Goal: Task Accomplishment & Management: Use online tool/utility

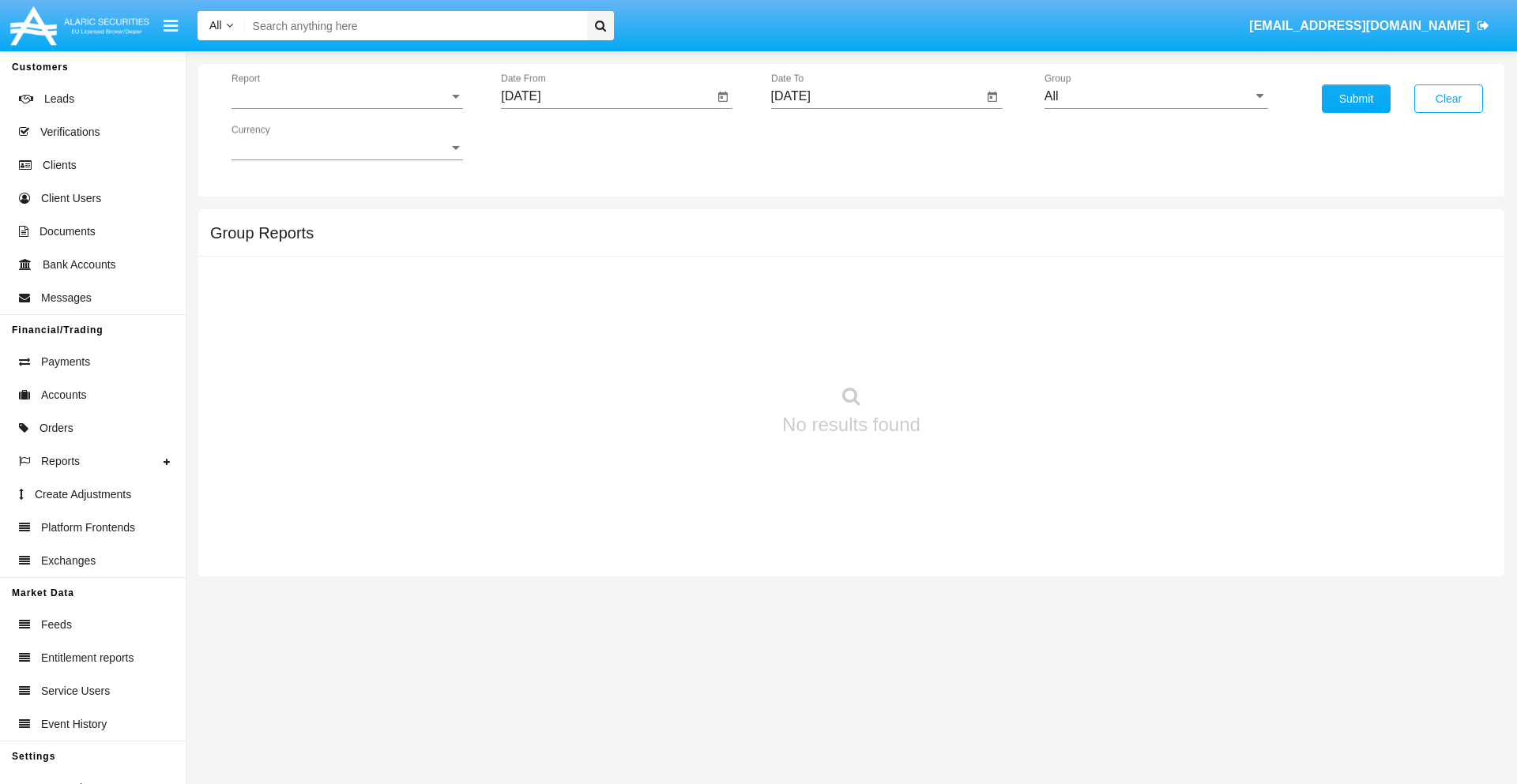
click at [347, 96] on span "Report" at bounding box center [340, 96] width 218 height 14
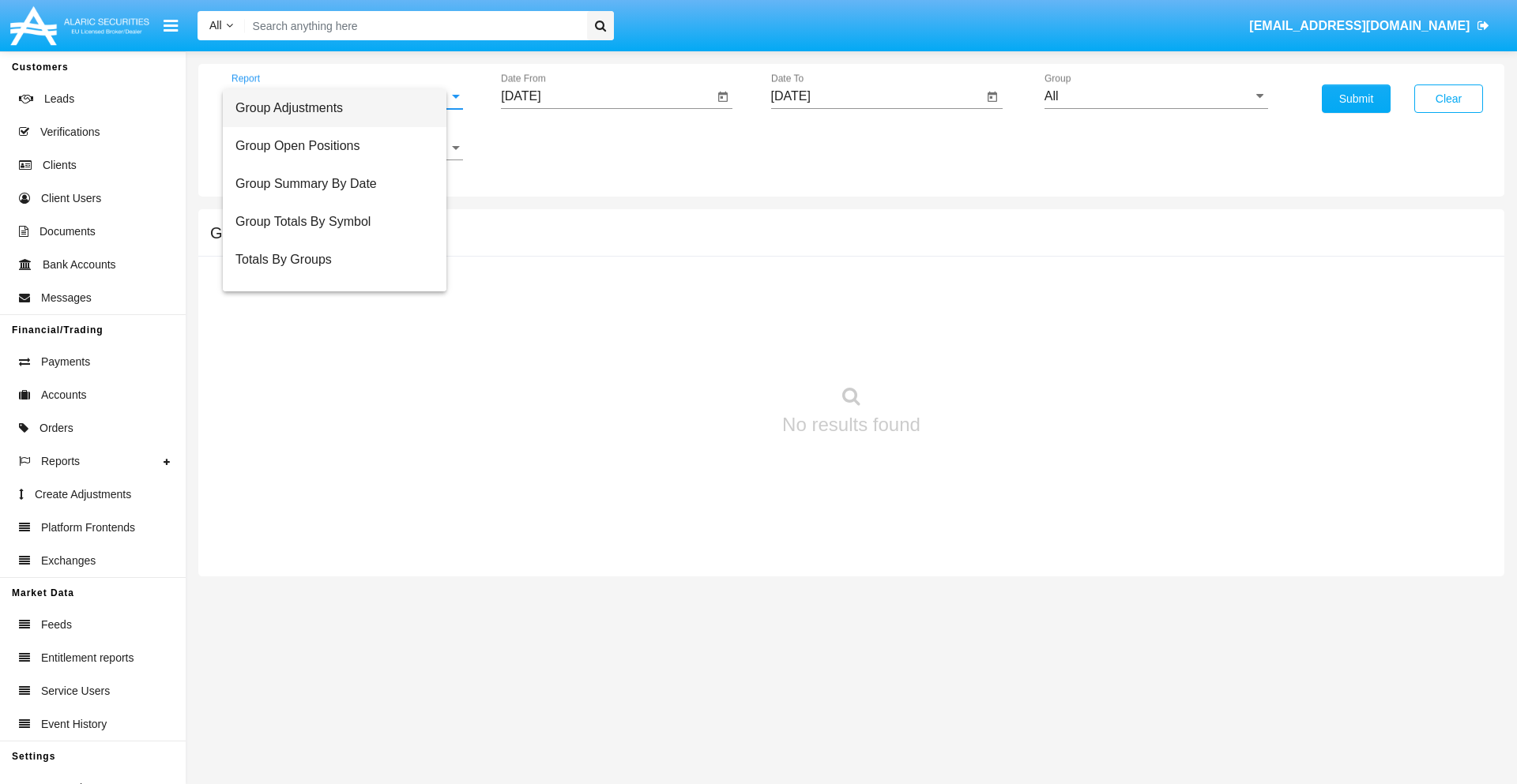
click at [340, 108] on span "Group Adjustments" at bounding box center [334, 108] width 198 height 38
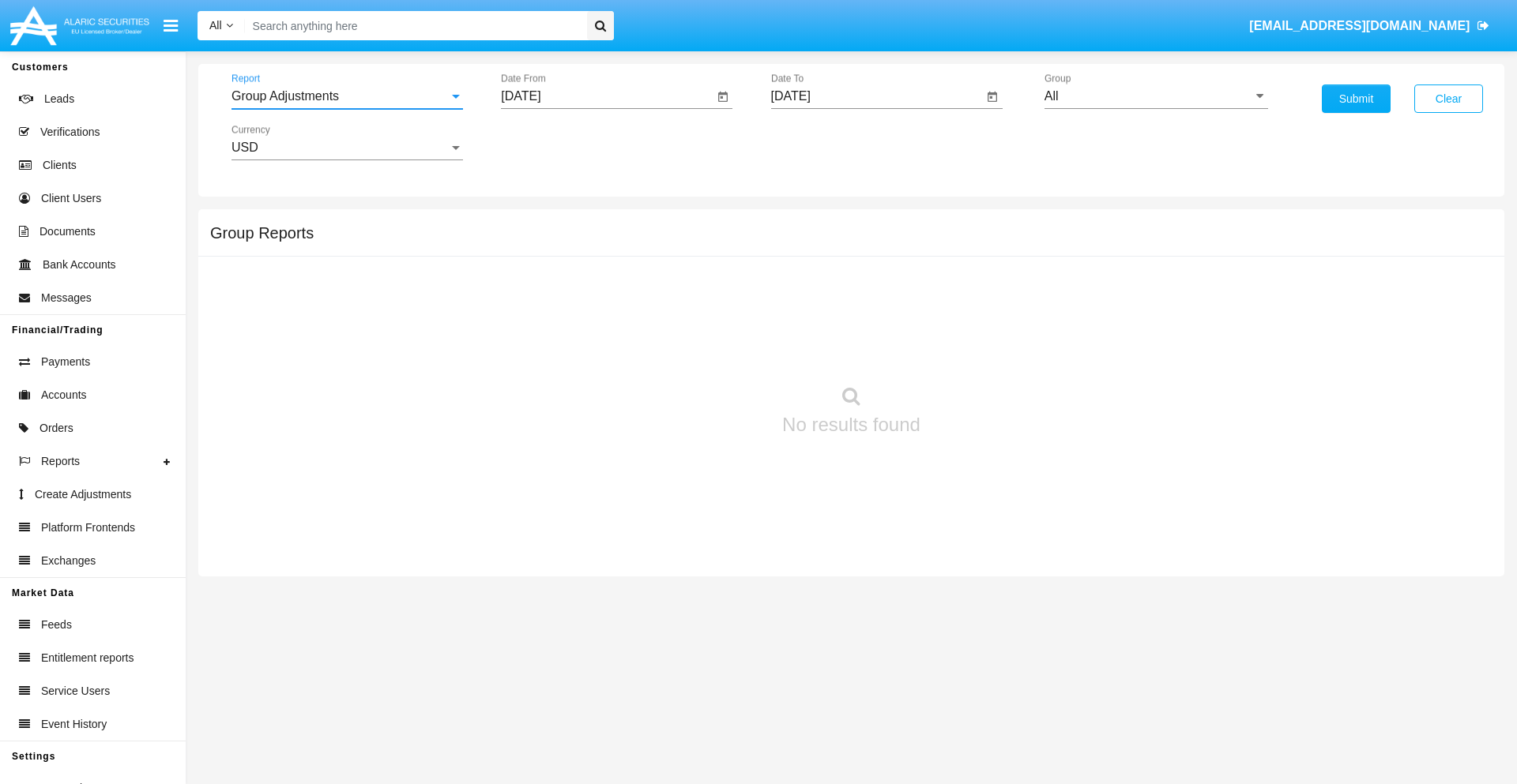
click at [606, 96] on input "[DATE]" at bounding box center [606, 96] width 213 height 14
click at [553, 142] on span "[DATE]" at bounding box center [538, 142] width 35 height 13
click at [704, 349] on div "2025" at bounding box center [705, 349] width 49 height 29
click at [539, 254] on div "MAY" at bounding box center [539, 254] width 49 height 29
click at [590, 305] on div "20" at bounding box center [589, 305] width 29 height 29
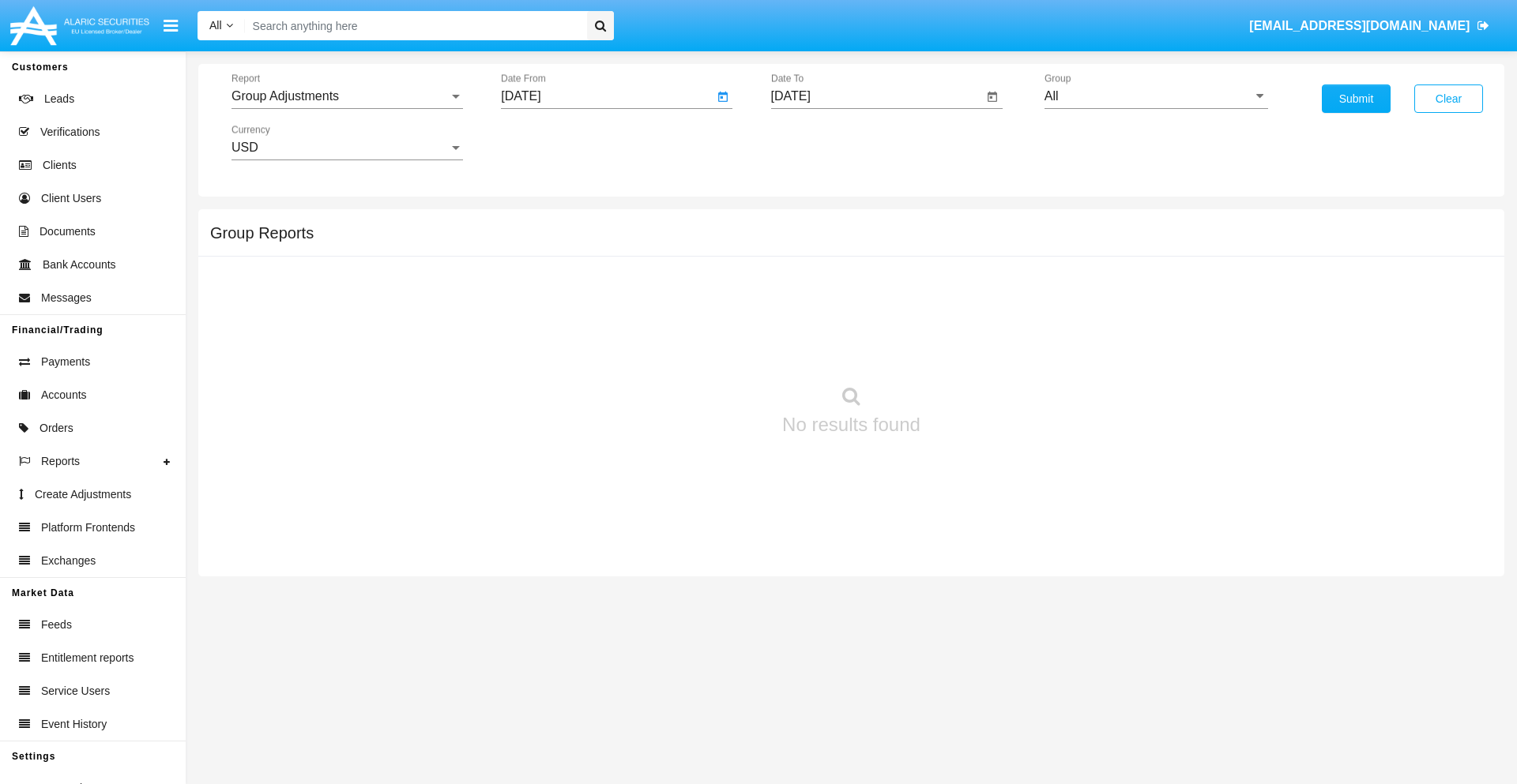
type input "[DATE]"
click at [876, 96] on input "[DATE]" at bounding box center [877, 96] width 213 height 14
click at [822, 142] on span "[DATE]" at bounding box center [808, 142] width 35 height 13
click at [974, 349] on div "2025" at bounding box center [974, 349] width 49 height 29
click at [974, 254] on div "AUG" at bounding box center [974, 254] width 49 height 29
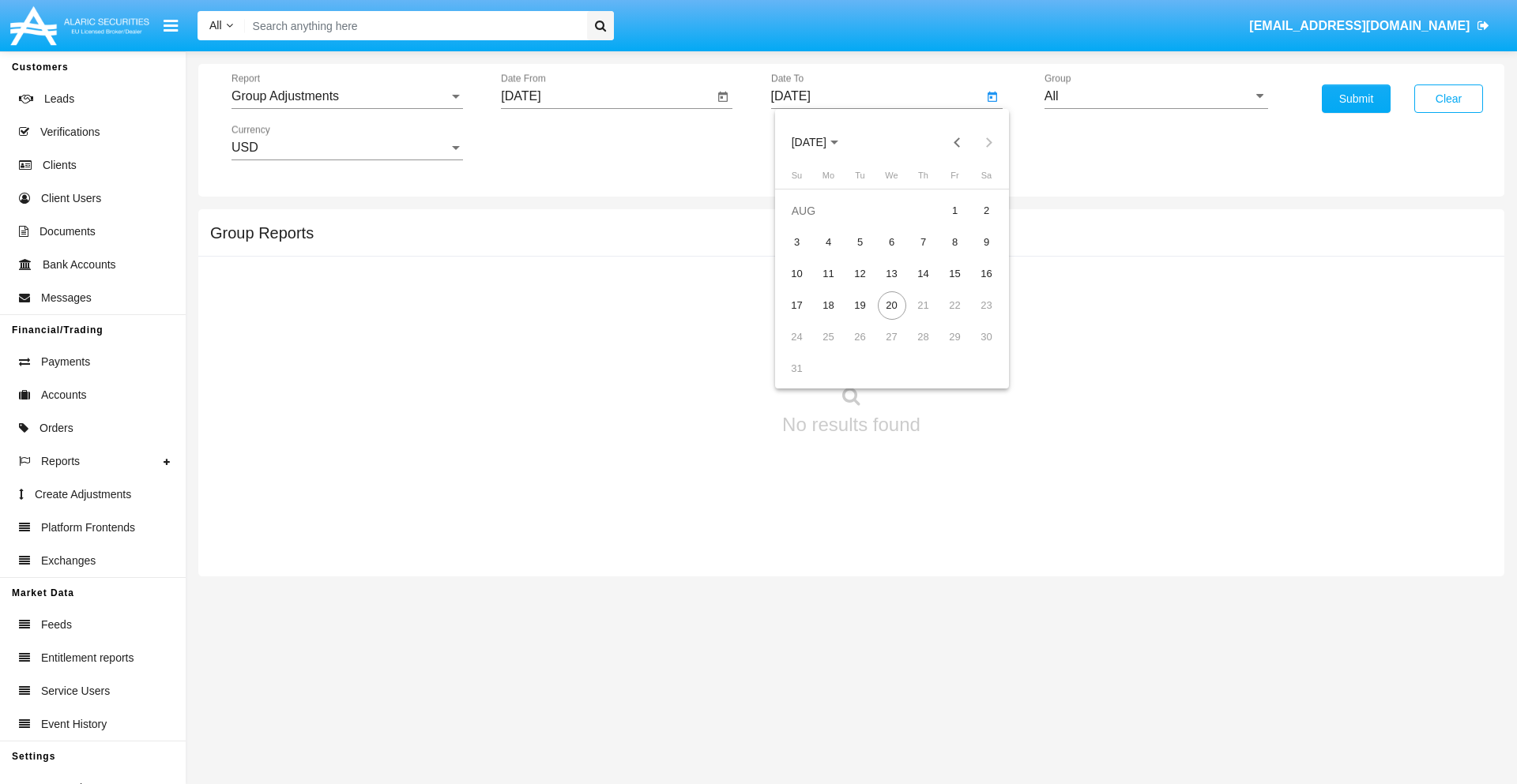
click at [891, 305] on div "20" at bounding box center [891, 305] width 29 height 29
type input "[DATE]"
click at [1156, 96] on input "All" at bounding box center [1156, 96] width 223 height 14
click at [1102, 652] on span "Company AQA" at bounding box center [1103, 658] width 84 height 14
type input "Company AQA"
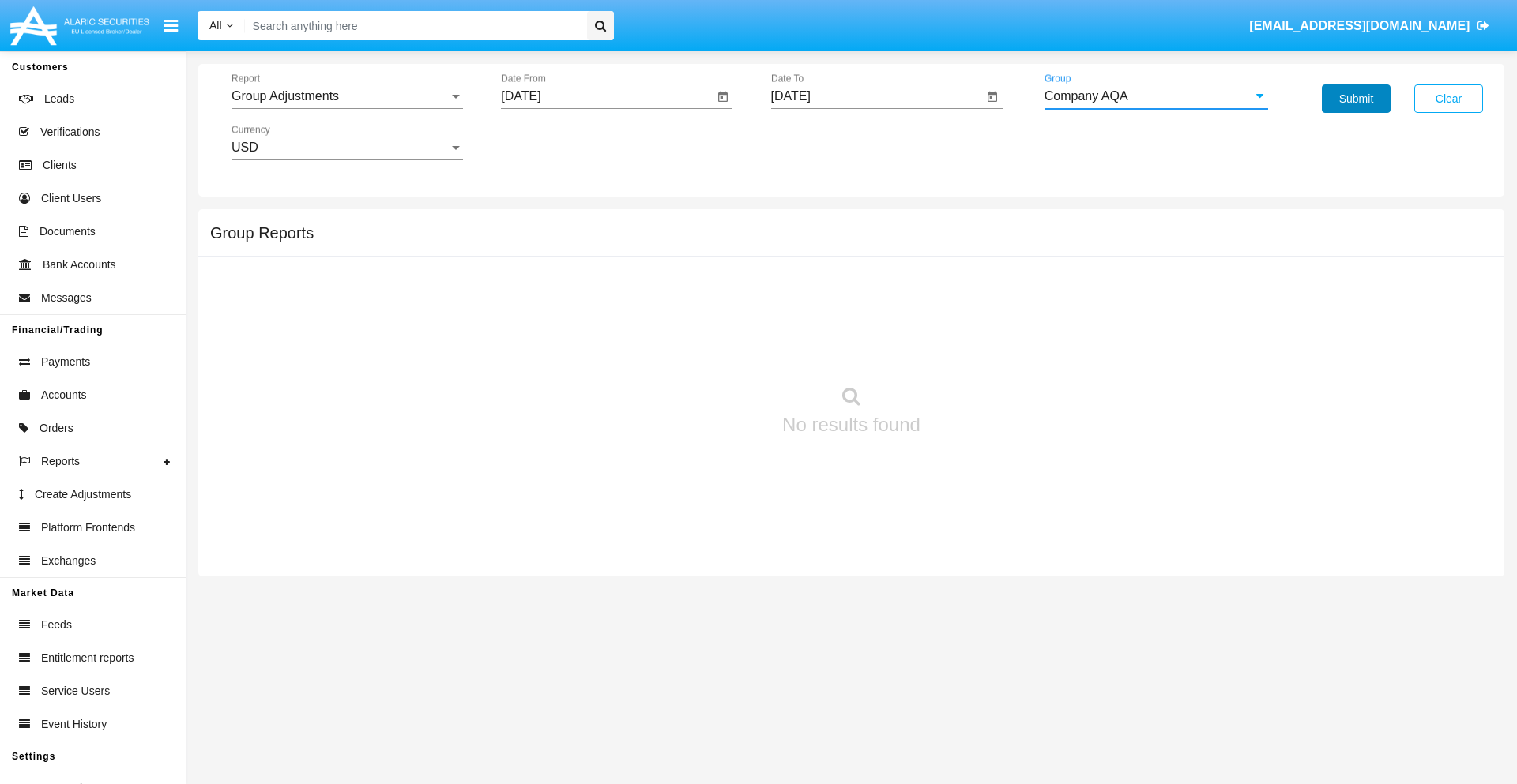
click at [1356, 99] on button "Submit" at bounding box center [1355, 98] width 68 height 29
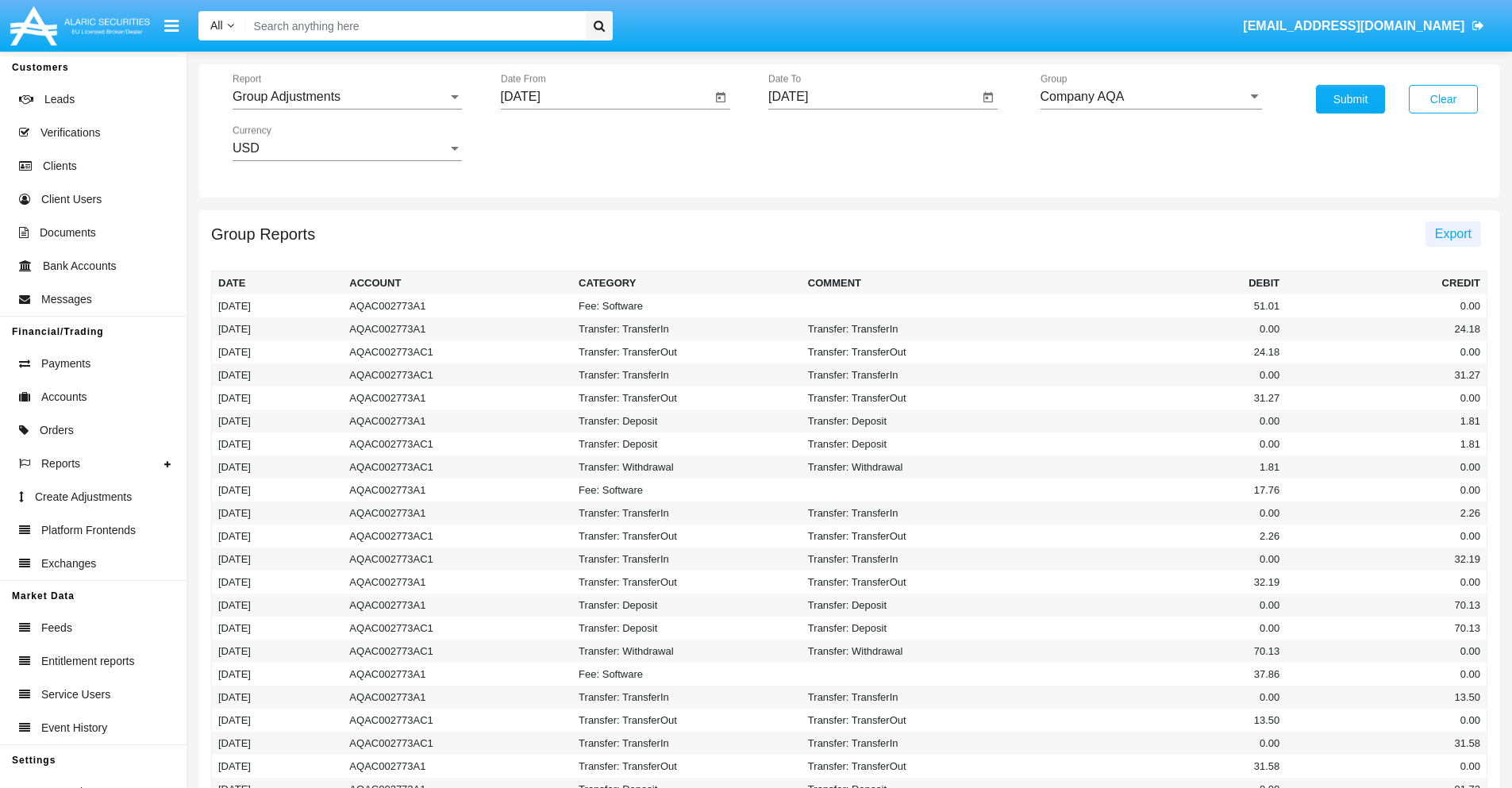
click at [1452, 234] on span "Export" at bounding box center [1452, 234] width 37 height 14
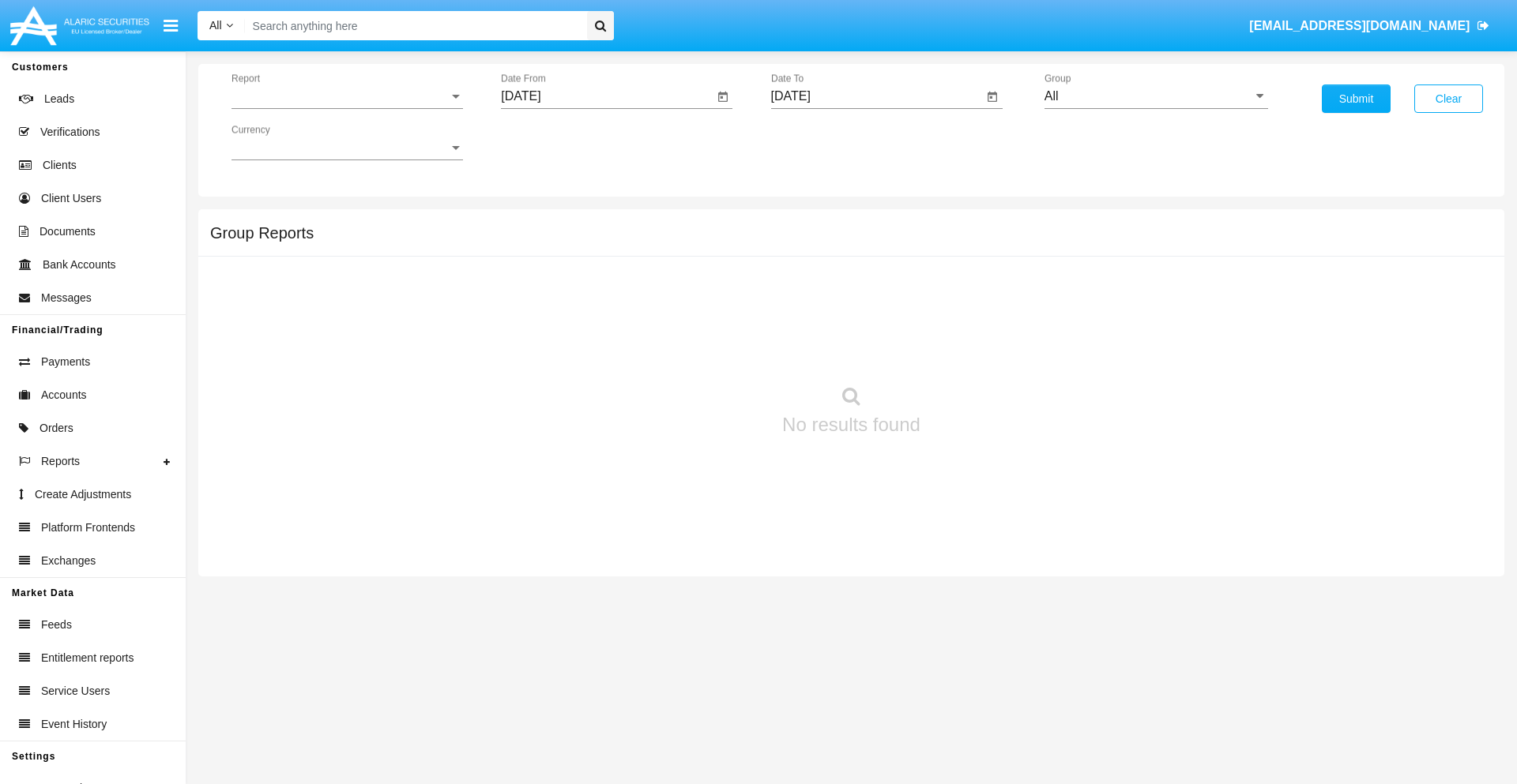
click at [347, 96] on span "Report" at bounding box center [340, 96] width 218 height 14
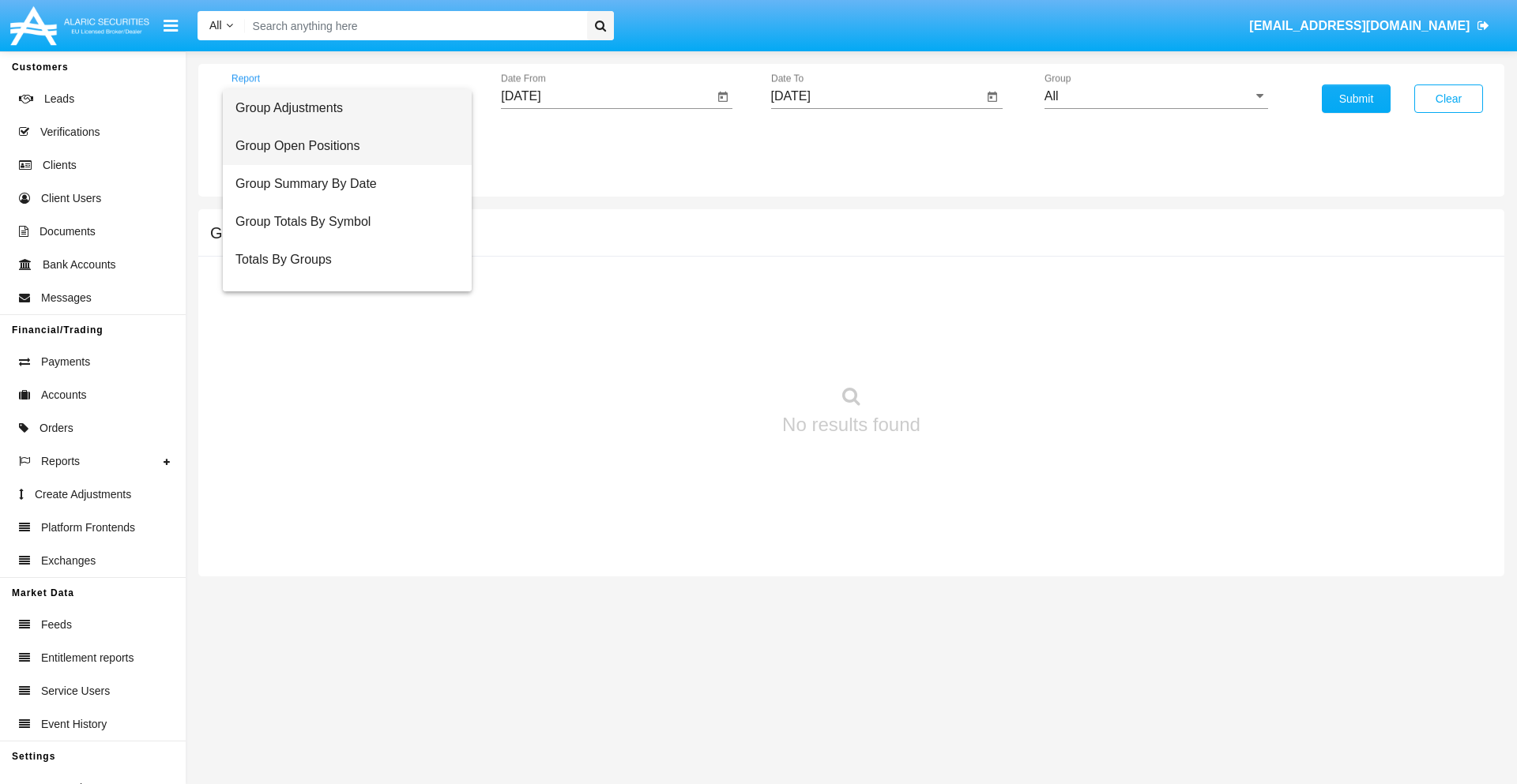
click at [340, 146] on span "Group Open Positions" at bounding box center [347, 146] width 223 height 38
click at [606, 96] on input "[DATE]" at bounding box center [606, 96] width 213 height 14
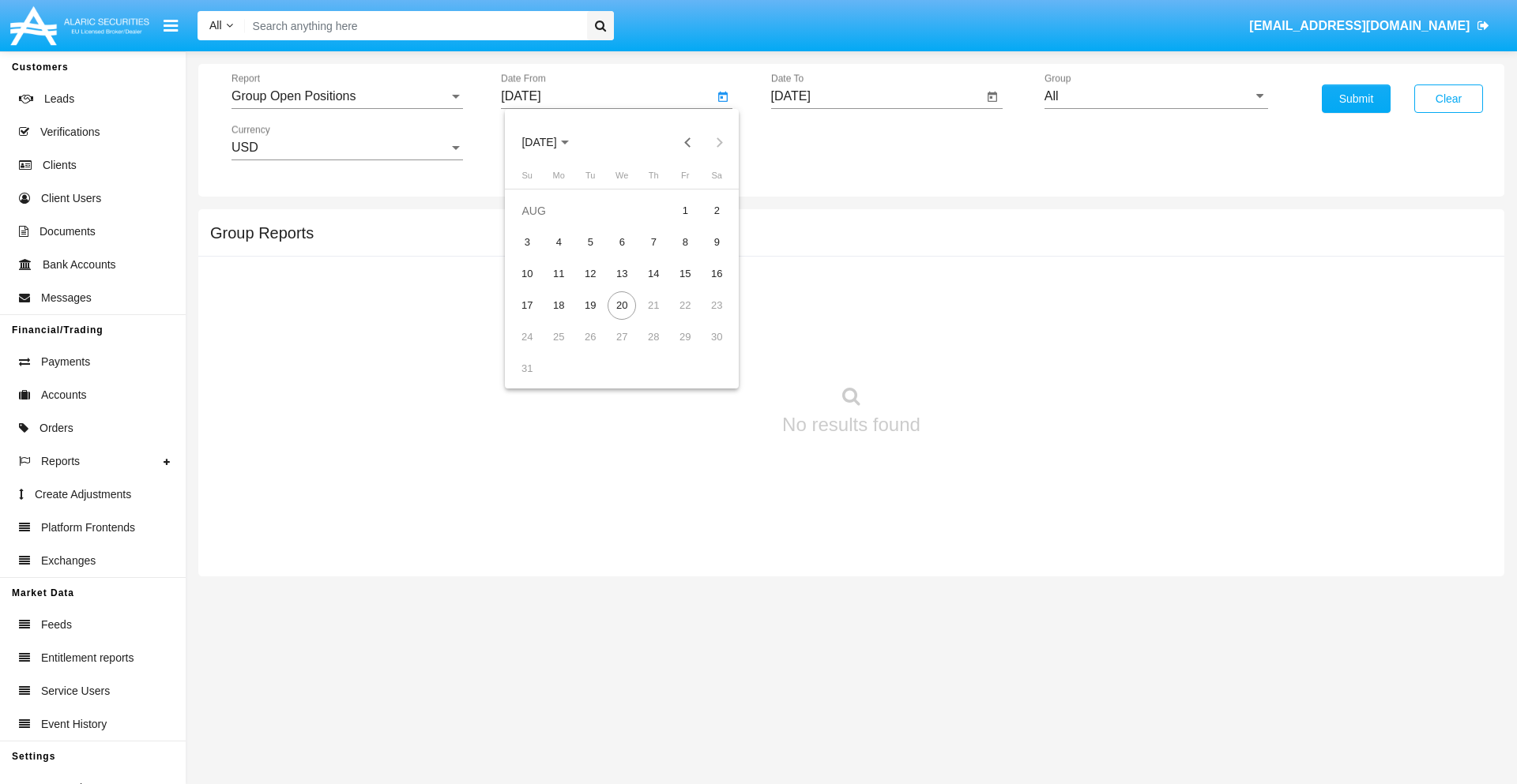
click at [553, 142] on span "[DATE]" at bounding box center [538, 142] width 35 height 13
click at [704, 349] on div "2025" at bounding box center [705, 349] width 49 height 29
click at [650, 254] on div "[DATE]" at bounding box center [650, 254] width 49 height 29
click at [527, 336] on div "20" at bounding box center [526, 337] width 29 height 29
type input "07/20/25"
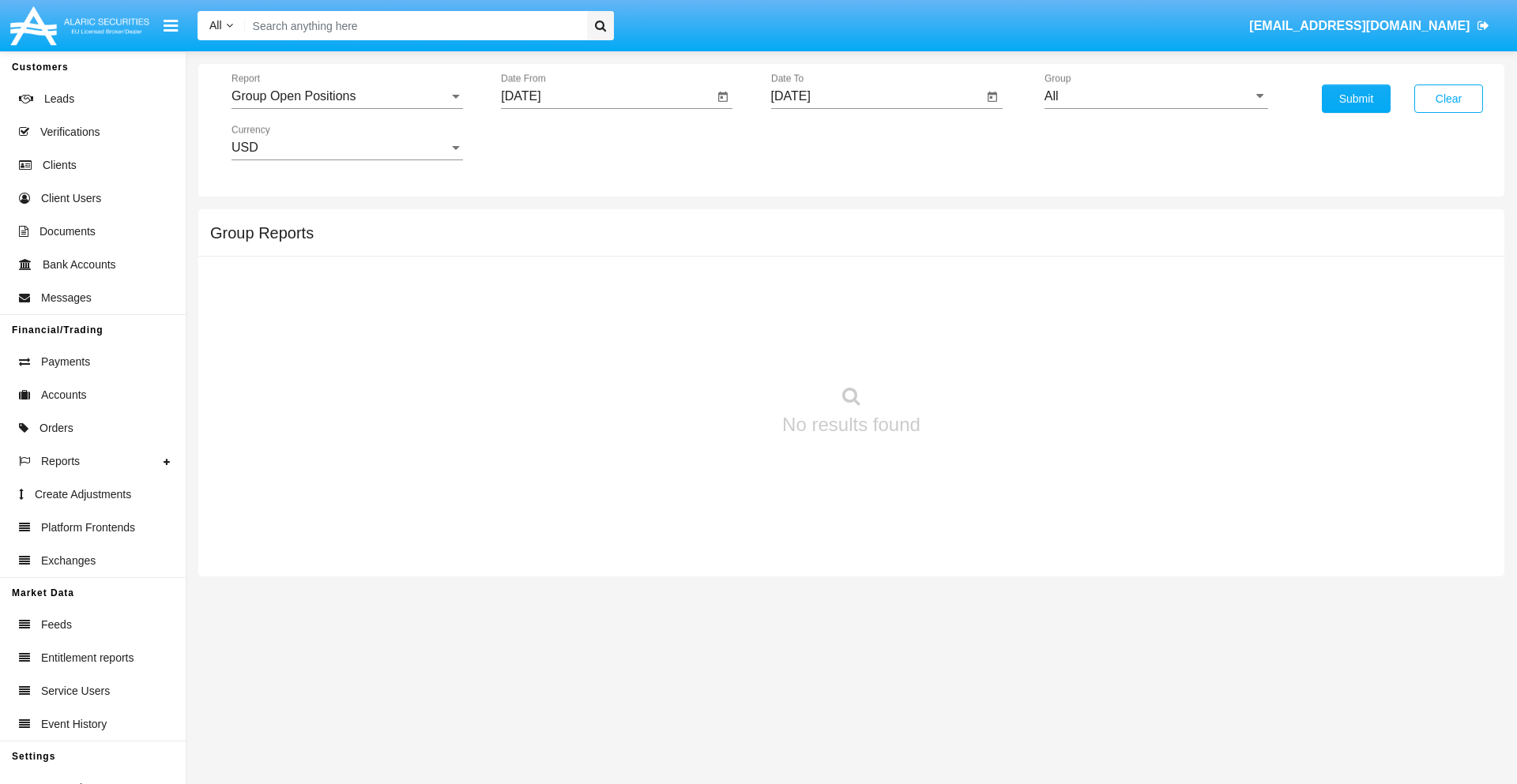
click at [876, 96] on input "[DATE]" at bounding box center [877, 96] width 213 height 14
click at [822, 142] on span "[DATE]" at bounding box center [808, 142] width 35 height 13
click at [974, 349] on div "2025" at bounding box center [974, 349] width 49 height 29
click at [974, 254] on div "AUG" at bounding box center [974, 254] width 49 height 29
click at [891, 305] on div "20" at bounding box center [891, 305] width 29 height 29
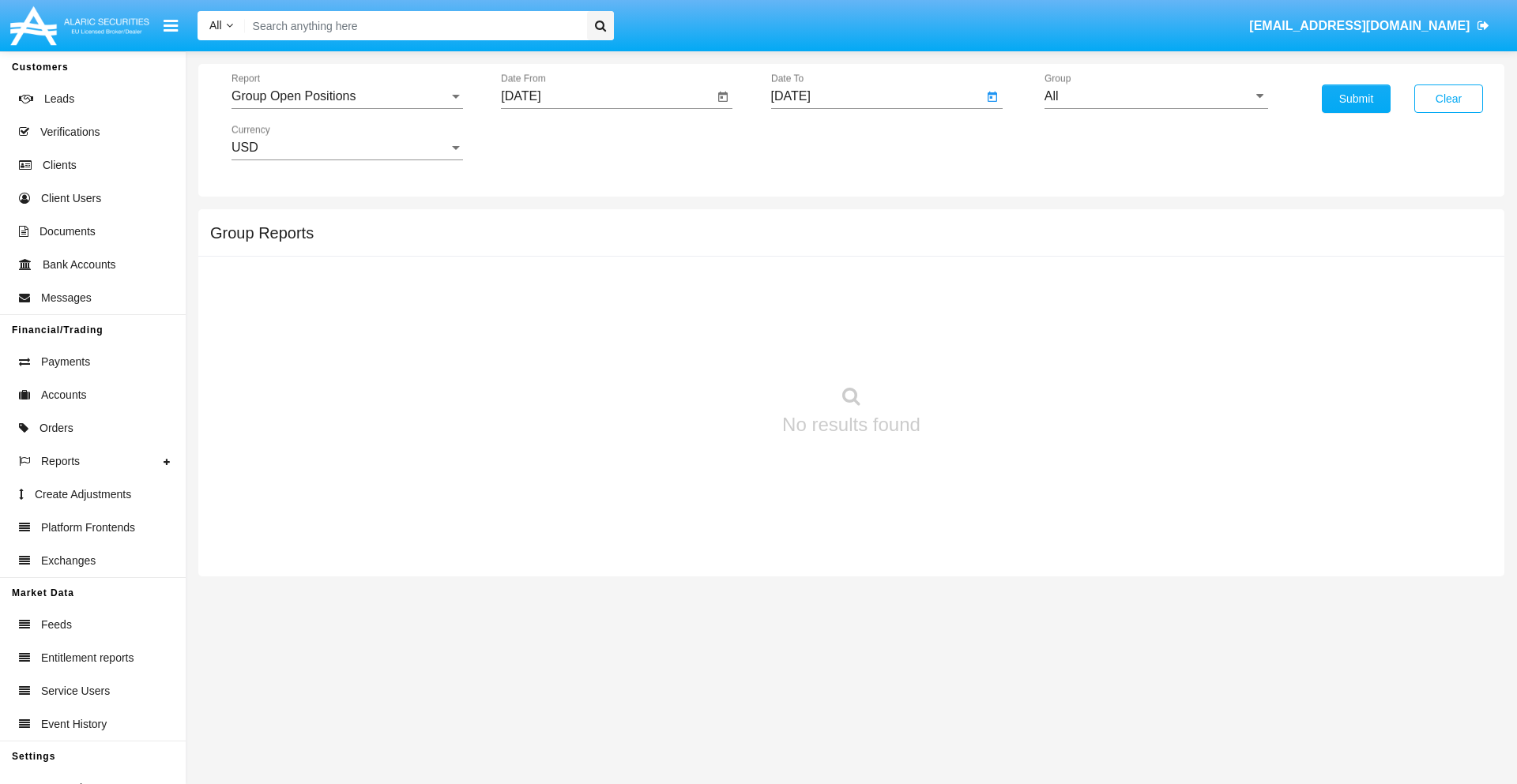
type input "[DATE]"
click at [1156, 96] on input "All" at bounding box center [1156, 96] width 223 height 14
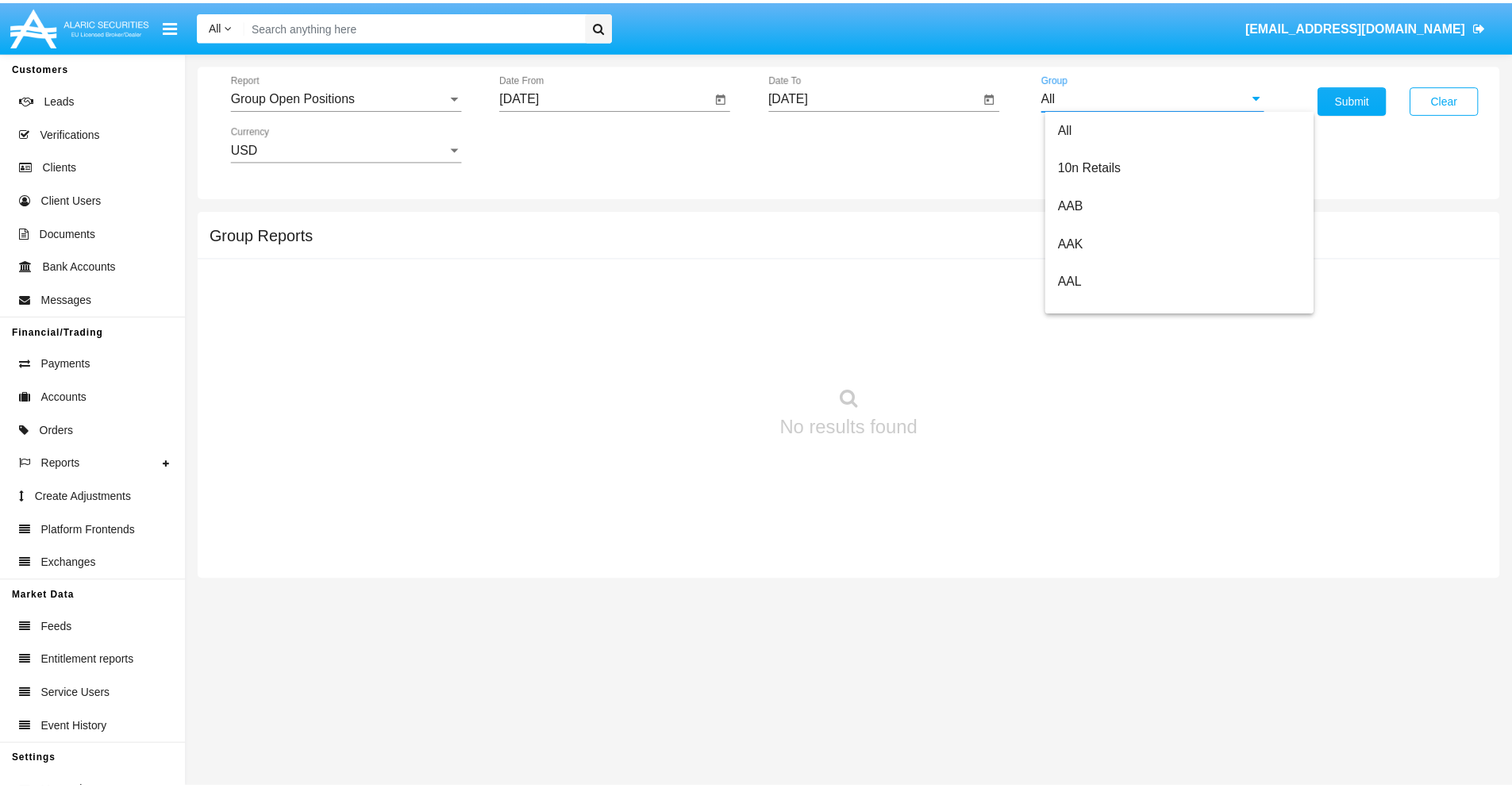
scroll to position [851, 0]
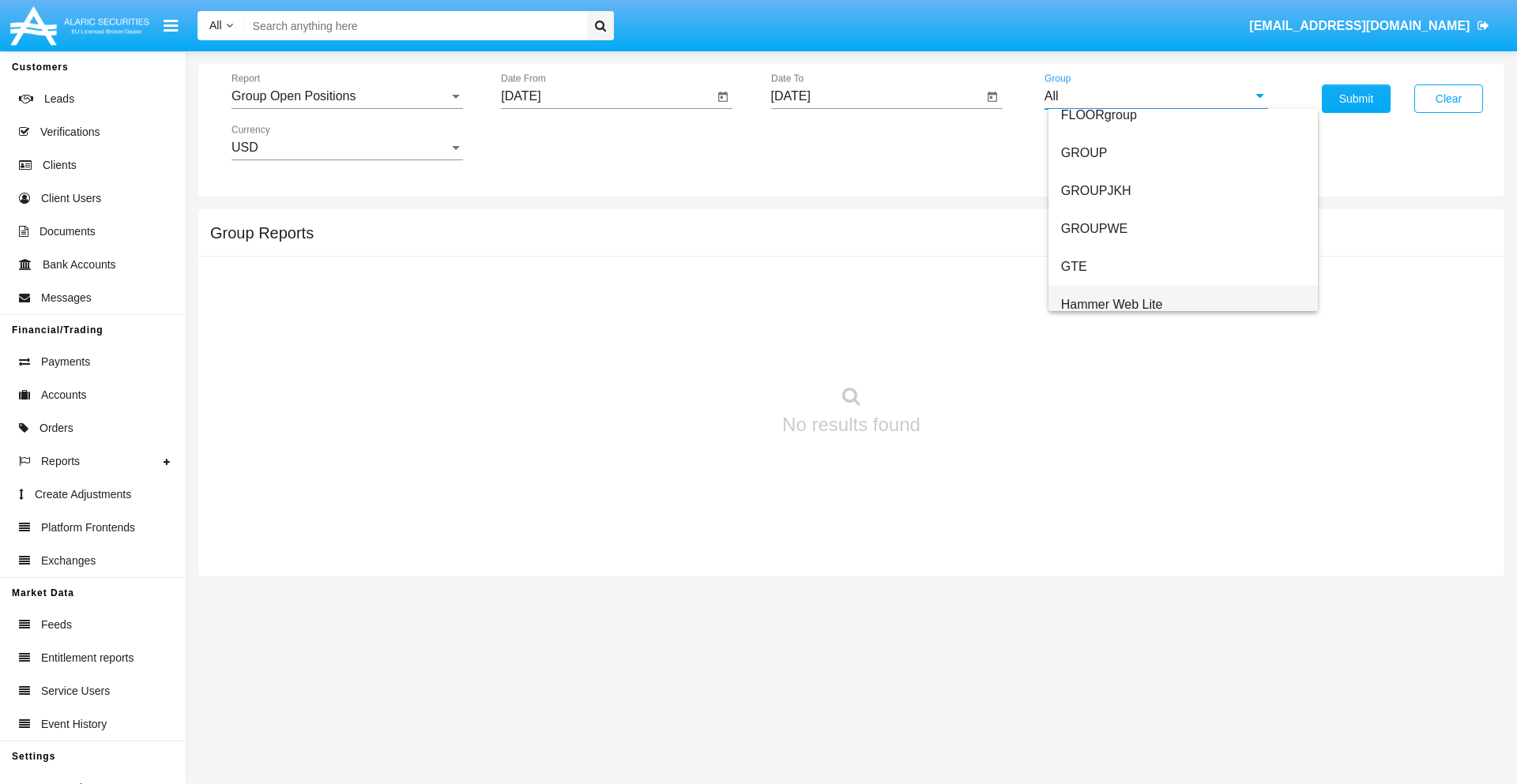
click at [1112, 305] on span "Hammer Web Lite" at bounding box center [1112, 305] width 102 height 14
type input "Hammer Web Lite"
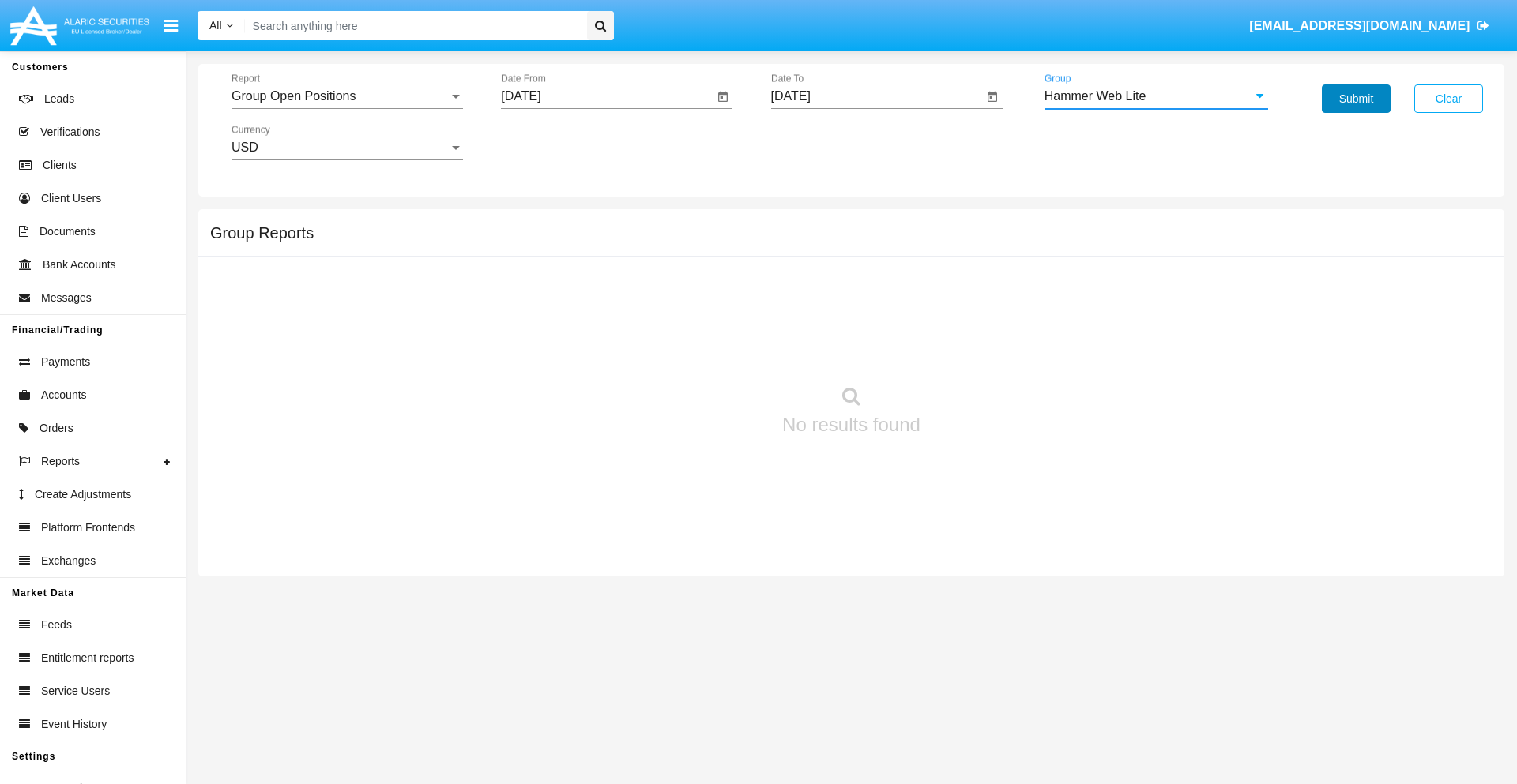
click at [1356, 99] on button "Submit" at bounding box center [1355, 98] width 68 height 29
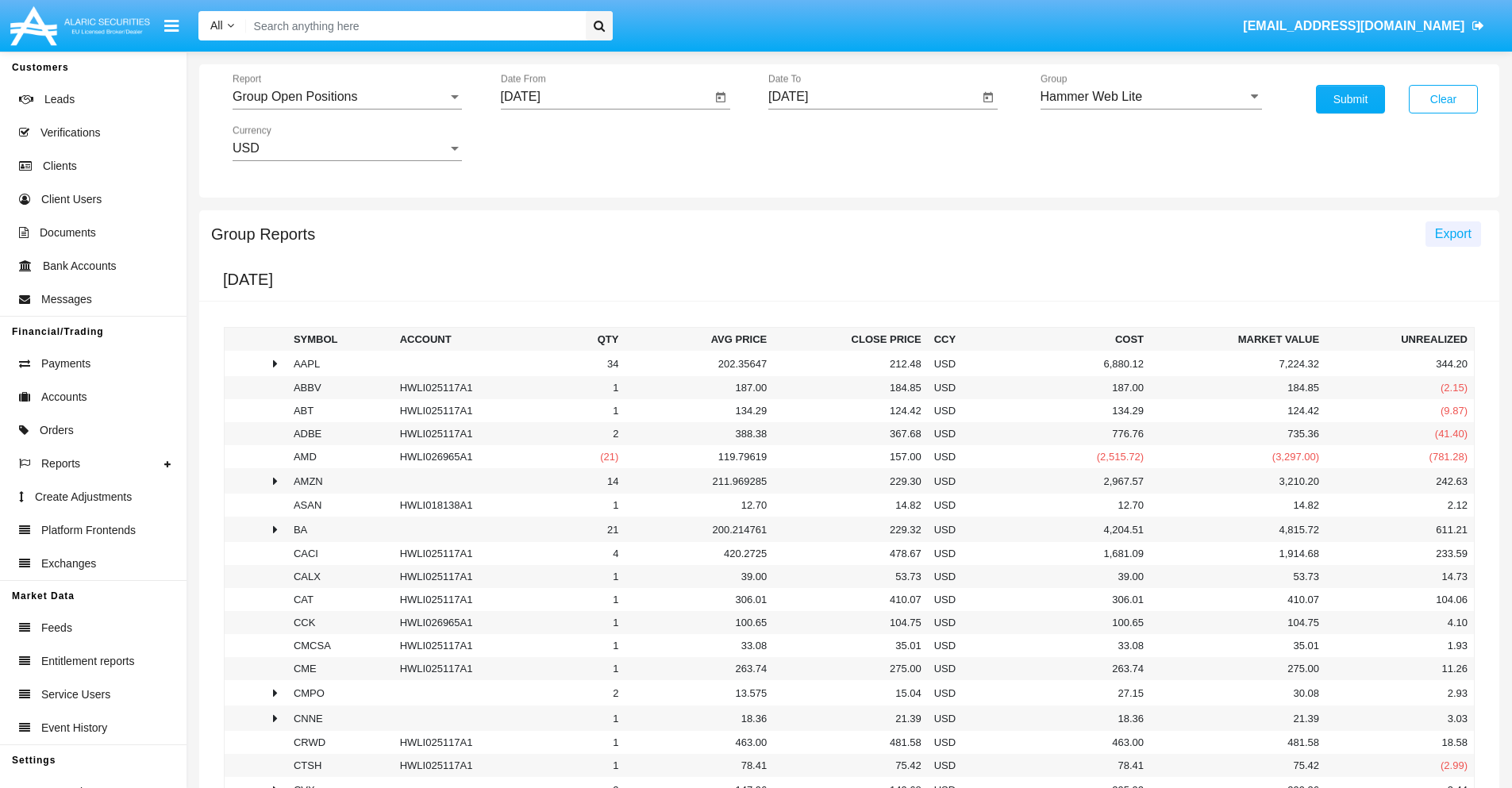
click at [1452, 234] on span "Export" at bounding box center [1452, 234] width 37 height 14
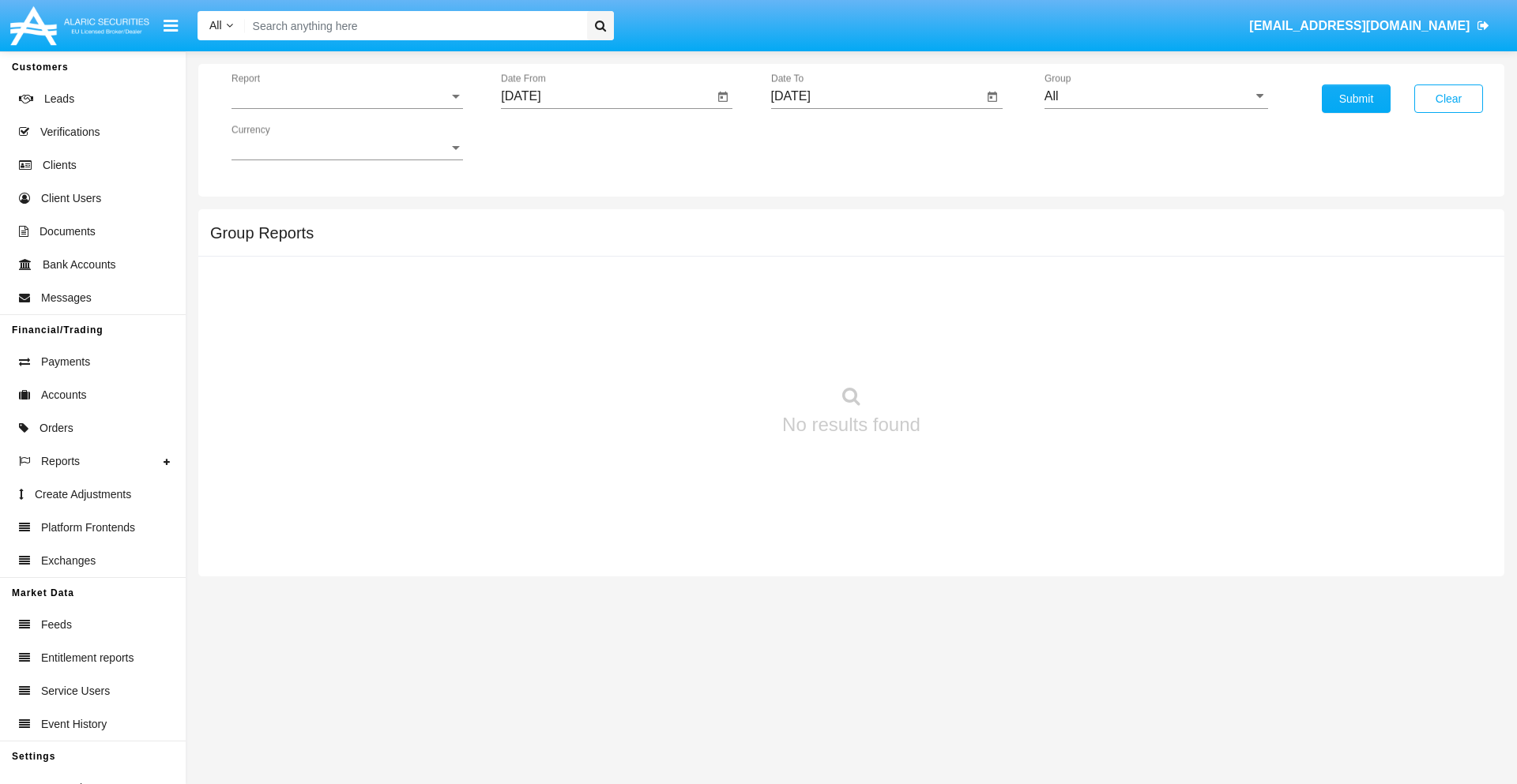
click at [347, 96] on span "Report" at bounding box center [340, 96] width 218 height 14
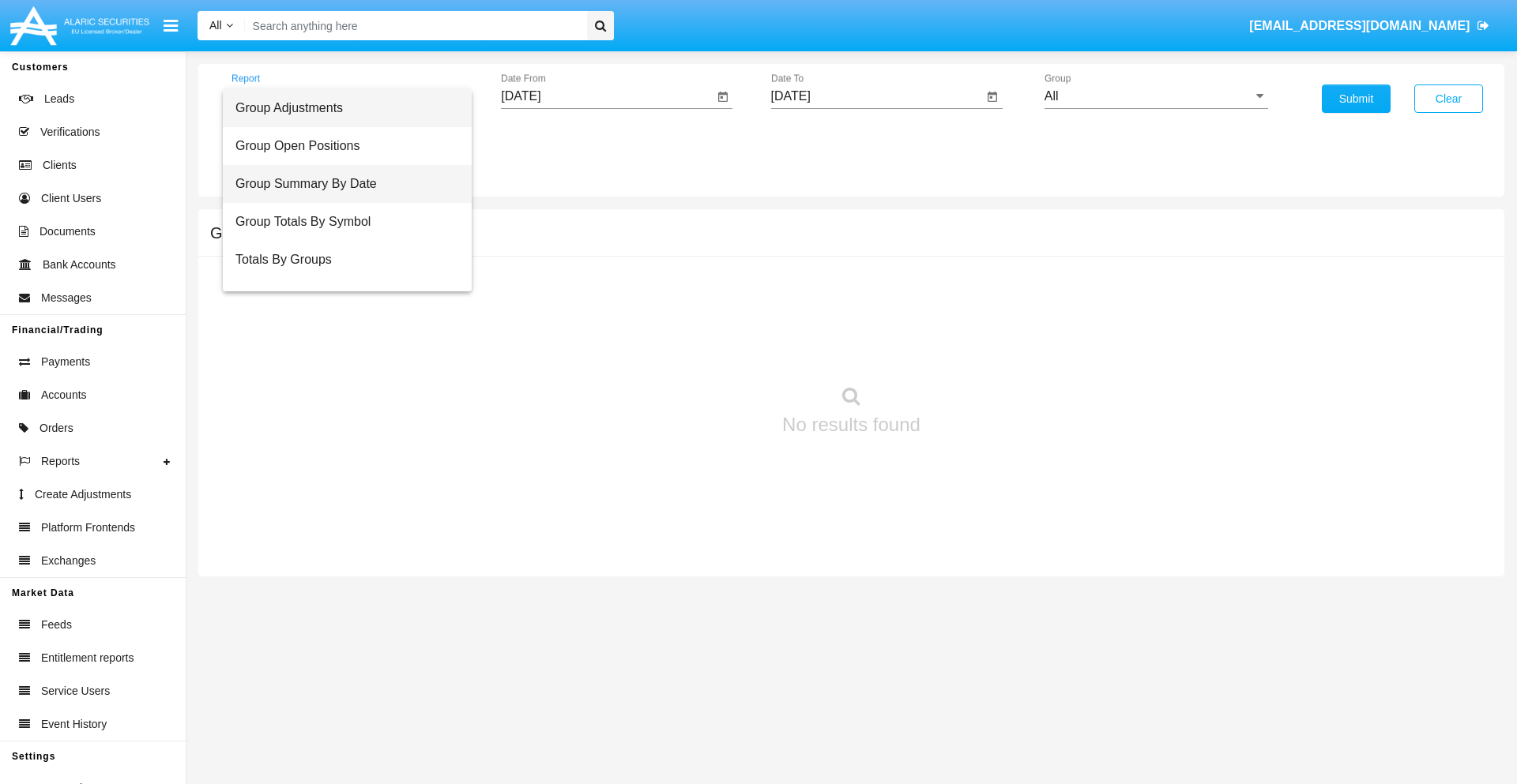
click at [340, 184] on span "Group Summary By Date" at bounding box center [347, 184] width 223 height 38
click at [606, 96] on input "[DATE]" at bounding box center [606, 96] width 213 height 14
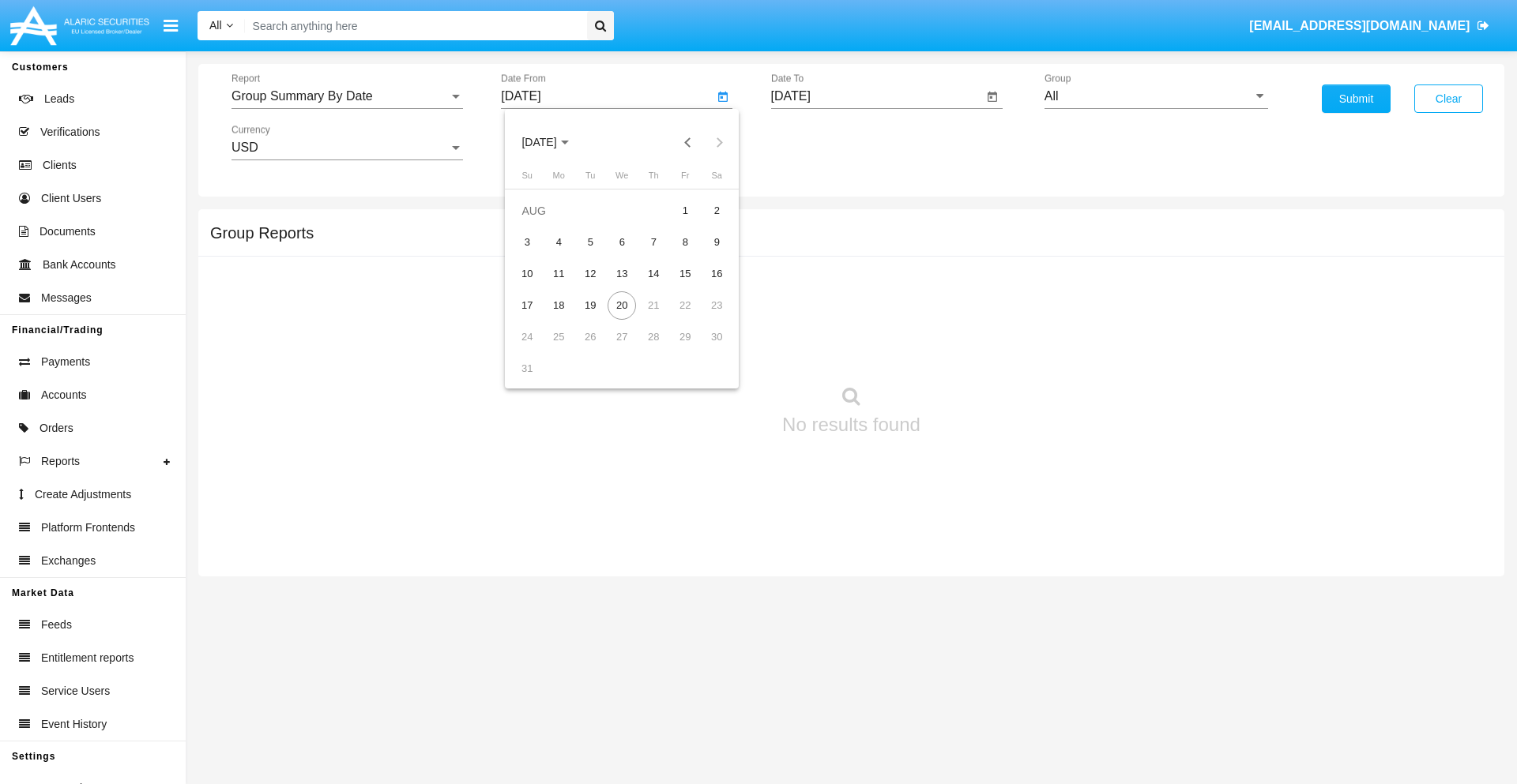
click at [553, 142] on span "[DATE]" at bounding box center [538, 142] width 35 height 13
click at [704, 349] on div "2025" at bounding box center [705, 349] width 49 height 29
click at [650, 254] on div "[DATE]" at bounding box center [650, 254] width 49 height 29
click at [527, 336] on div "20" at bounding box center [526, 337] width 29 height 29
type input "07/20/25"
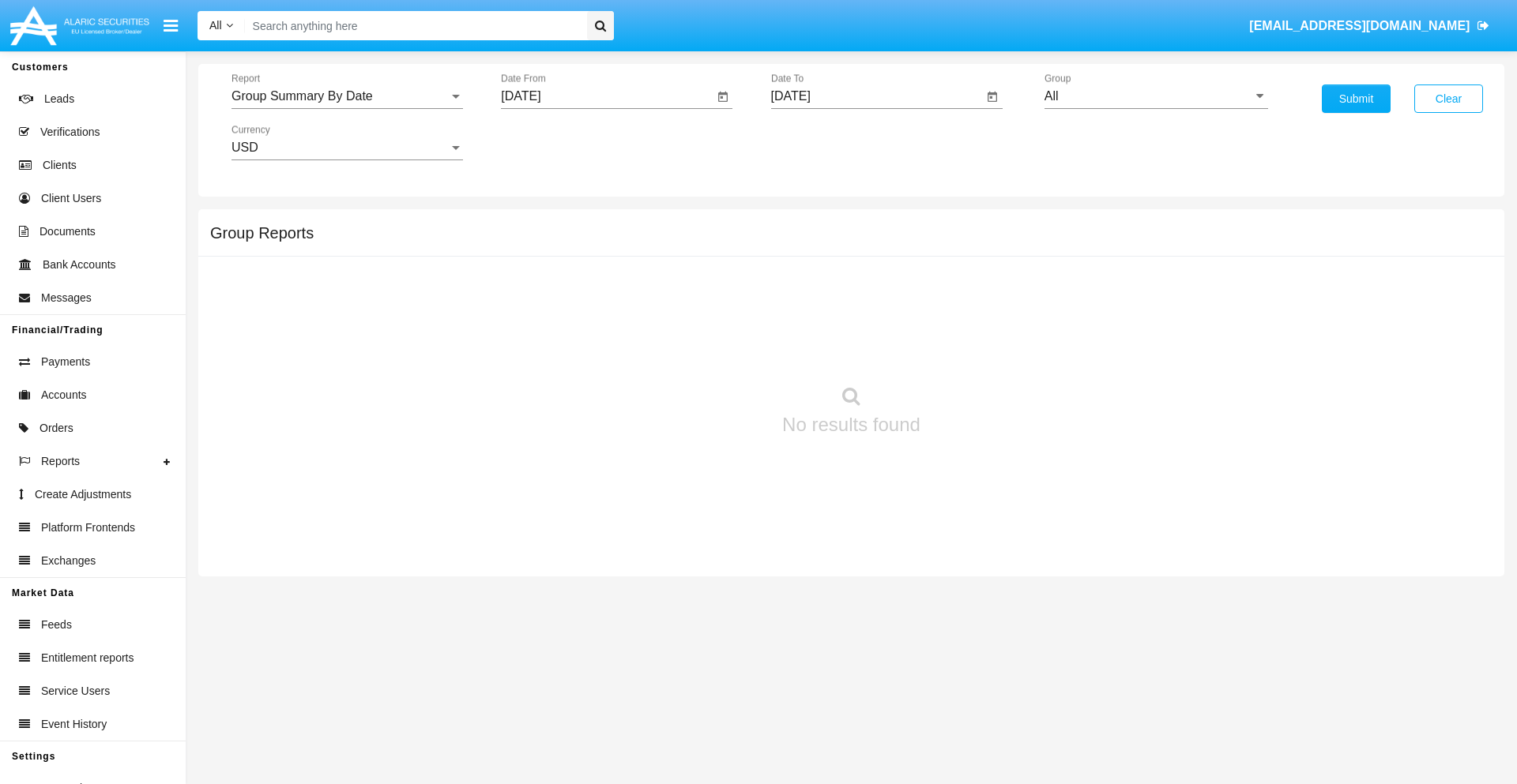
click at [876, 96] on input "[DATE]" at bounding box center [877, 96] width 213 height 14
click at [822, 142] on span "[DATE]" at bounding box center [808, 142] width 35 height 13
click at [974, 349] on div "2025" at bounding box center [974, 349] width 49 height 29
click at [974, 254] on div "AUG" at bounding box center [974, 254] width 49 height 29
click at [891, 305] on div "20" at bounding box center [891, 305] width 29 height 29
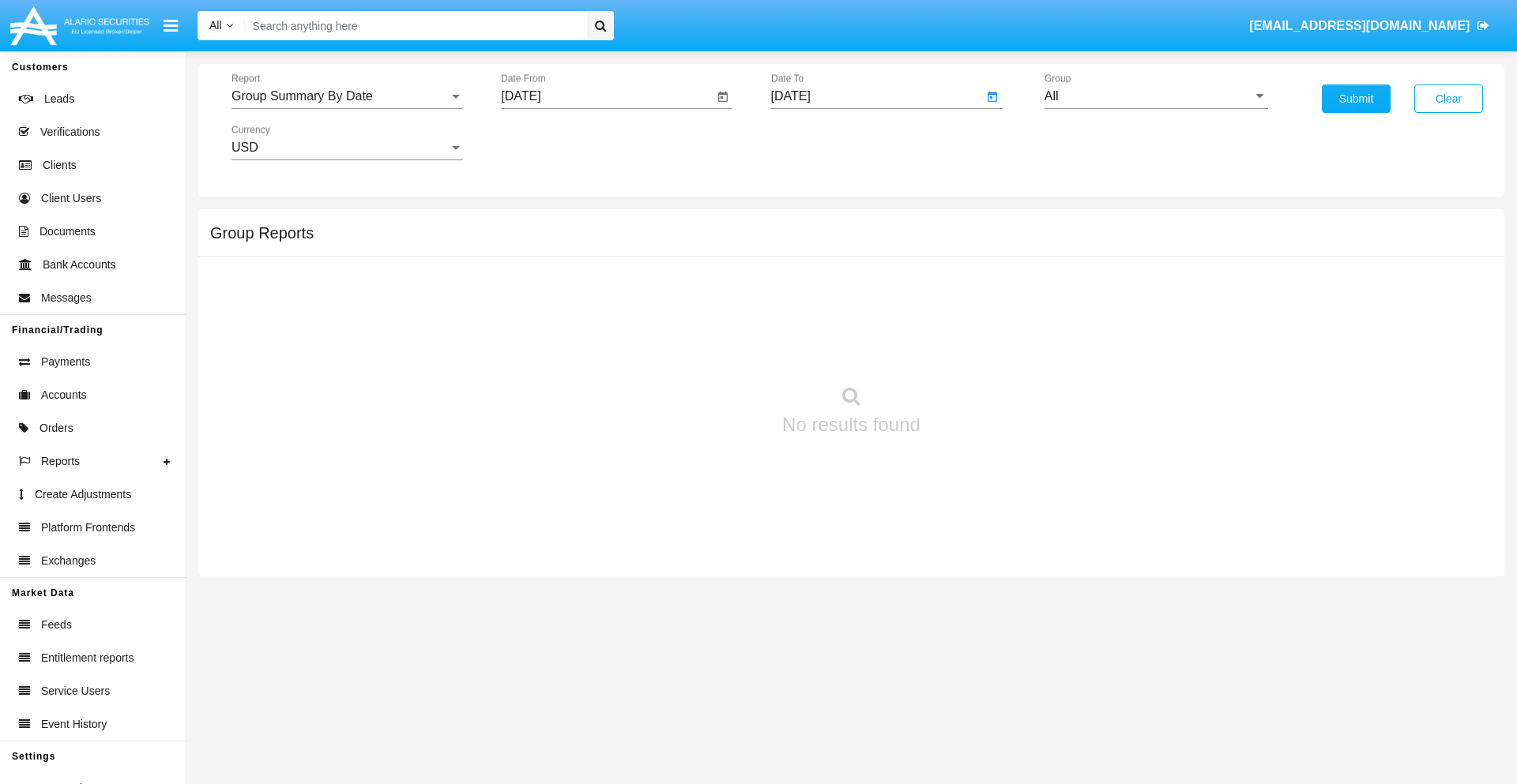
type input "[DATE]"
click at [1156, 96] on input "All" at bounding box center [1156, 96] width 223 height 14
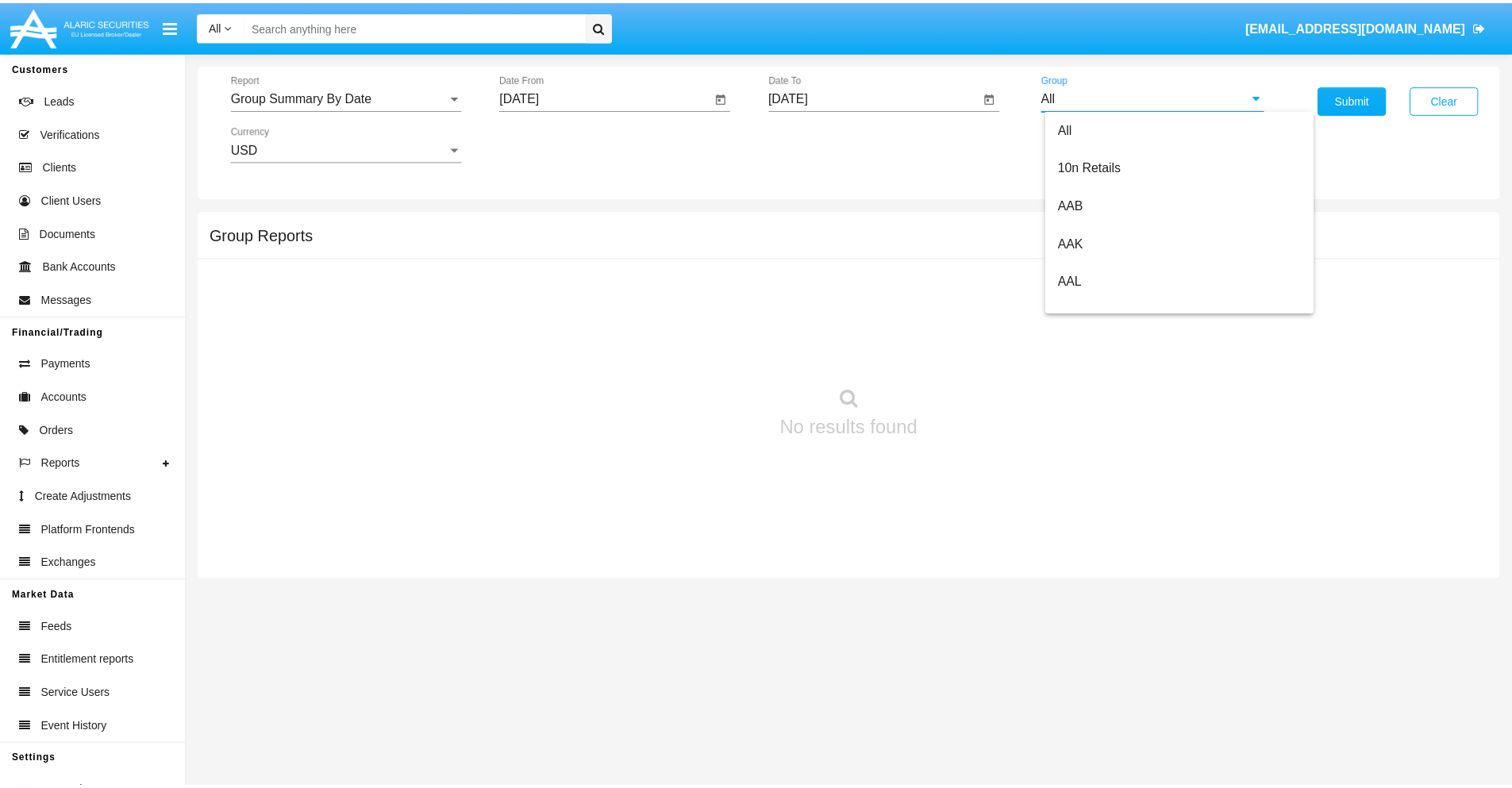
scroll to position [851, 0]
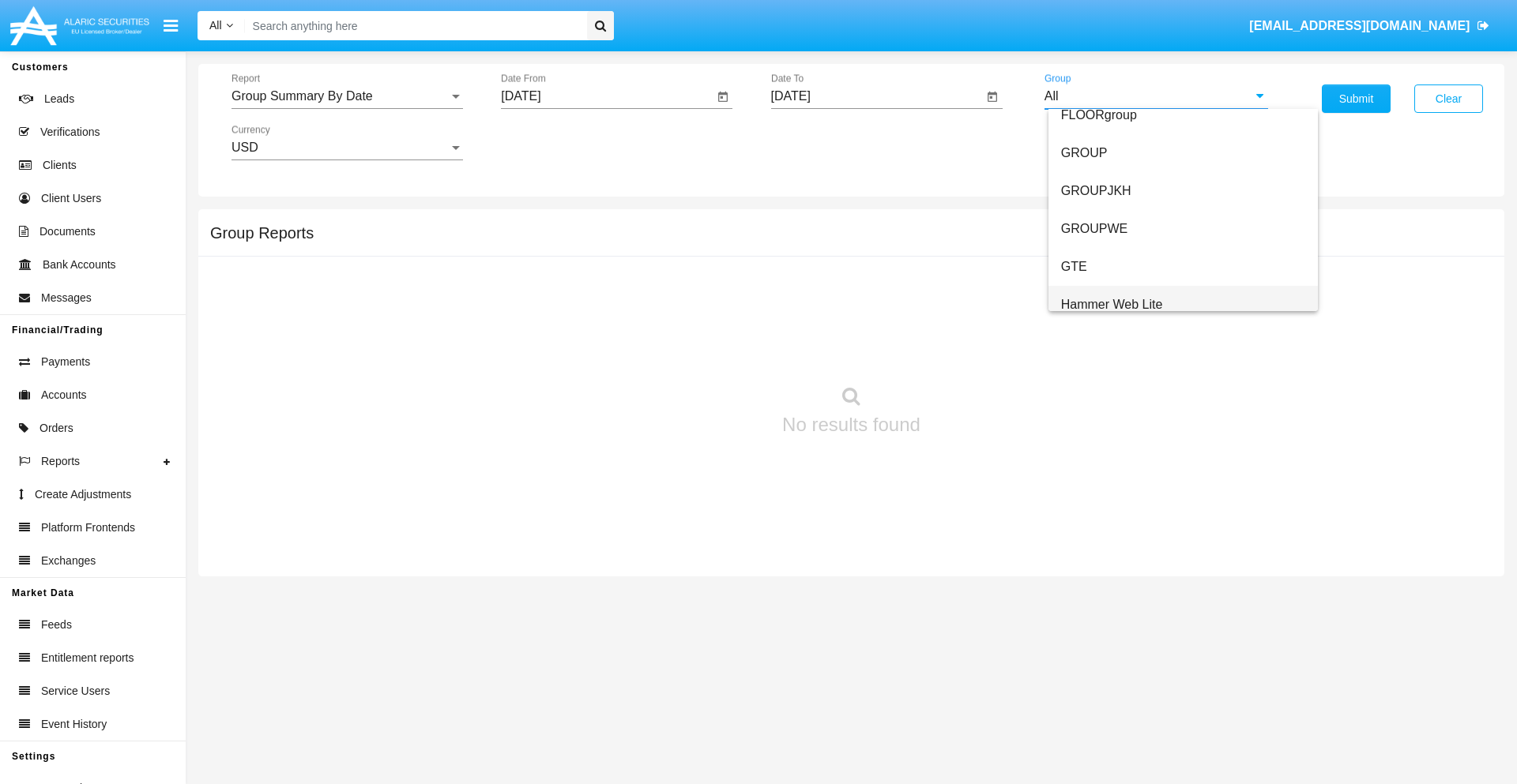
click at [1112, 305] on span "Hammer Web Lite" at bounding box center [1112, 305] width 102 height 14
type input "Hammer Web Lite"
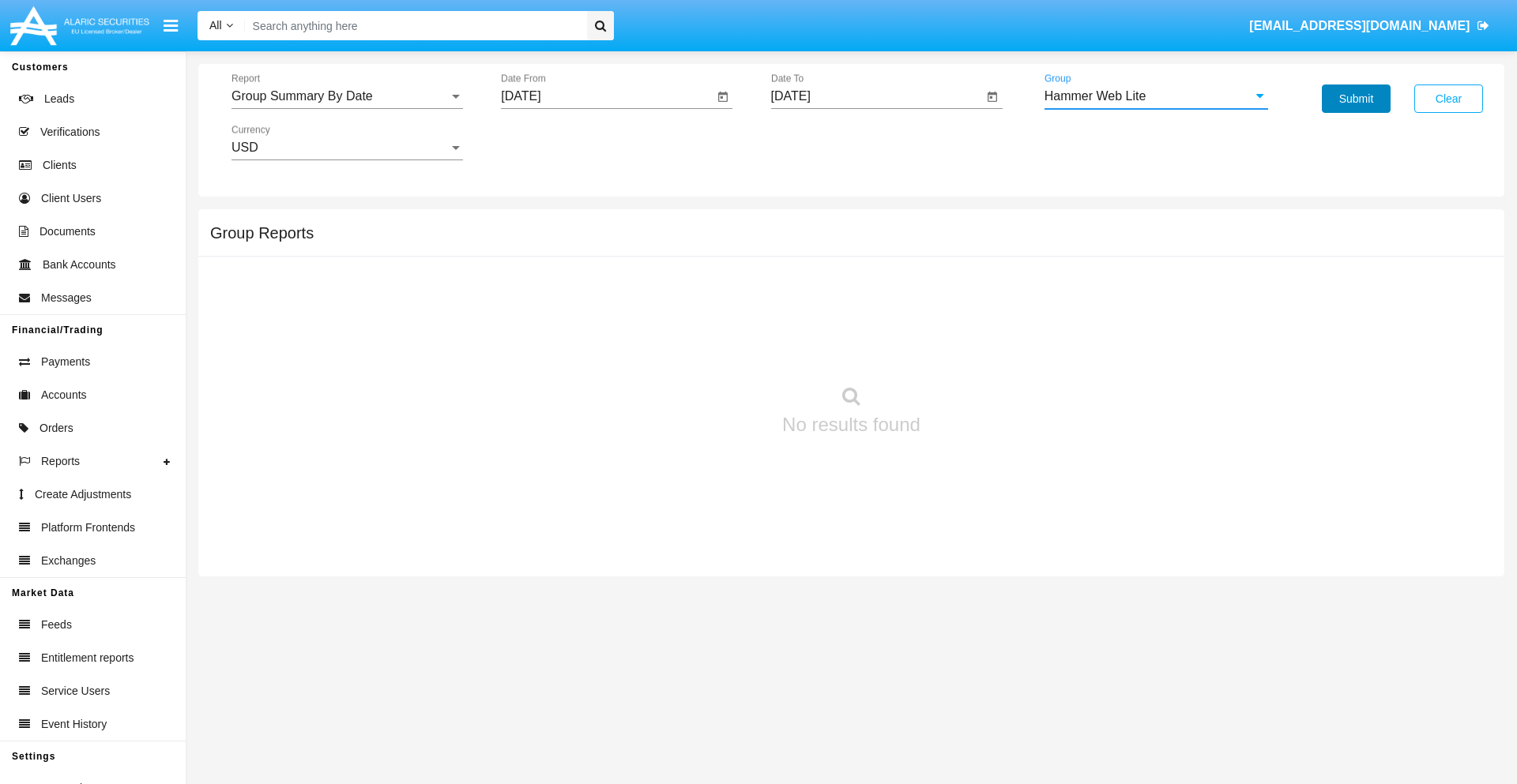
click at [1356, 99] on button "Submit" at bounding box center [1355, 98] width 68 height 29
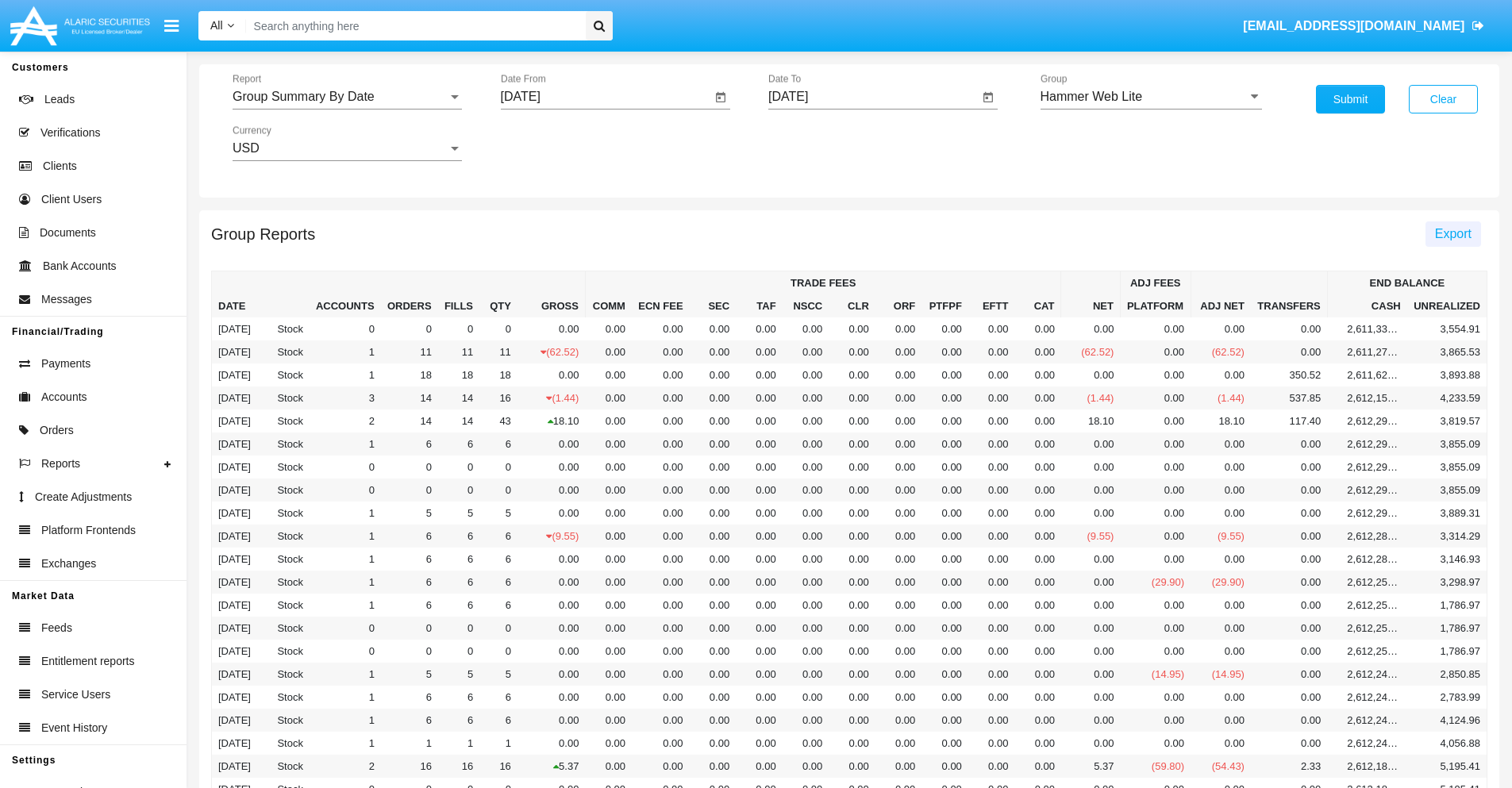
click at [1452, 234] on span "Export" at bounding box center [1452, 234] width 37 height 14
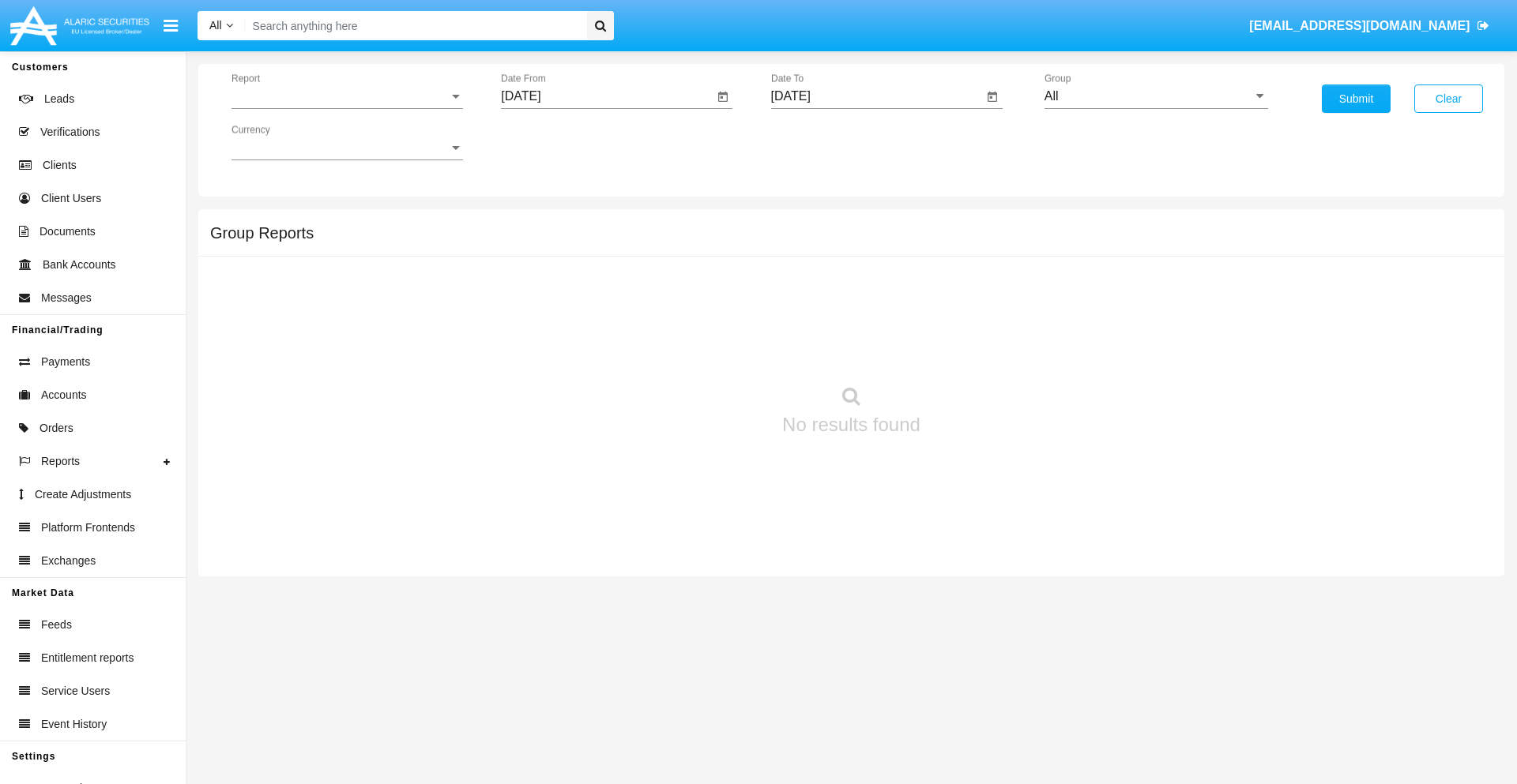
click at [347, 96] on span "Report" at bounding box center [340, 96] width 218 height 14
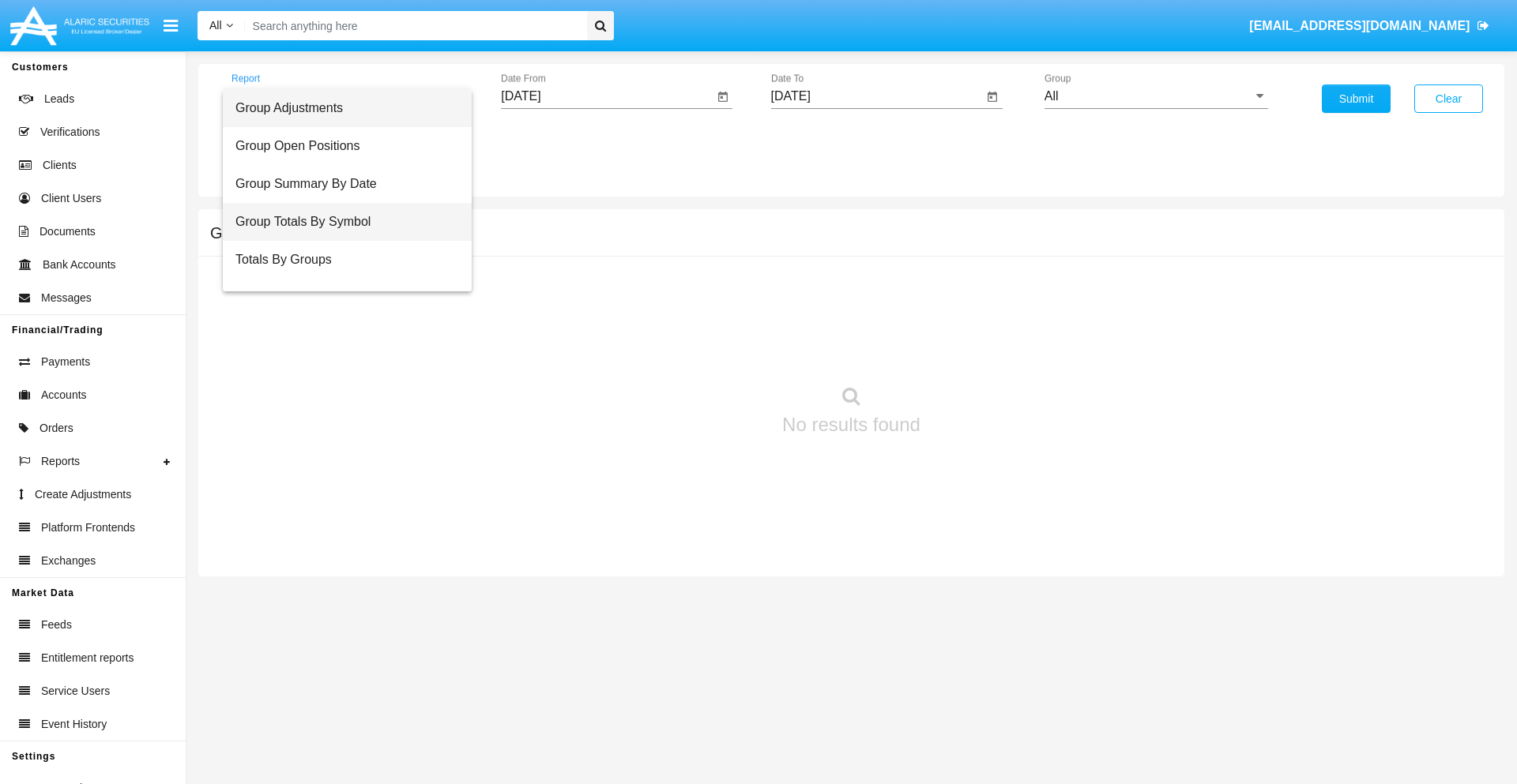
click at [340, 221] on span "Group Totals By Symbol" at bounding box center [347, 221] width 223 height 38
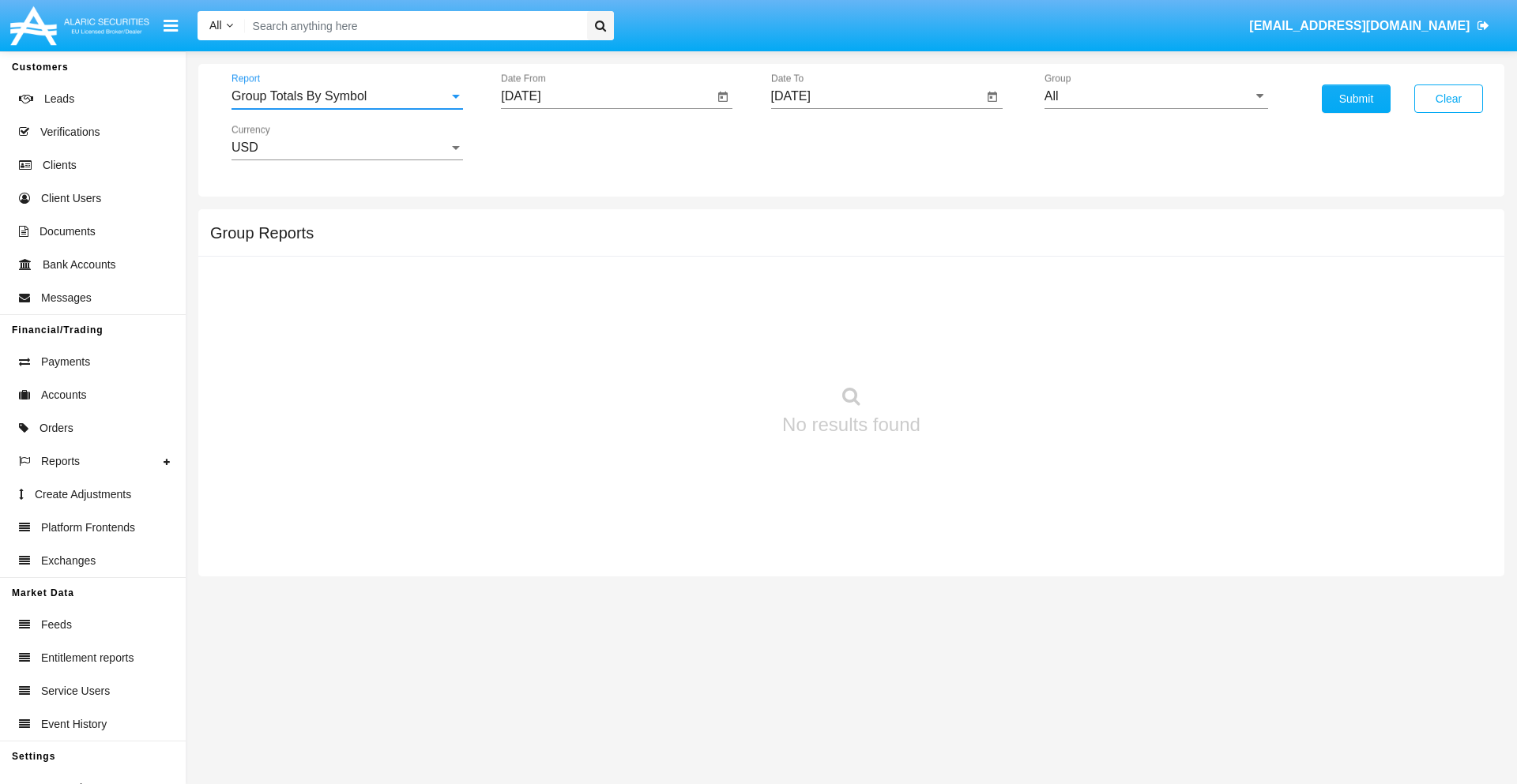
click at [606, 96] on input "[DATE]" at bounding box center [606, 96] width 213 height 14
click at [553, 142] on span "[DATE]" at bounding box center [538, 142] width 35 height 13
click at [704, 349] on div "2025" at bounding box center [705, 349] width 49 height 29
click at [650, 254] on div "[DATE]" at bounding box center [650, 254] width 49 height 29
click at [527, 336] on div "20" at bounding box center [526, 337] width 29 height 29
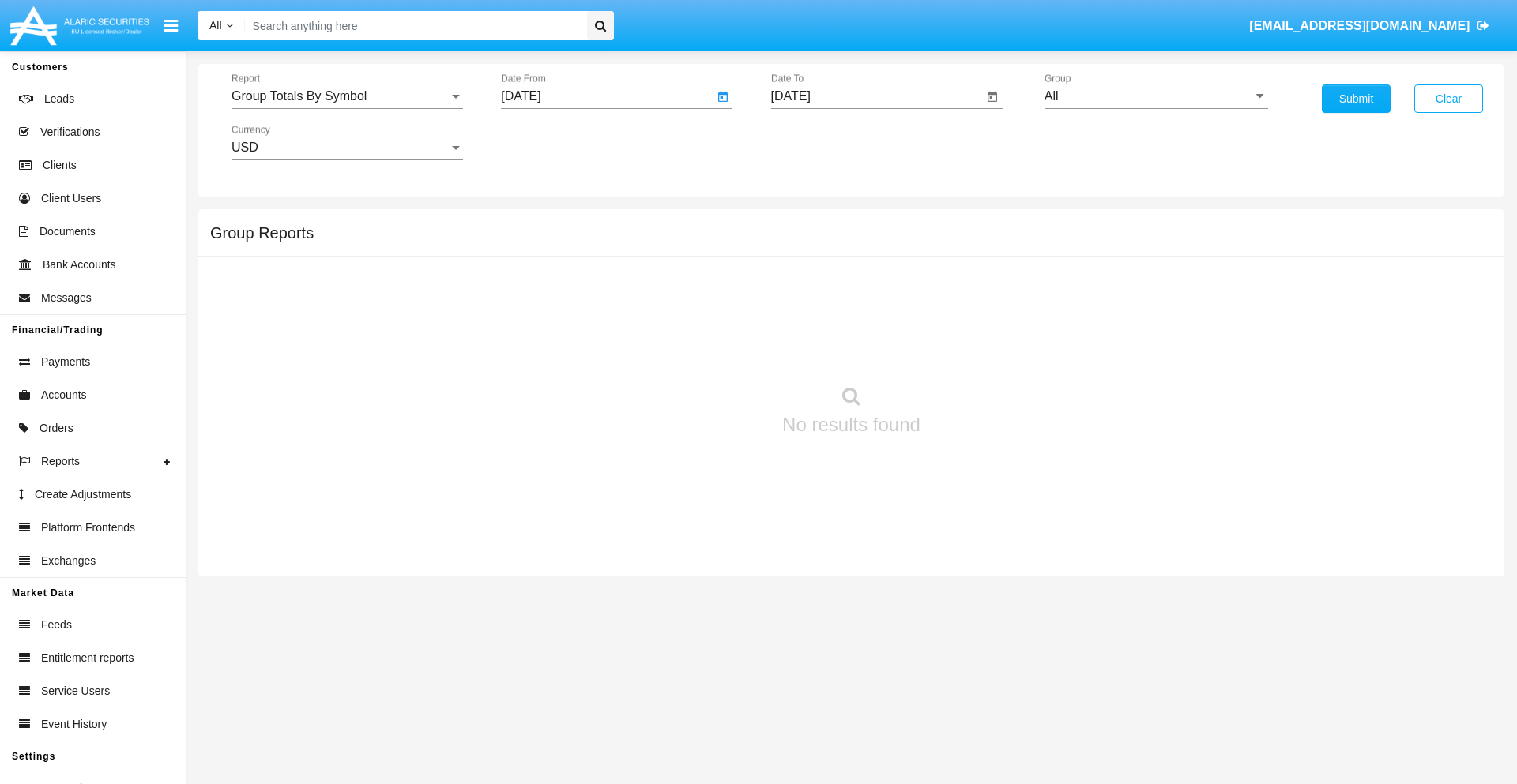
type input "07/20/25"
click at [876, 96] on input "[DATE]" at bounding box center [877, 96] width 213 height 14
click at [822, 142] on span "[DATE]" at bounding box center [808, 142] width 35 height 13
click at [974, 349] on div "2025" at bounding box center [974, 349] width 49 height 29
click at [974, 254] on div "AUG" at bounding box center [974, 254] width 49 height 29
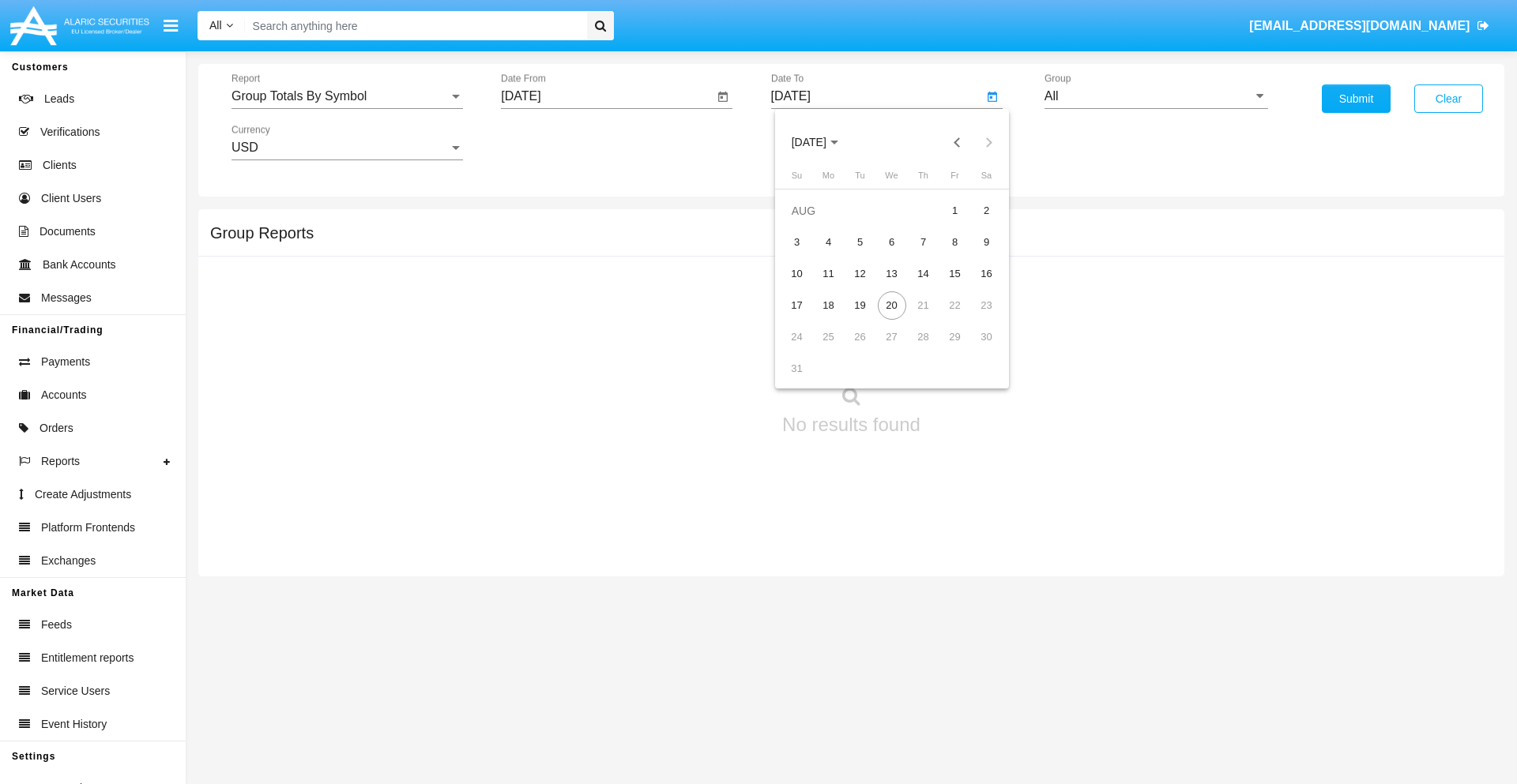
click at [891, 305] on div "20" at bounding box center [891, 305] width 29 height 29
type input "[DATE]"
click at [1156, 96] on input "All" at bounding box center [1156, 96] width 223 height 14
type input "Hammer Web Lite"
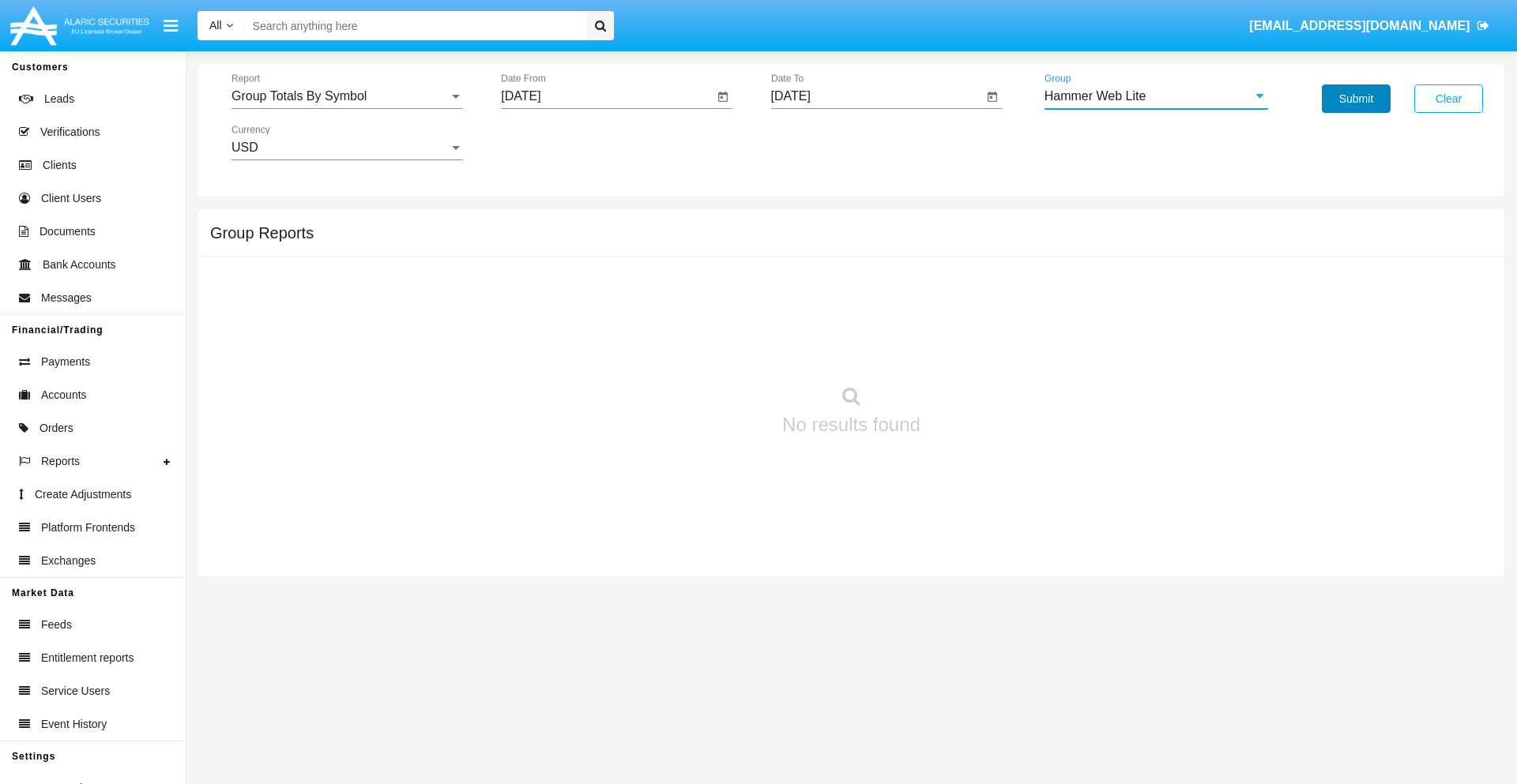
click at [1356, 99] on button "Submit" at bounding box center [1355, 98] width 68 height 29
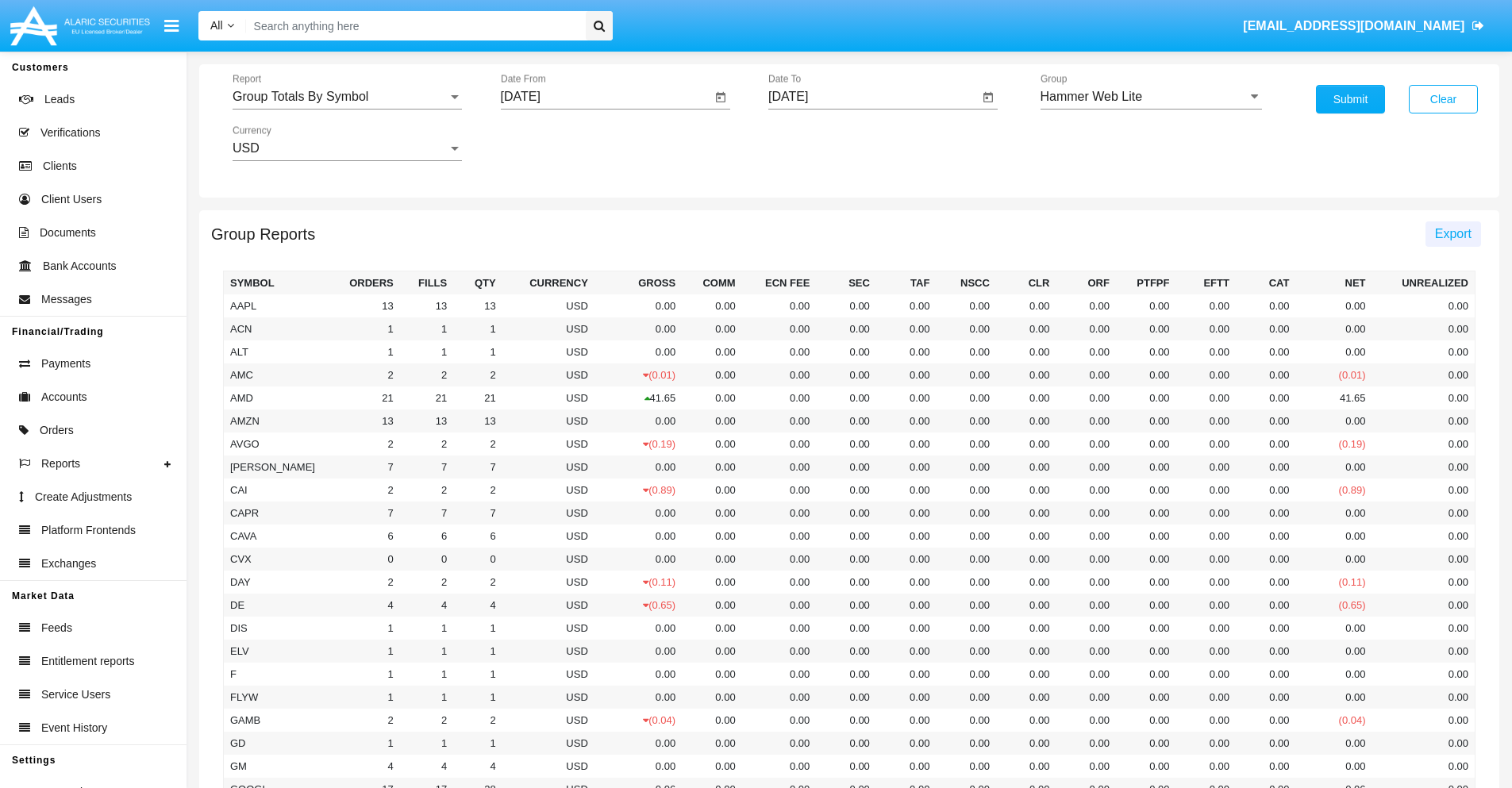
click at [1452, 234] on span "Export" at bounding box center [1452, 234] width 37 height 14
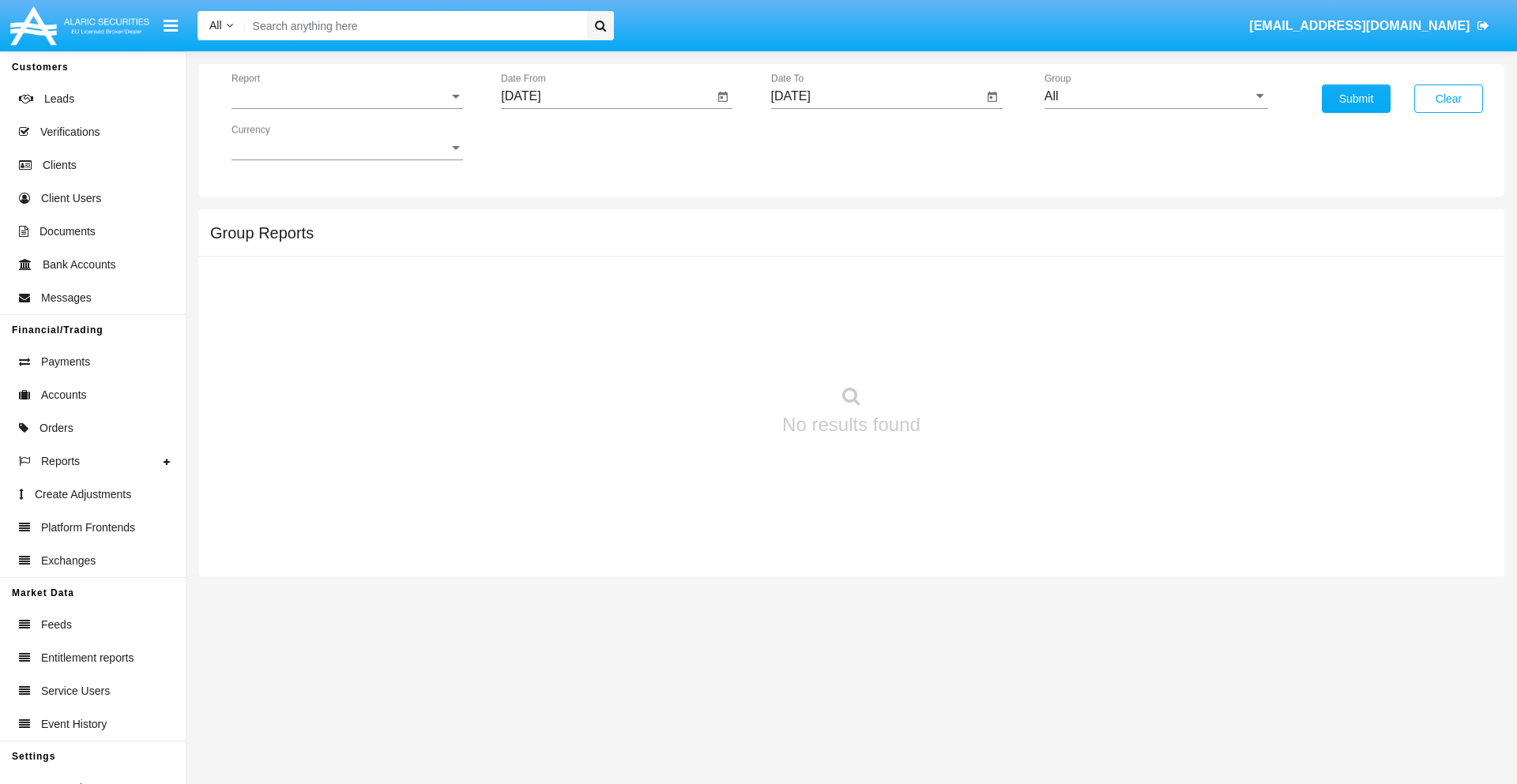
click at [347, 96] on span "Report" at bounding box center [340, 96] width 218 height 14
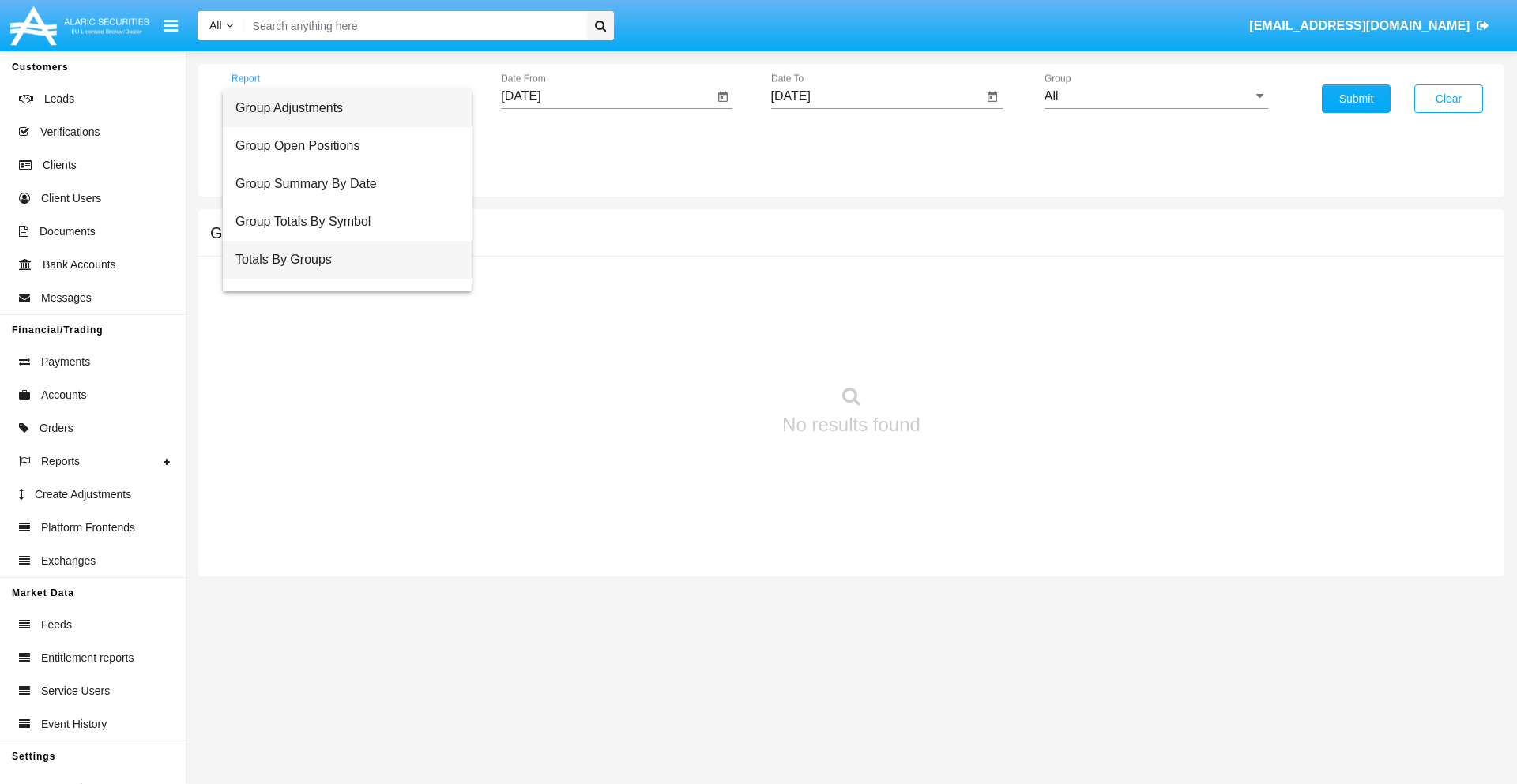
click at [340, 260] on span "Totals By Groups" at bounding box center [347, 260] width 223 height 38
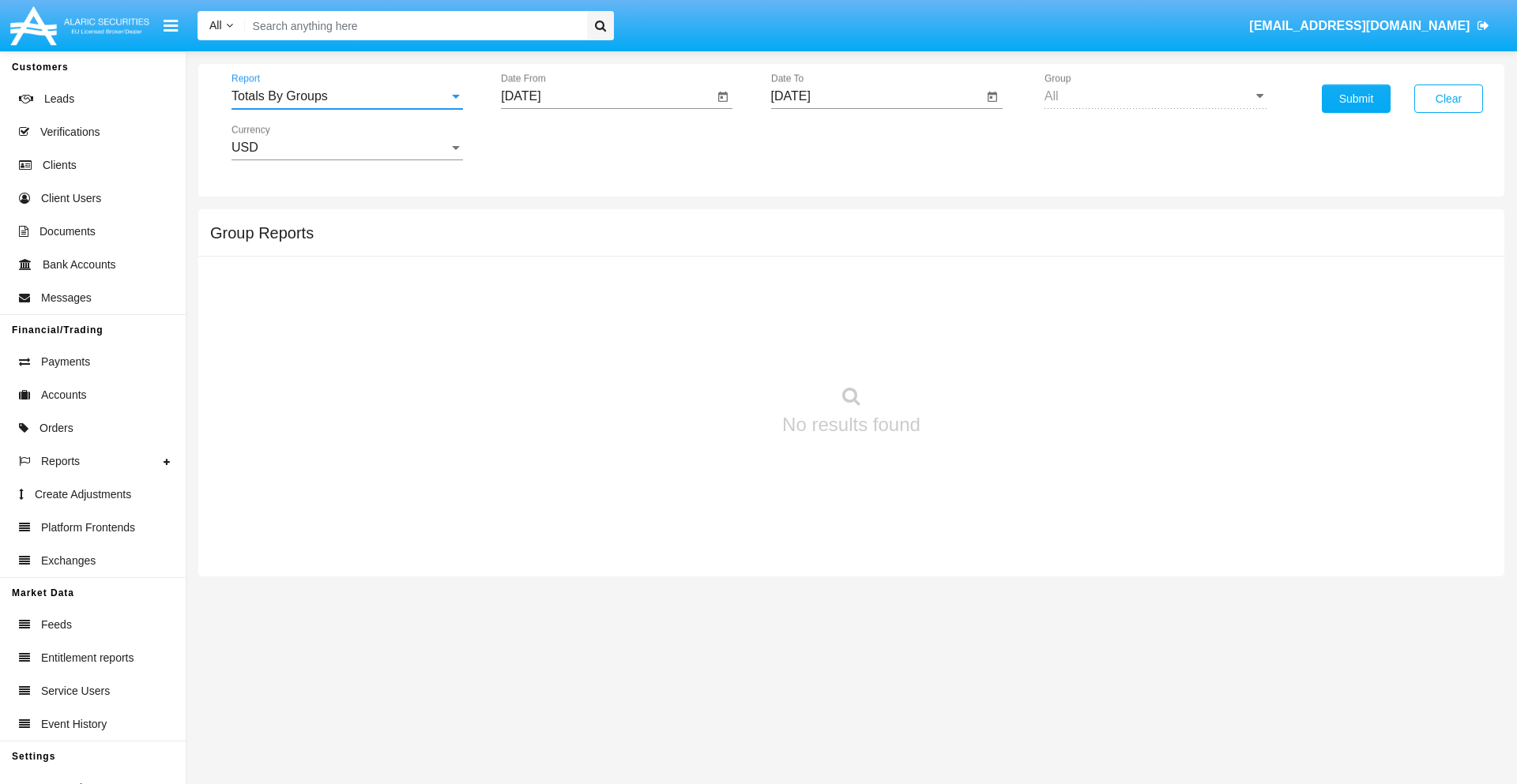
click at [606, 96] on input "[DATE]" at bounding box center [606, 96] width 213 height 14
click at [553, 142] on span "[DATE]" at bounding box center [538, 142] width 35 height 13
click at [704, 349] on div "2025" at bounding box center [705, 349] width 49 height 29
click at [704, 254] on div "AUG" at bounding box center [705, 254] width 49 height 29
click at [590, 241] on div "5" at bounding box center [589, 242] width 29 height 29
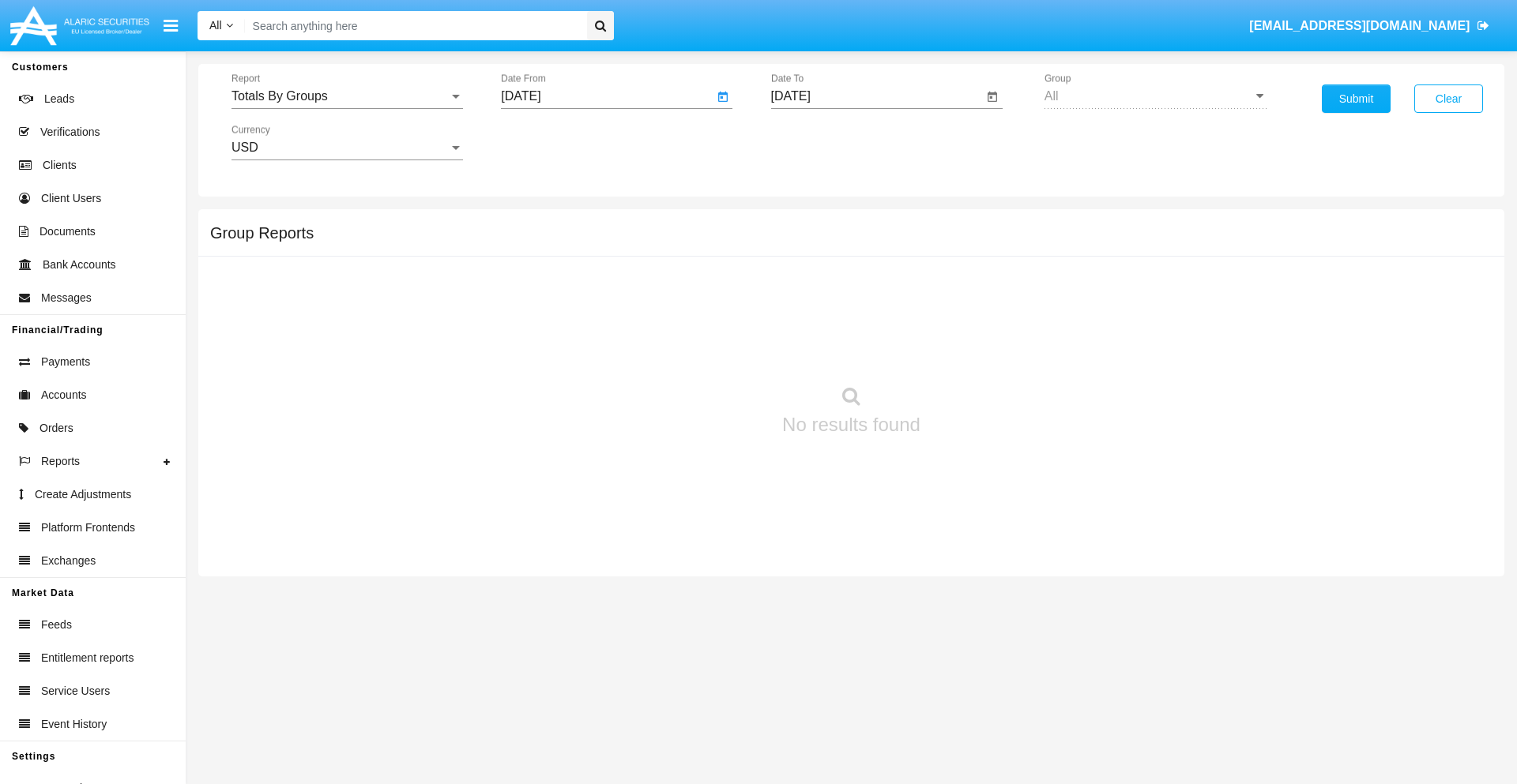
type input "08/05/25"
click at [876, 96] on input "[DATE]" at bounding box center [877, 96] width 213 height 14
click at [822, 142] on span "[DATE]" at bounding box center [808, 142] width 35 height 13
click at [974, 349] on div "2025" at bounding box center [974, 349] width 49 height 29
click at [974, 254] on div "AUG" at bounding box center [974, 254] width 49 height 29
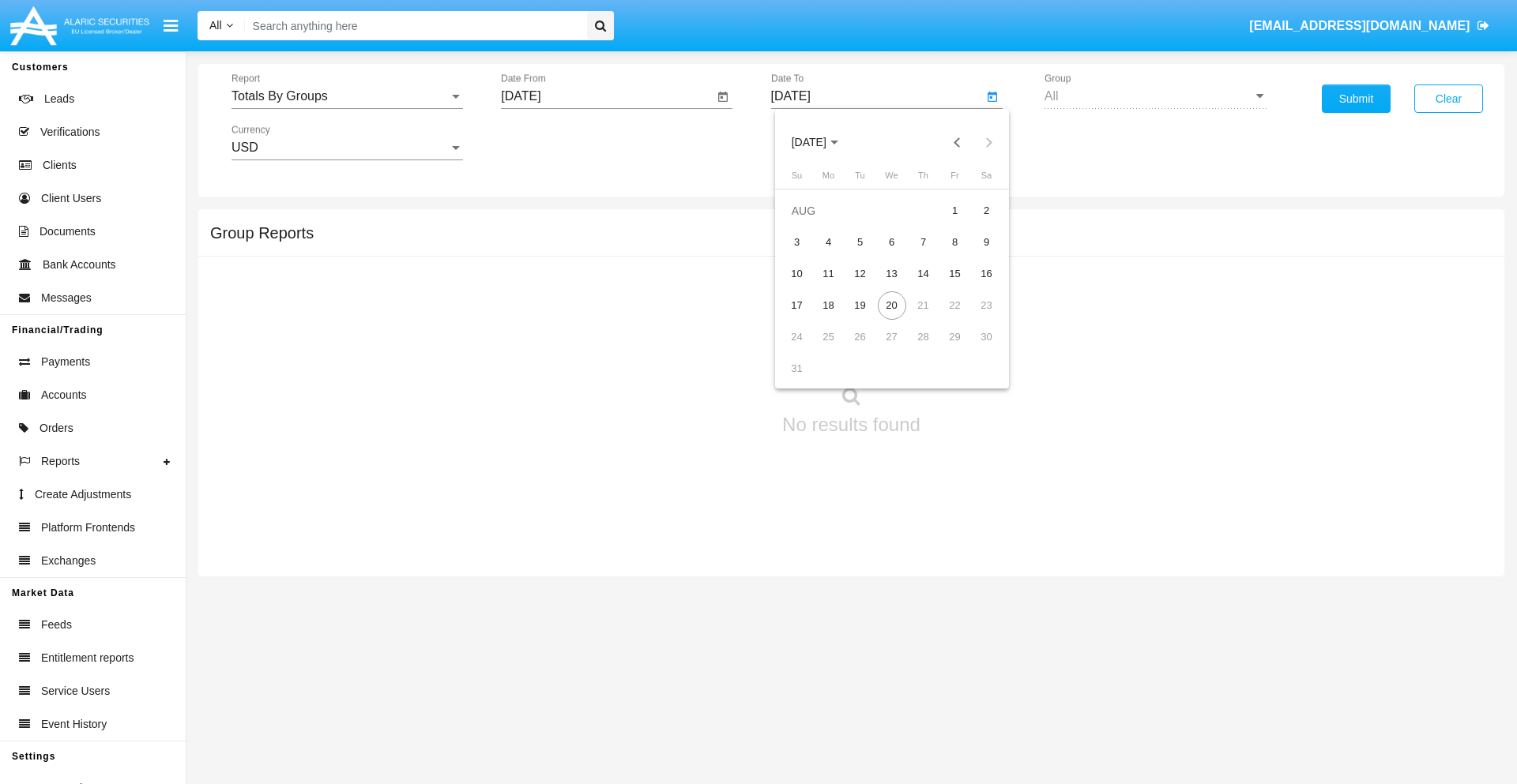
click at [891, 305] on div "20" at bounding box center [891, 305] width 29 height 29
type input "[DATE]"
click at [1356, 99] on button "Submit" at bounding box center [1355, 98] width 68 height 29
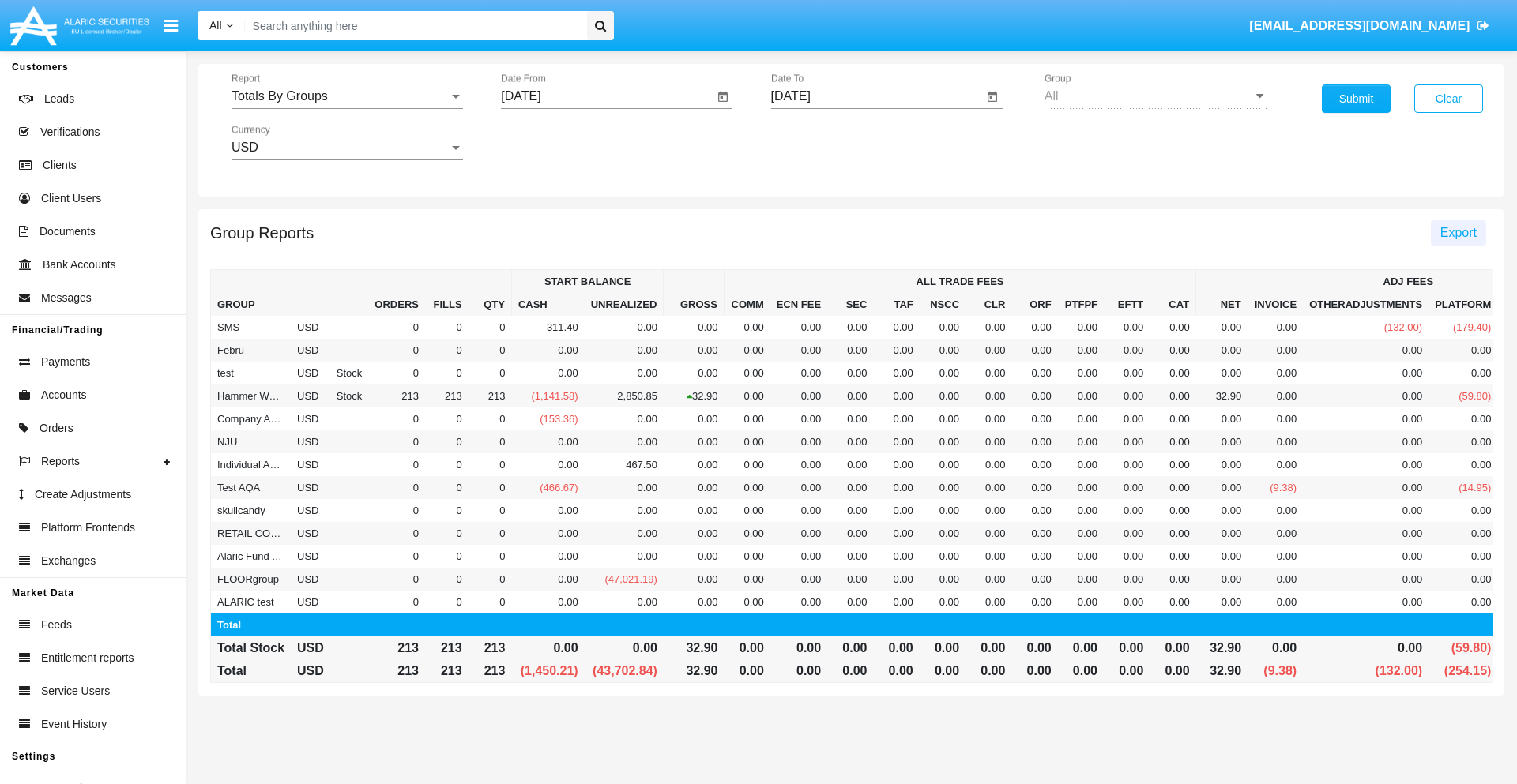
click at [1458, 232] on span "Export" at bounding box center [1458, 232] width 37 height 14
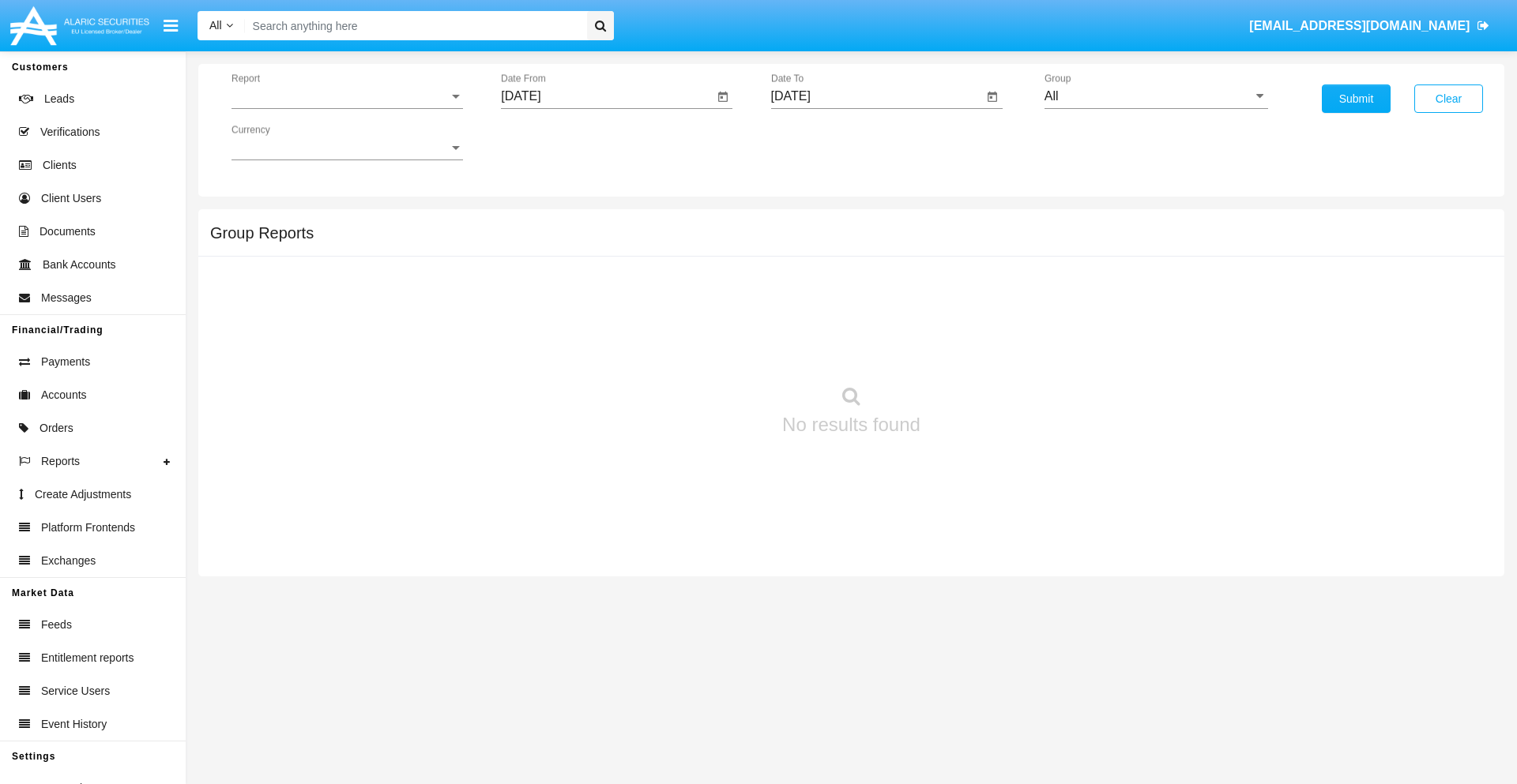
click at [347, 96] on span "Report" at bounding box center [340, 96] width 218 height 14
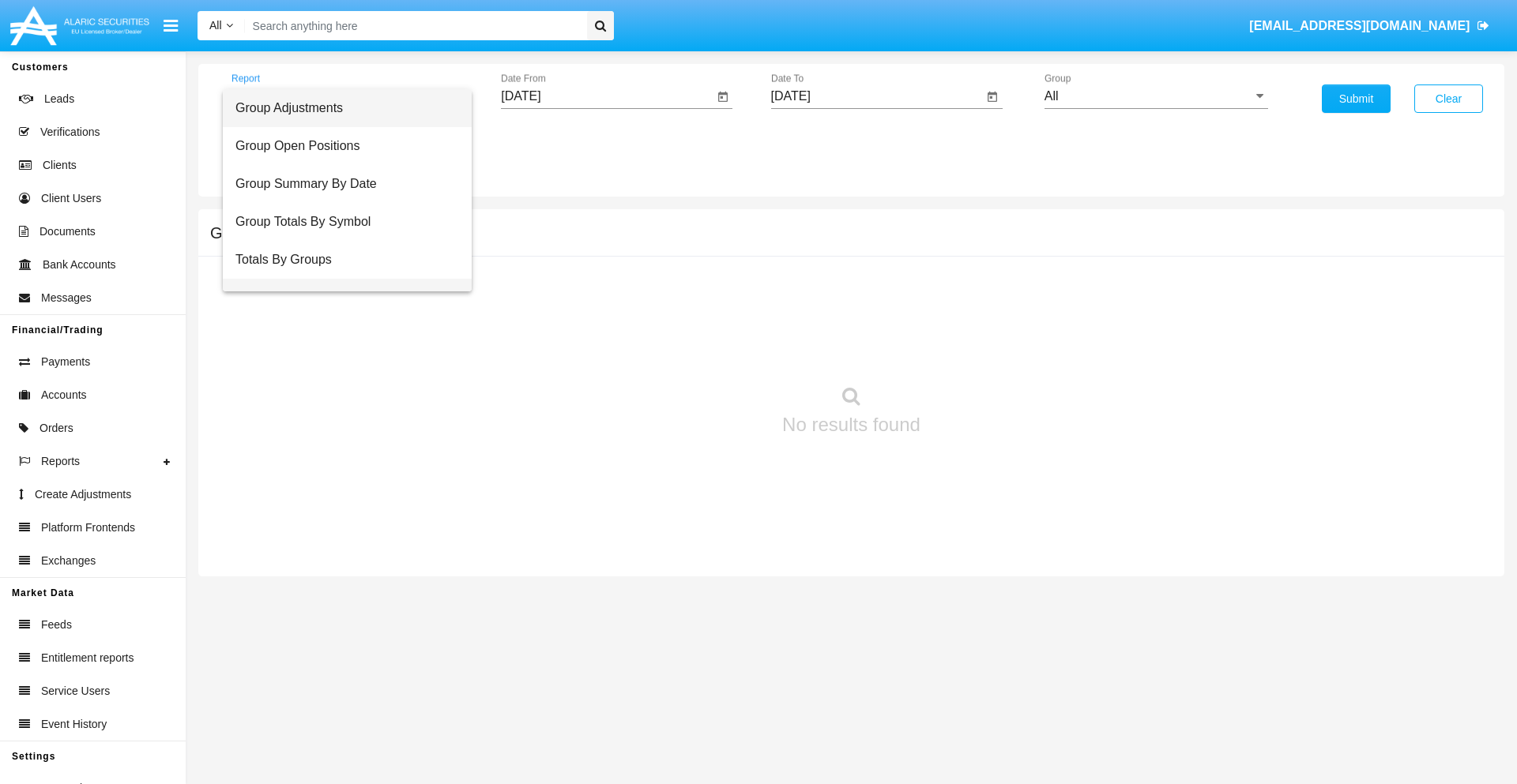
click at [340, 279] on span "Group Fees By Destination" at bounding box center [347, 298] width 223 height 38
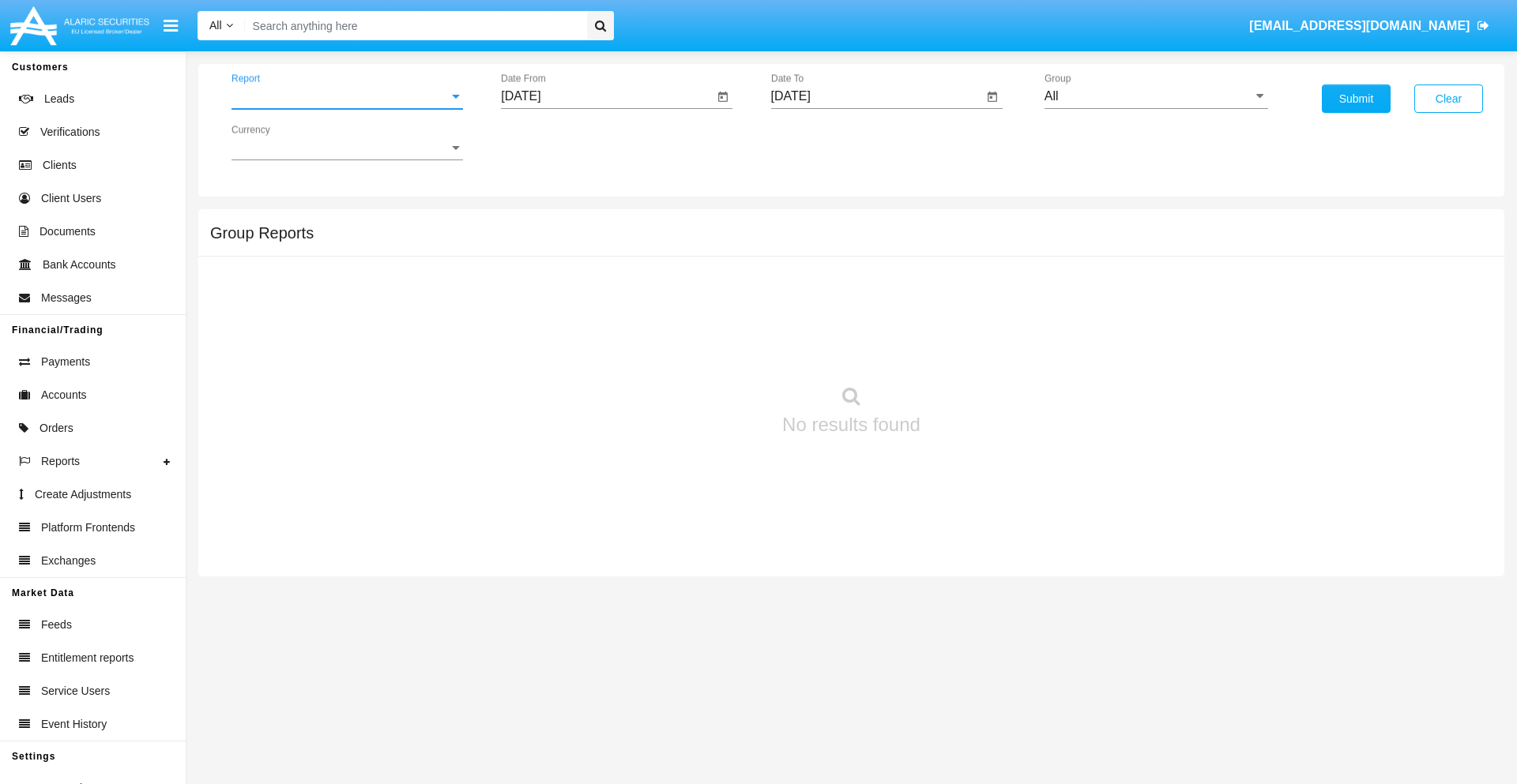
scroll to position [26, 0]
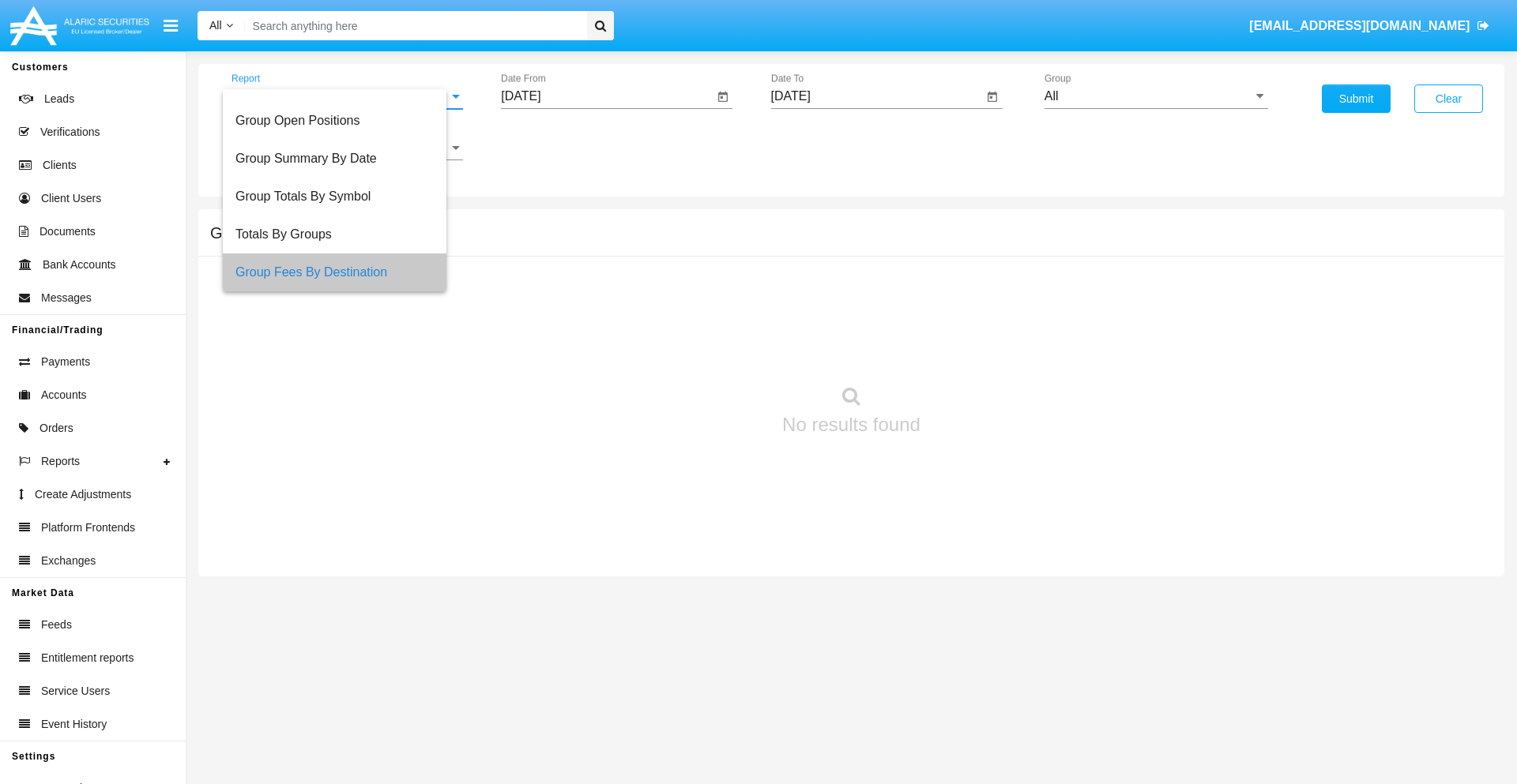
click at [606, 96] on input "[DATE]" at bounding box center [606, 96] width 213 height 14
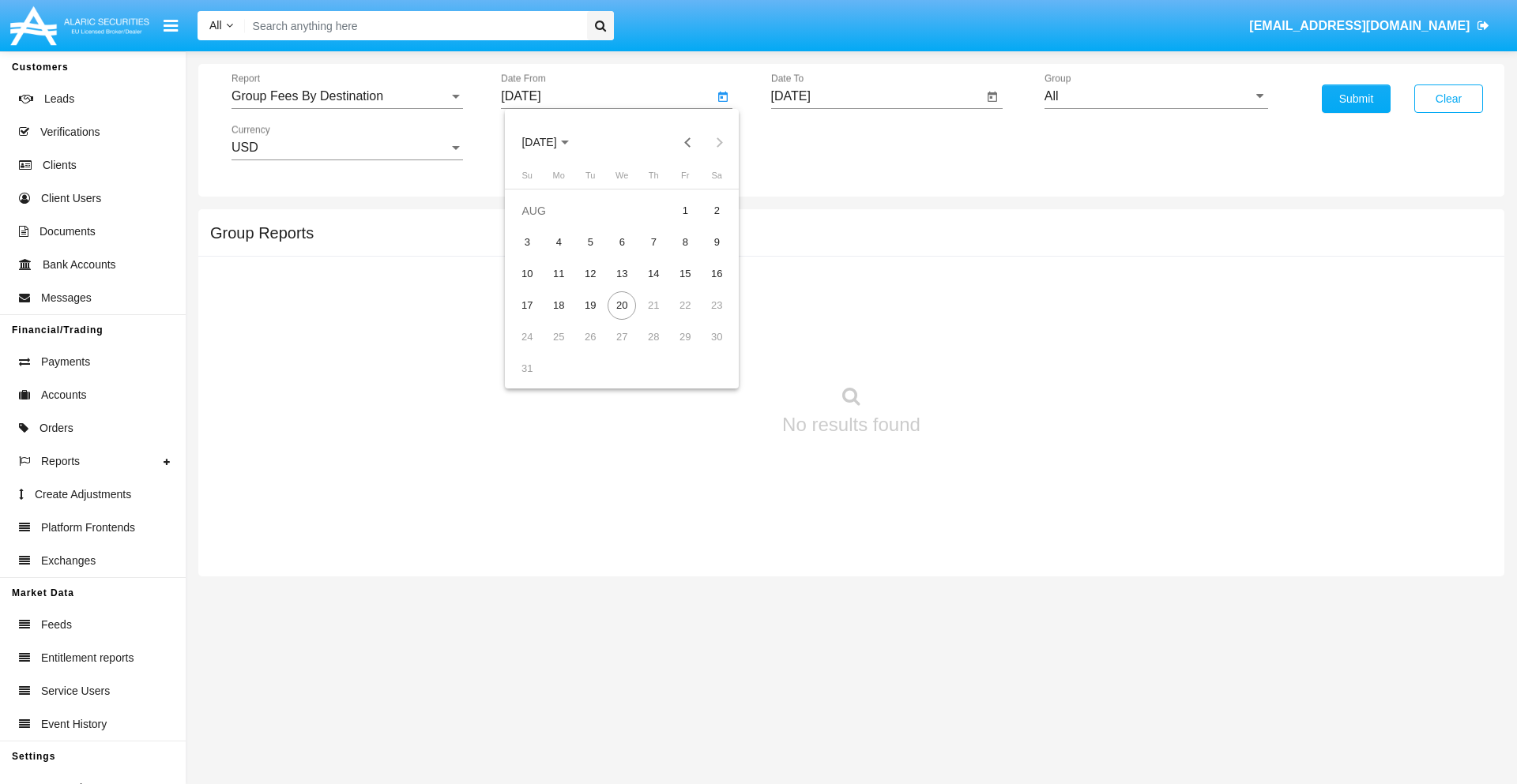
click at [553, 142] on span "[DATE]" at bounding box center [538, 142] width 35 height 13
click at [704, 349] on div "2025" at bounding box center [705, 349] width 49 height 29
click at [594, 254] on div "JUN" at bounding box center [594, 254] width 49 height 29
click at [684, 305] on div "20" at bounding box center [684, 305] width 29 height 29
type input "06/20/25"
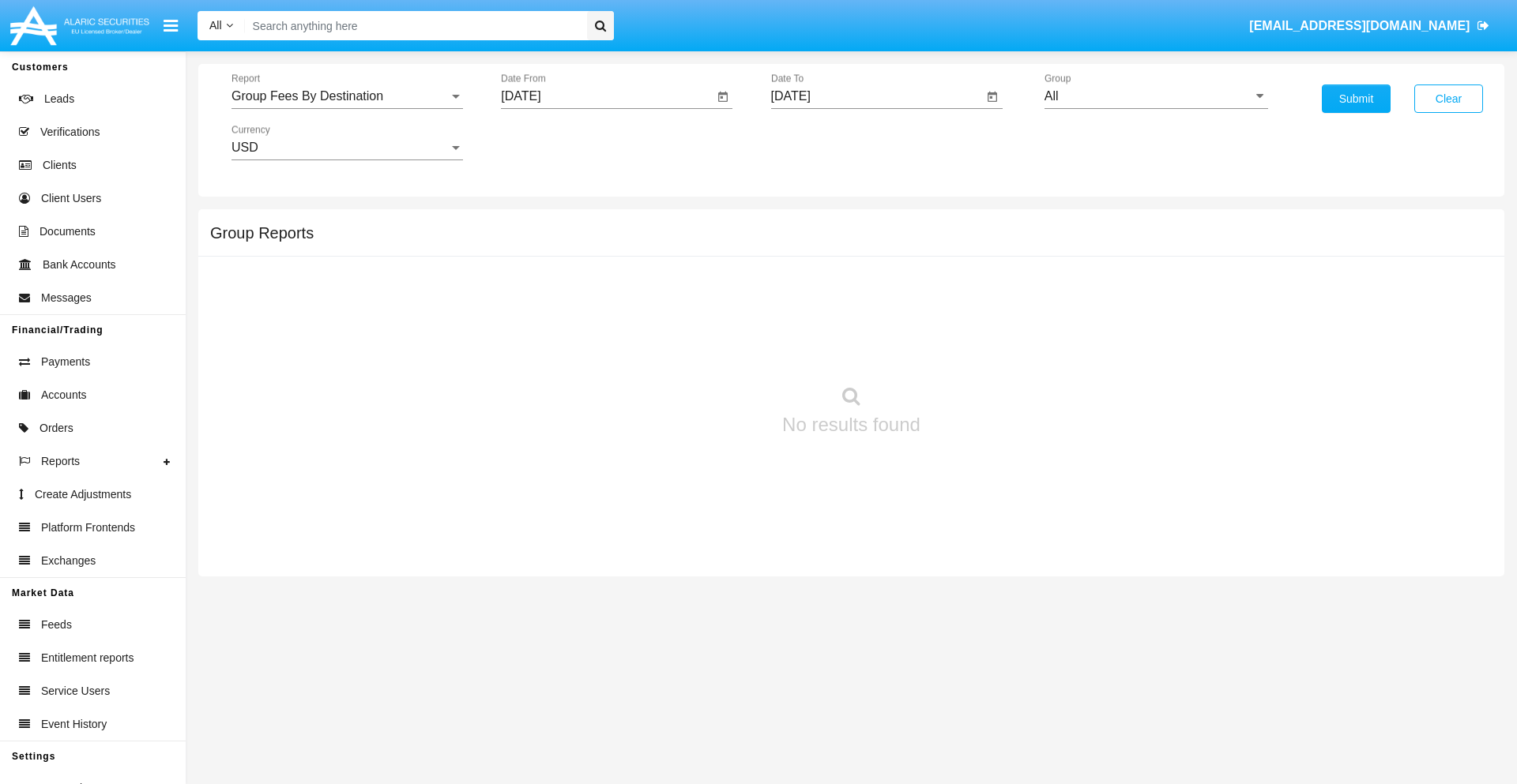
click at [876, 96] on input "[DATE]" at bounding box center [877, 96] width 213 height 14
click at [822, 142] on span "[DATE]" at bounding box center [808, 142] width 35 height 13
click at [974, 349] on div "2025" at bounding box center [974, 349] width 49 height 29
click at [974, 254] on div "AUG" at bounding box center [974, 254] width 49 height 29
click at [891, 305] on div "20" at bounding box center [891, 305] width 29 height 29
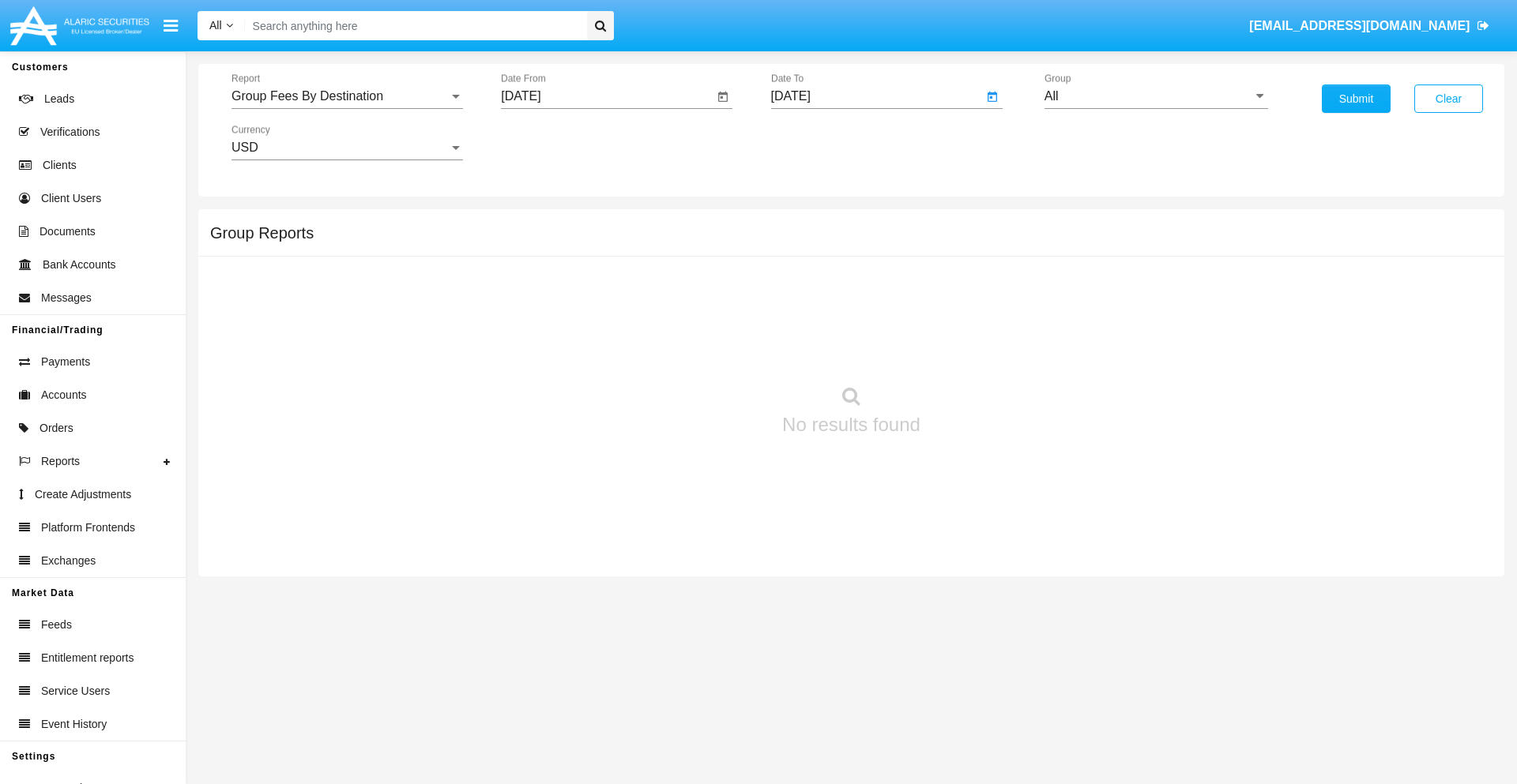
type input "[DATE]"
click at [1156, 96] on input "All" at bounding box center [1156, 96] width 223 height 14
type input "Hammer Web Lite"
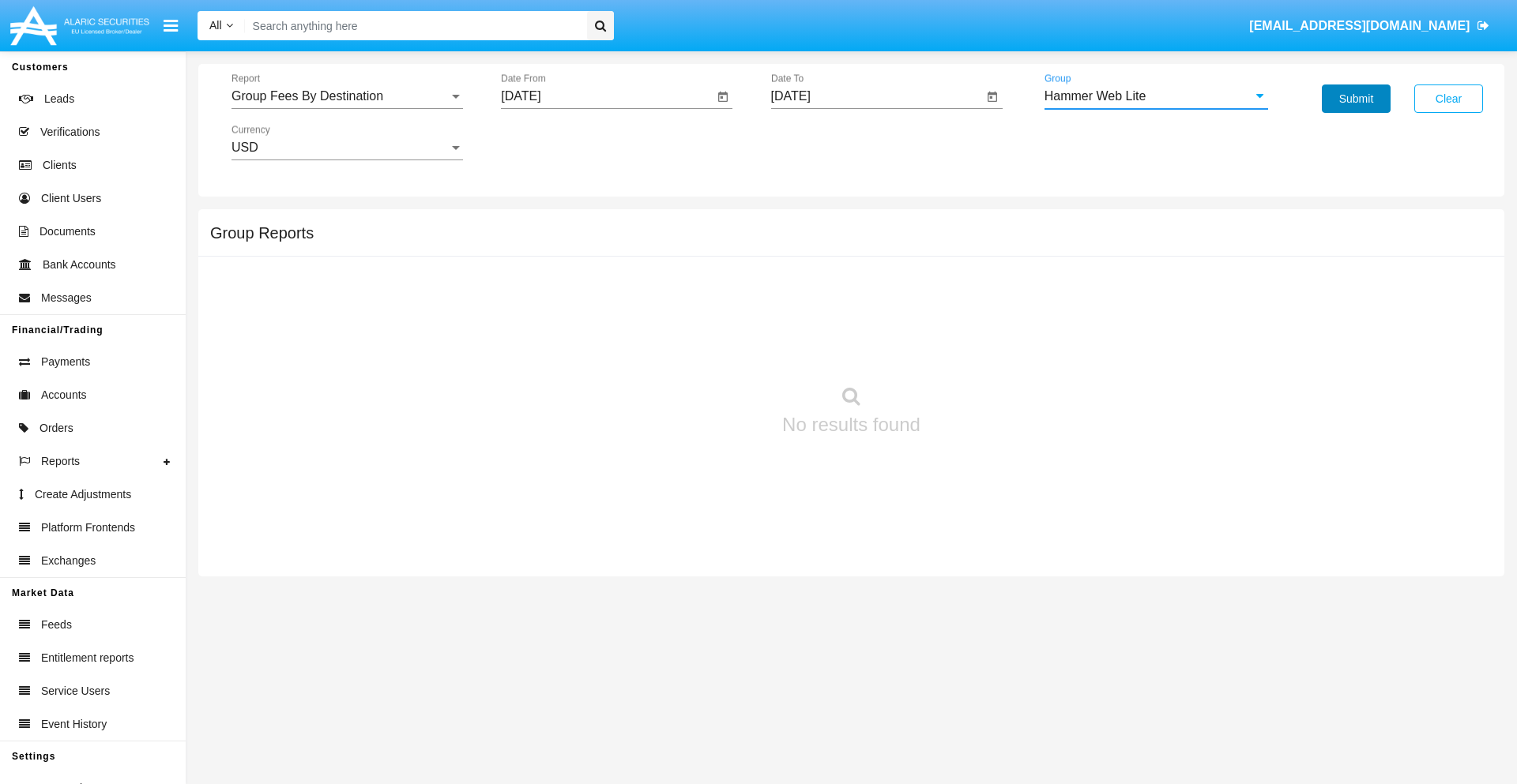
click at [1356, 99] on button "Submit" at bounding box center [1355, 98] width 68 height 29
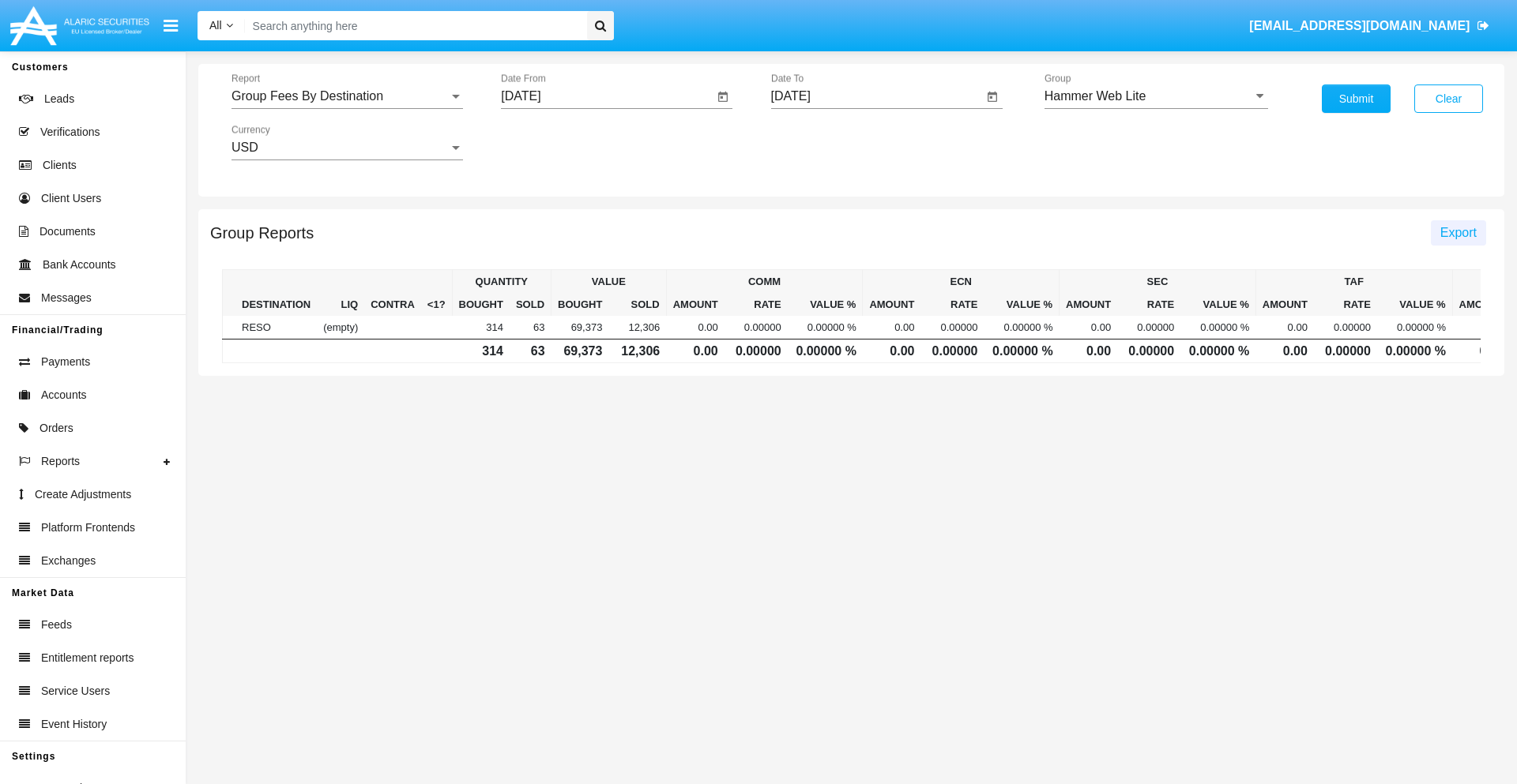
click at [1458, 232] on span "Export" at bounding box center [1458, 232] width 37 height 14
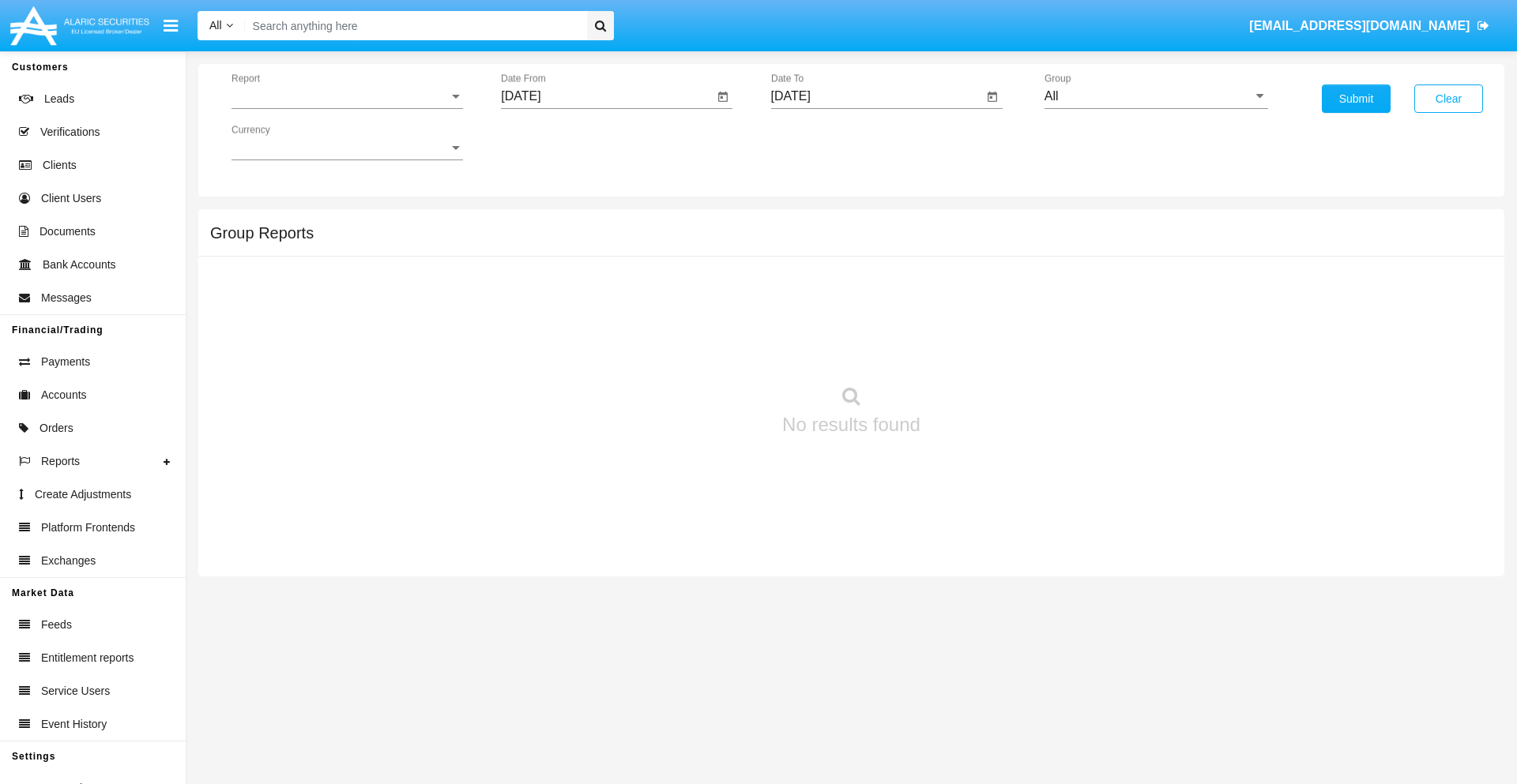
click at [347, 96] on span "Report" at bounding box center [340, 96] width 218 height 14
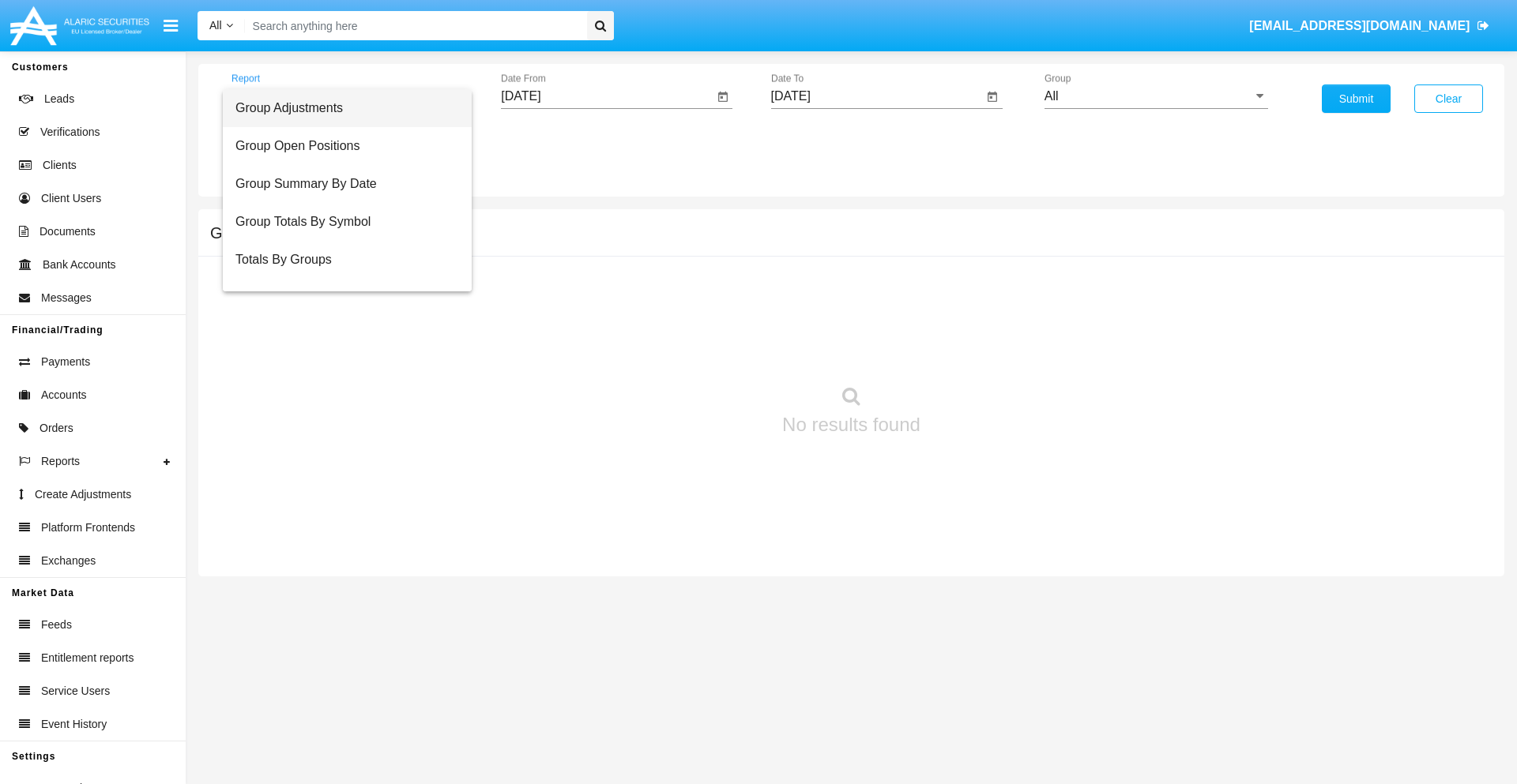
click at [340, 316] on span "Totals By Accounts" at bounding box center [347, 335] width 223 height 38
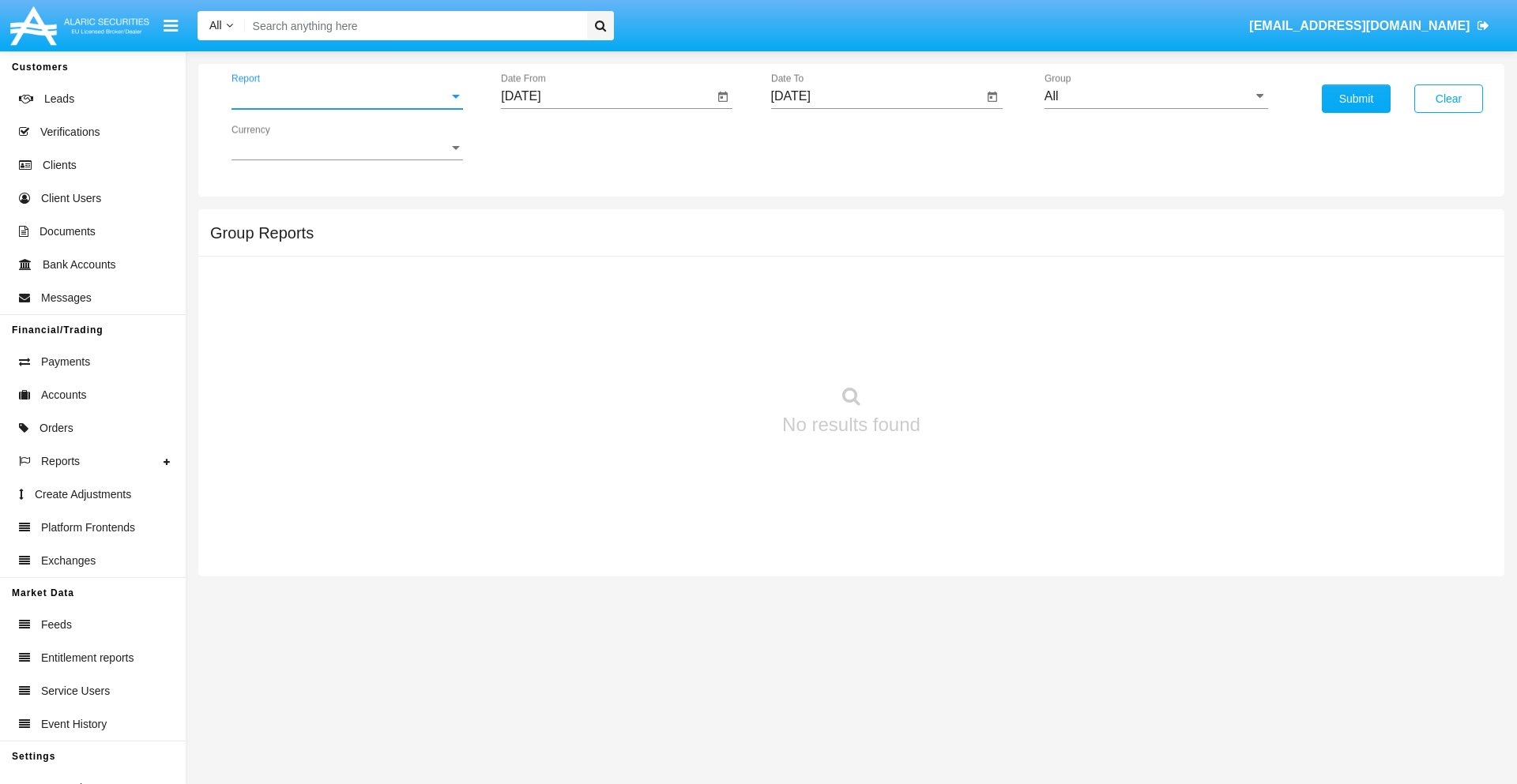
scroll to position [63, 0]
click at [606, 96] on input "[DATE]" at bounding box center [606, 96] width 213 height 14
click at [553, 142] on span "[DATE]" at bounding box center [538, 142] width 35 height 13
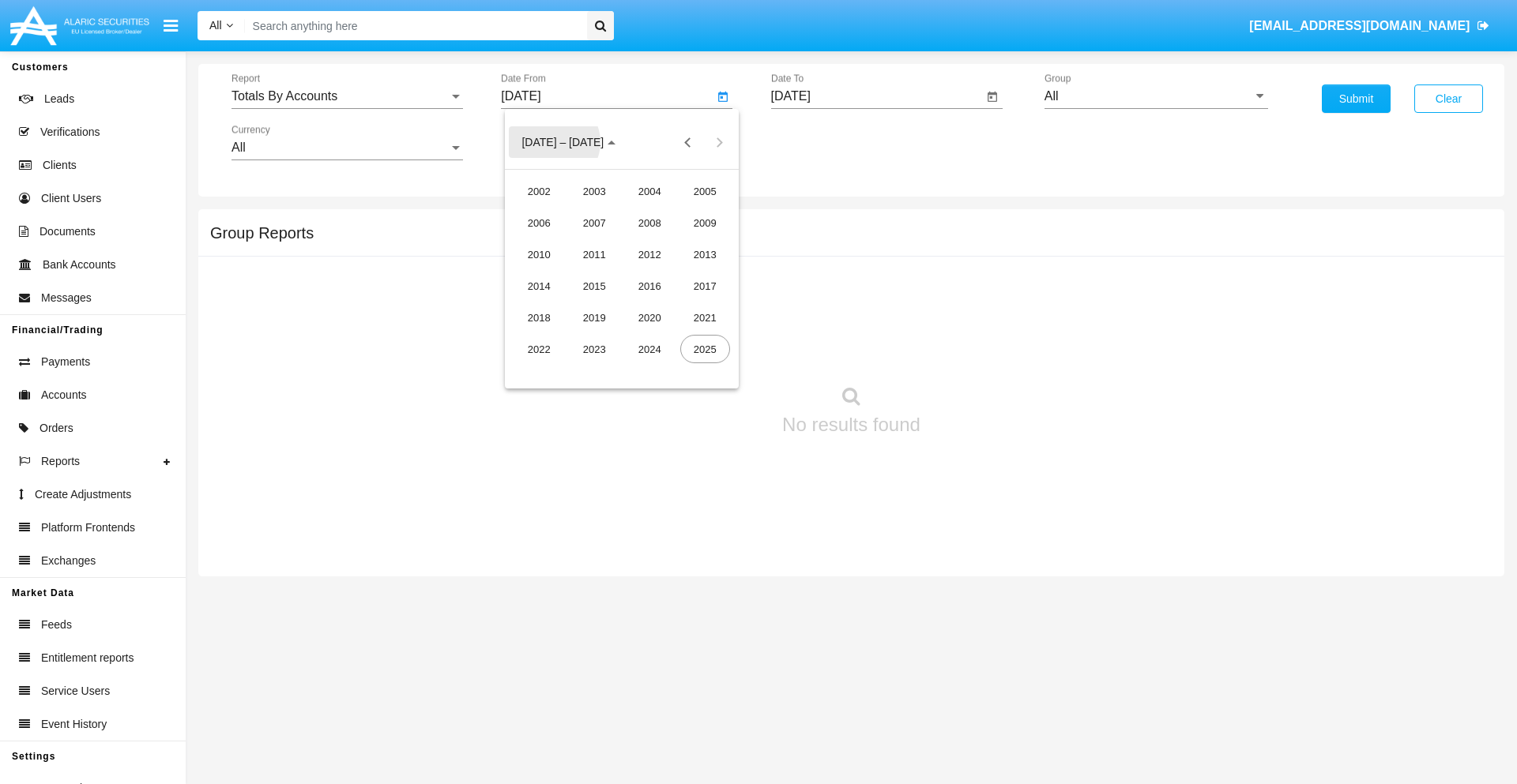
click at [704, 349] on div "2025" at bounding box center [705, 349] width 49 height 29
click at [704, 254] on div "AUG" at bounding box center [705, 254] width 49 height 29
click at [590, 241] on div "5" at bounding box center [589, 242] width 29 height 29
type input "08/05/25"
click at [876, 96] on input "[DATE]" at bounding box center [877, 96] width 213 height 14
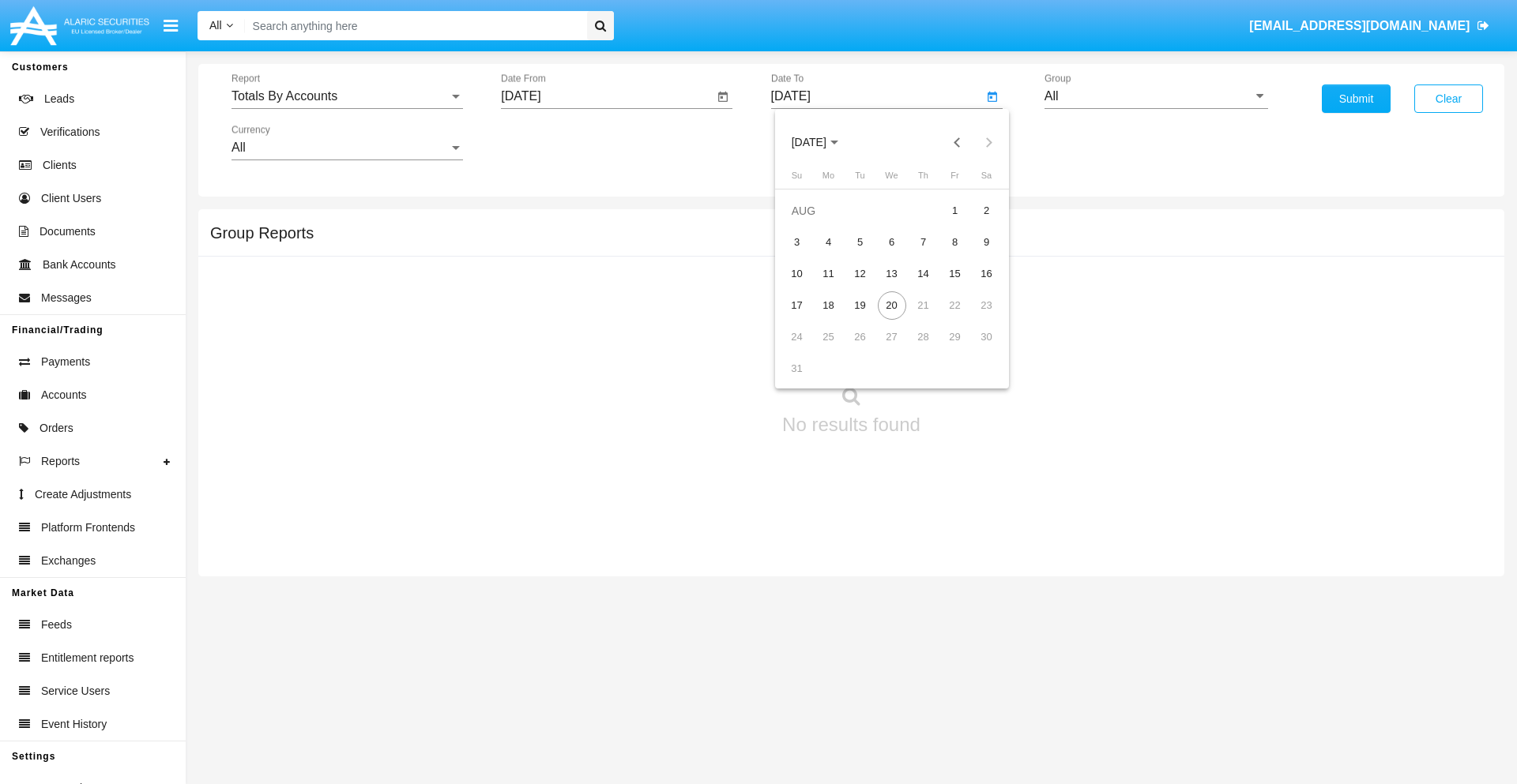
click at [822, 142] on span "[DATE]" at bounding box center [808, 142] width 35 height 13
click at [974, 349] on div "2025" at bounding box center [974, 349] width 49 height 29
click at [974, 254] on div "AUG" at bounding box center [974, 254] width 49 height 29
click at [891, 305] on div "20" at bounding box center [891, 305] width 29 height 29
type input "08/20/25"
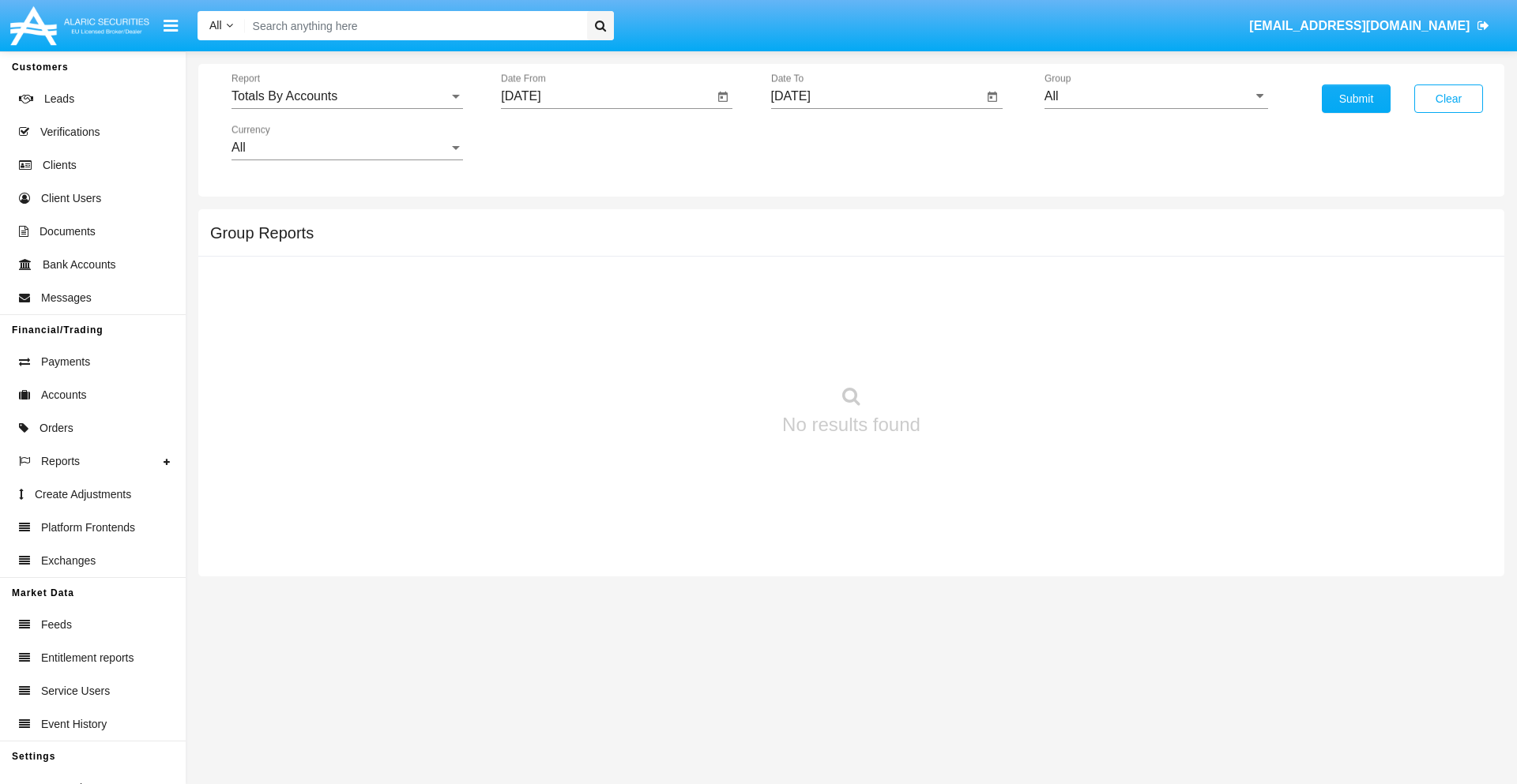
click at [1156, 96] on input "All" at bounding box center [1156, 96] width 223 height 14
type input "Hammer Web Lite"
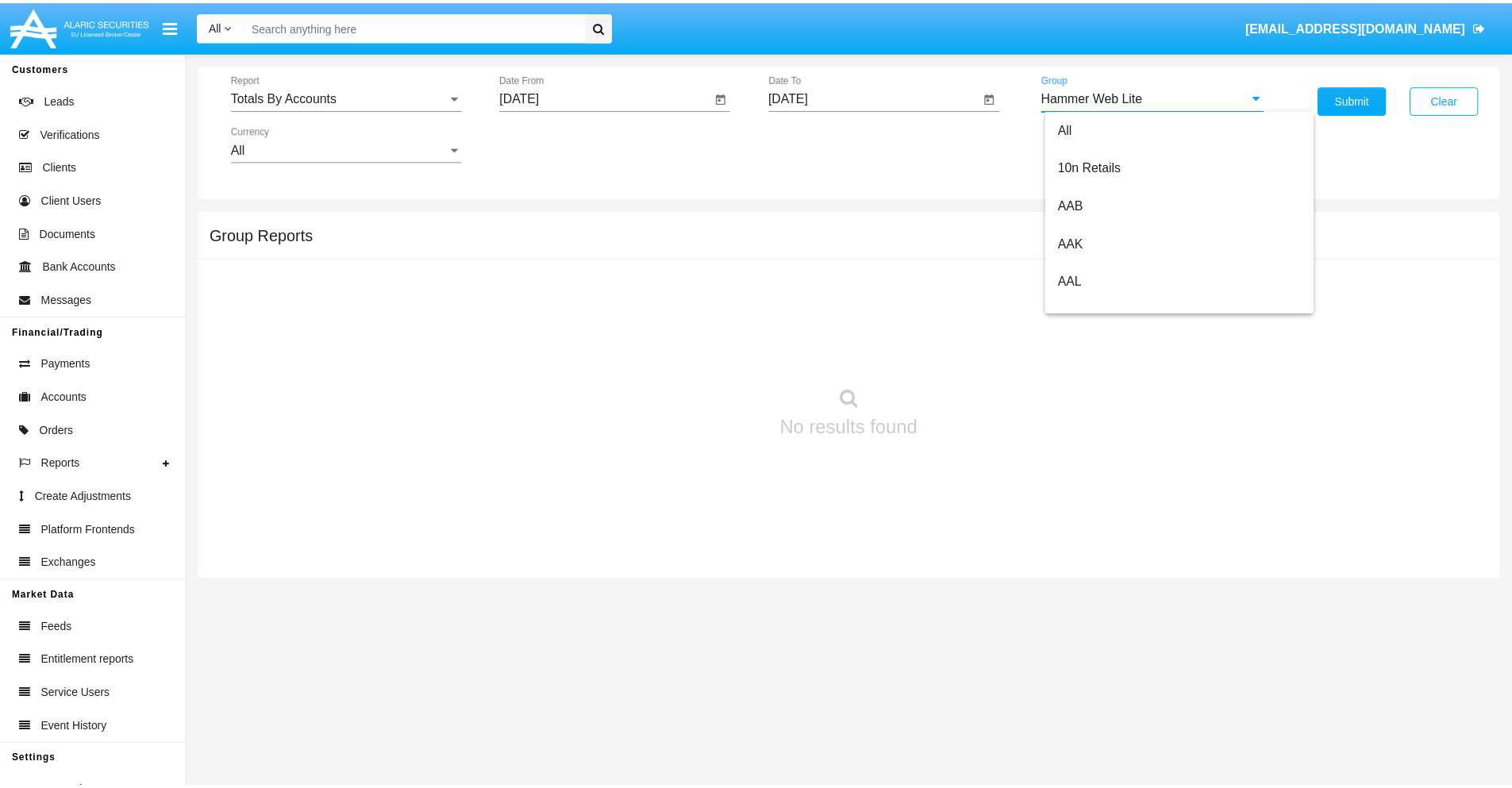
scroll to position [0, 0]
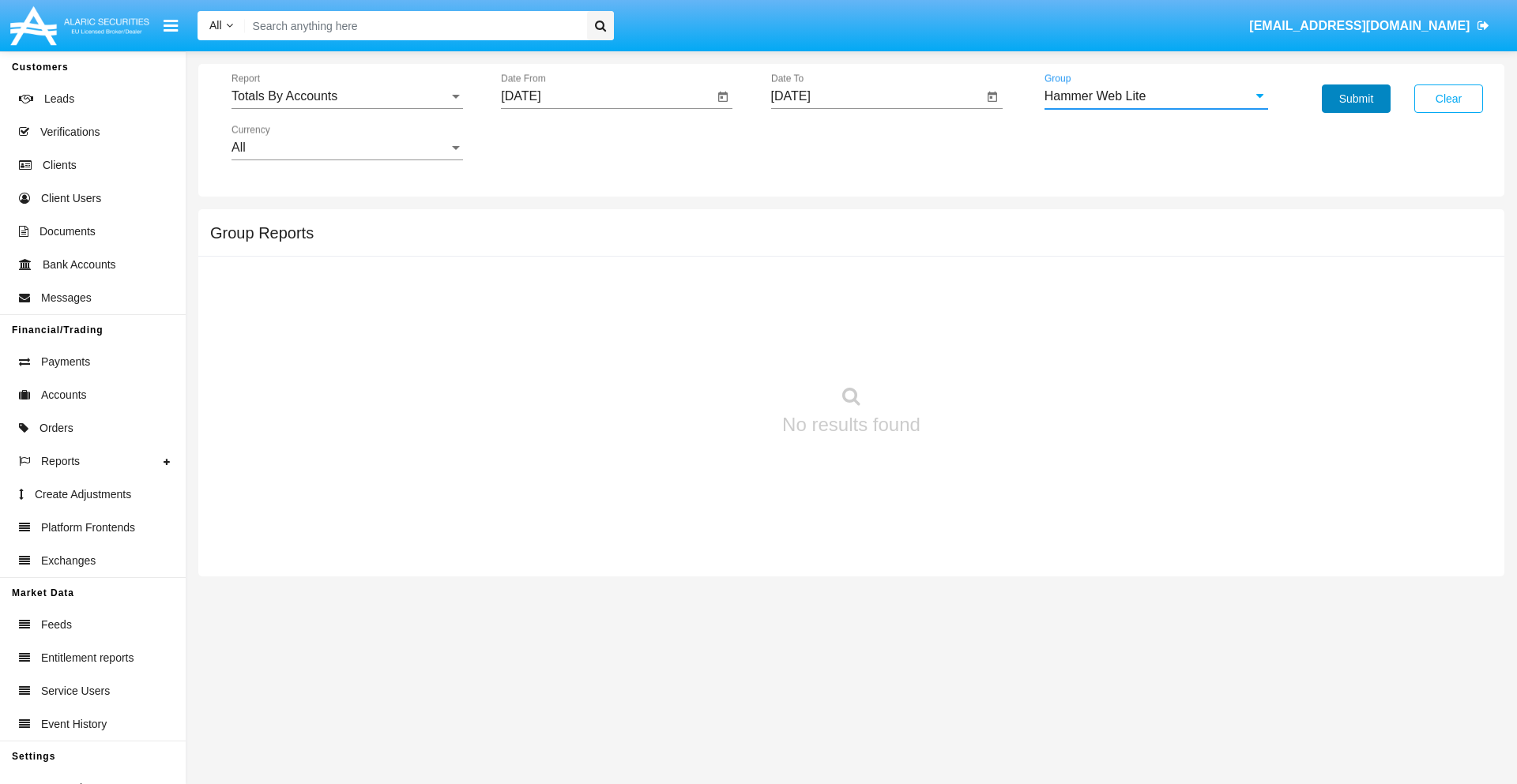
click at [1356, 99] on button "Submit" at bounding box center [1355, 98] width 68 height 29
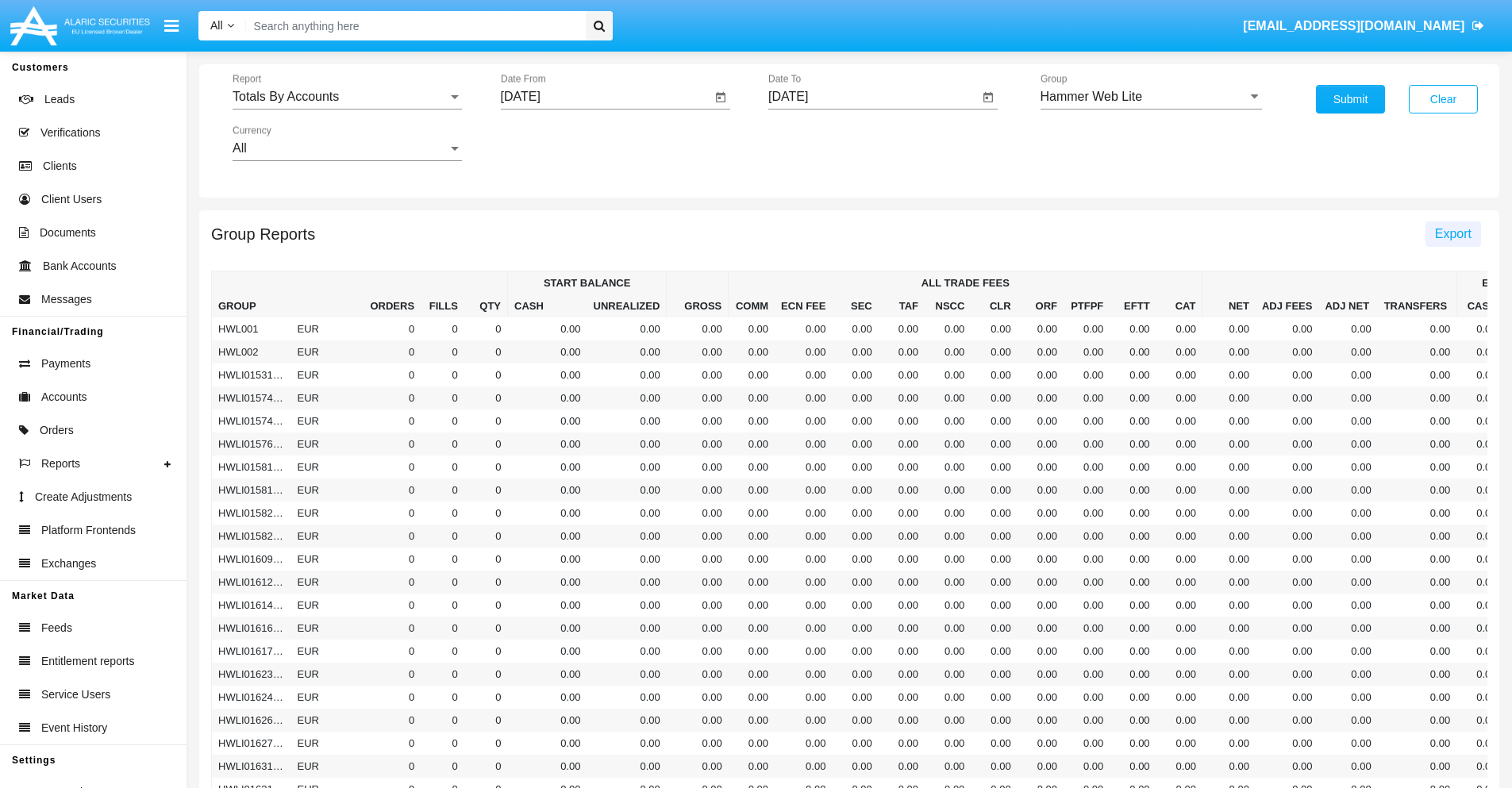
click at [1452, 234] on span "Export" at bounding box center [1452, 234] width 37 height 14
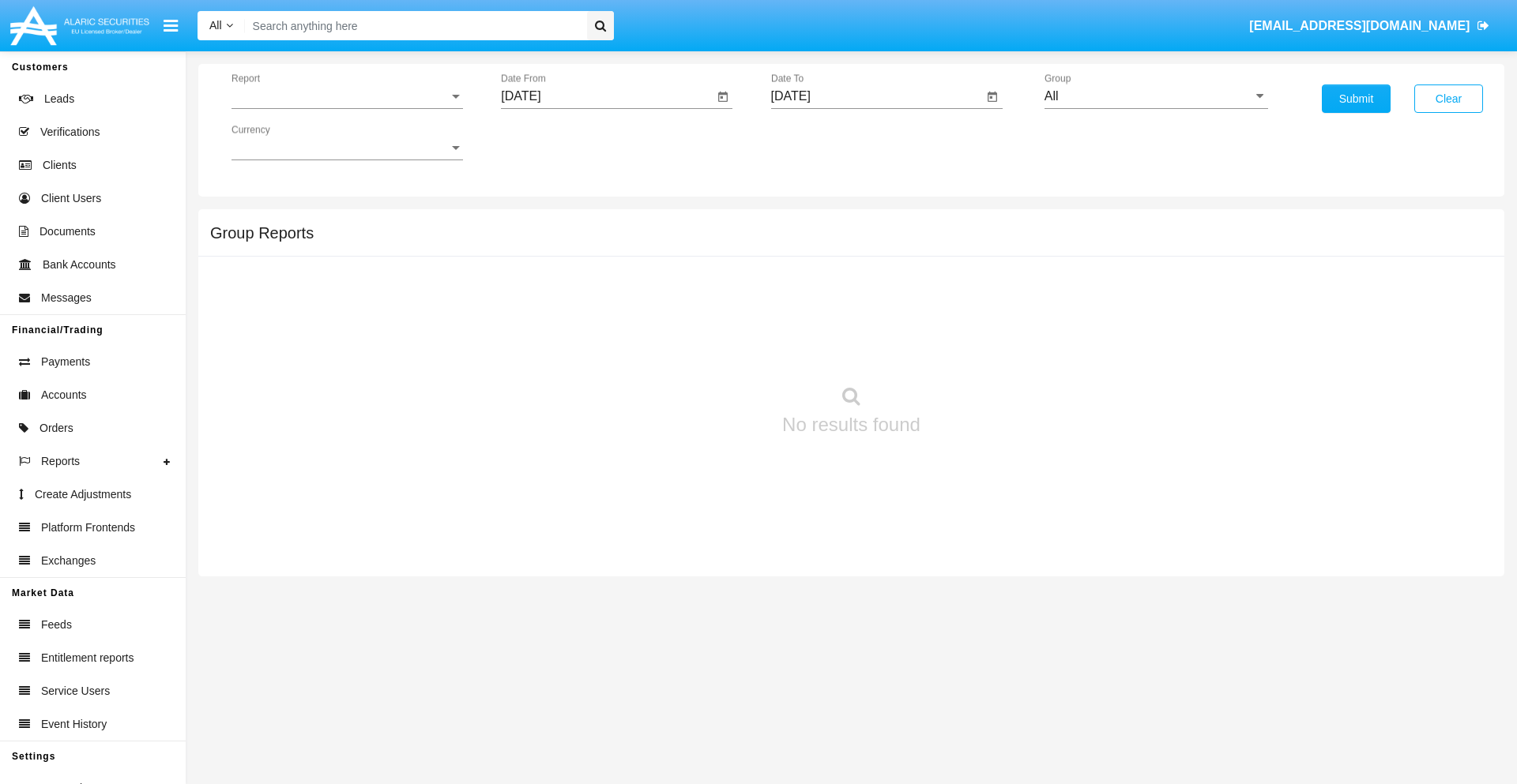
click at [347, 96] on span "Report" at bounding box center [340, 96] width 218 height 14
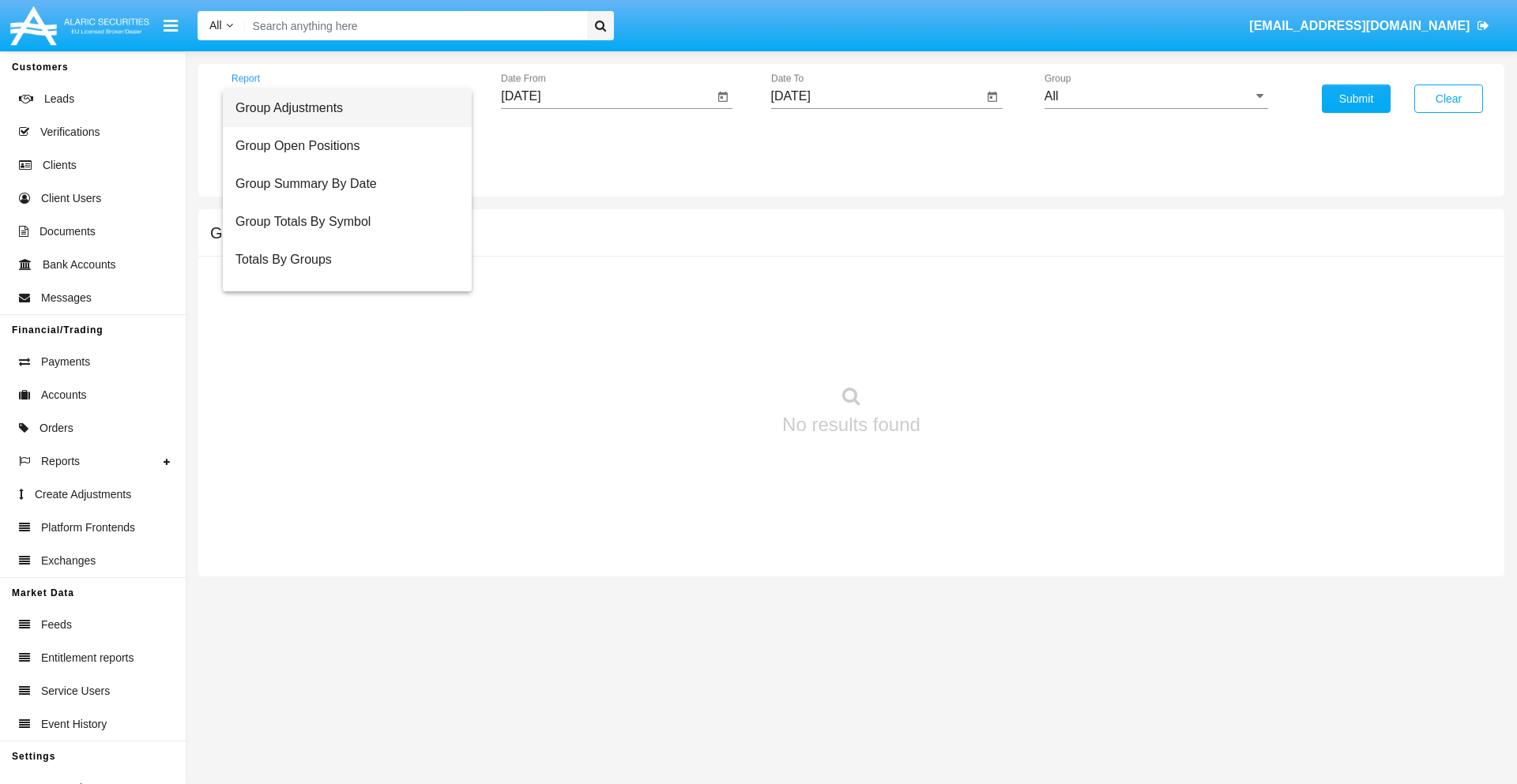
click at [340, 108] on span "Group Adjustments" at bounding box center [347, 108] width 223 height 38
click at [606, 96] on input "[DATE]" at bounding box center [606, 96] width 213 height 14
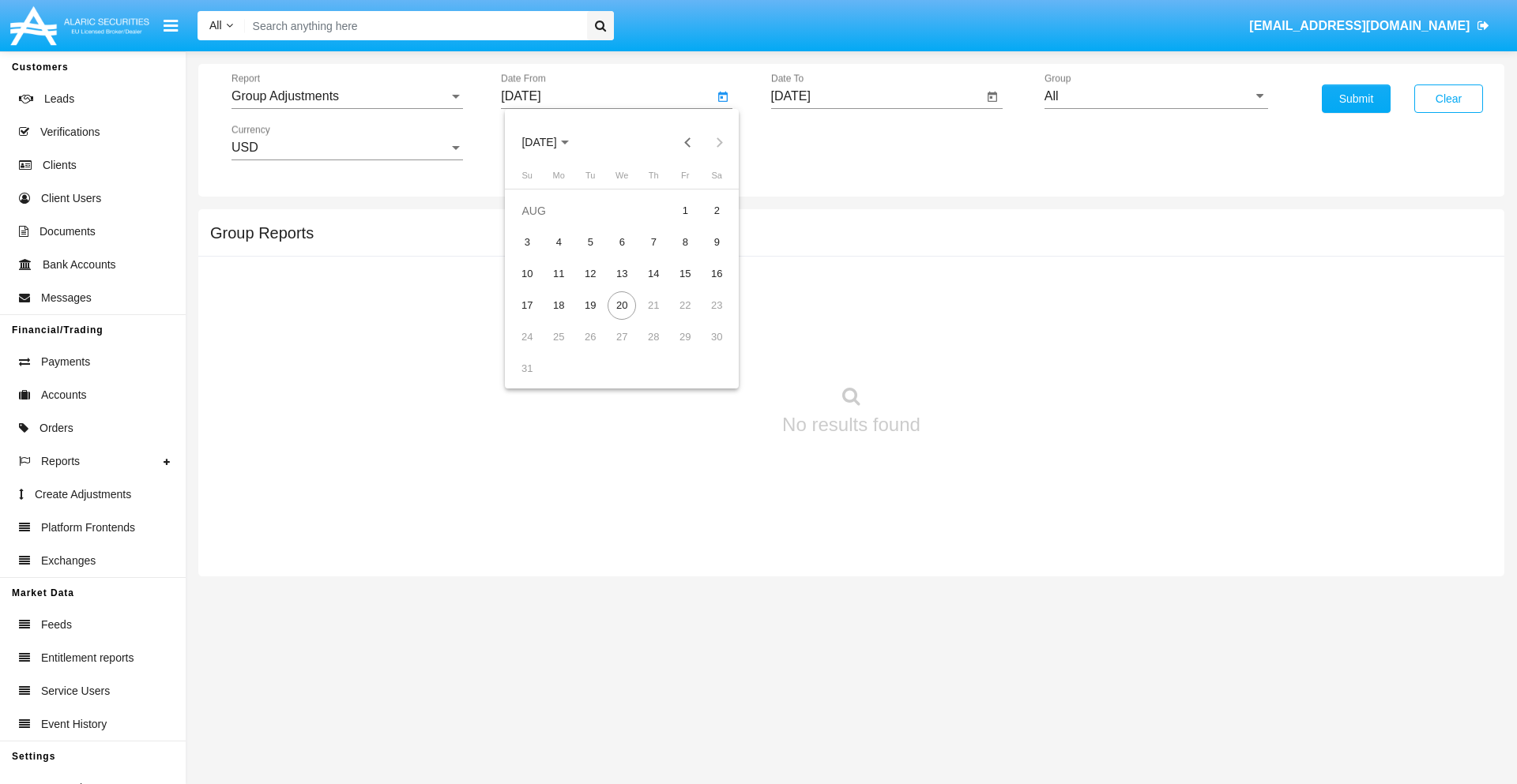
click at [553, 142] on span "[DATE]" at bounding box center [538, 142] width 35 height 13
click at [594, 317] on div "2019" at bounding box center [594, 317] width 49 height 29
click at [539, 222] on div "JAN" at bounding box center [539, 222] width 49 height 29
click at [590, 241] on div "1" at bounding box center [589, 242] width 29 height 29
type input "[DATE]"
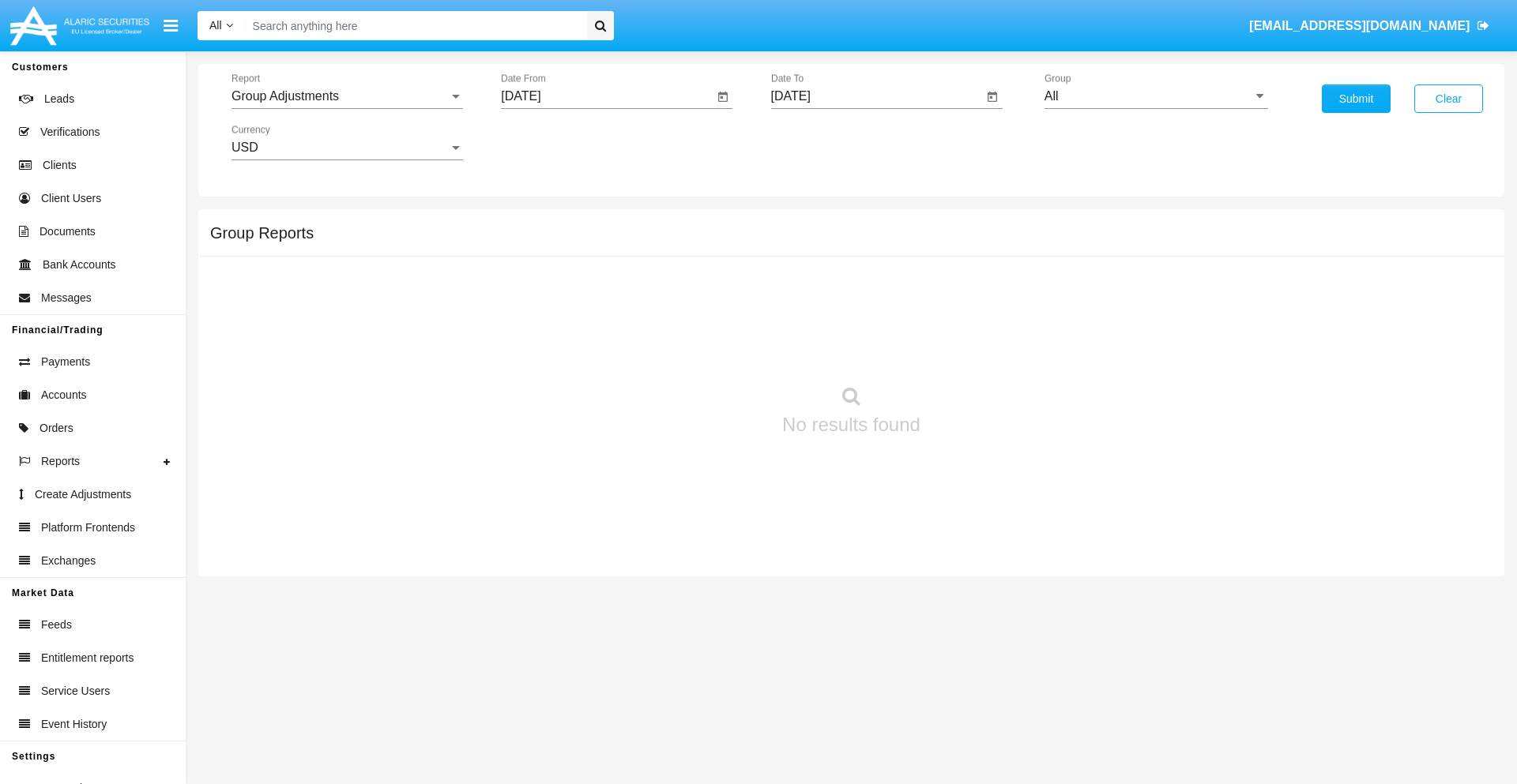
click at [876, 96] on input "[DATE]" at bounding box center [877, 96] width 213 height 14
click at [822, 142] on span "[DATE]" at bounding box center [808, 142] width 35 height 13
click at [863, 317] on div "2019" at bounding box center [863, 317] width 49 height 29
click at [808, 222] on div "JAN" at bounding box center [808, 222] width 49 height 29
click at [859, 241] on div "1" at bounding box center [859, 242] width 29 height 29
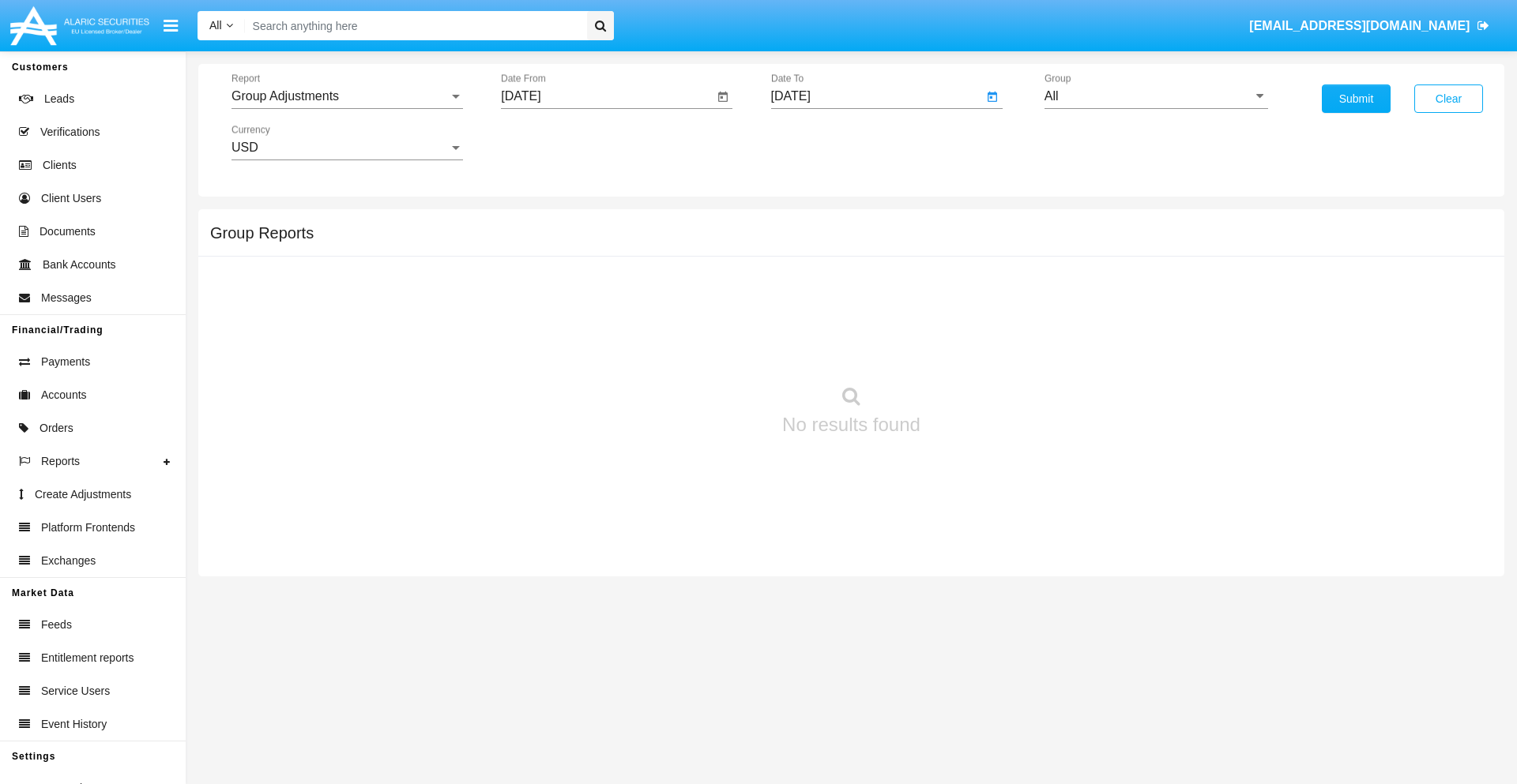
type input "[DATE]"
click at [1156, 96] on input "All" at bounding box center [1156, 96] width 223 height 14
click at [1102, 652] on span "Company AQA" at bounding box center [1103, 658] width 84 height 14
type input "Company AQA"
click at [1356, 99] on button "Submit" at bounding box center [1355, 98] width 68 height 29
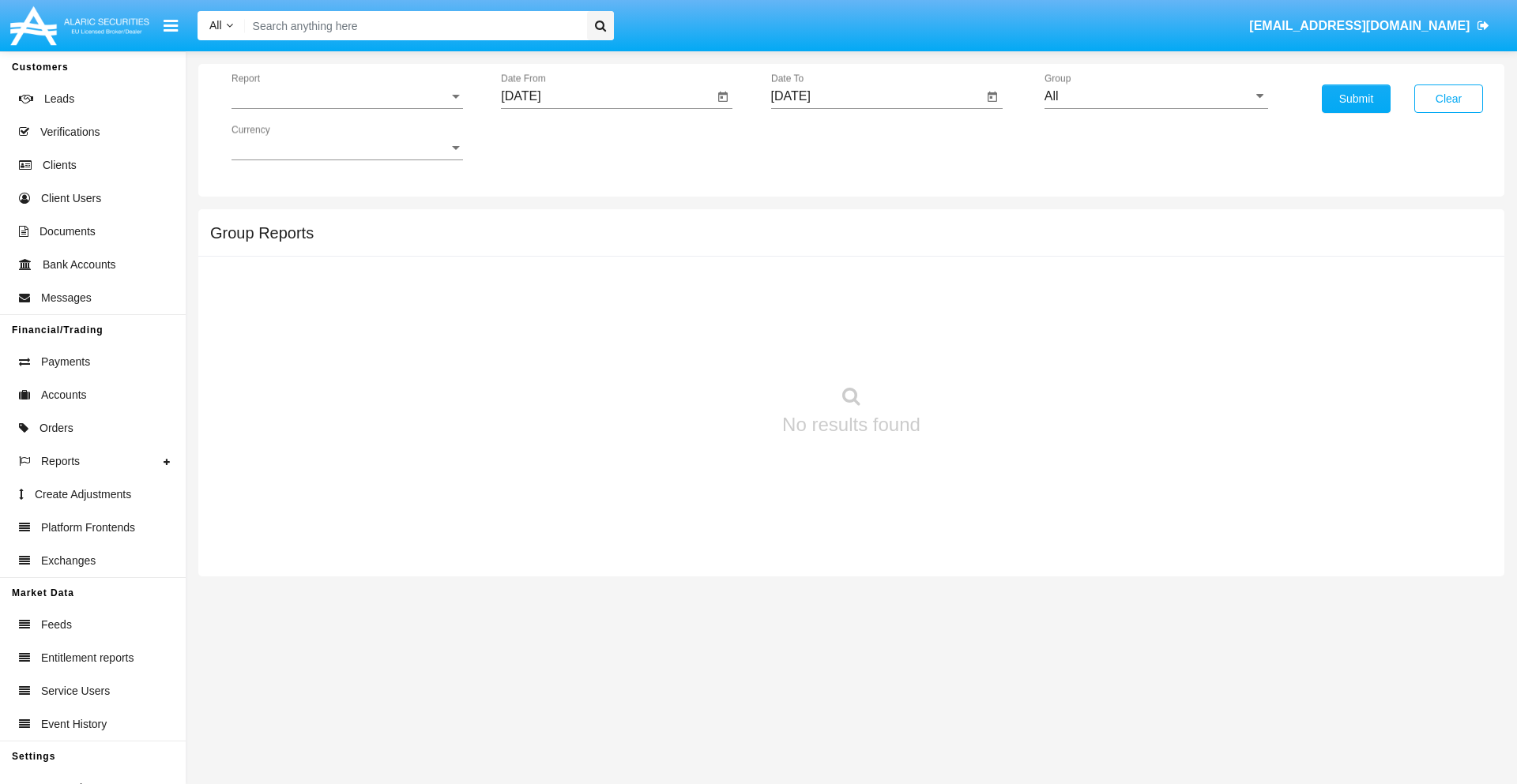
click at [347, 96] on span "Report" at bounding box center [340, 96] width 218 height 14
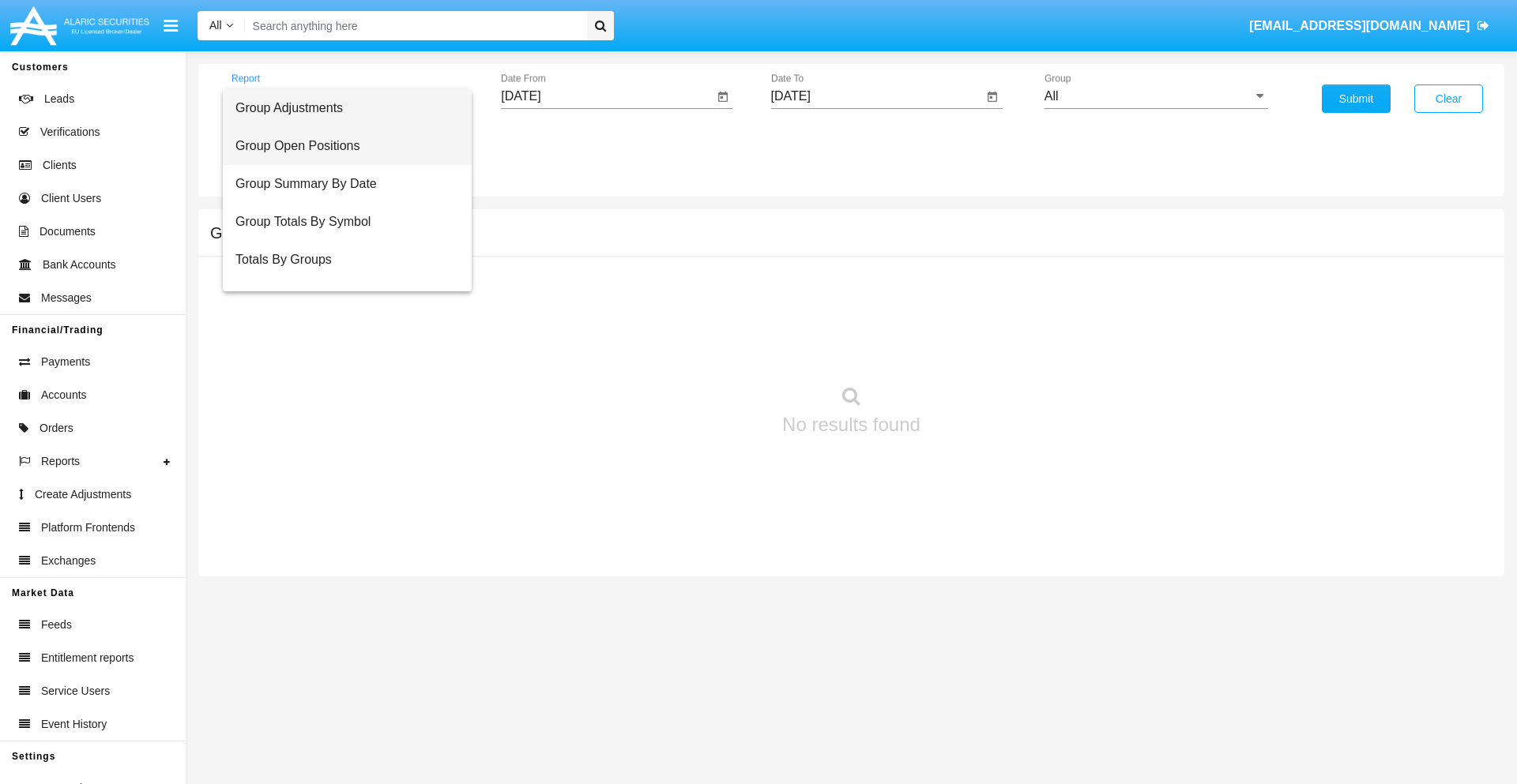
click at [340, 146] on span "Group Open Positions" at bounding box center [347, 146] width 223 height 38
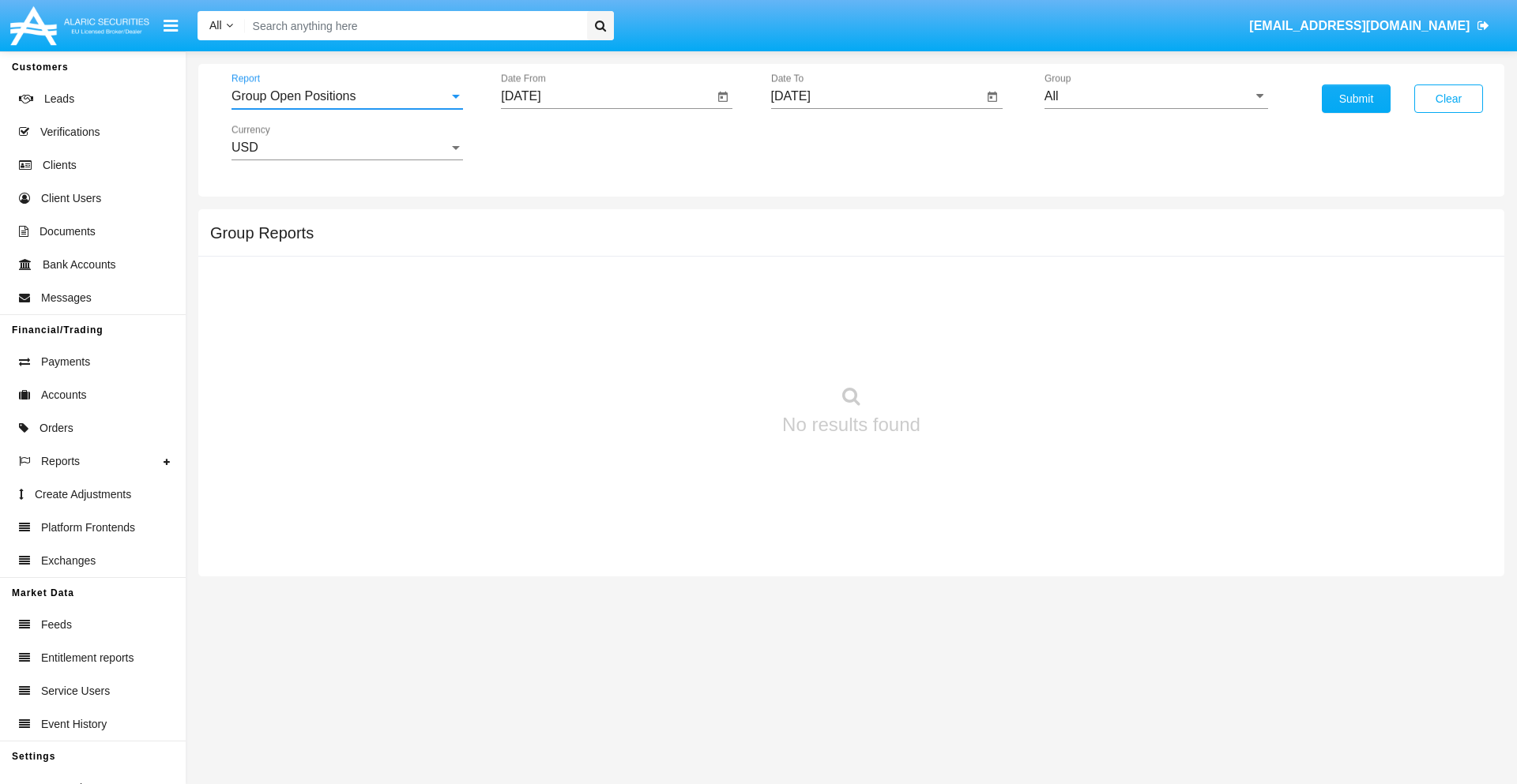
click at [606, 96] on input "[DATE]" at bounding box center [606, 96] width 213 height 14
click at [553, 142] on span "[DATE]" at bounding box center [538, 142] width 35 height 13
click at [594, 317] on div "2019" at bounding box center [594, 317] width 49 height 29
click at [539, 222] on div "JAN" at bounding box center [539, 222] width 49 height 29
click at [590, 241] on div "1" at bounding box center [589, 242] width 29 height 29
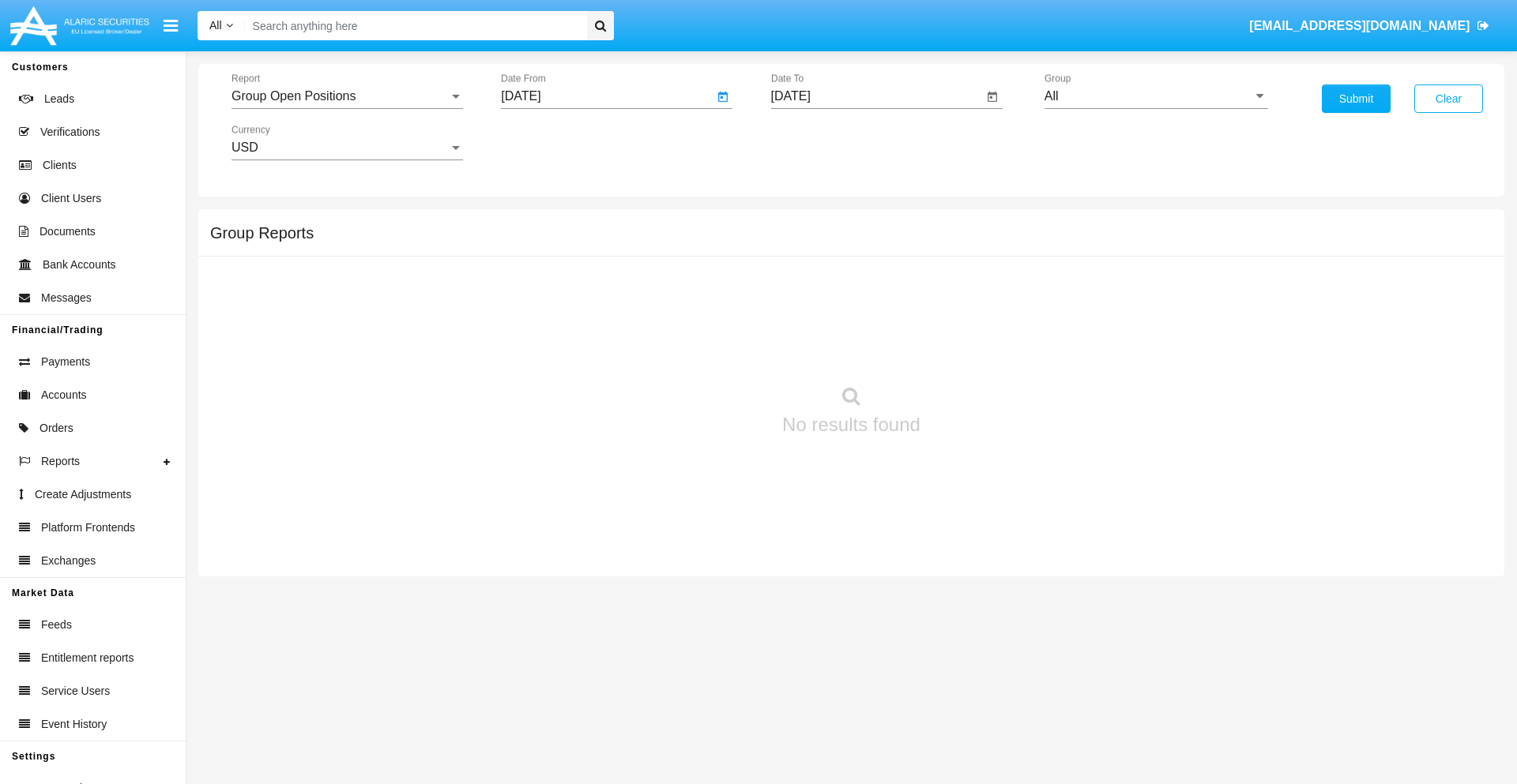
type input "[DATE]"
click at [876, 96] on input "[DATE]" at bounding box center [877, 96] width 213 height 14
click at [822, 142] on span "[DATE]" at bounding box center [808, 142] width 35 height 13
click at [863, 317] on div "2019" at bounding box center [863, 317] width 49 height 29
click at [808, 222] on div "JAN" at bounding box center [808, 222] width 49 height 29
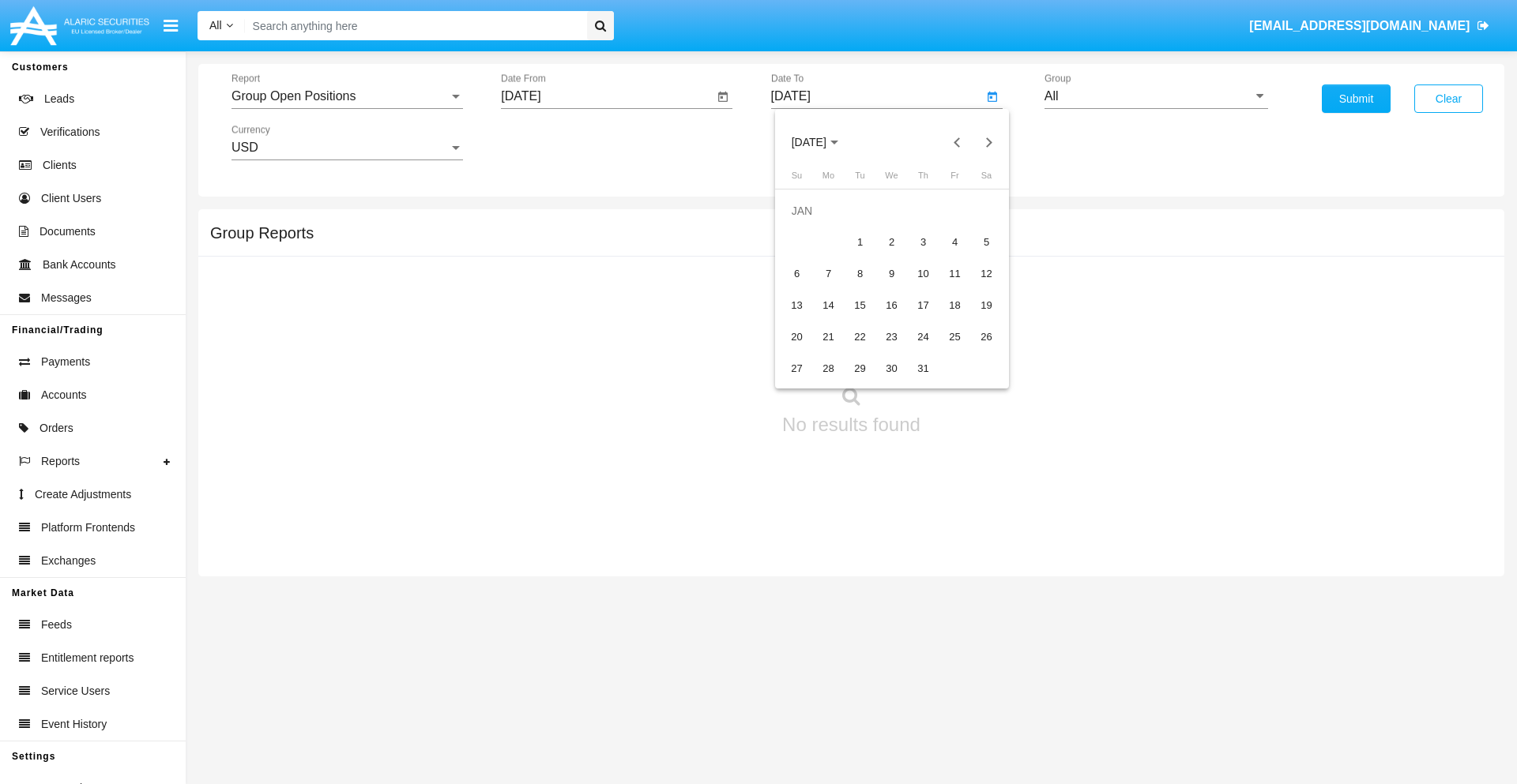
click at [859, 241] on div "1" at bounding box center [859, 242] width 29 height 29
type input "[DATE]"
click at [1156, 96] on input "All" at bounding box center [1156, 96] width 223 height 14
click at [1102, 652] on span "Company AQA" at bounding box center [1103, 658] width 84 height 14
type input "Company AQA"
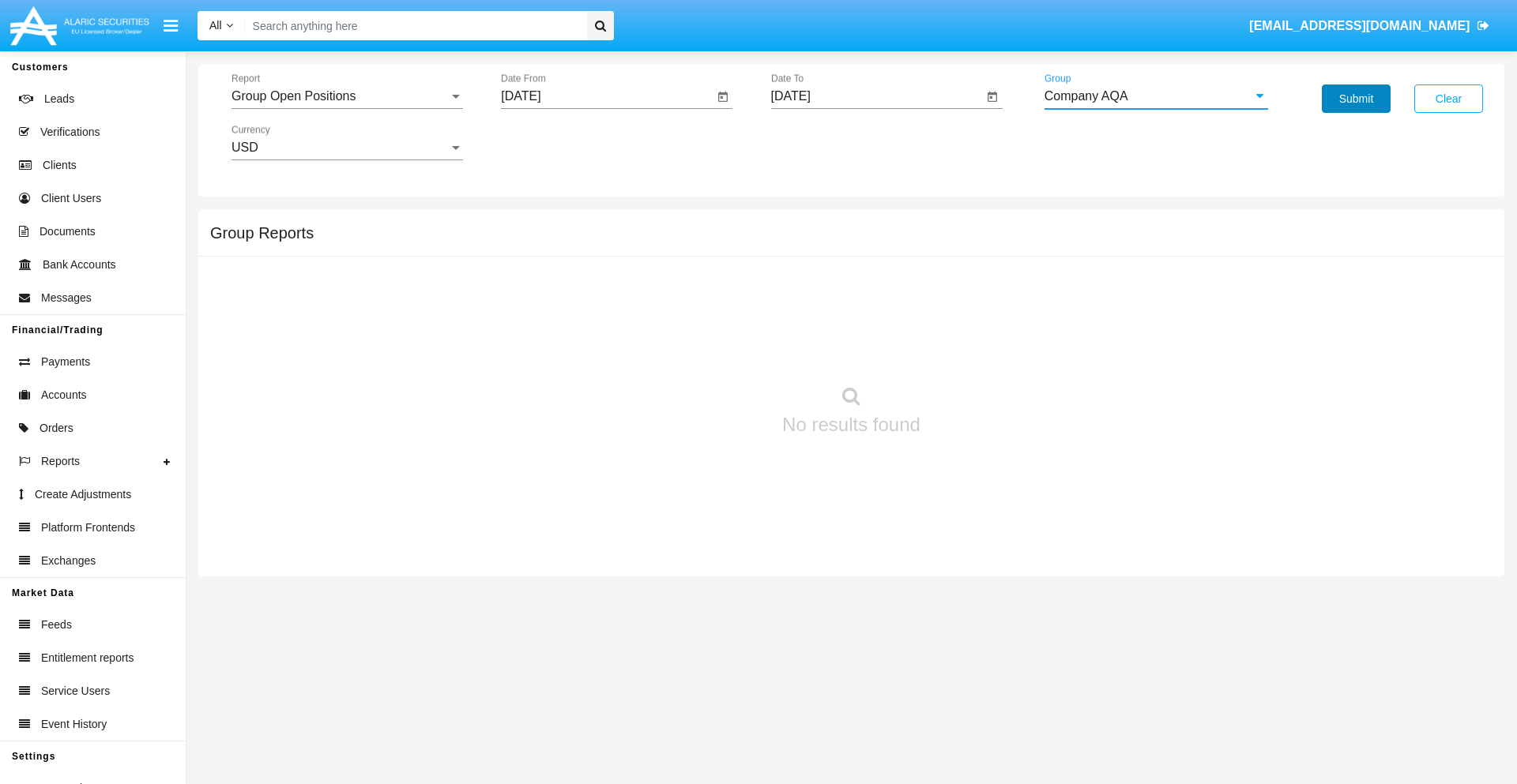
click at [1356, 99] on button "Submit" at bounding box center [1355, 98] width 68 height 29
click at [347, 96] on span "Report" at bounding box center [340, 96] width 218 height 14
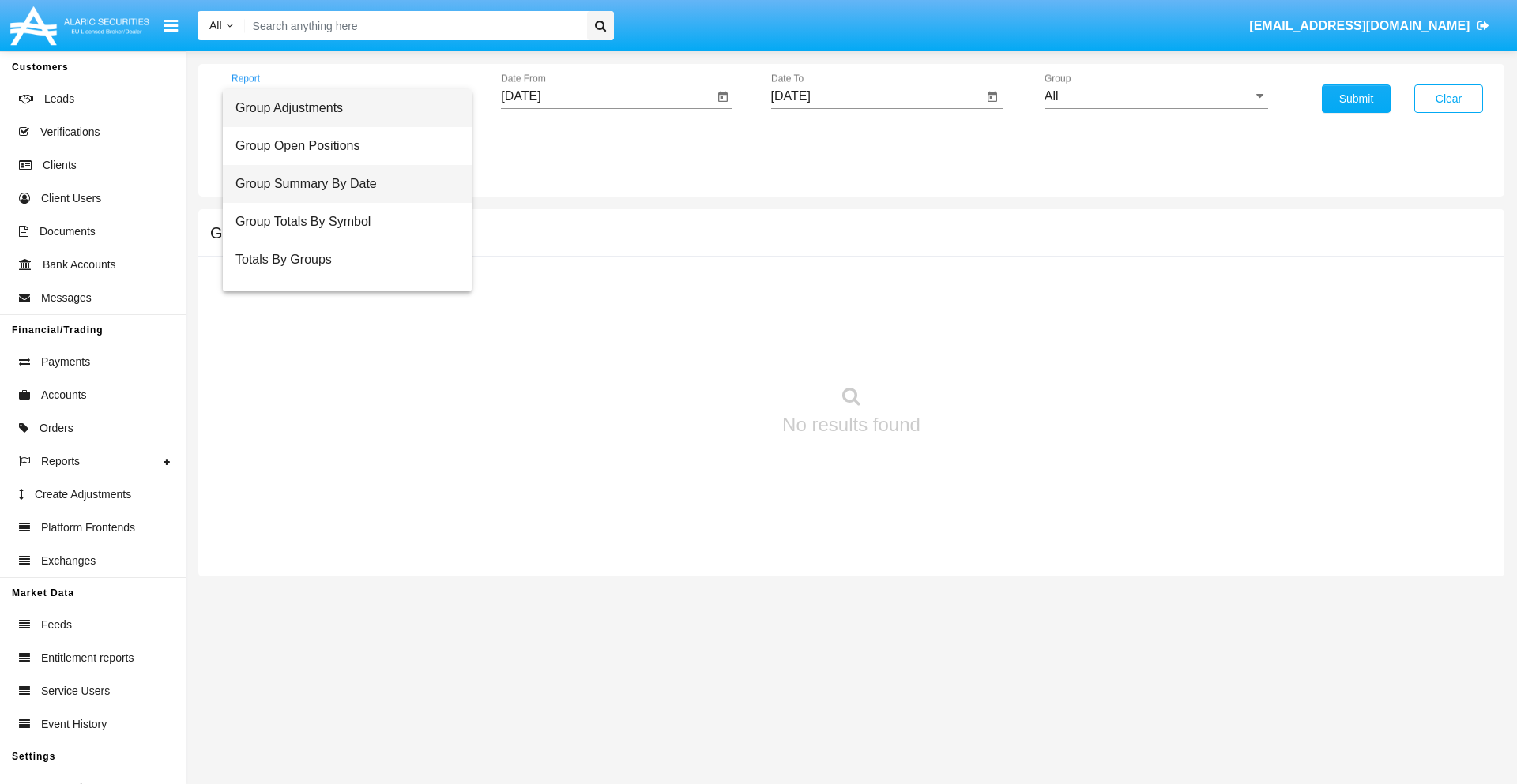
click at [340, 184] on span "Group Summary By Date" at bounding box center [347, 184] width 223 height 38
click at [606, 96] on input "[DATE]" at bounding box center [606, 96] width 213 height 14
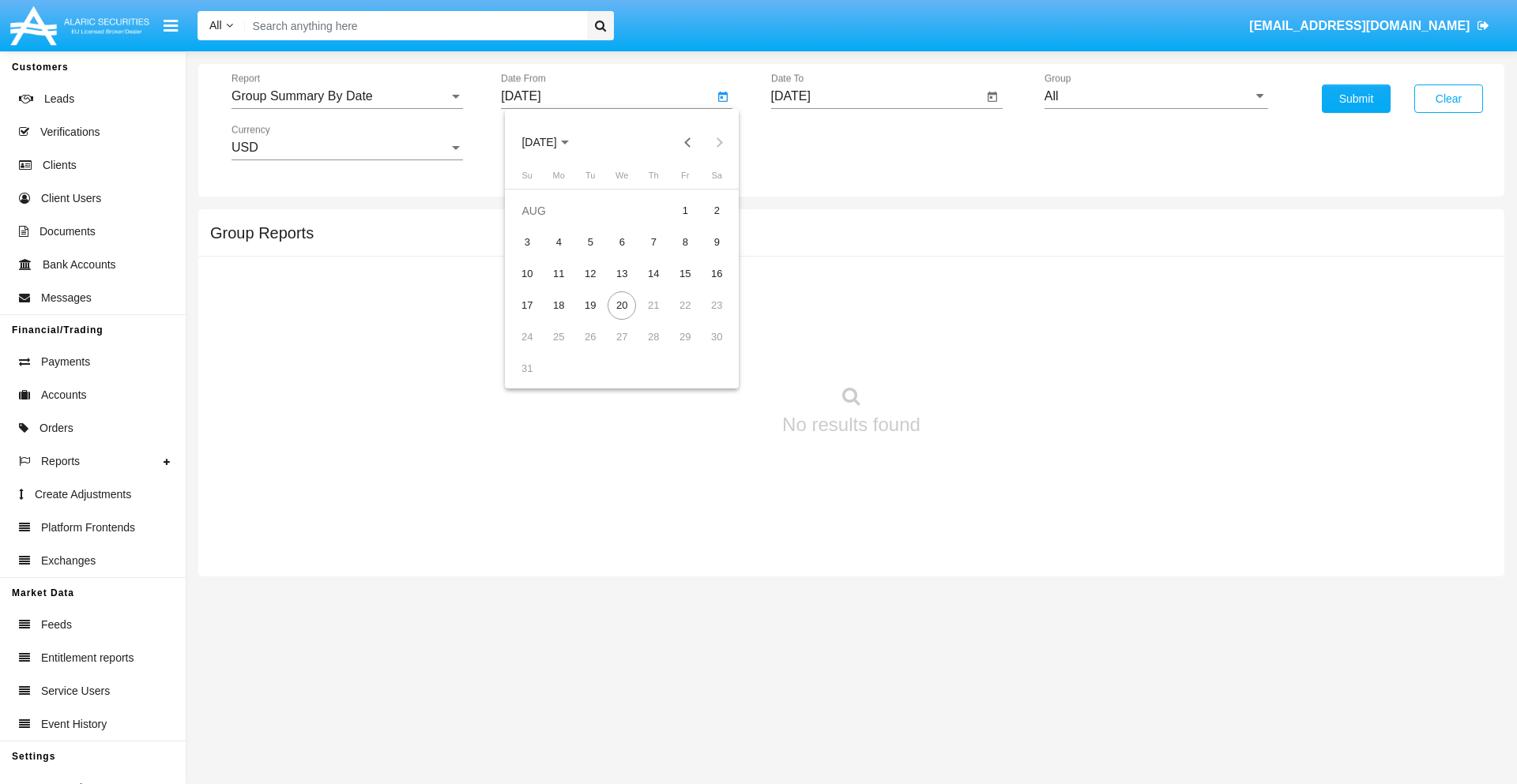
click at [553, 142] on span "[DATE]" at bounding box center [538, 142] width 35 height 13
click at [594, 317] on div "2019" at bounding box center [594, 317] width 49 height 29
click at [539, 222] on div "JAN" at bounding box center [539, 222] width 49 height 29
click at [590, 241] on div "1" at bounding box center [589, 242] width 29 height 29
type input "[DATE]"
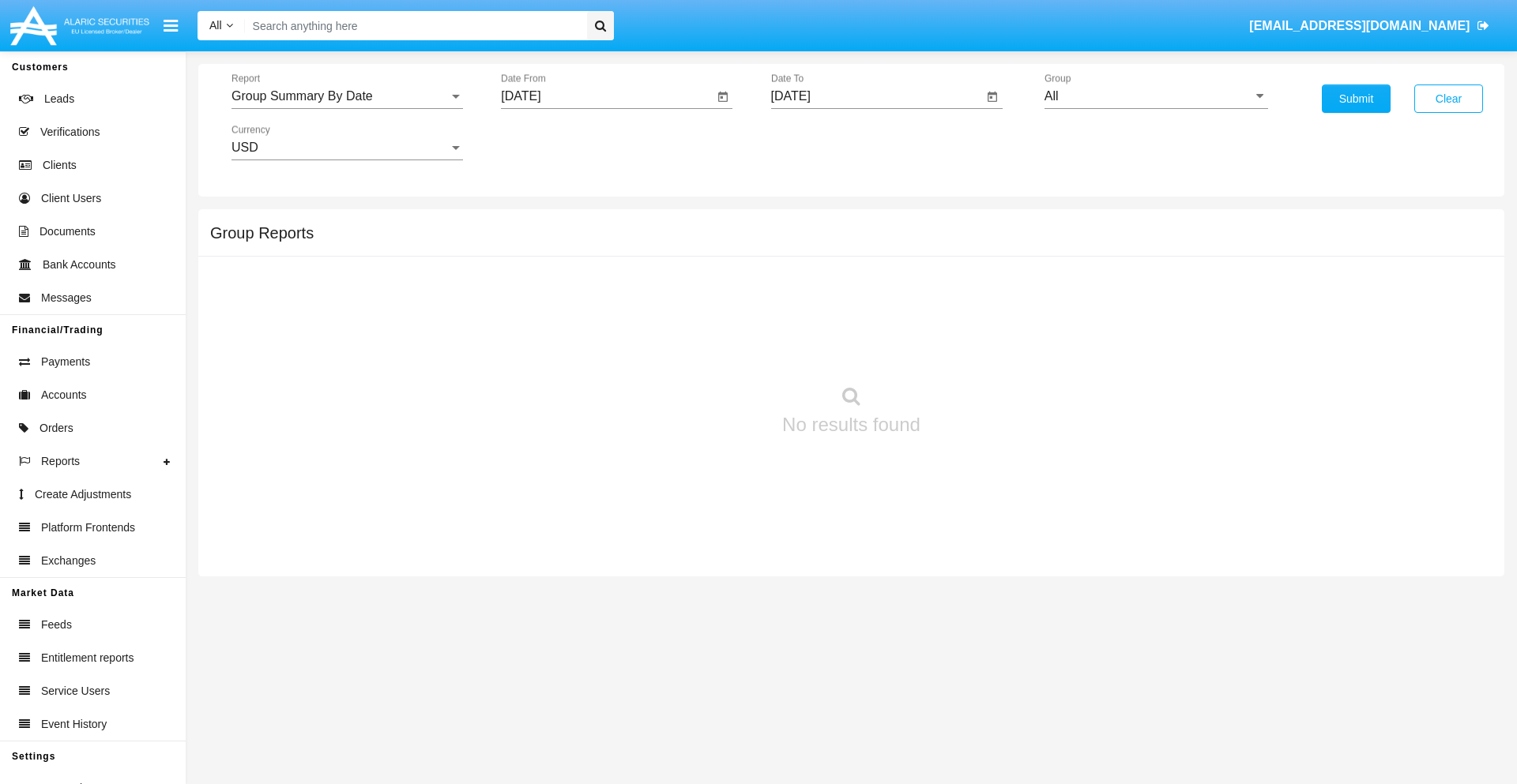
click at [876, 96] on input "[DATE]" at bounding box center [877, 96] width 213 height 14
click at [822, 142] on span "[DATE]" at bounding box center [808, 142] width 35 height 13
click at [863, 317] on div "2019" at bounding box center [863, 317] width 49 height 29
click at [808, 222] on div "JAN" at bounding box center [808, 222] width 49 height 29
click at [859, 241] on div "1" at bounding box center [859, 242] width 29 height 29
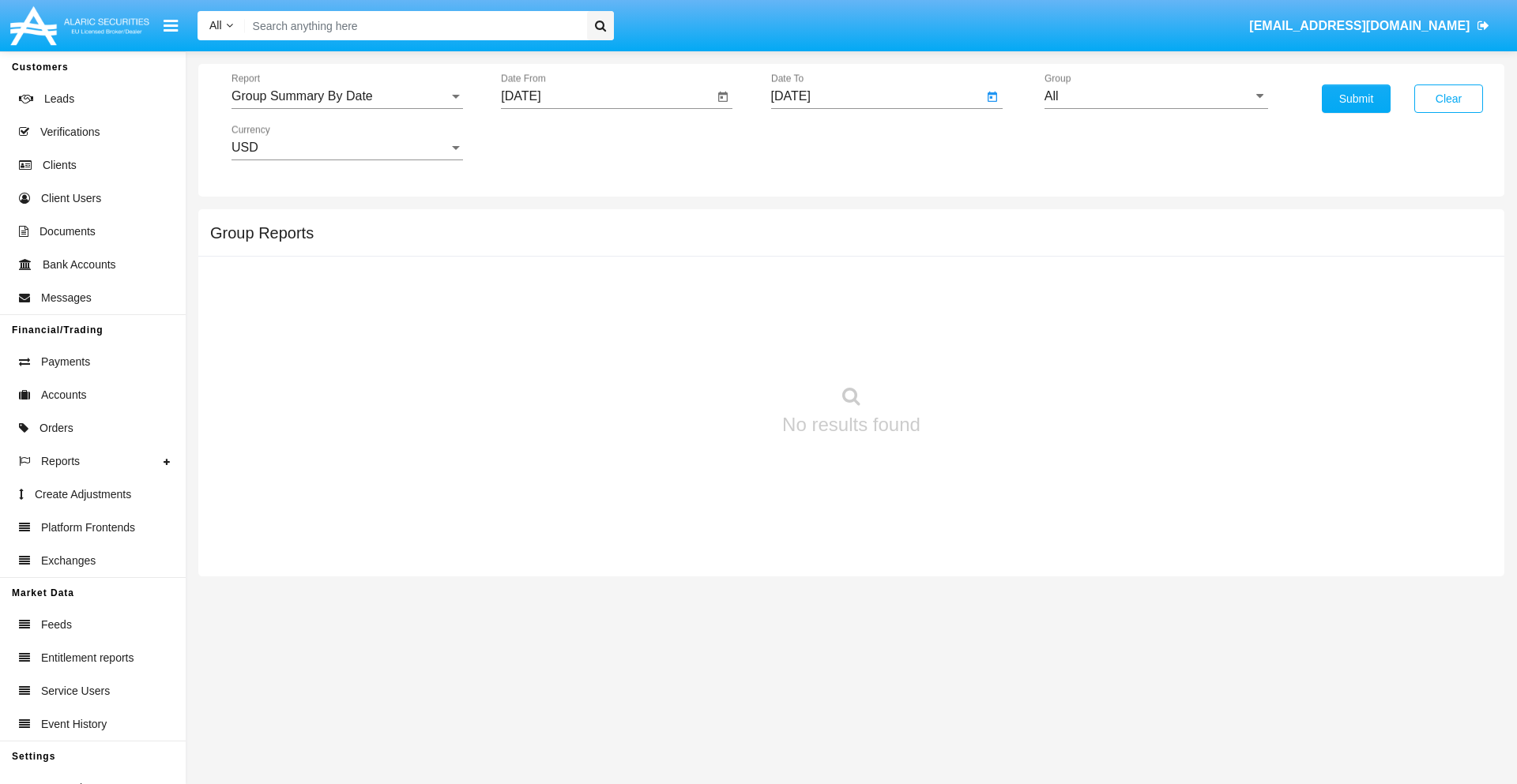
type input "[DATE]"
click at [1156, 96] on input "All" at bounding box center [1156, 96] width 223 height 14
click at [1102, 652] on span "Company AQA" at bounding box center [1103, 658] width 84 height 14
type input "Company AQA"
click at [1356, 99] on button "Submit" at bounding box center [1355, 98] width 68 height 29
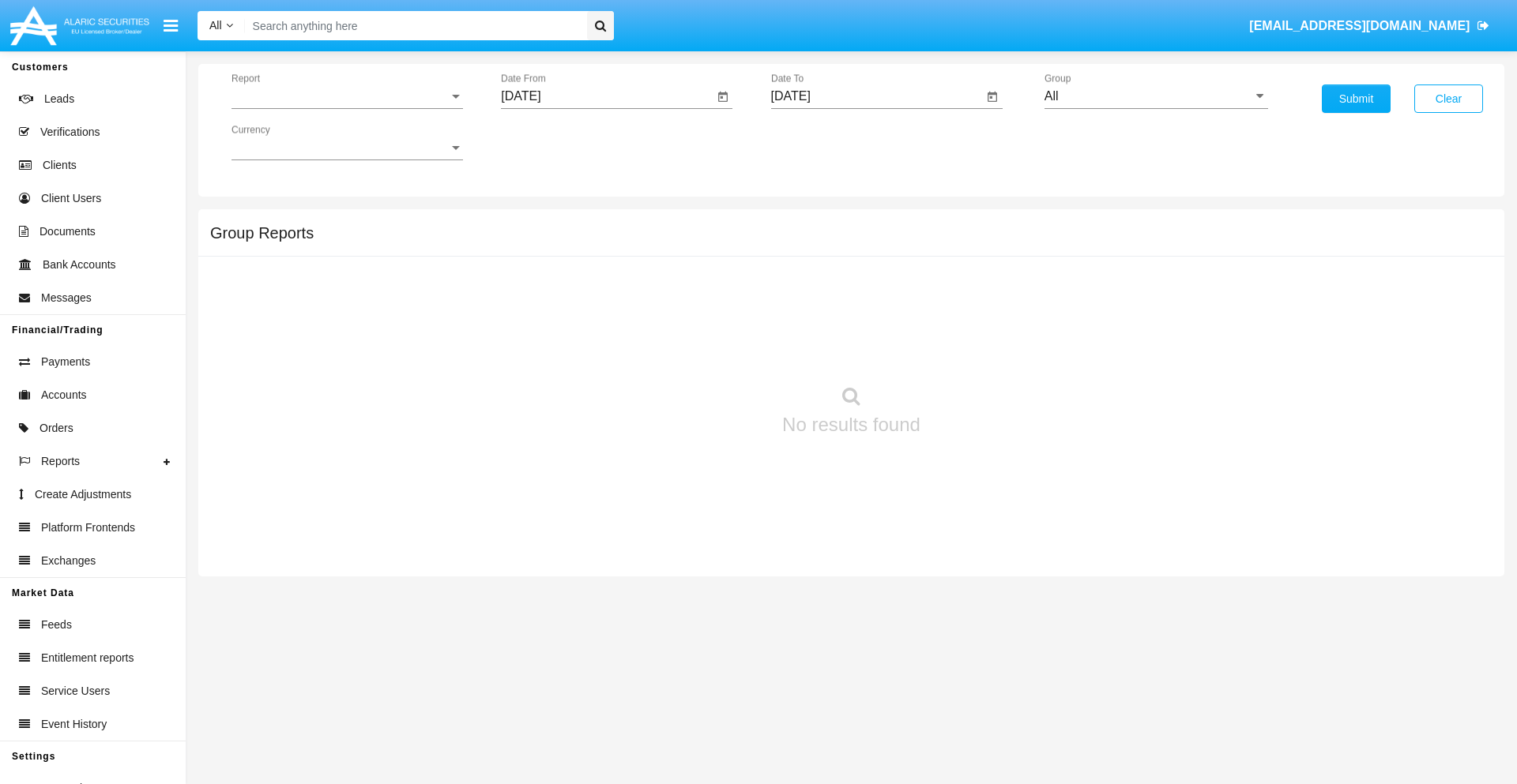
click at [347, 96] on span "Report" at bounding box center [340, 96] width 218 height 14
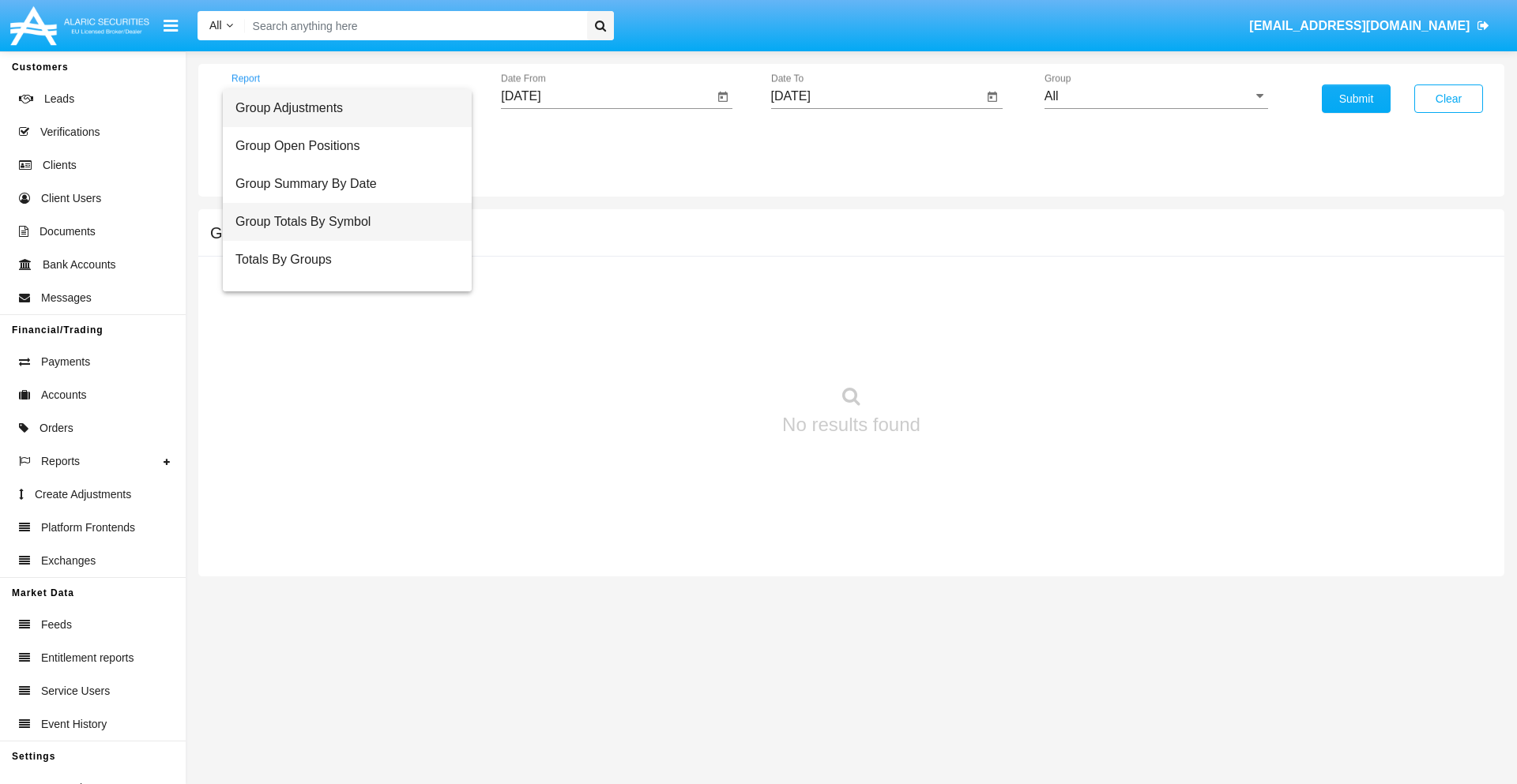
click at [340, 221] on span "Group Totals By Symbol" at bounding box center [347, 221] width 223 height 38
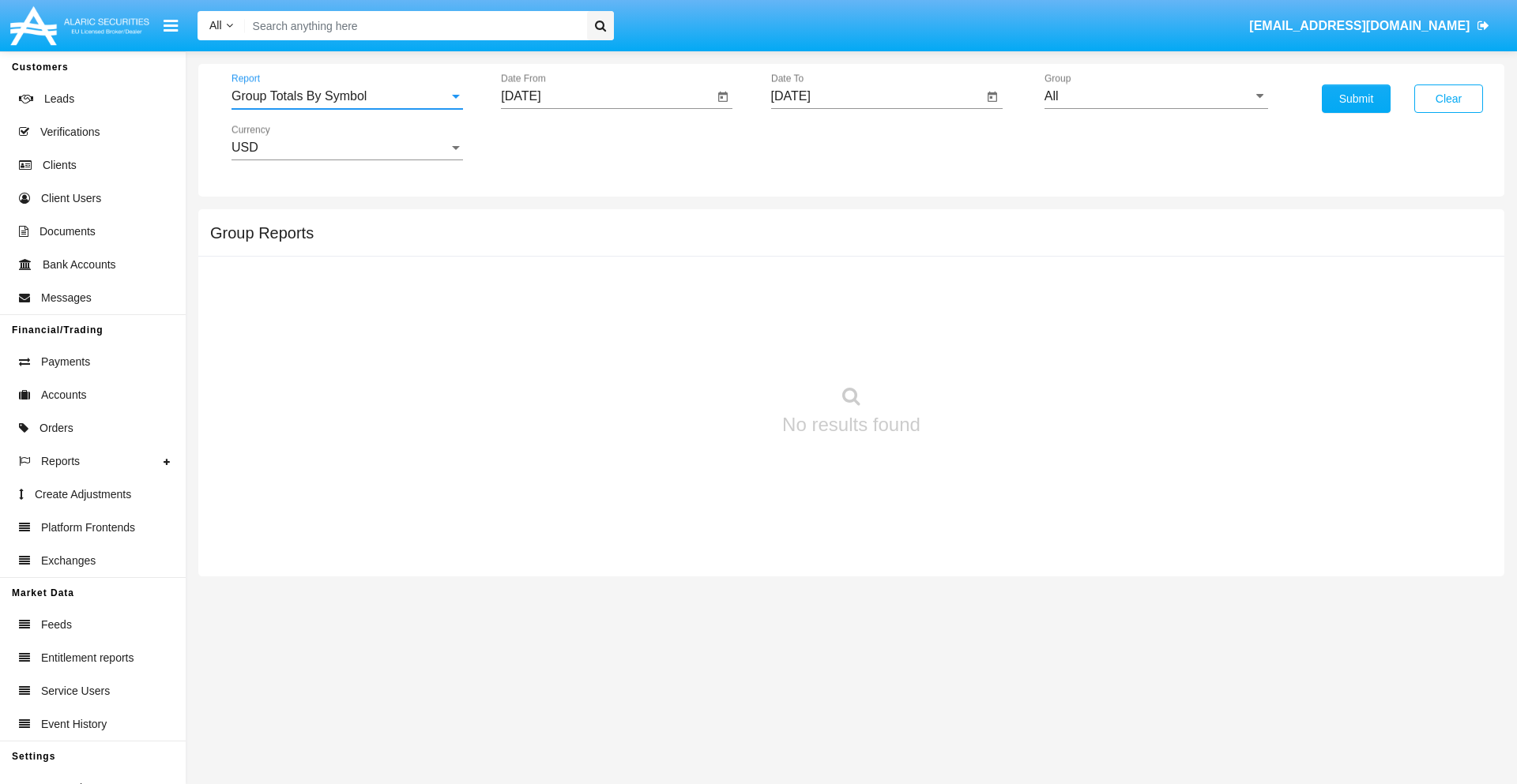
click at [606, 96] on input "[DATE]" at bounding box center [606, 96] width 213 height 14
click at [553, 142] on span "[DATE]" at bounding box center [538, 142] width 35 height 13
click at [594, 317] on div "2019" at bounding box center [594, 317] width 49 height 29
click at [539, 222] on div "JAN" at bounding box center [539, 222] width 49 height 29
click at [590, 241] on div "1" at bounding box center [589, 242] width 29 height 29
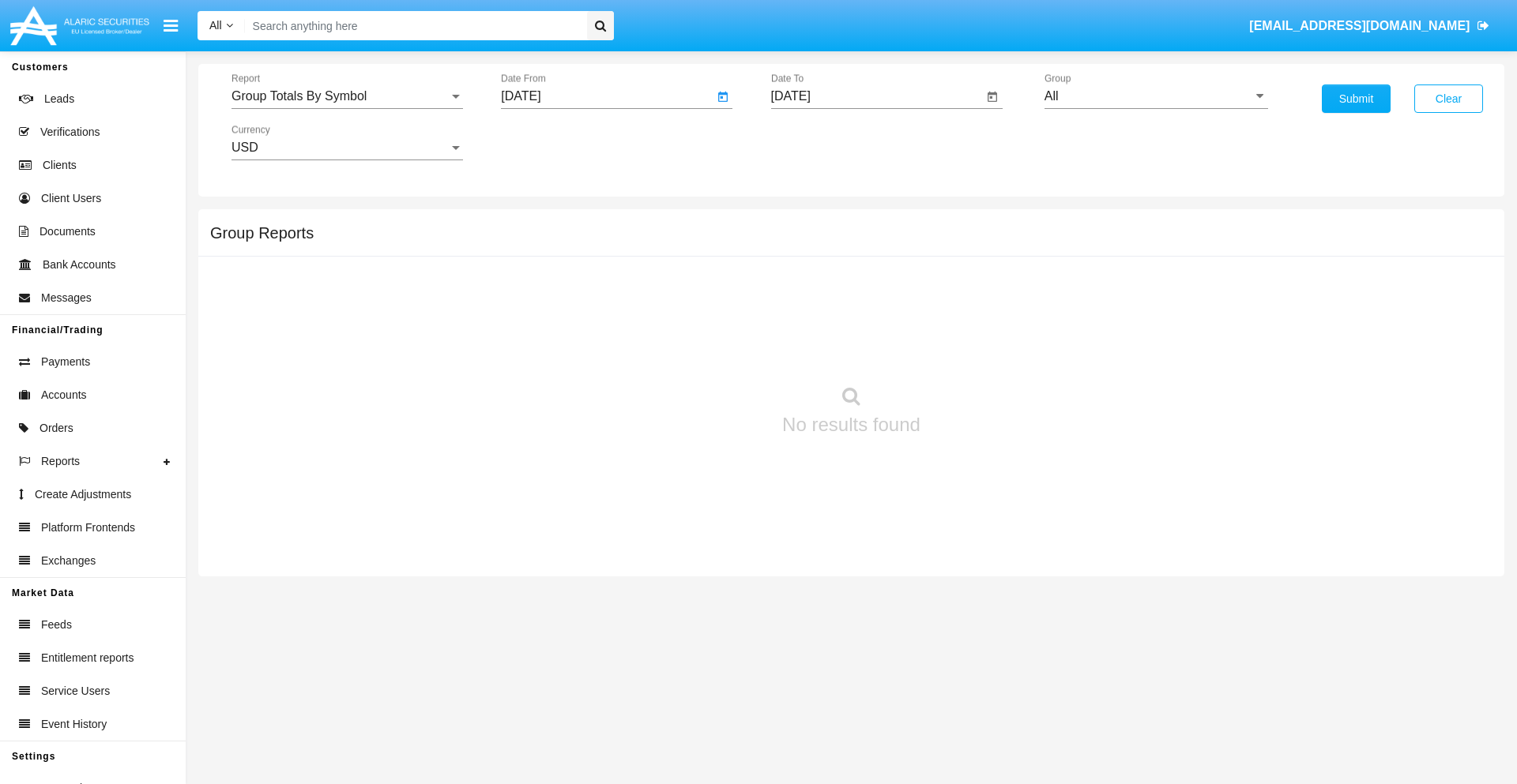
type input "[DATE]"
click at [876, 96] on input "[DATE]" at bounding box center [877, 96] width 213 height 14
click at [822, 142] on span "[DATE]" at bounding box center [808, 142] width 35 height 13
click at [863, 317] on div "2019" at bounding box center [863, 317] width 49 height 29
click at [808, 222] on div "JAN" at bounding box center [808, 222] width 49 height 29
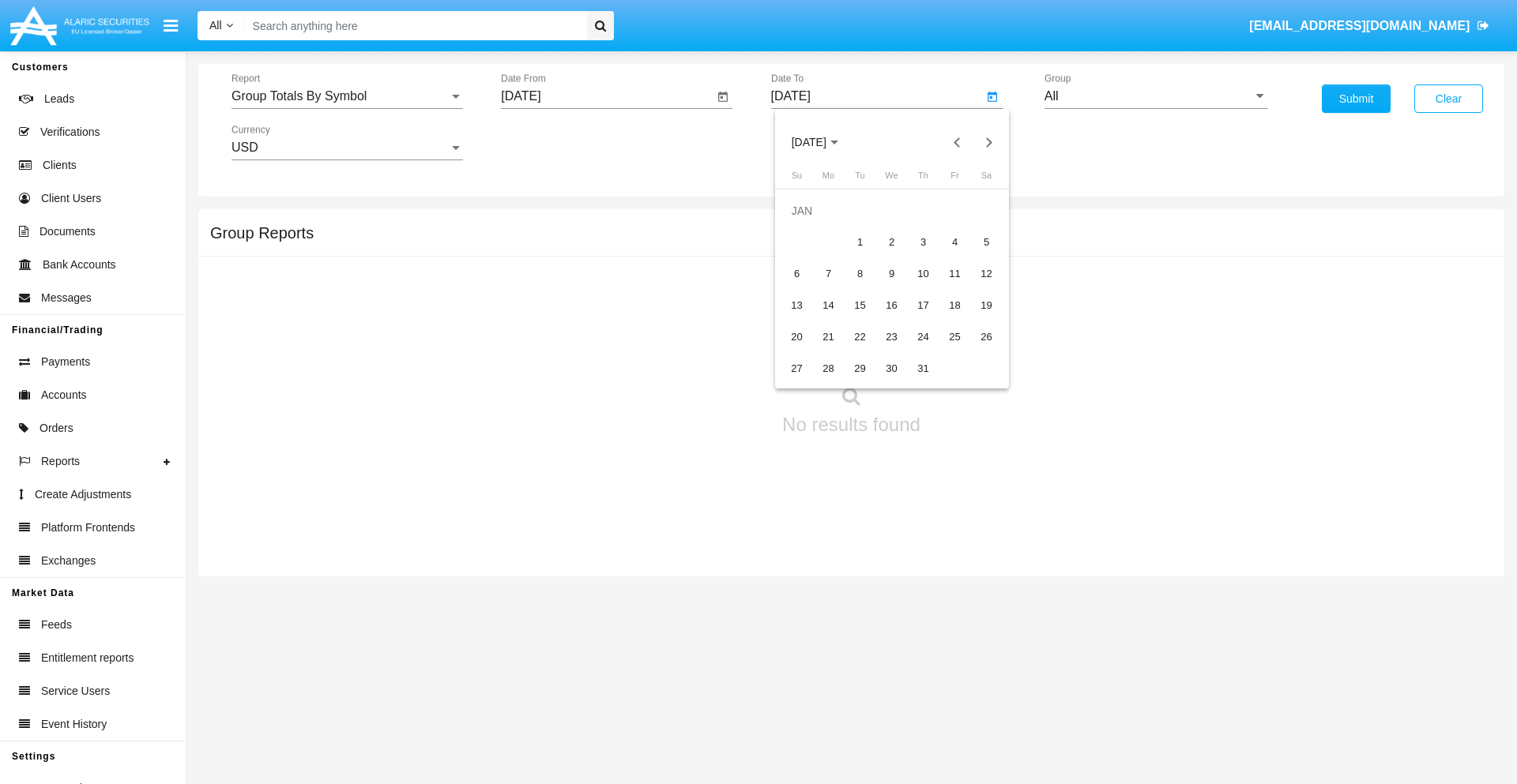
click at [859, 241] on div "1" at bounding box center [859, 242] width 29 height 29
type input "[DATE]"
click at [1156, 96] on input "All" at bounding box center [1156, 96] width 223 height 14
click at [1102, 652] on span "Company AQA" at bounding box center [1103, 658] width 84 height 14
type input "Company AQA"
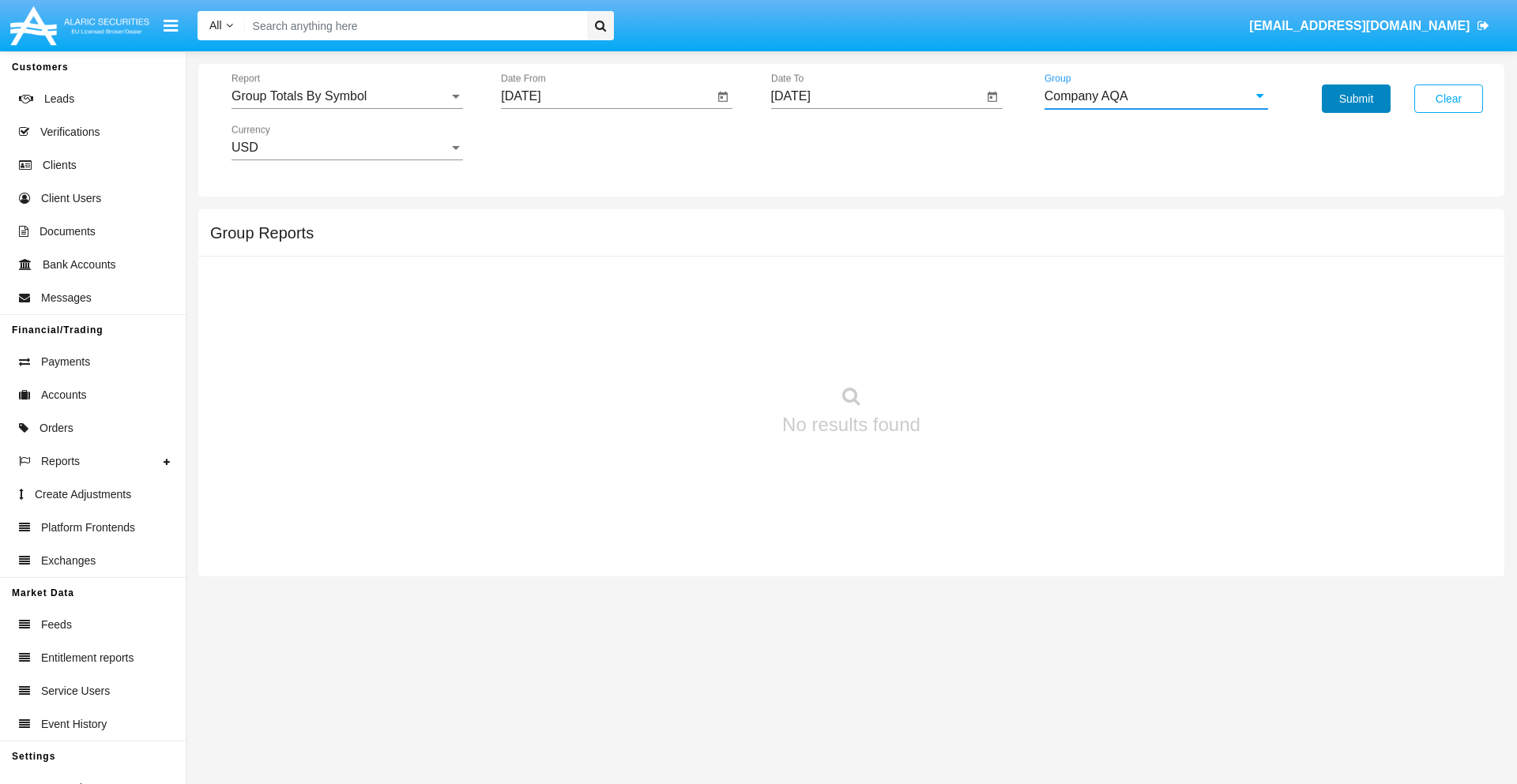
click at [1356, 99] on button "Submit" at bounding box center [1355, 98] width 68 height 29
click at [347, 96] on span "Report" at bounding box center [340, 96] width 218 height 14
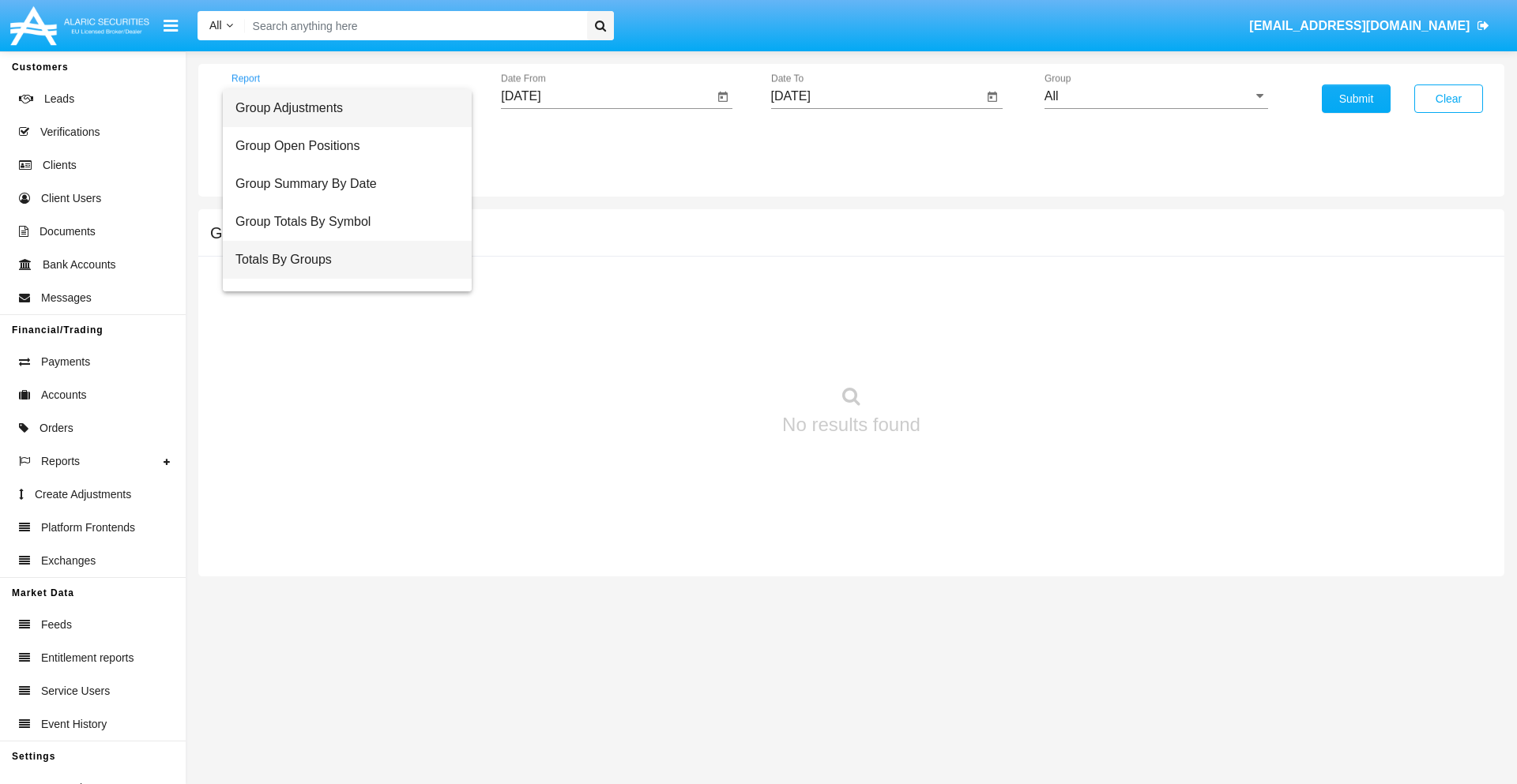
click at [340, 260] on span "Totals By Groups" at bounding box center [347, 260] width 223 height 38
click at [606, 96] on input "[DATE]" at bounding box center [606, 96] width 213 height 14
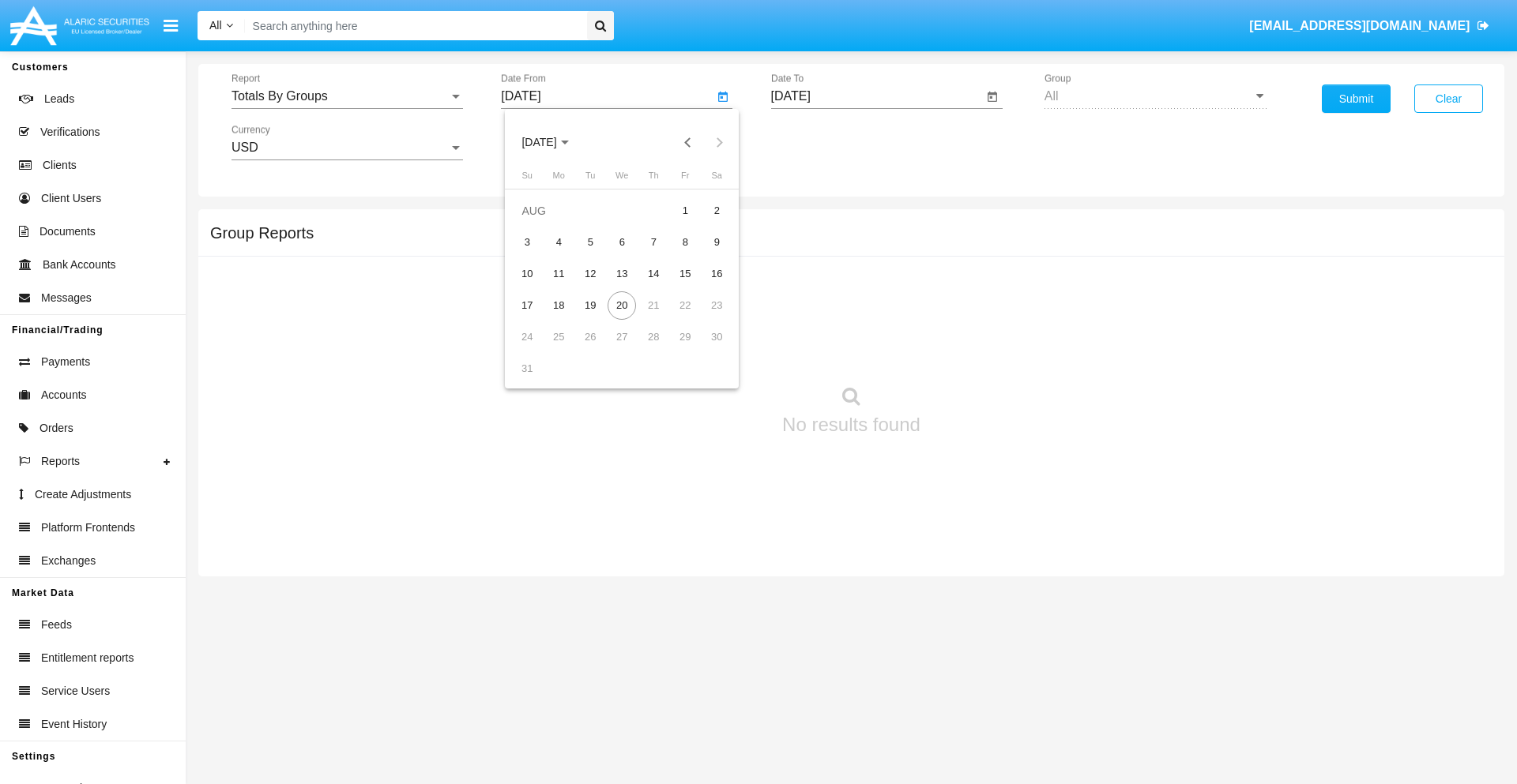
click at [553, 142] on span "[DATE]" at bounding box center [538, 142] width 35 height 13
click at [594, 317] on div "2019" at bounding box center [594, 317] width 49 height 29
click at [539, 222] on div "JAN" at bounding box center [539, 222] width 49 height 29
click at [590, 241] on div "1" at bounding box center [589, 242] width 29 height 29
type input "01/01/19"
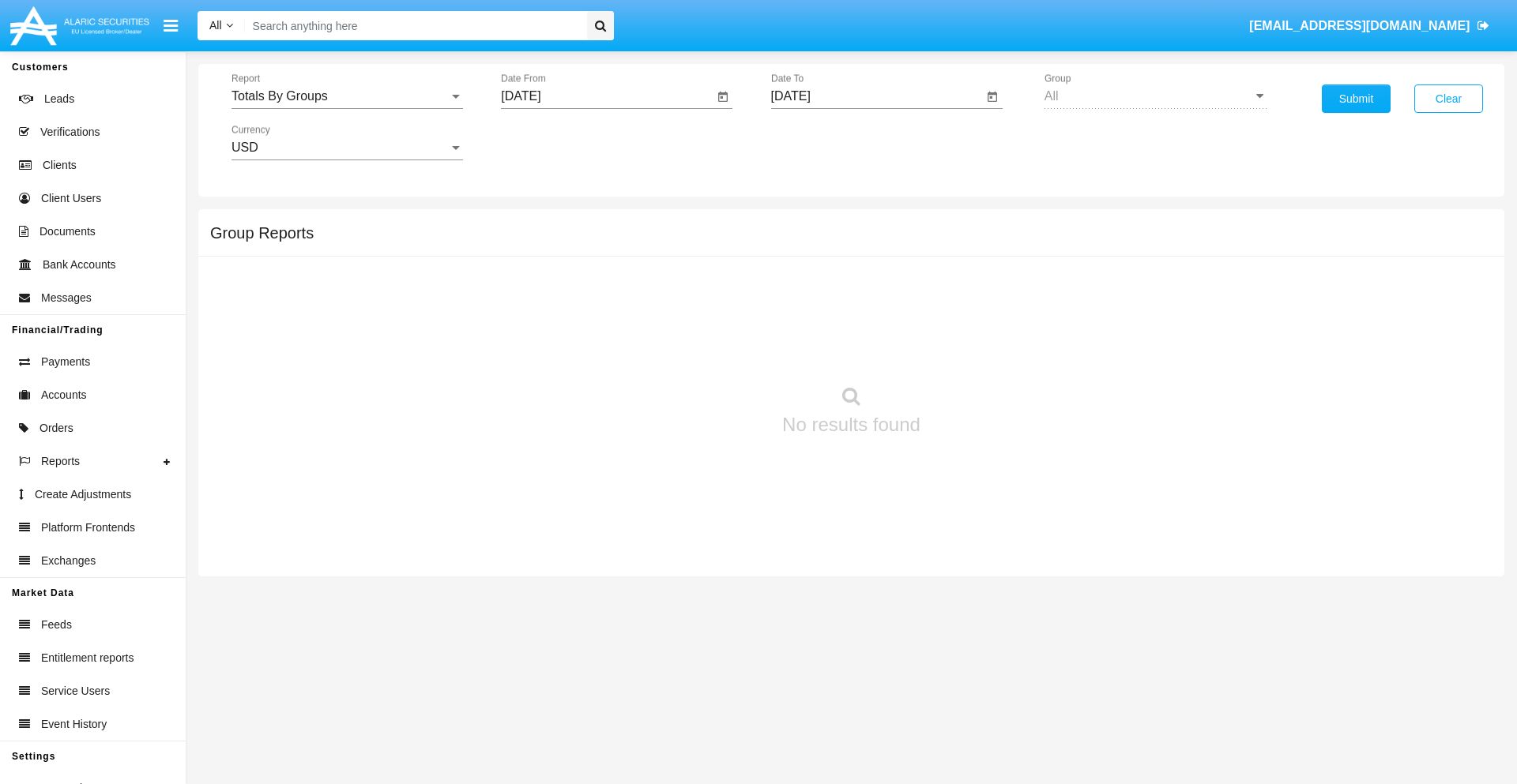
click at [876, 96] on input "[DATE]" at bounding box center [877, 96] width 213 height 14
click at [822, 142] on span "[DATE]" at bounding box center [808, 142] width 35 height 13
click at [863, 317] on div "2019" at bounding box center [863, 317] width 49 height 29
click at [808, 222] on div "JAN" at bounding box center [808, 222] width 49 height 29
click at [859, 241] on div "1" at bounding box center [859, 242] width 29 height 29
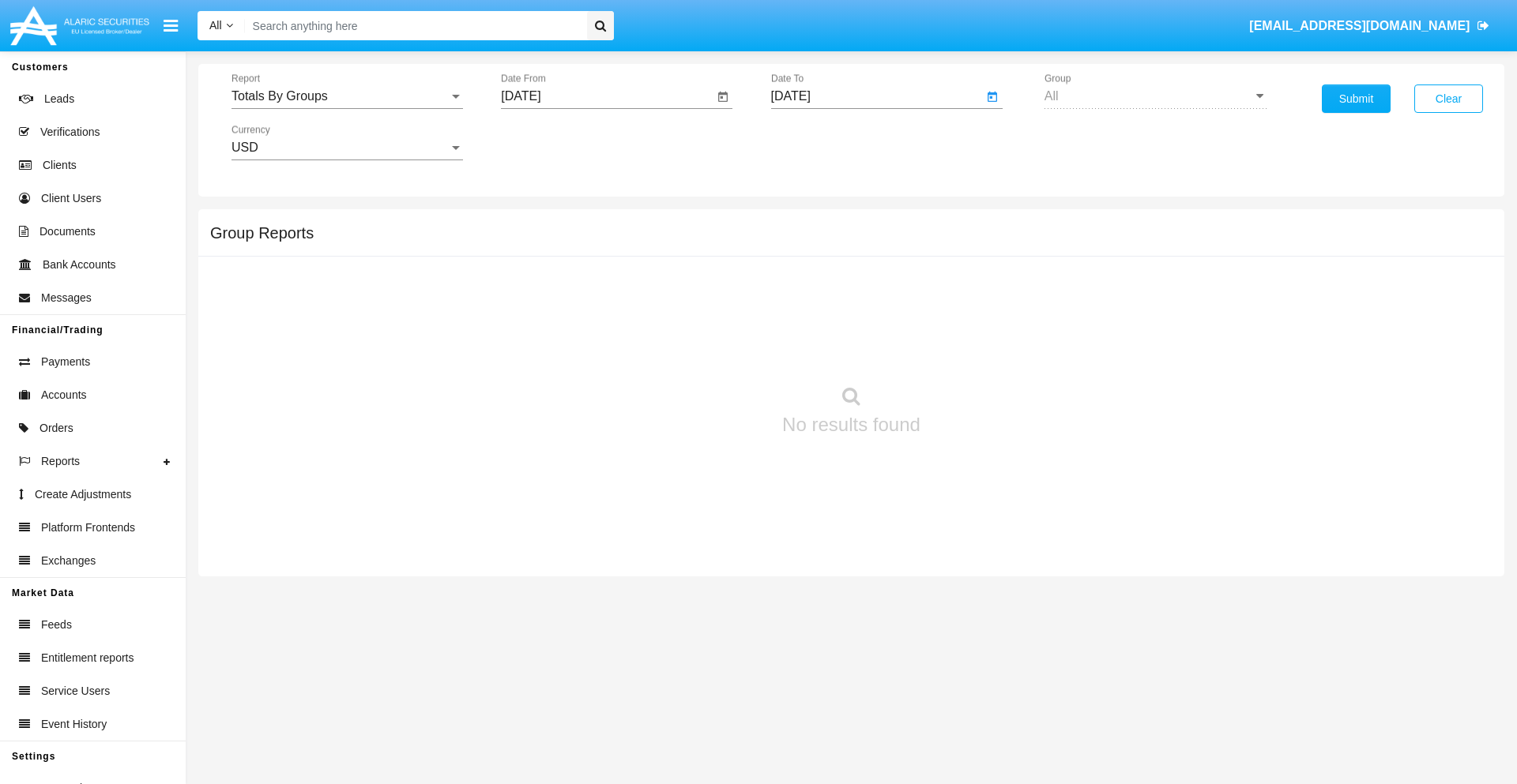
type input "01/01/19"
click at [1356, 99] on button "Submit" at bounding box center [1355, 98] width 68 height 29
click at [347, 96] on span "Report" at bounding box center [340, 96] width 218 height 14
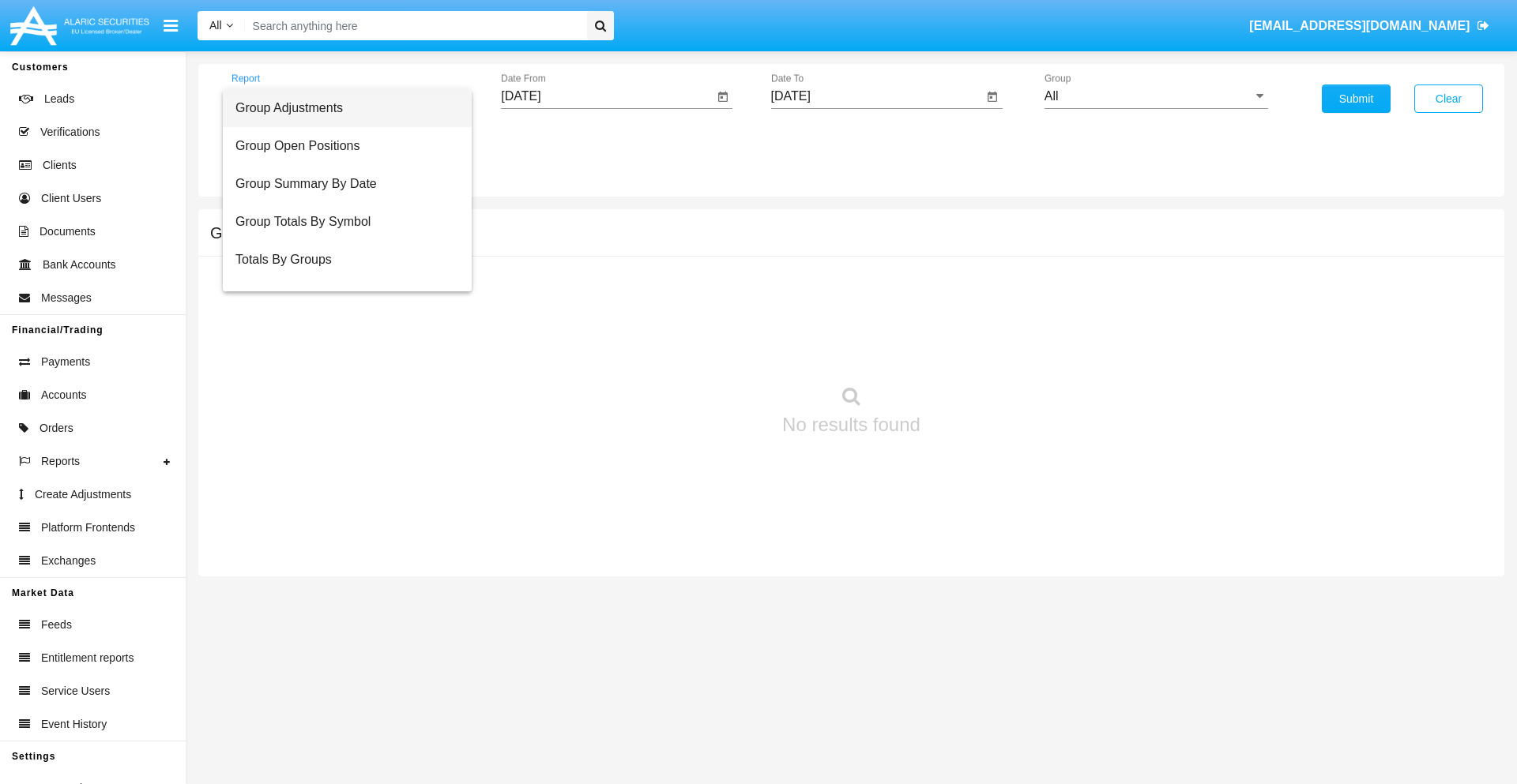
scroll to position [26, 0]
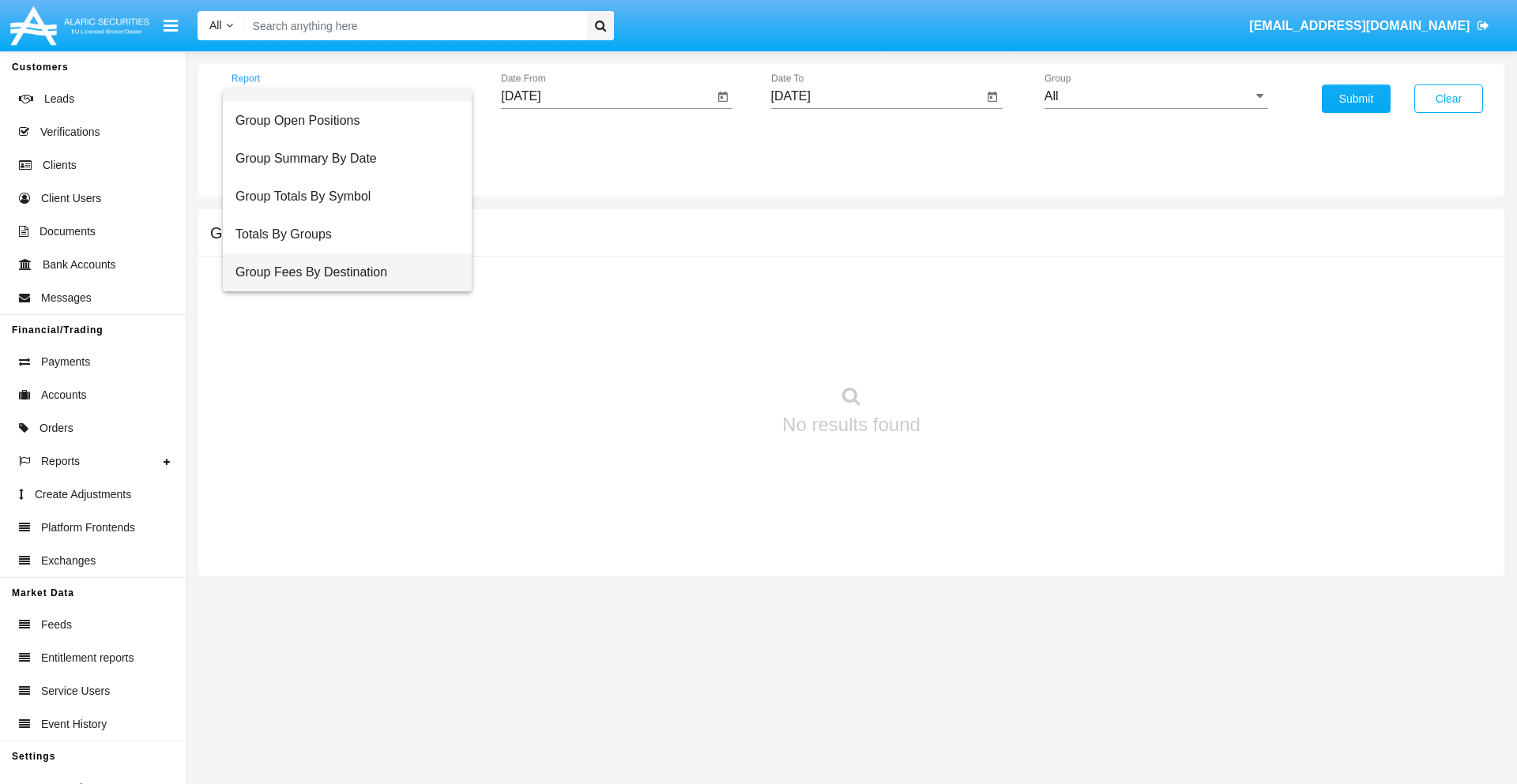
click at [340, 273] on span "Group Fees By Destination" at bounding box center [347, 272] width 223 height 38
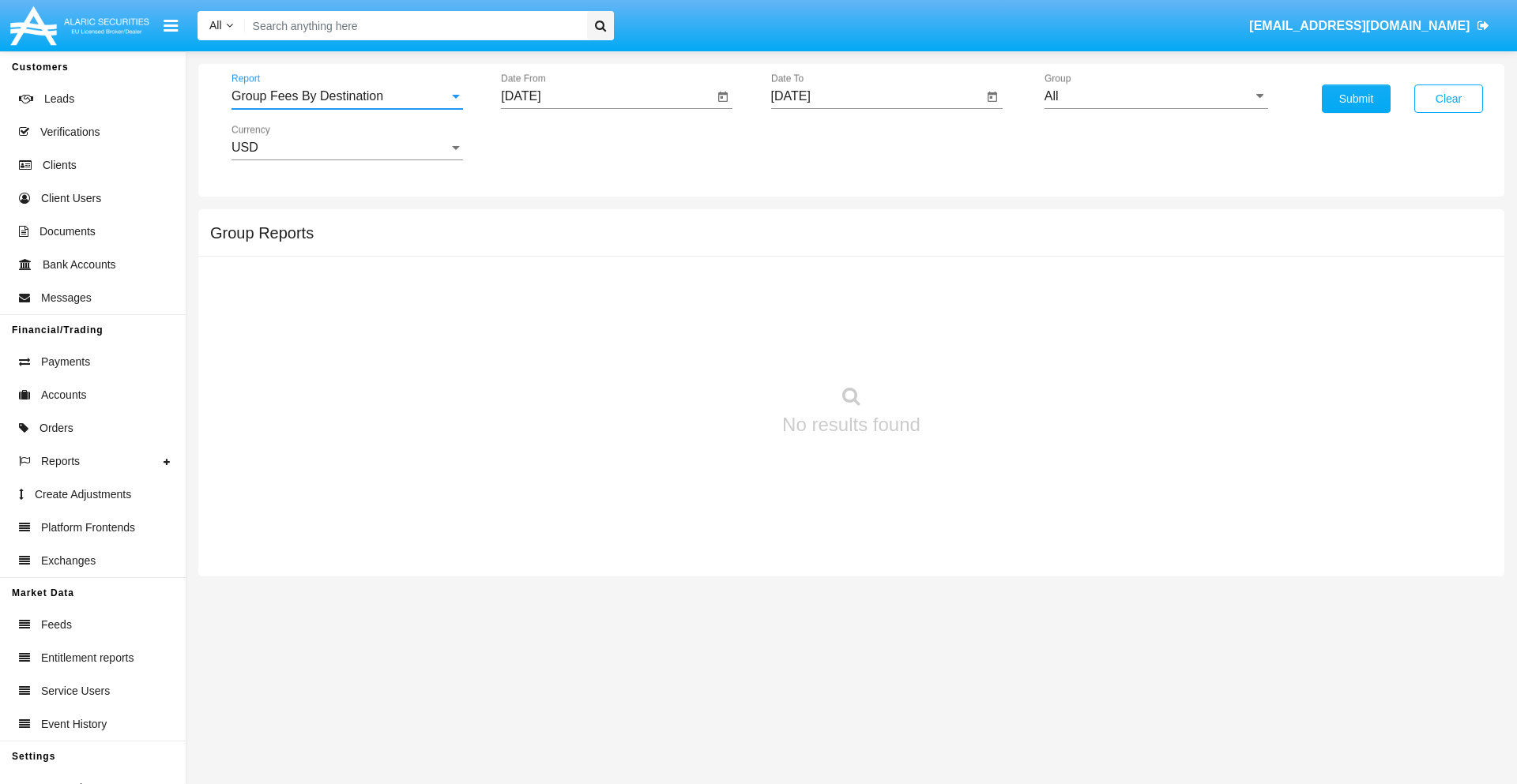
click at [606, 96] on input "[DATE]" at bounding box center [606, 96] width 213 height 14
click at [553, 142] on span "[DATE]" at bounding box center [538, 142] width 35 height 13
click at [594, 317] on div "2019" at bounding box center [594, 317] width 49 height 29
click at [539, 222] on div "JAN" at bounding box center [539, 222] width 49 height 29
click at [590, 241] on div "1" at bounding box center [589, 242] width 29 height 29
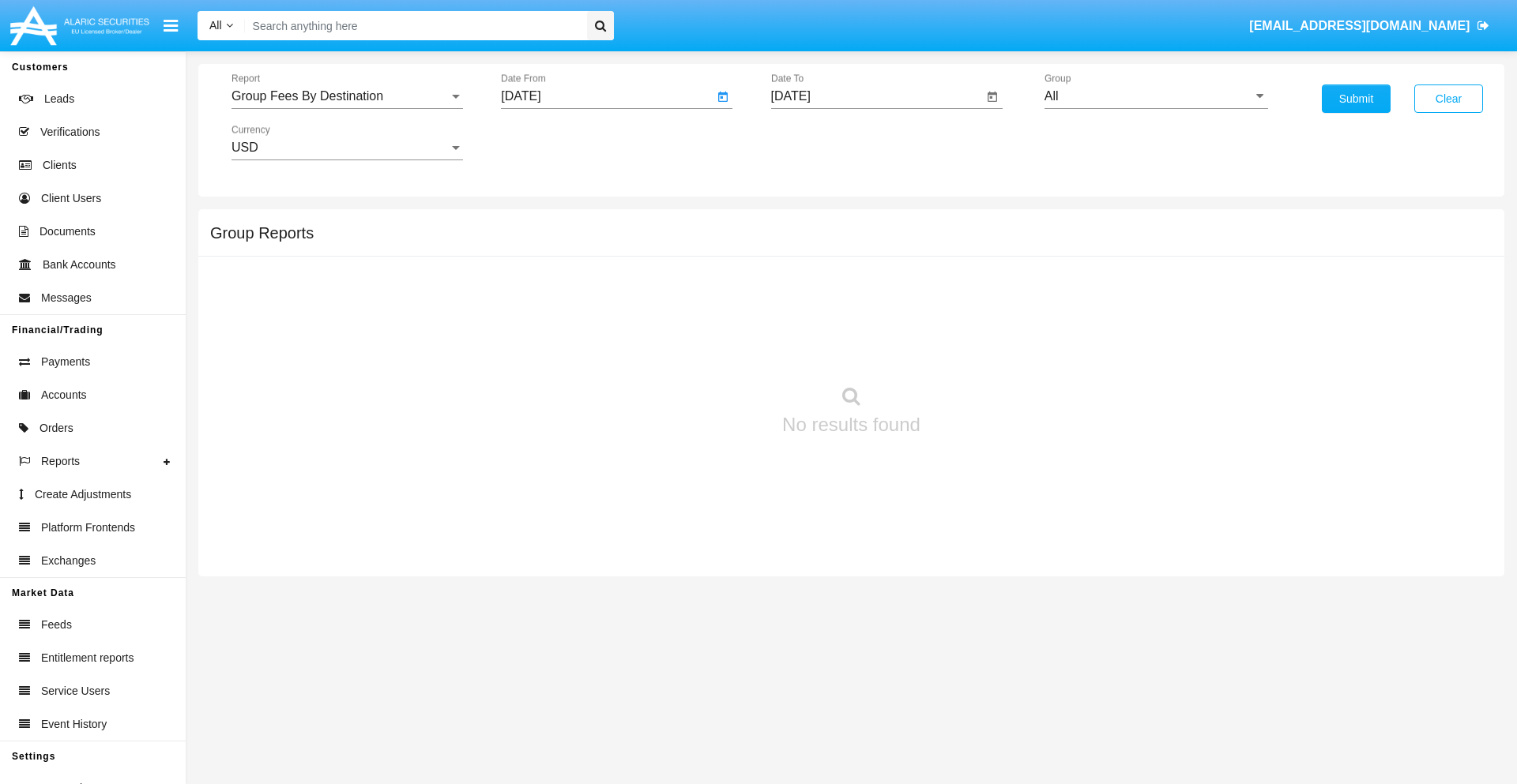
type input "[DATE]"
click at [876, 96] on input "[DATE]" at bounding box center [877, 96] width 213 height 14
click at [822, 142] on span "[DATE]" at bounding box center [808, 142] width 35 height 13
click at [863, 317] on div "2019" at bounding box center [863, 317] width 49 height 29
click at [808, 222] on div "JAN" at bounding box center [808, 222] width 49 height 29
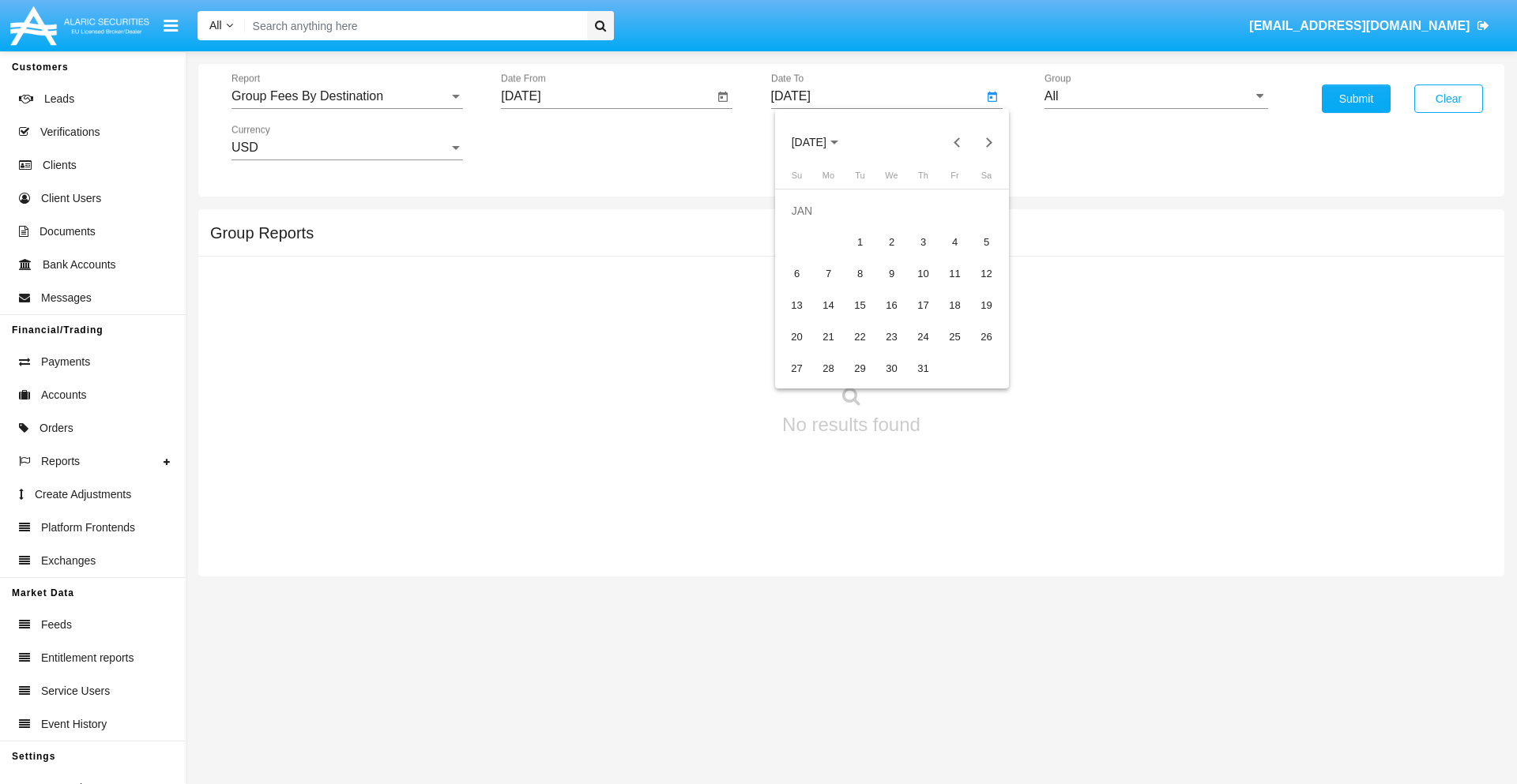
click at [859, 241] on div "1" at bounding box center [859, 242] width 29 height 29
type input "[DATE]"
click at [1156, 96] on input "All" at bounding box center [1156, 96] width 223 height 14
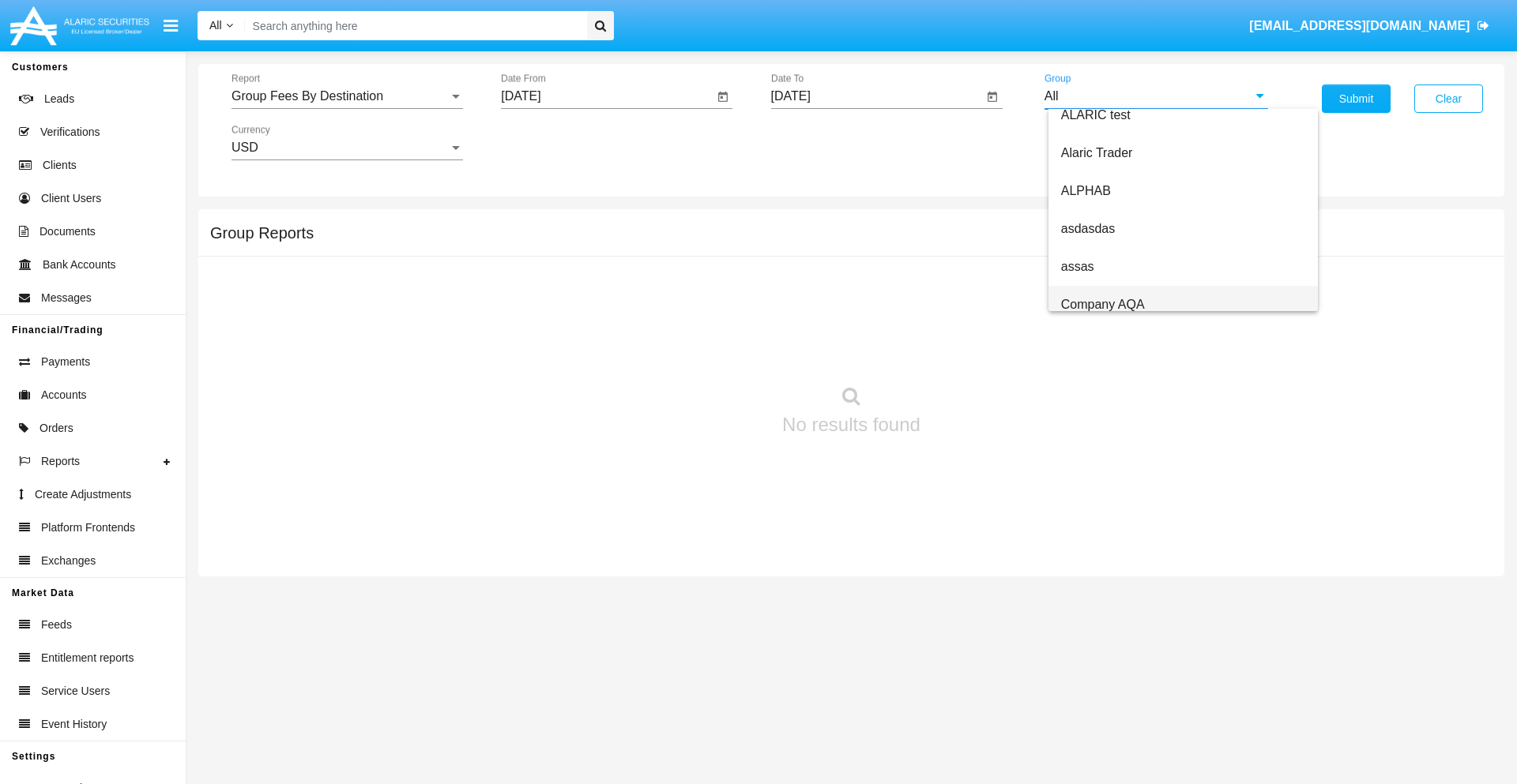
click at [1102, 305] on span "Company AQA" at bounding box center [1103, 305] width 84 height 14
type input "Company AQA"
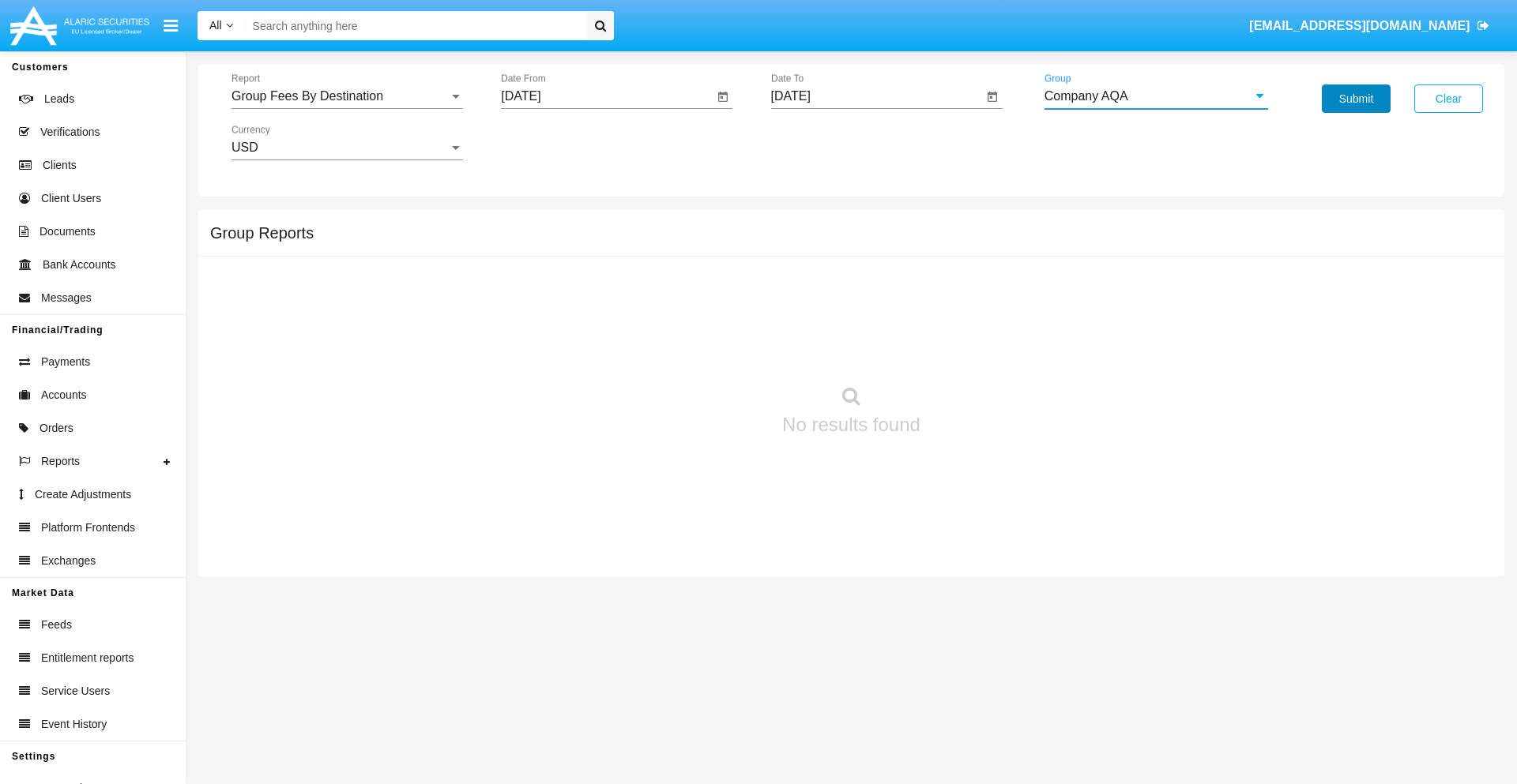
click at [1356, 99] on button "Submit" at bounding box center [1355, 98] width 68 height 29
click at [347, 96] on span "Report" at bounding box center [340, 96] width 218 height 14
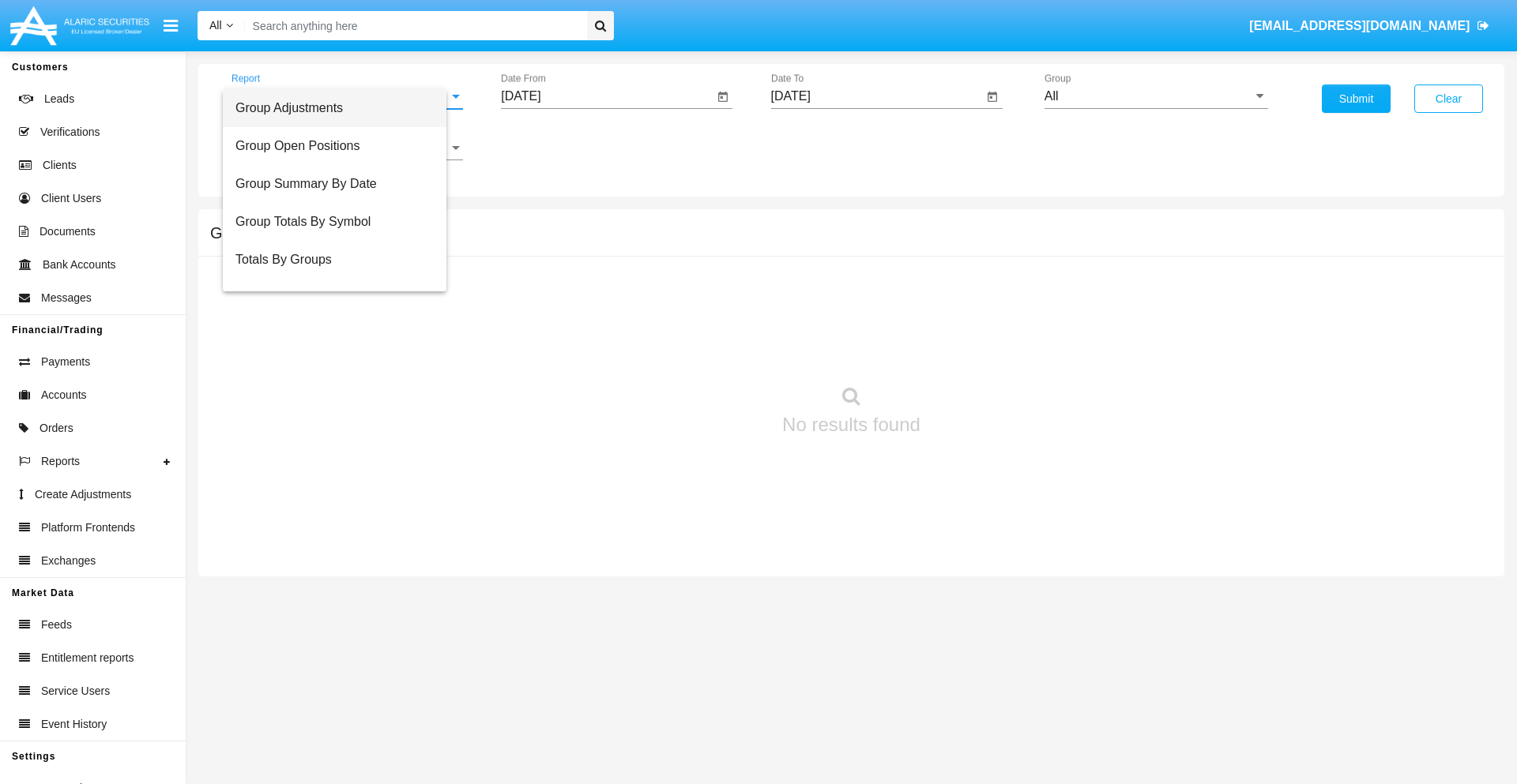
scroll to position [63, 0]
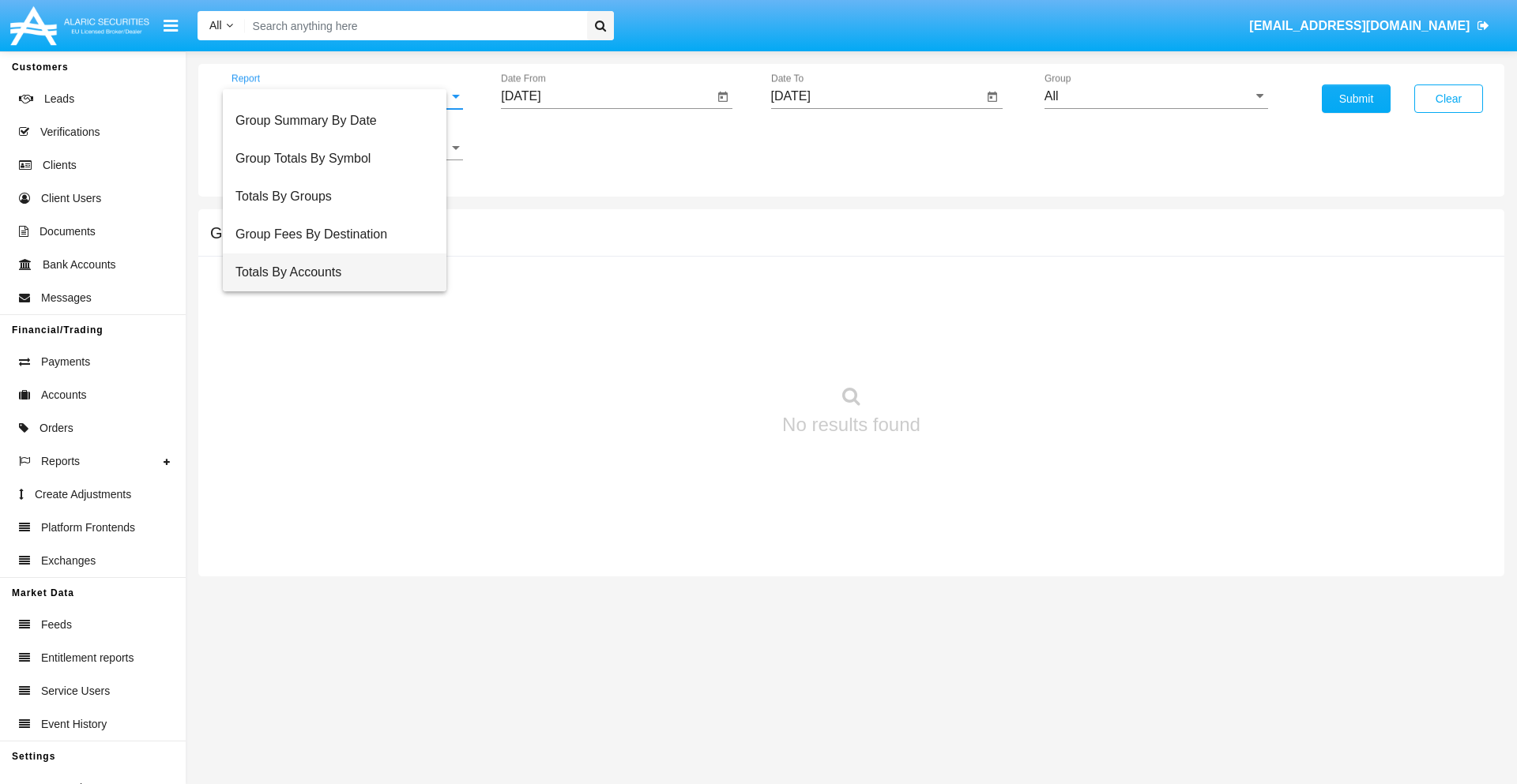
click at [340, 273] on span "Totals By Accounts" at bounding box center [334, 272] width 198 height 38
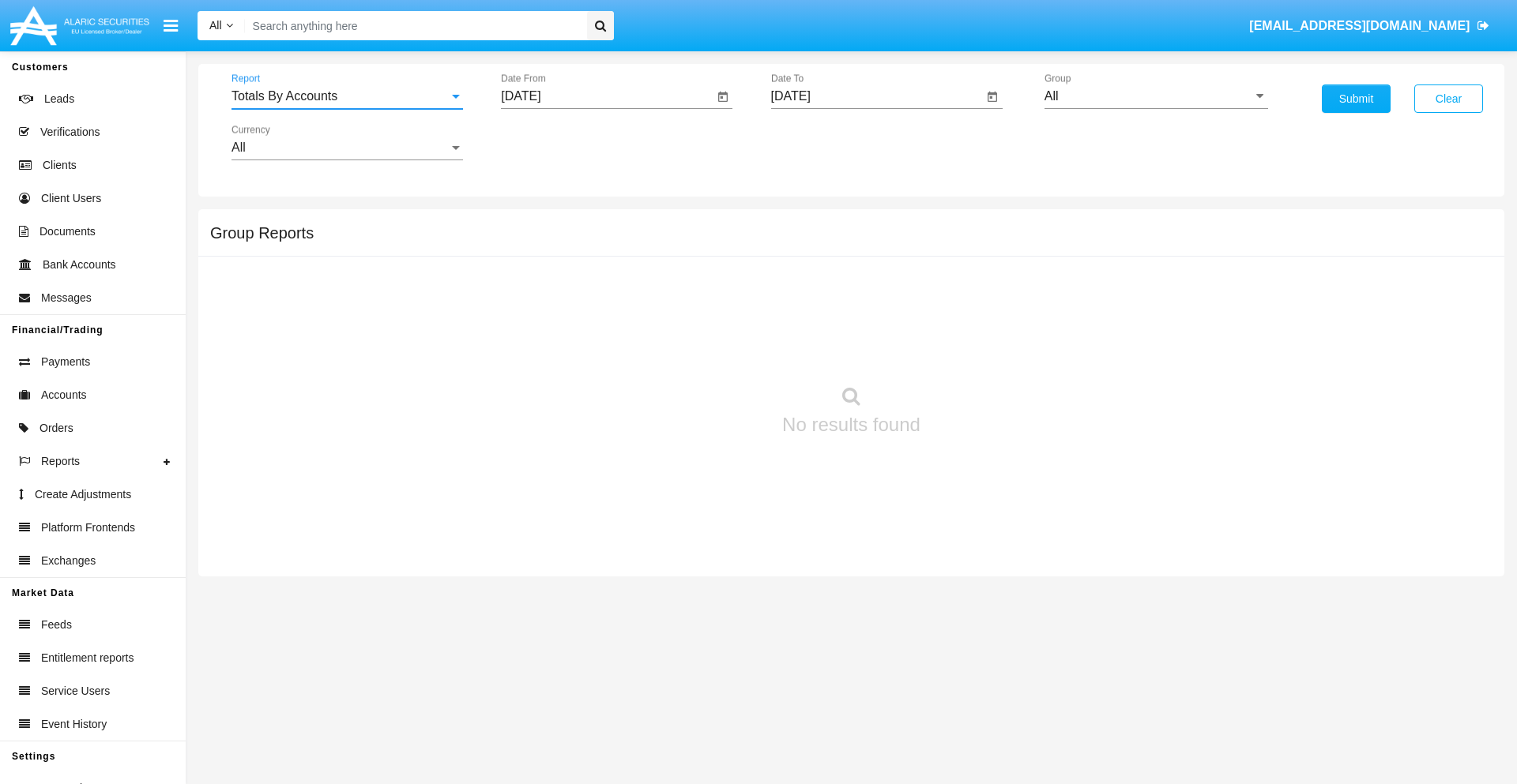
click at [606, 96] on input "[DATE]" at bounding box center [606, 96] width 213 height 14
click at [553, 142] on span "[DATE]" at bounding box center [538, 142] width 35 height 13
click at [594, 317] on div "2019" at bounding box center [594, 317] width 49 height 29
click at [539, 222] on div "JAN" at bounding box center [539, 222] width 49 height 29
click at [590, 241] on div "1" at bounding box center [589, 242] width 29 height 29
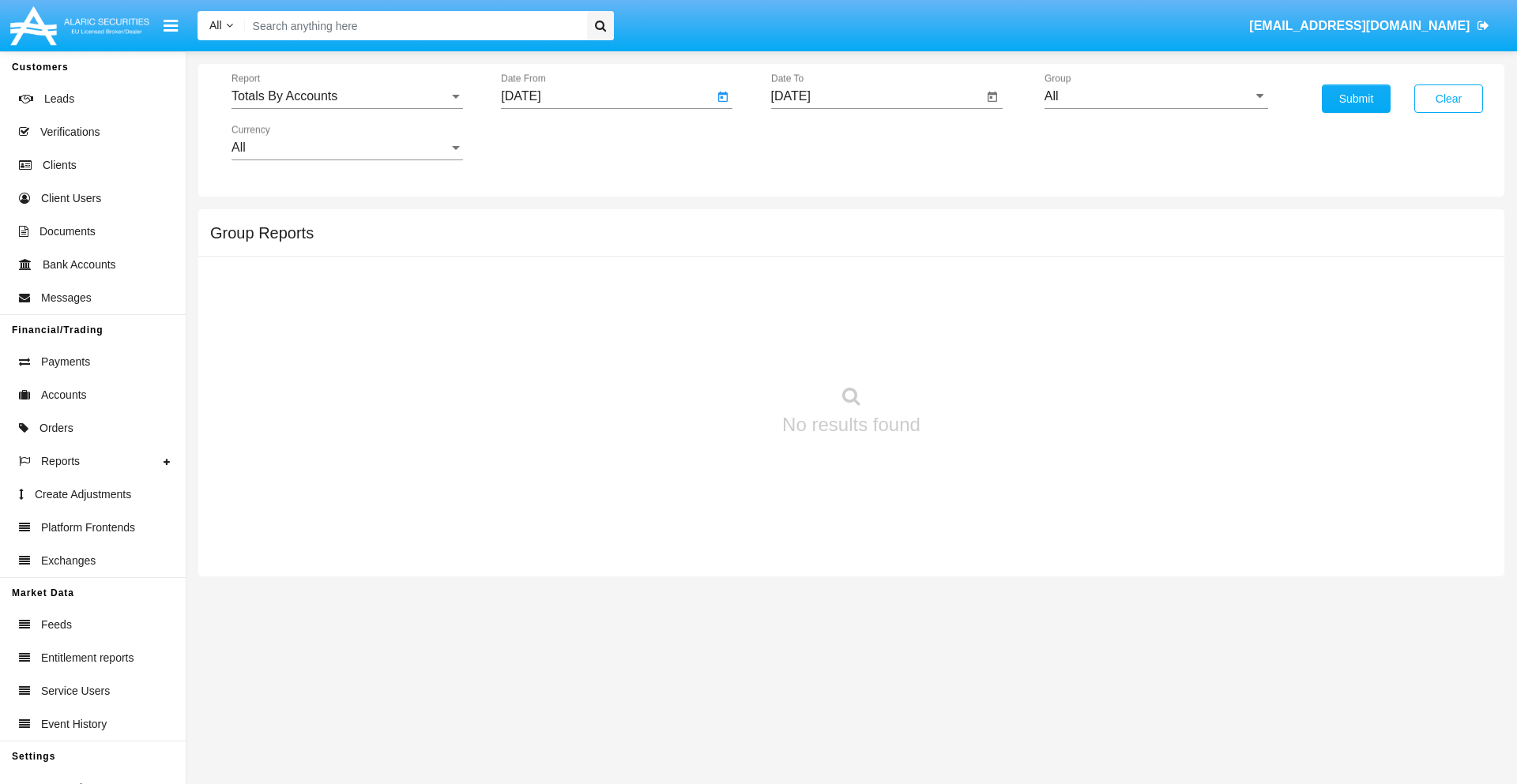
type input "01/01/19"
click at [876, 96] on input "[DATE]" at bounding box center [877, 96] width 213 height 14
click at [822, 142] on span "[DATE]" at bounding box center [808, 142] width 35 height 13
click at [863, 317] on div "2019" at bounding box center [863, 317] width 49 height 29
click at [808, 222] on div "JAN" at bounding box center [808, 222] width 49 height 29
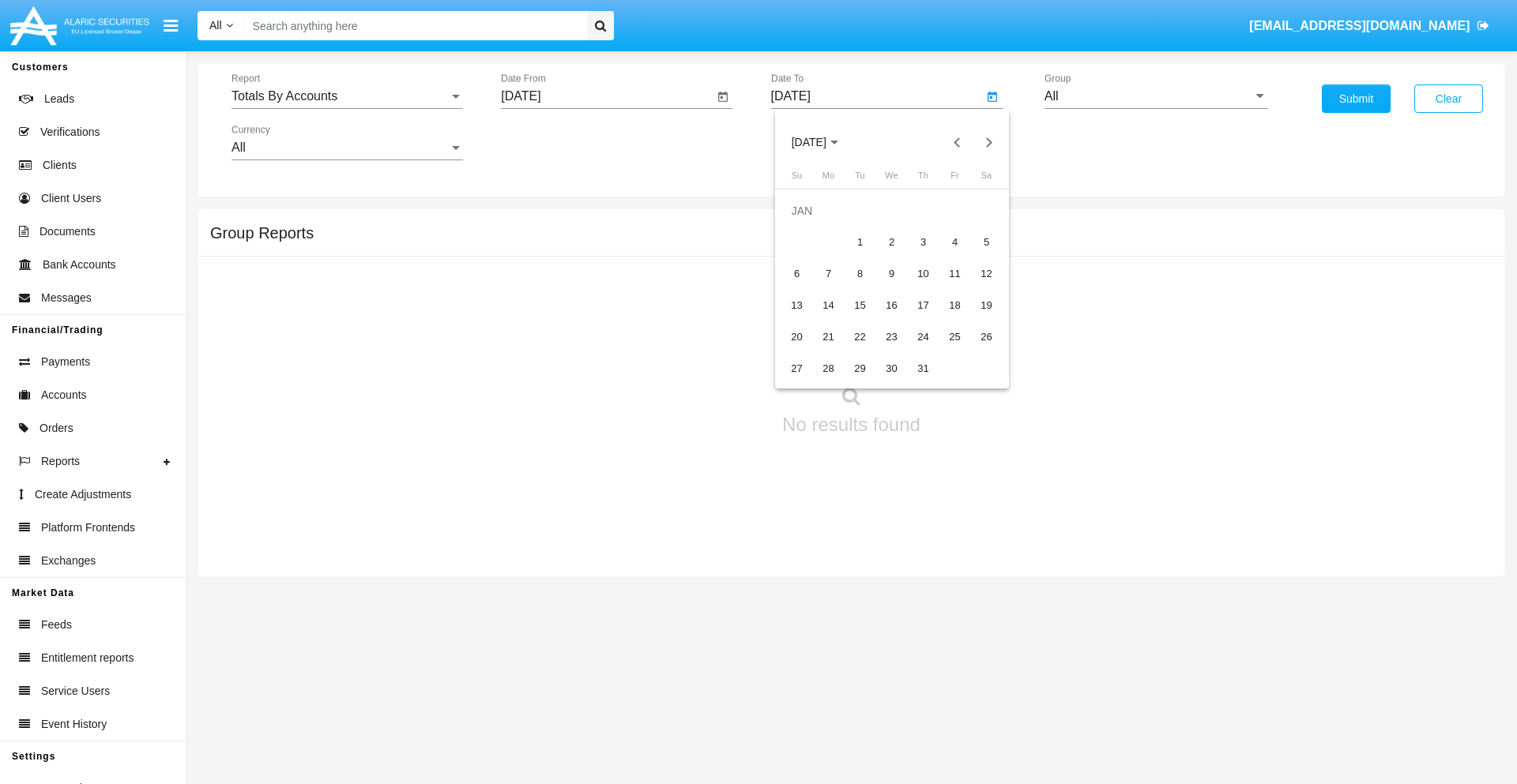
click at [859, 241] on div "1" at bounding box center [859, 242] width 29 height 29
type input "01/01/19"
click at [1156, 96] on input "All" at bounding box center [1156, 96] width 223 height 14
click at [1102, 652] on span "Company AQA" at bounding box center [1103, 658] width 84 height 14
type input "Company AQA"
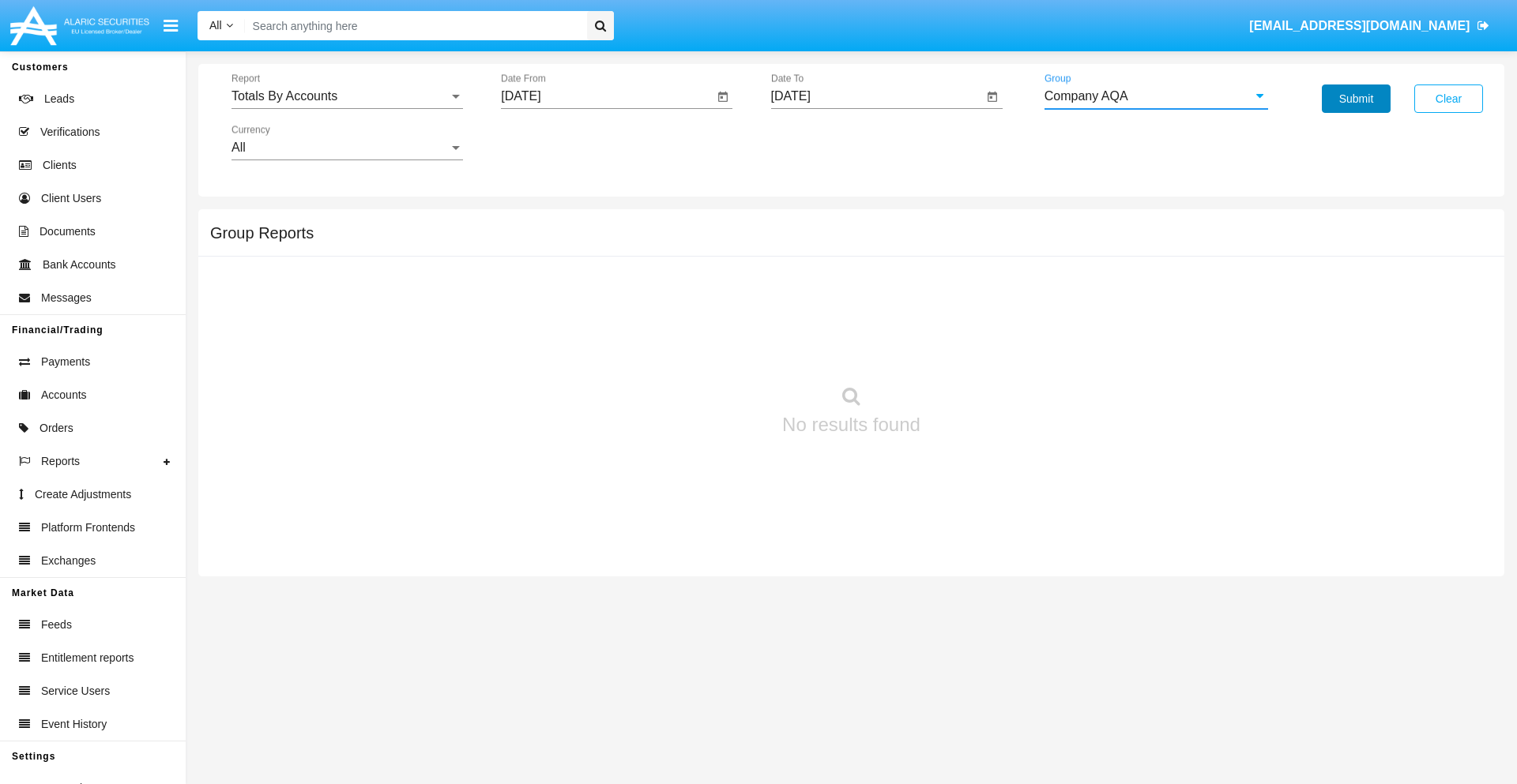
click at [1356, 99] on button "Submit" at bounding box center [1355, 98] width 68 height 29
click at [347, 96] on span "Report" at bounding box center [340, 96] width 218 height 14
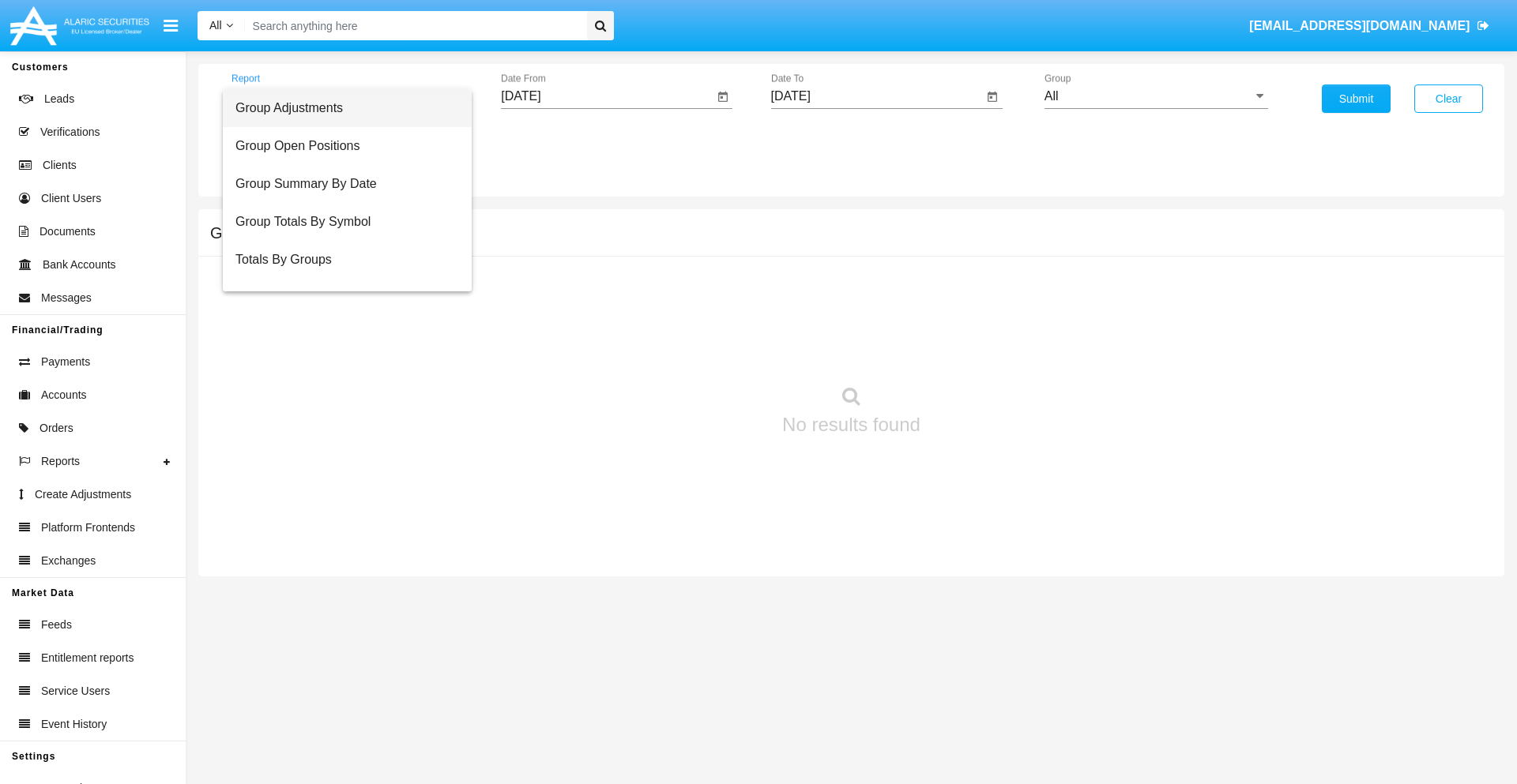
click at [340, 108] on span "Group Adjustments" at bounding box center [347, 108] width 223 height 38
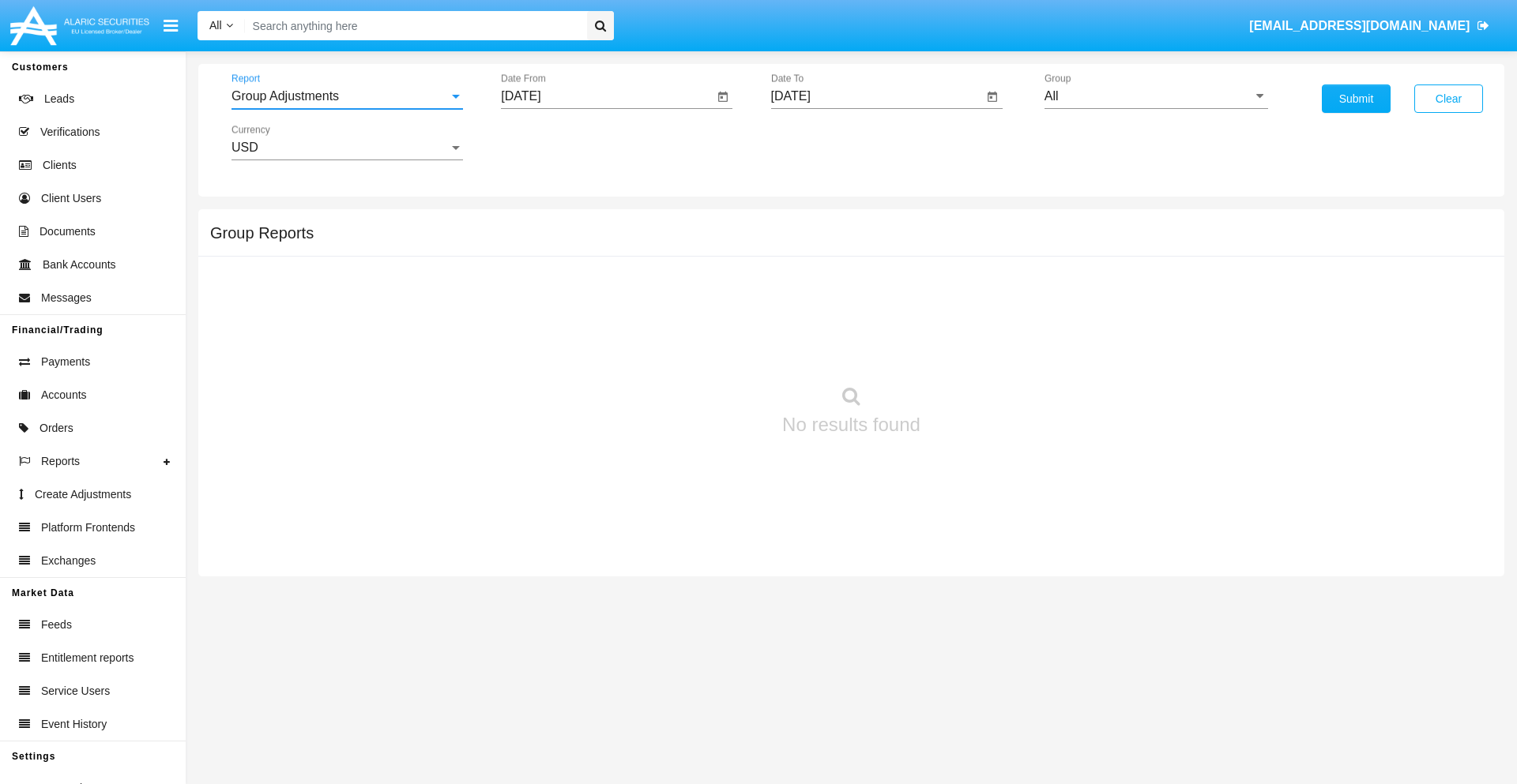
click at [606, 96] on input "[DATE]" at bounding box center [606, 96] width 213 height 14
click at [553, 142] on span "[DATE]" at bounding box center [538, 142] width 35 height 13
click at [704, 349] on div "2025" at bounding box center [705, 349] width 49 height 29
click at [539, 254] on div "MAY" at bounding box center [539, 254] width 49 height 29
click at [590, 305] on div "20" at bounding box center [589, 305] width 29 height 29
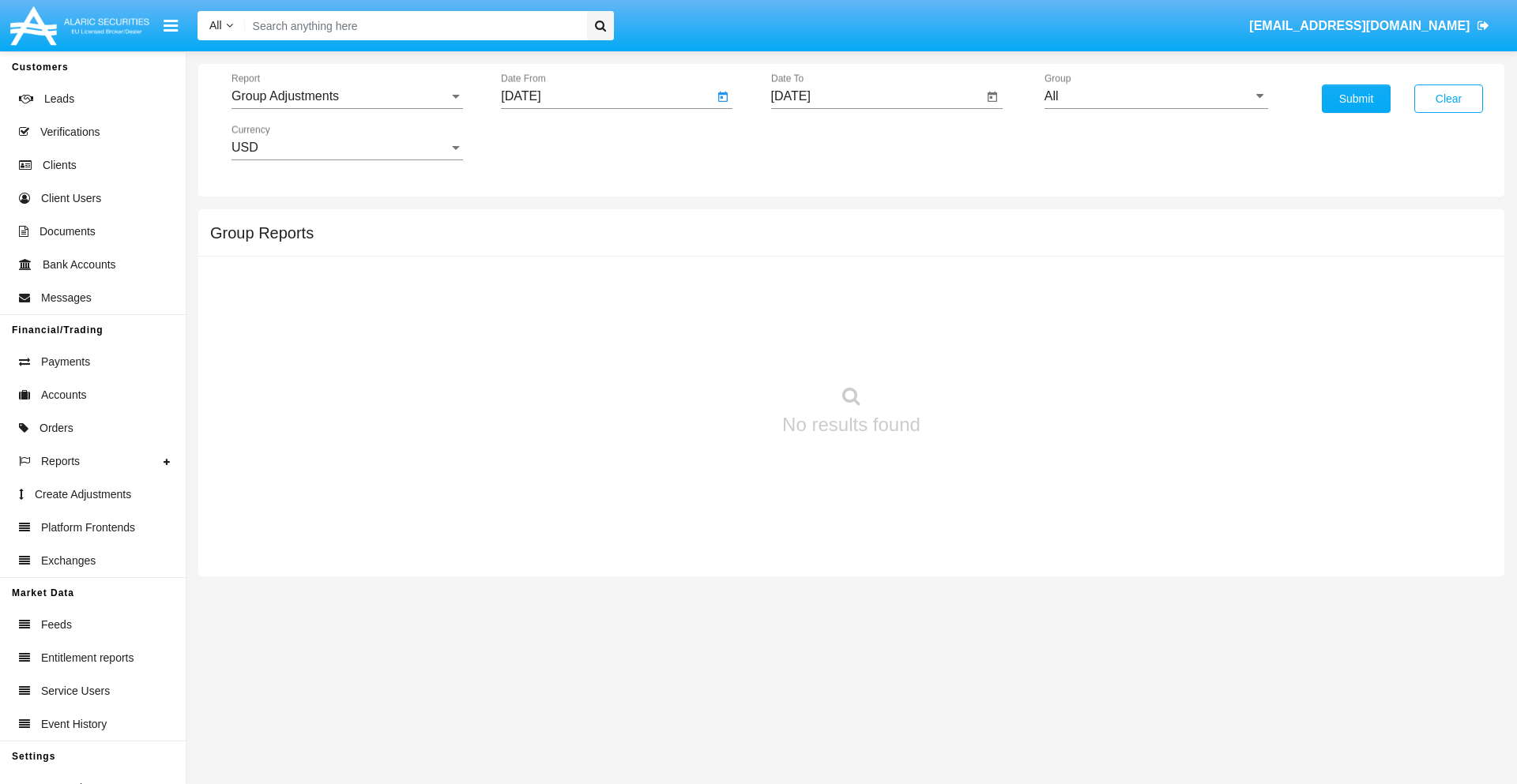
type input "[DATE]"
click at [876, 96] on input "[DATE]" at bounding box center [877, 96] width 213 height 14
click at [822, 142] on span "[DATE]" at bounding box center [808, 142] width 35 height 13
click at [974, 349] on div "2025" at bounding box center [974, 349] width 49 height 29
click at [974, 254] on div "AUG" at bounding box center [974, 254] width 49 height 29
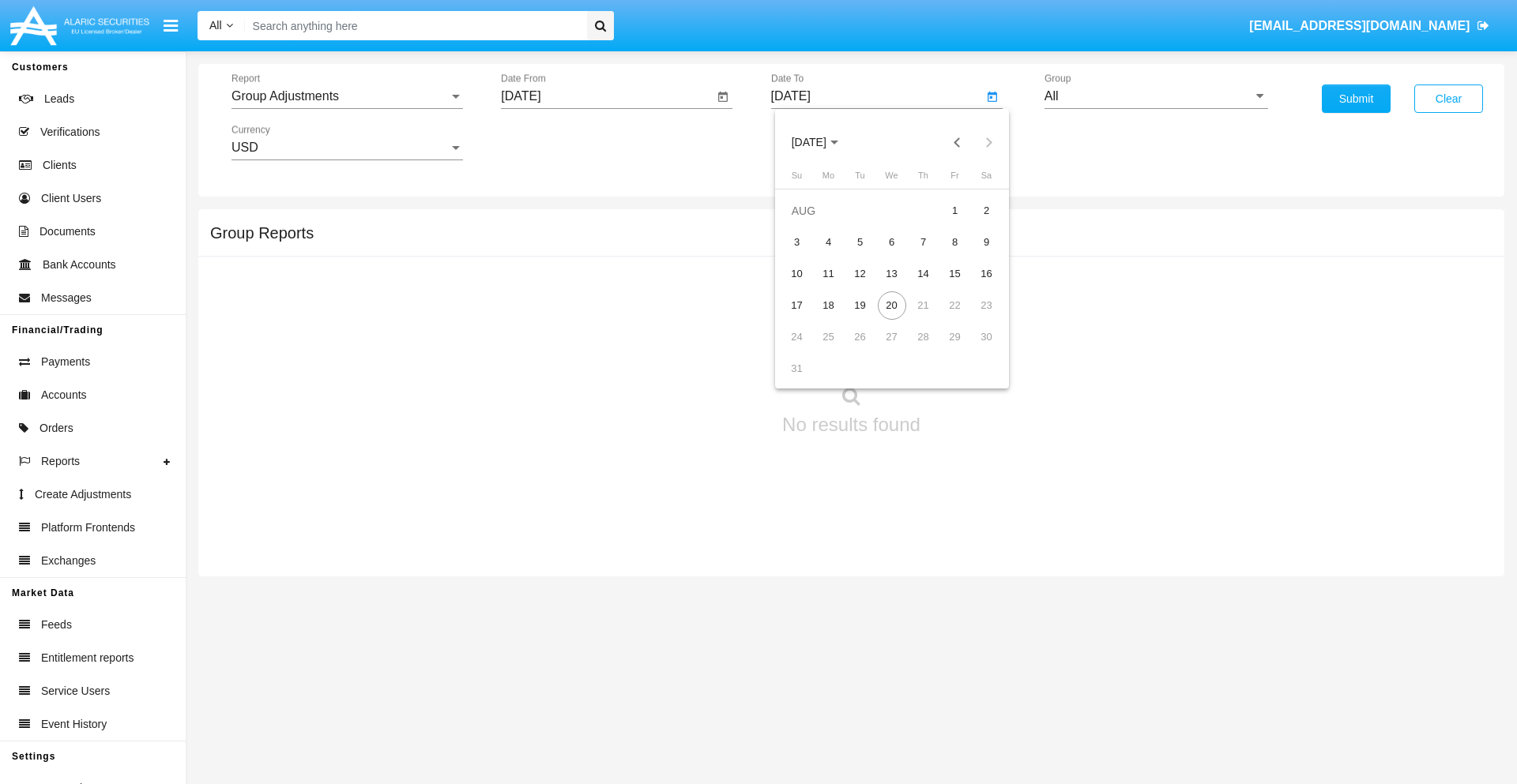
click at [891, 305] on div "20" at bounding box center [891, 305] width 29 height 29
type input "[DATE]"
click at [1156, 96] on input "All" at bounding box center [1156, 96] width 223 height 14
click at [1102, 652] on span "Company AQA" at bounding box center [1103, 658] width 84 height 14
type input "Company AQA"
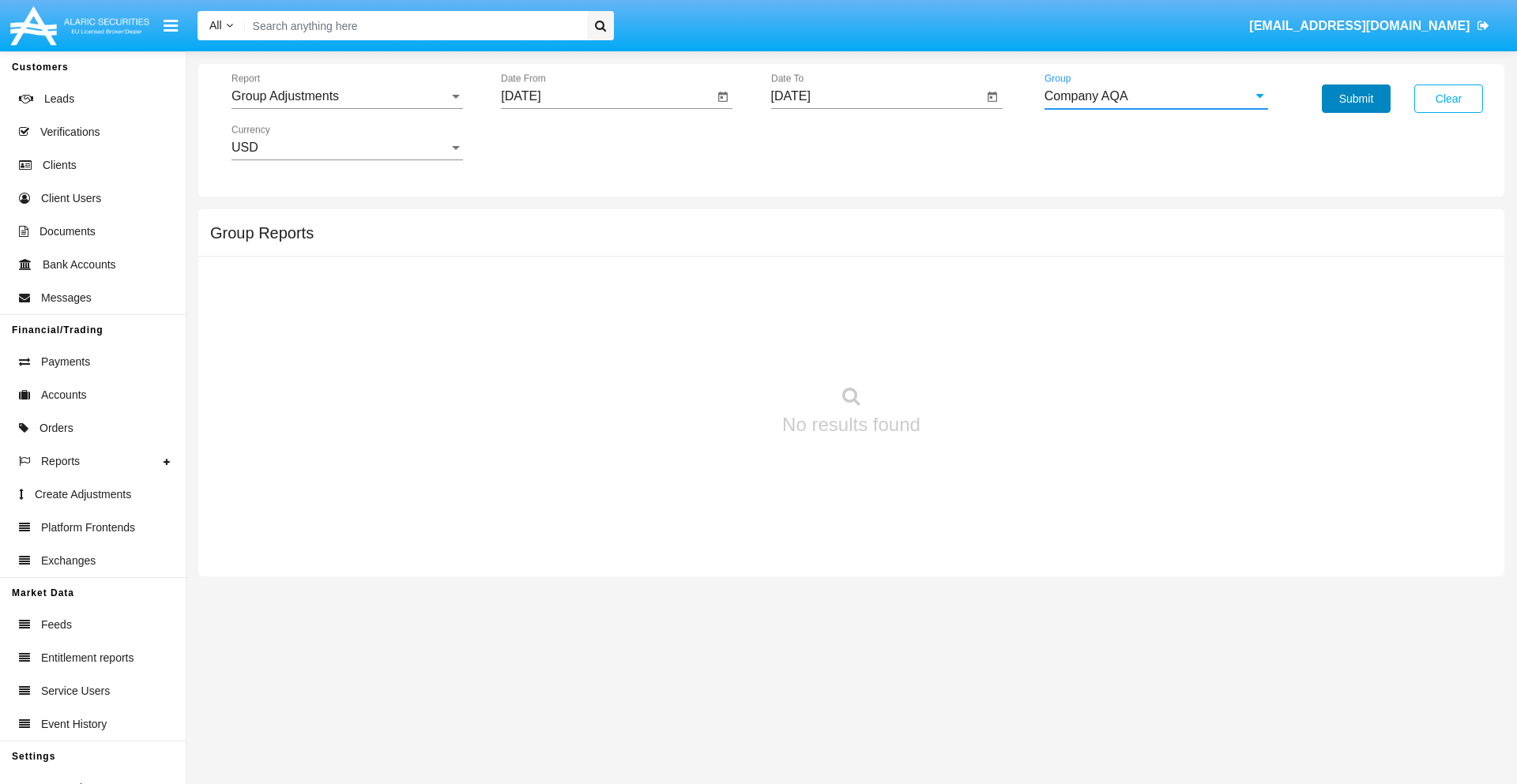
click at [1356, 99] on button "Submit" at bounding box center [1355, 98] width 68 height 29
click at [347, 96] on span "Report" at bounding box center [340, 96] width 218 height 14
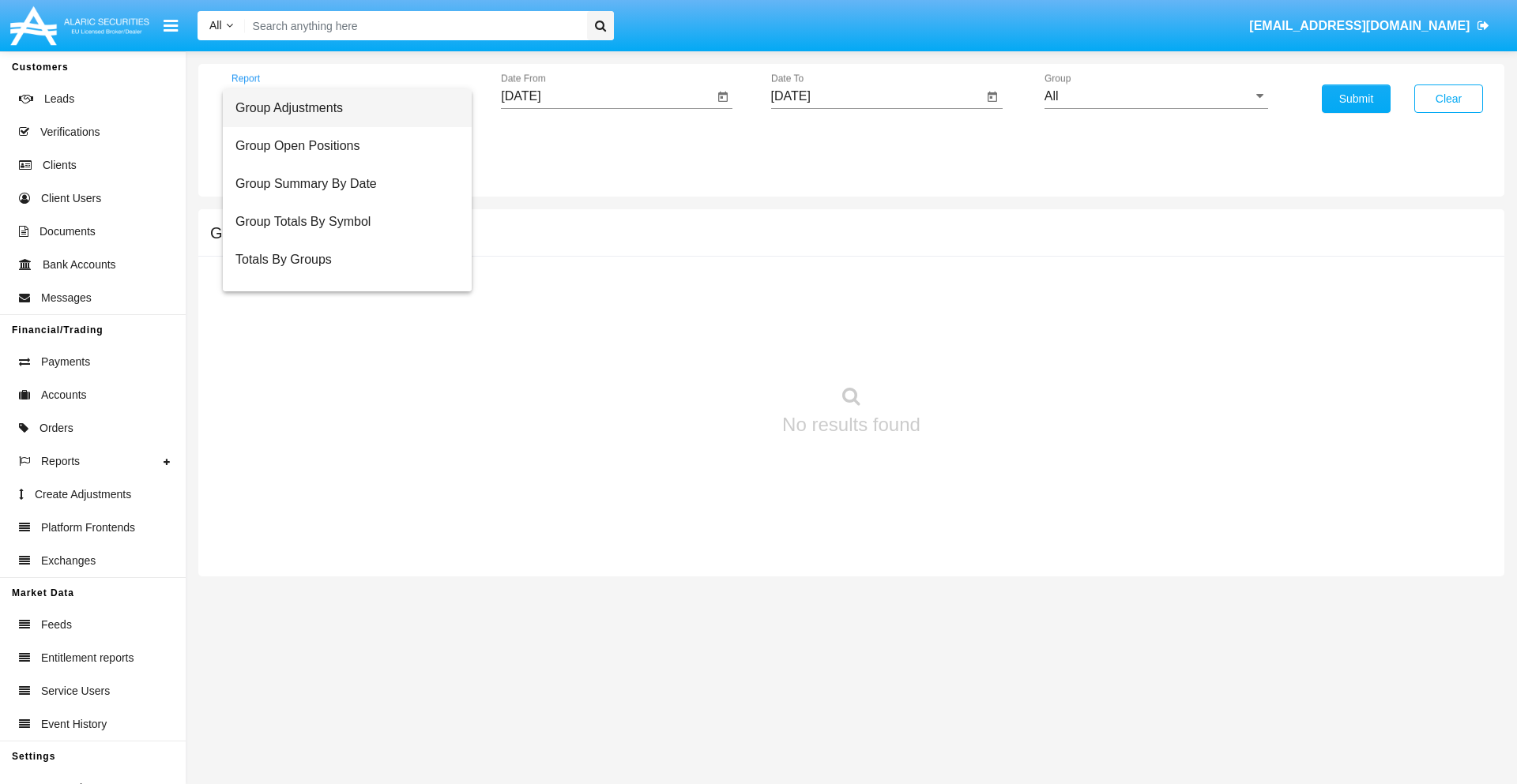
scroll to position [26, 0]
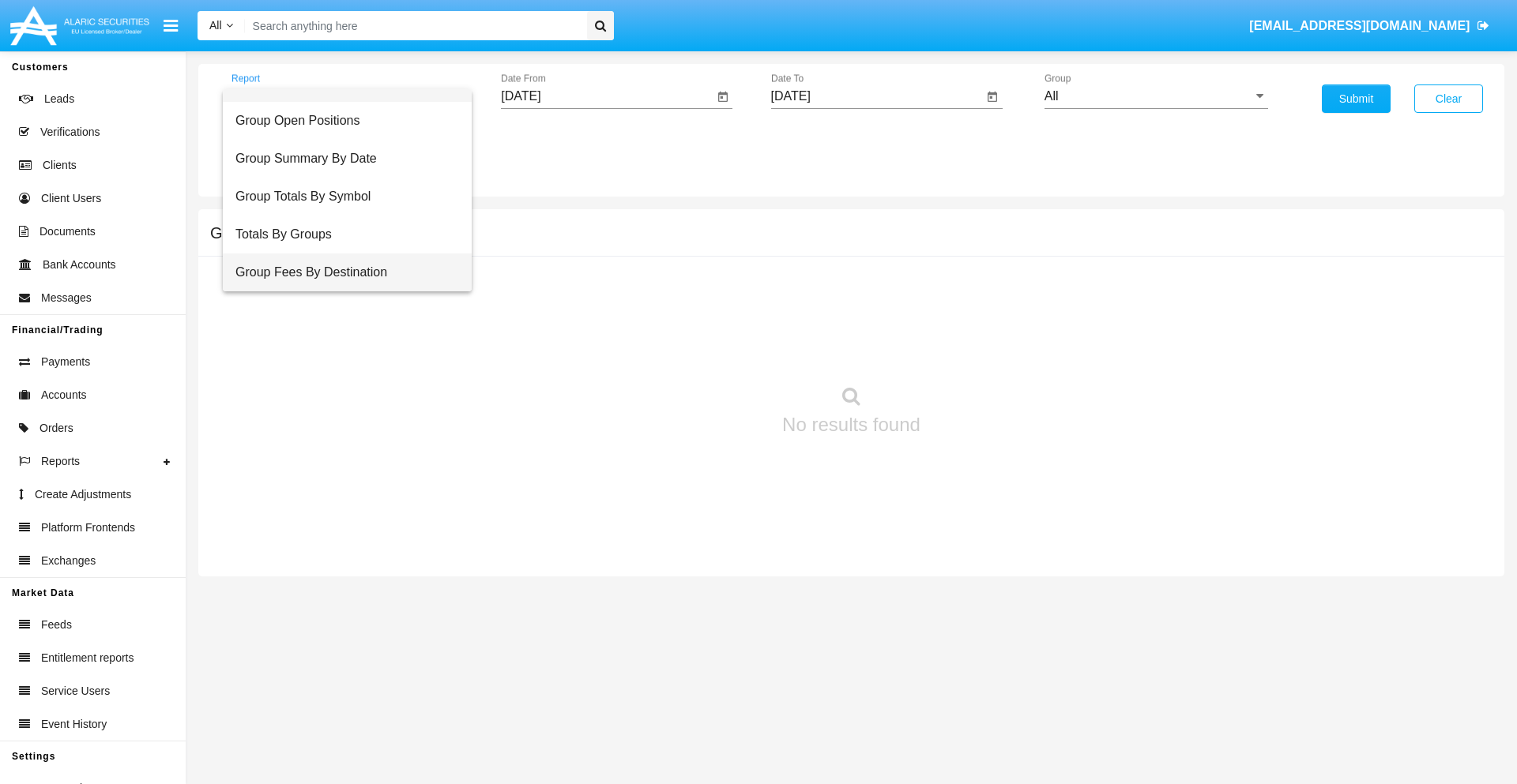
click at [340, 273] on span "Group Fees By Destination" at bounding box center [347, 272] width 223 height 38
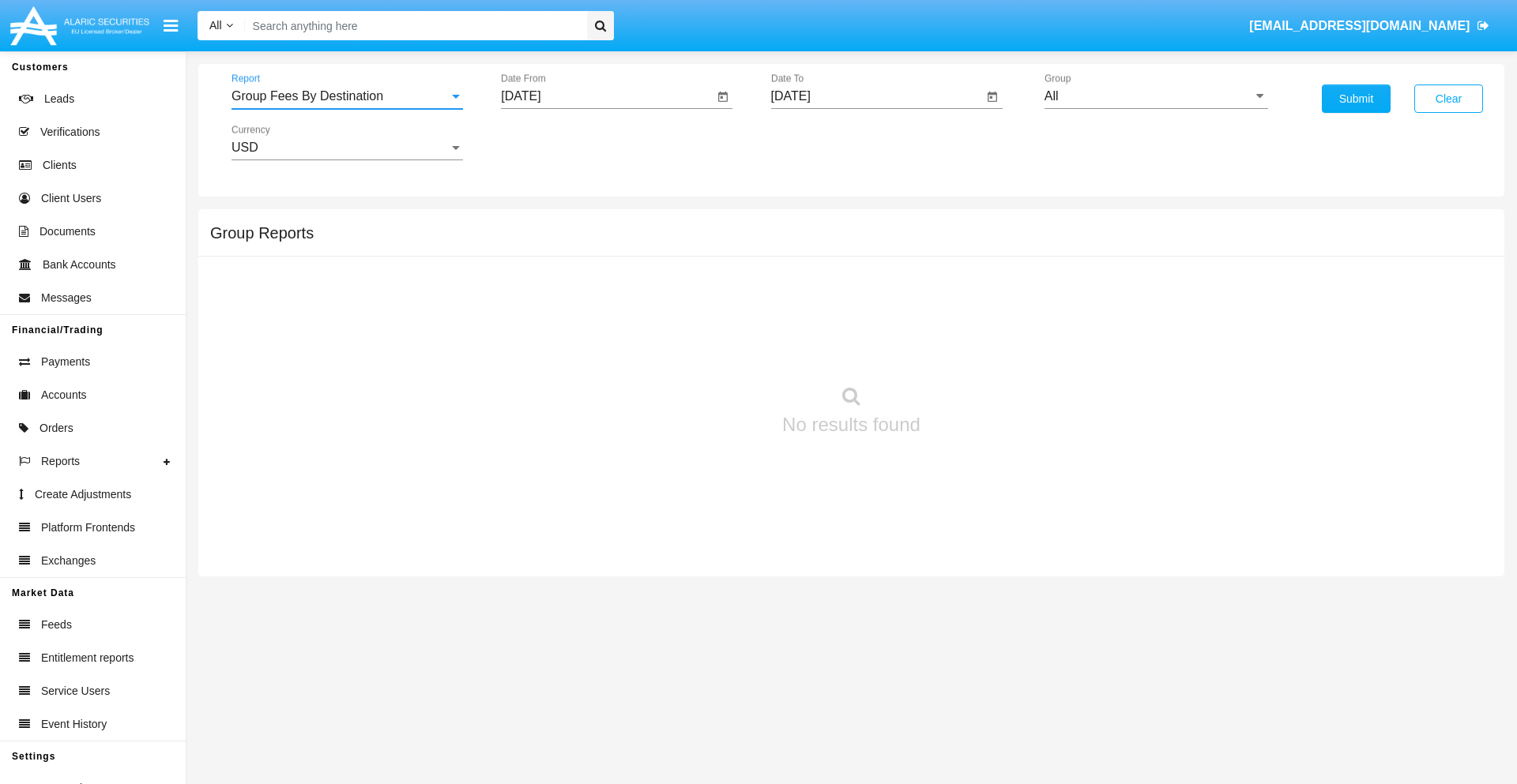
click at [606, 96] on input "[DATE]" at bounding box center [606, 96] width 213 height 14
click at [553, 142] on span "[DATE]" at bounding box center [538, 142] width 35 height 13
click at [704, 349] on div "2025" at bounding box center [705, 349] width 49 height 29
click at [594, 254] on div "JUN" at bounding box center [594, 254] width 49 height 29
click at [684, 305] on div "20" at bounding box center [684, 305] width 29 height 29
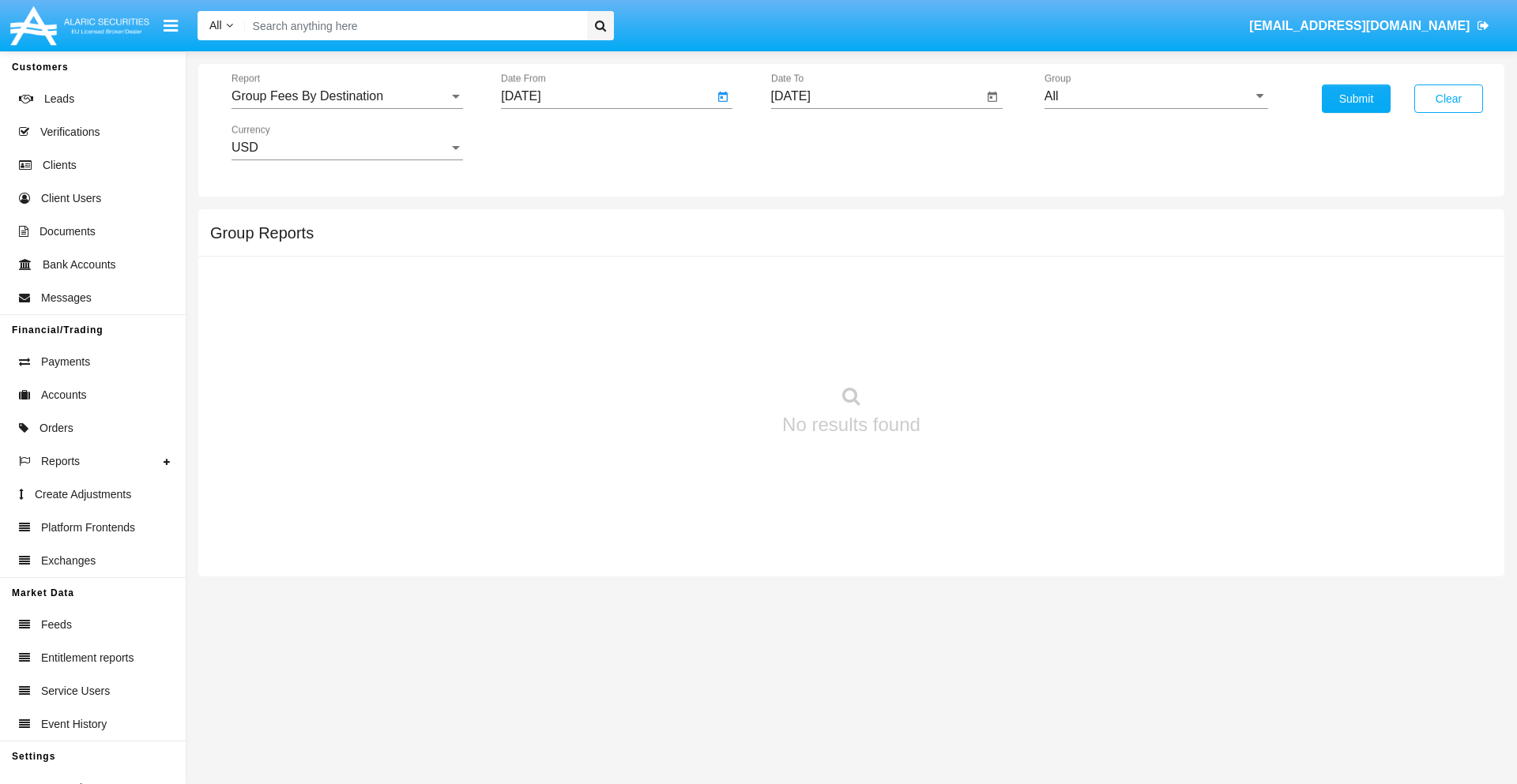
type input "06/20/25"
click at [876, 96] on input "[DATE]" at bounding box center [877, 96] width 213 height 14
click at [822, 142] on span "[DATE]" at bounding box center [808, 142] width 35 height 13
click at [974, 349] on div "2025" at bounding box center [974, 349] width 49 height 29
click at [974, 254] on div "AUG" at bounding box center [974, 254] width 49 height 29
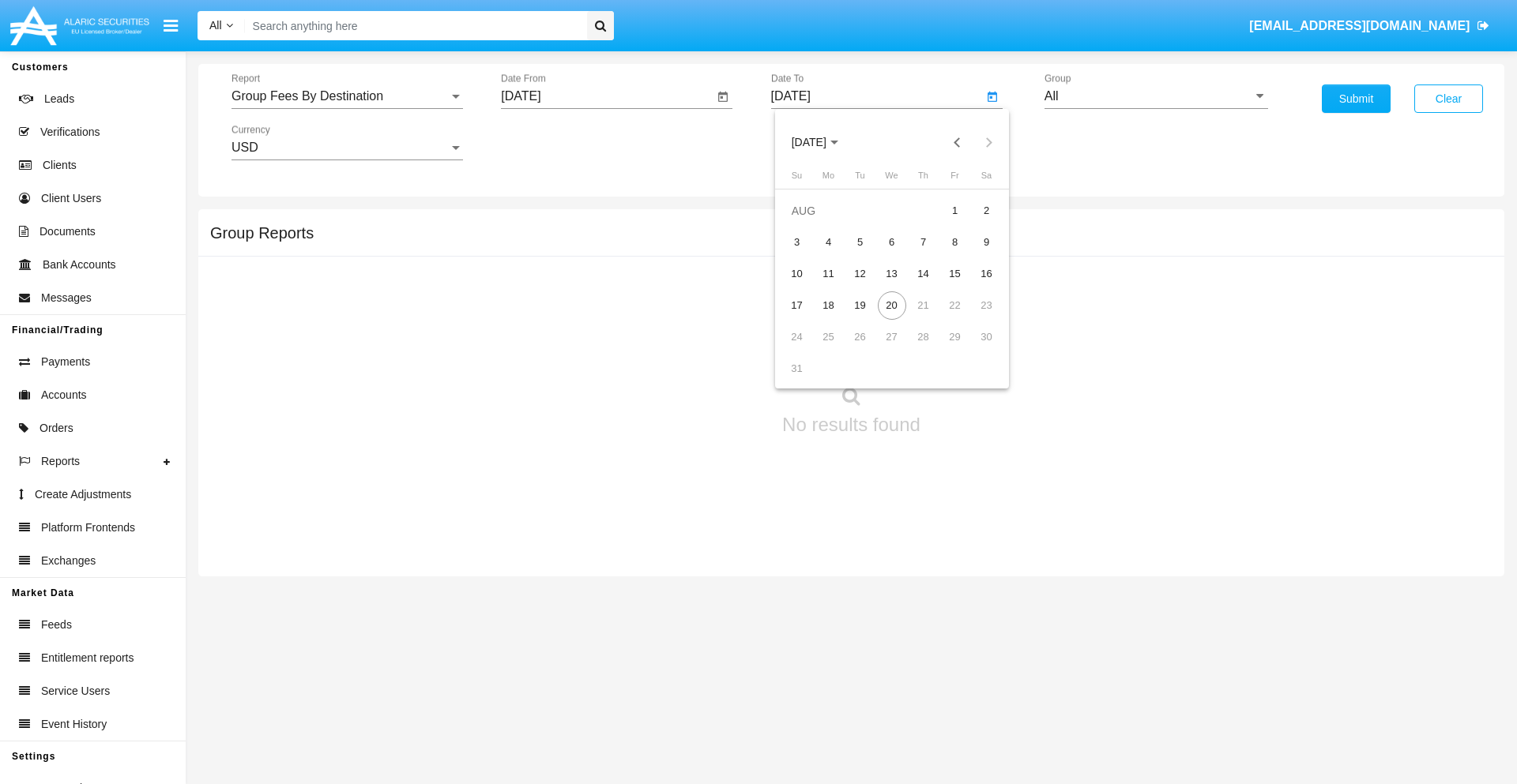
click at [891, 305] on div "20" at bounding box center [891, 305] width 29 height 29
type input "[DATE]"
click at [1156, 96] on input "All" at bounding box center [1156, 96] width 223 height 14
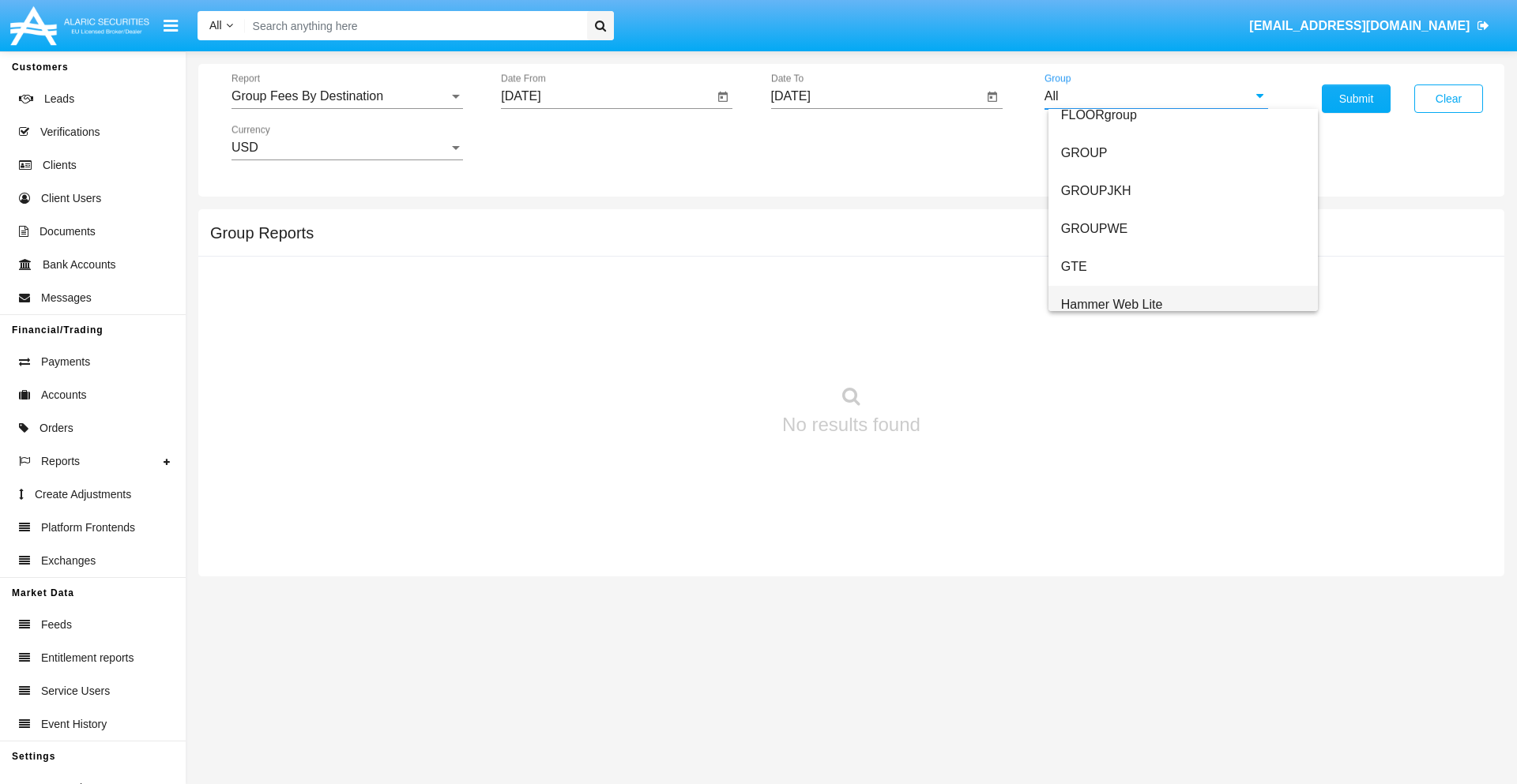
click at [1112, 305] on span "Hammer Web Lite" at bounding box center [1112, 305] width 102 height 14
type input "Hammer Web Lite"
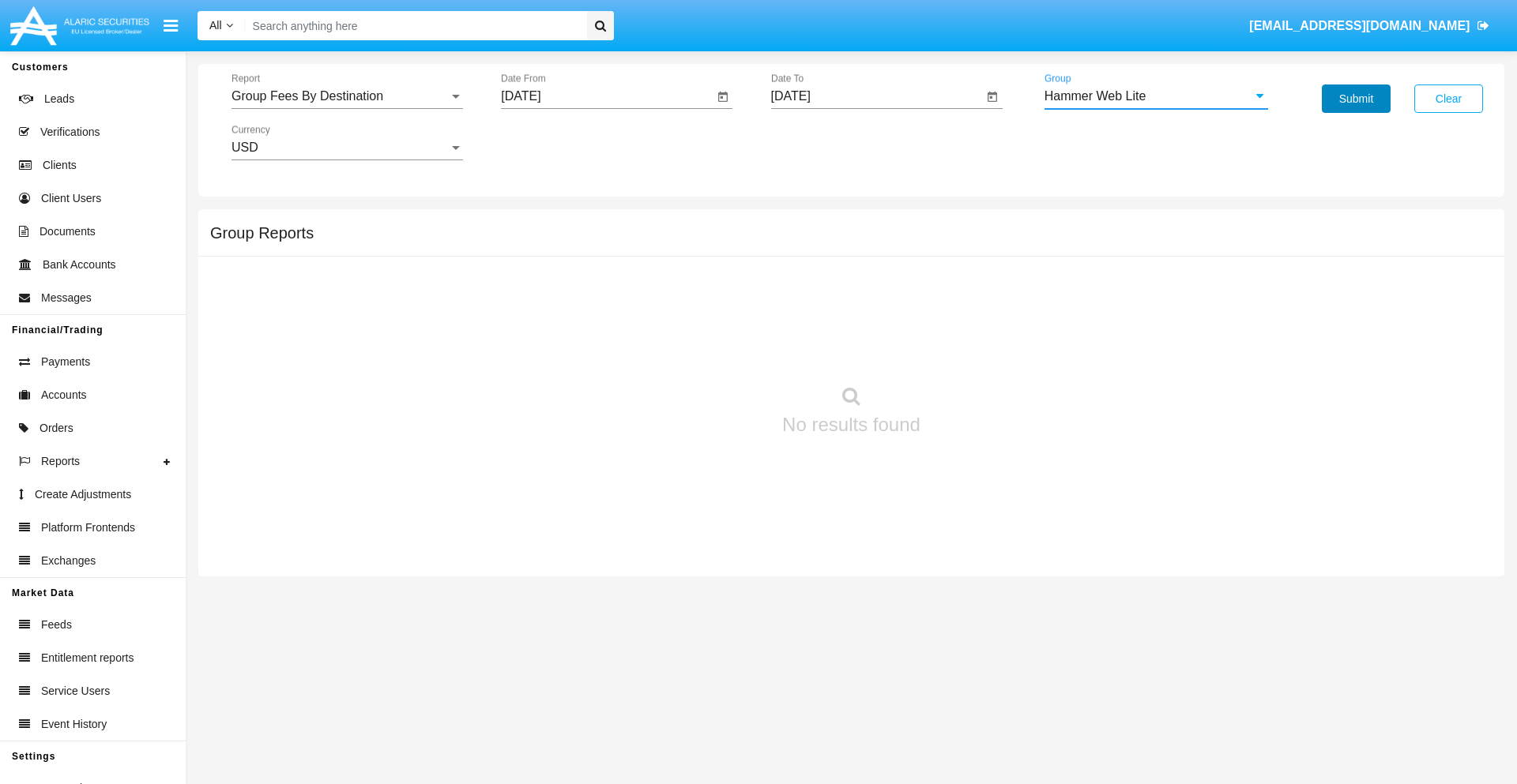
click at [1356, 99] on button "Submit" at bounding box center [1355, 98] width 68 height 29
click at [347, 96] on span "Report" at bounding box center [340, 96] width 218 height 14
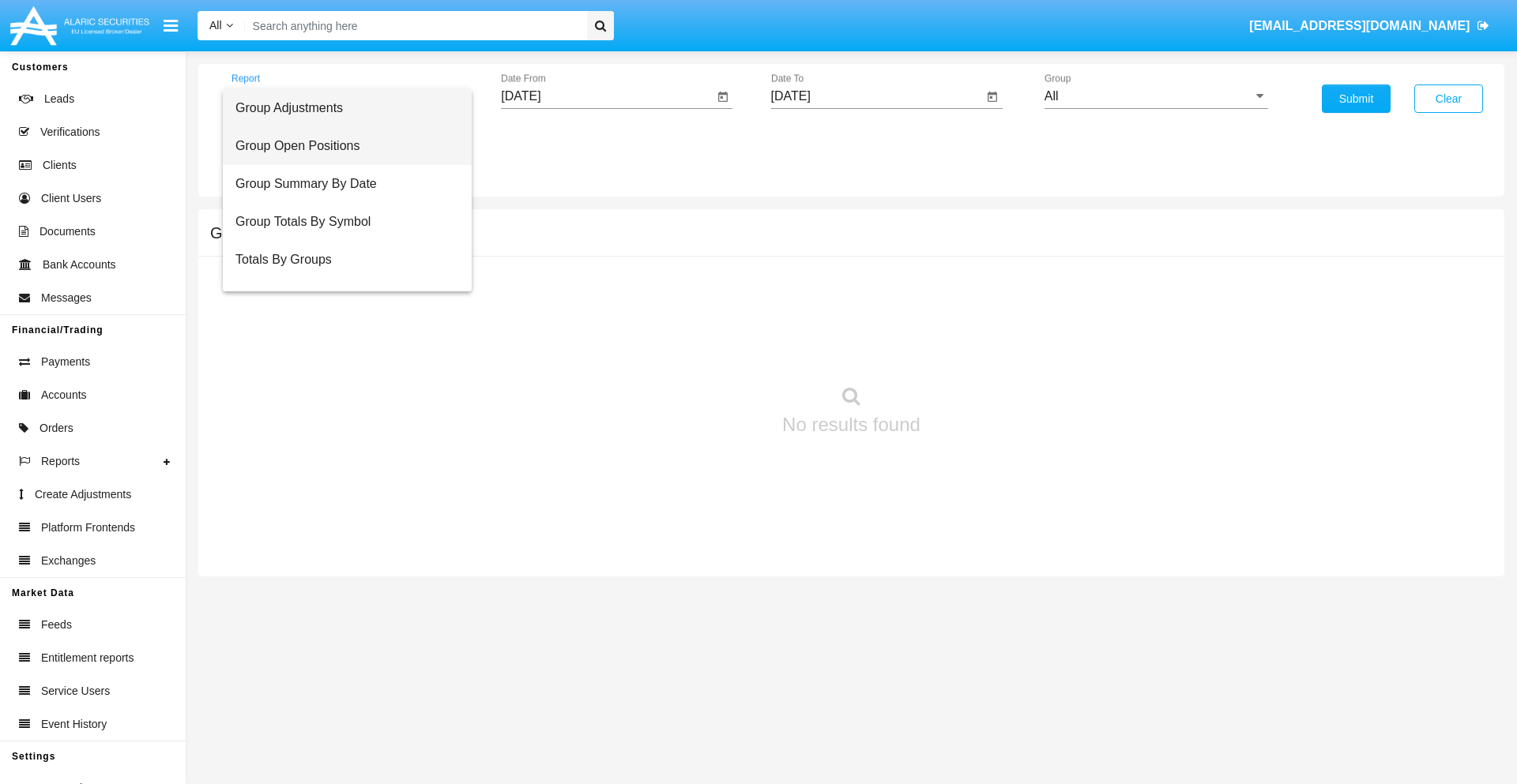
click at [340, 146] on span "Group Open Positions" at bounding box center [347, 146] width 223 height 38
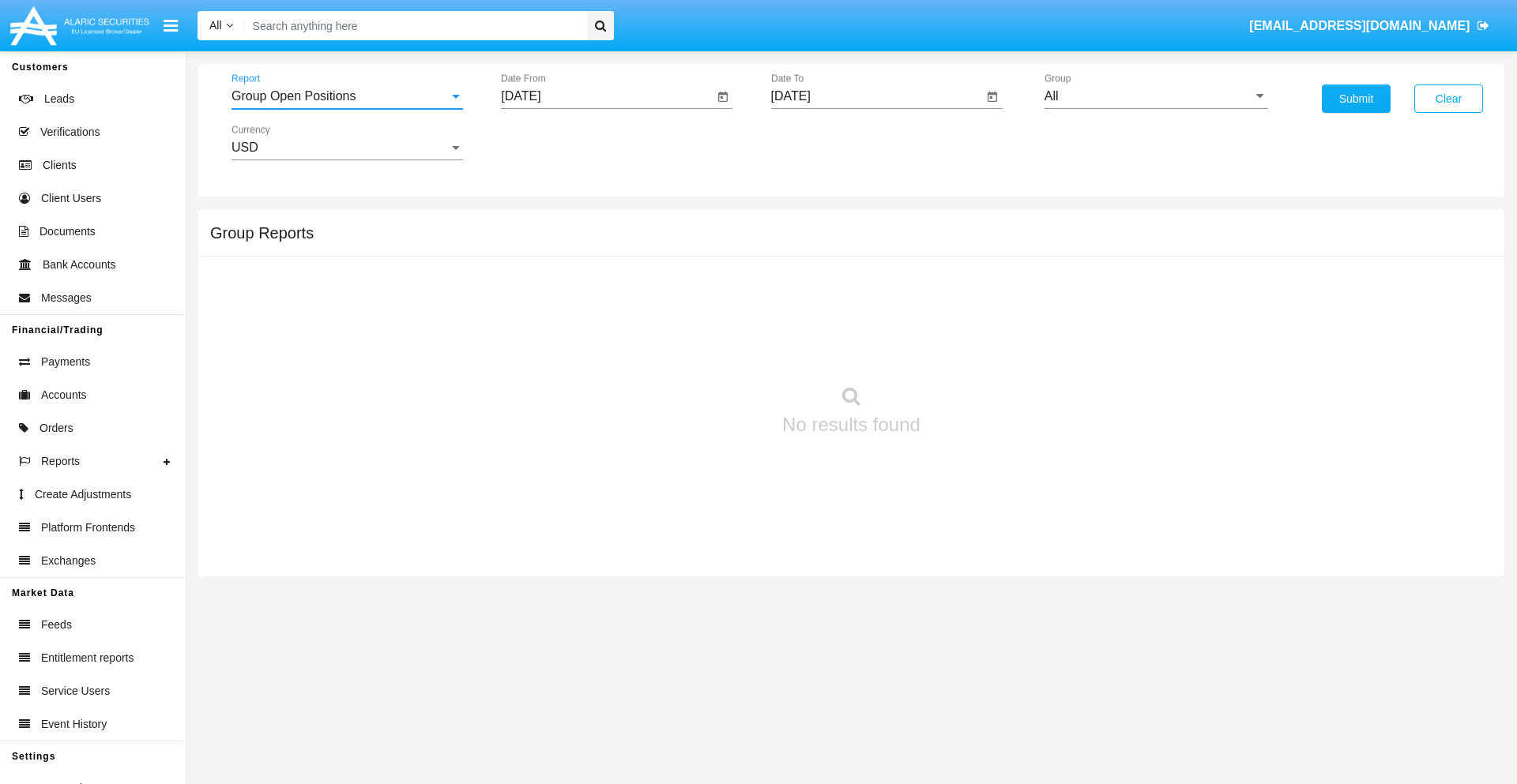
click at [606, 96] on input "[DATE]" at bounding box center [606, 96] width 213 height 14
click at [553, 142] on span "[DATE]" at bounding box center [538, 142] width 35 height 13
click at [704, 349] on div "2025" at bounding box center [705, 349] width 49 height 29
click at [650, 254] on div "[DATE]" at bounding box center [650, 254] width 49 height 29
click at [527, 336] on div "20" at bounding box center [526, 337] width 29 height 29
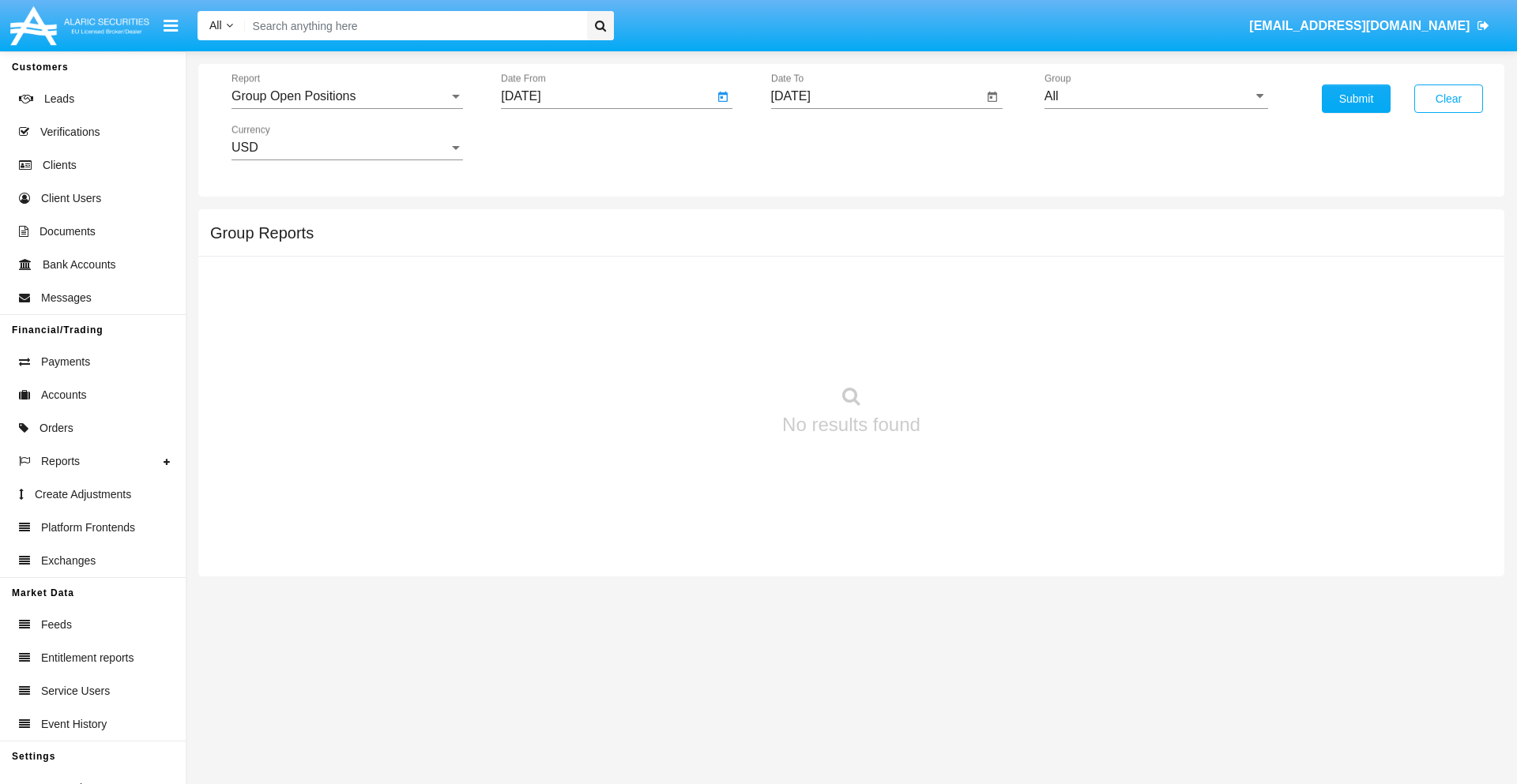
type input "[DATE]"
click at [876, 96] on input "[DATE]" at bounding box center [877, 96] width 213 height 14
click at [822, 142] on span "[DATE]" at bounding box center [808, 142] width 35 height 13
click at [974, 349] on div "2025" at bounding box center [974, 349] width 49 height 29
click at [974, 254] on div "AUG" at bounding box center [974, 254] width 49 height 29
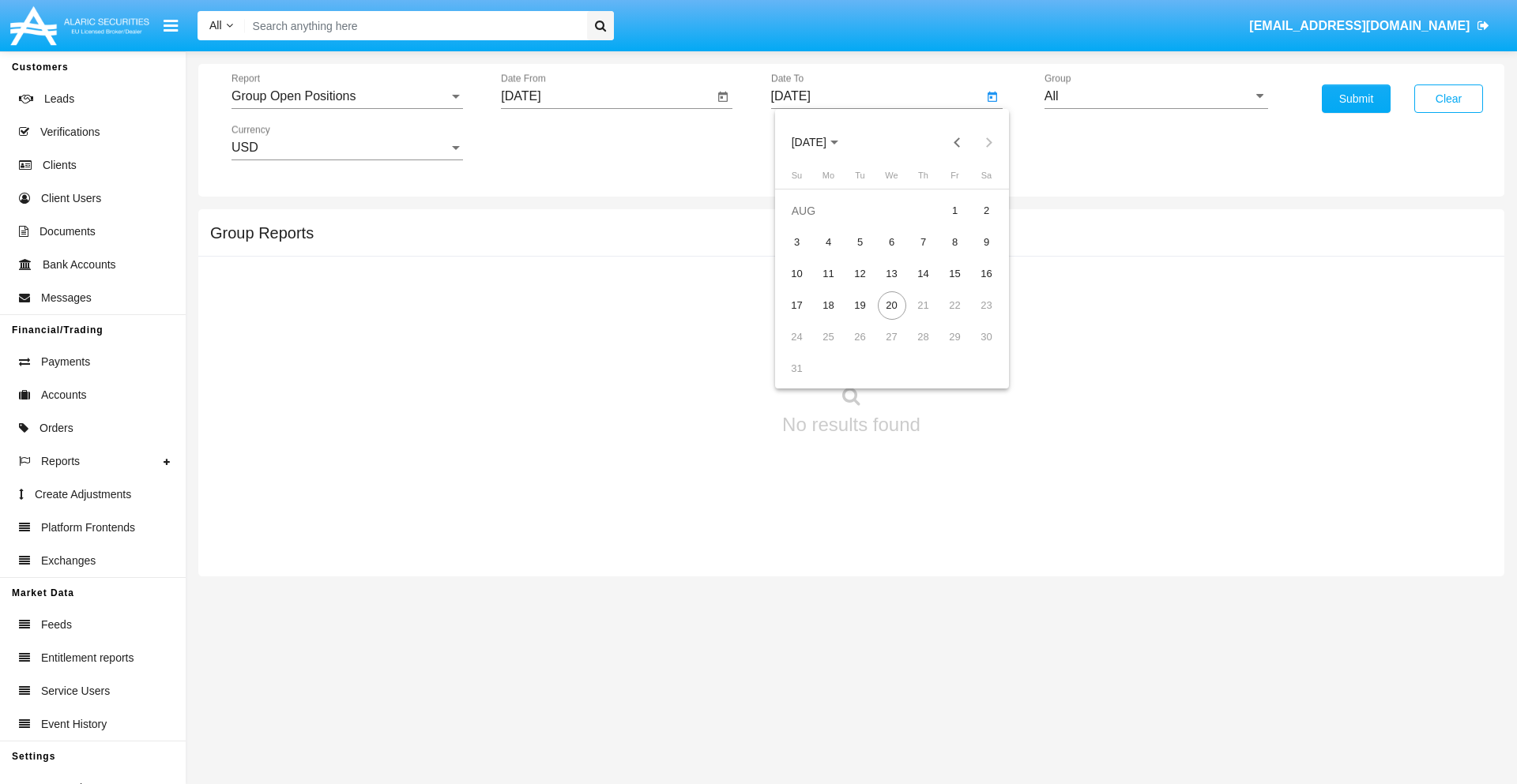
click at [891, 305] on div "20" at bounding box center [891, 305] width 29 height 29
type input "[DATE]"
click at [1156, 96] on input "All" at bounding box center [1156, 96] width 223 height 14
type input "Hammer Web Lite"
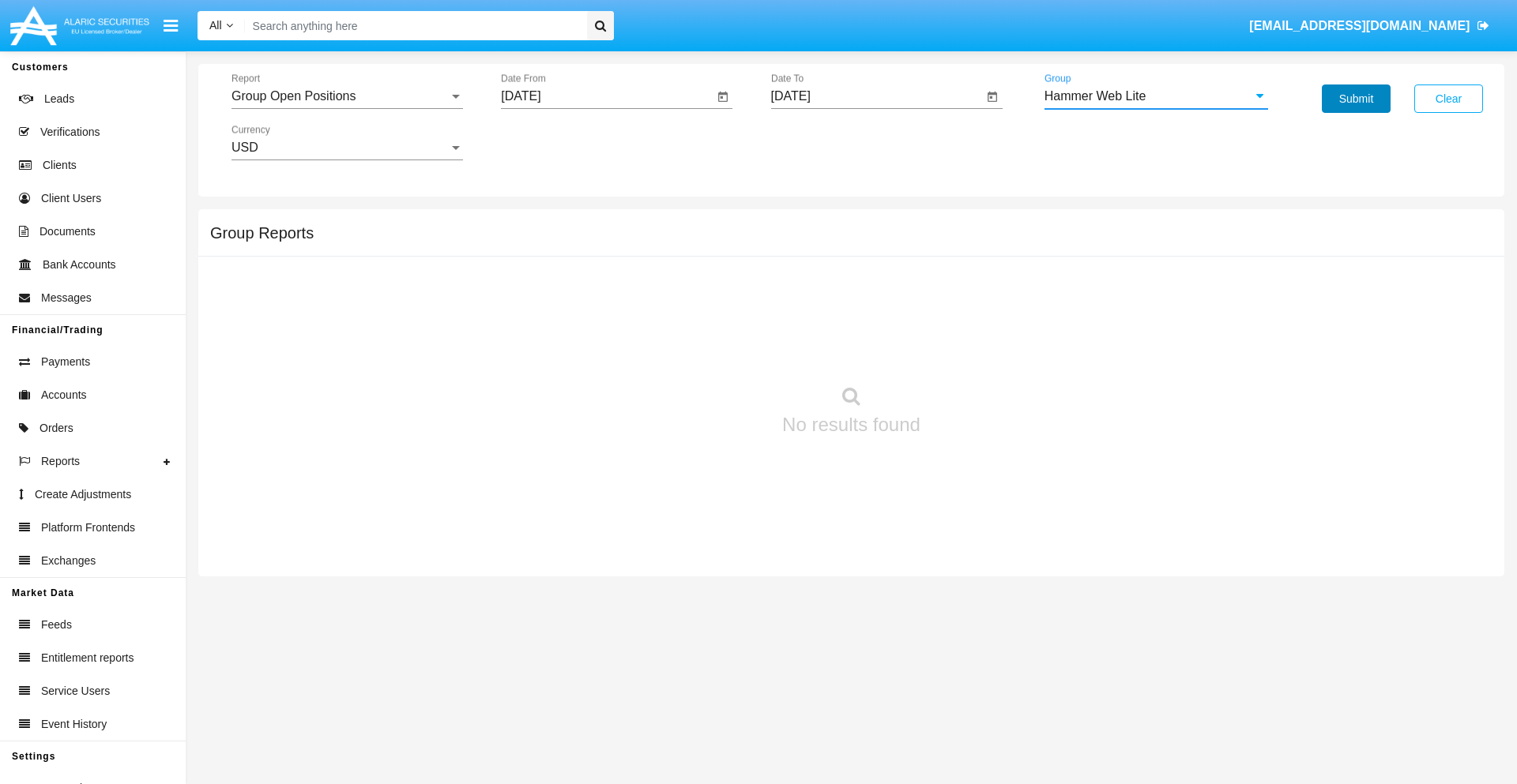
click at [1356, 99] on button "Submit" at bounding box center [1355, 98] width 68 height 29
click at [347, 96] on span "Report" at bounding box center [340, 96] width 218 height 14
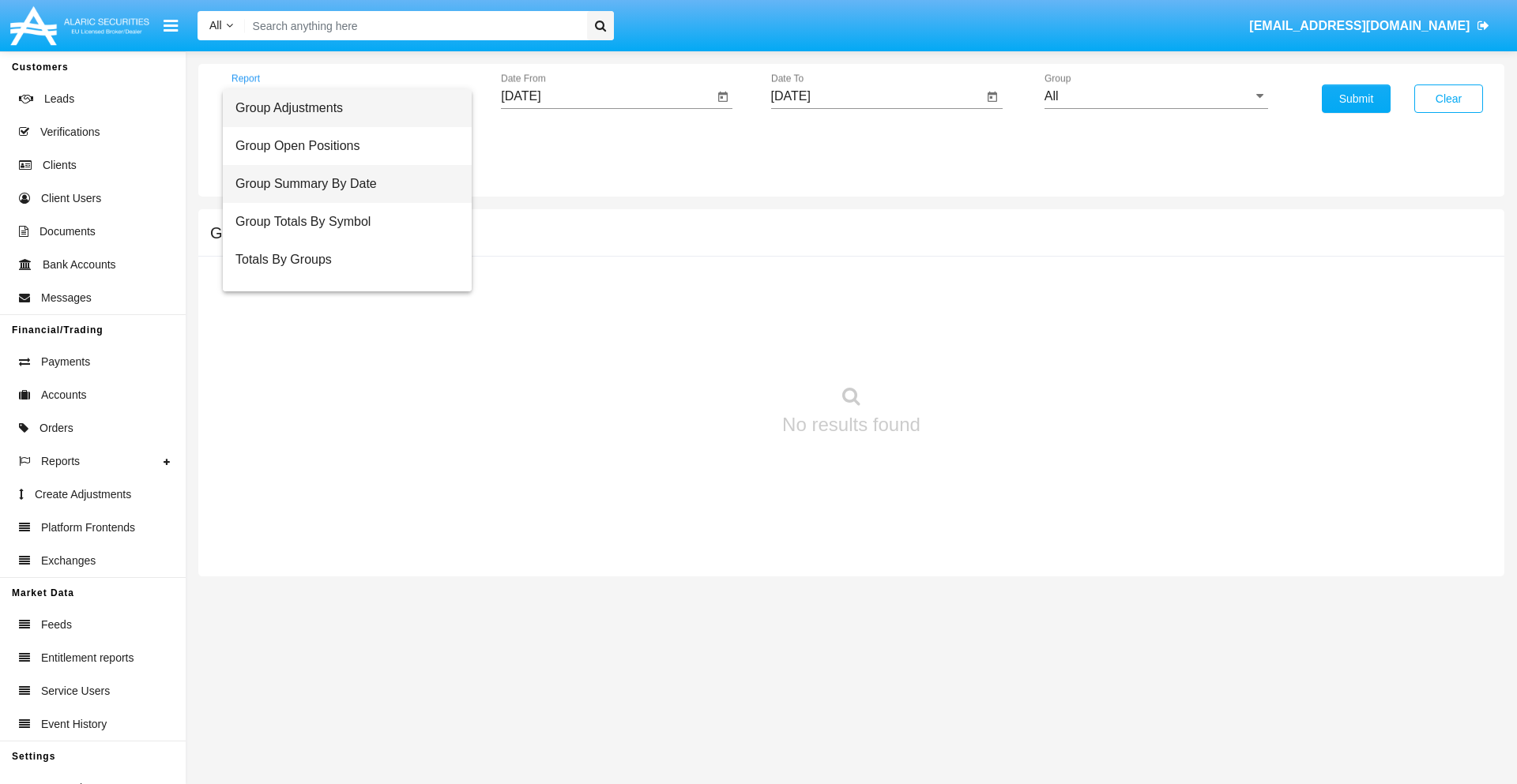
click at [340, 184] on span "Group Summary By Date" at bounding box center [347, 184] width 223 height 38
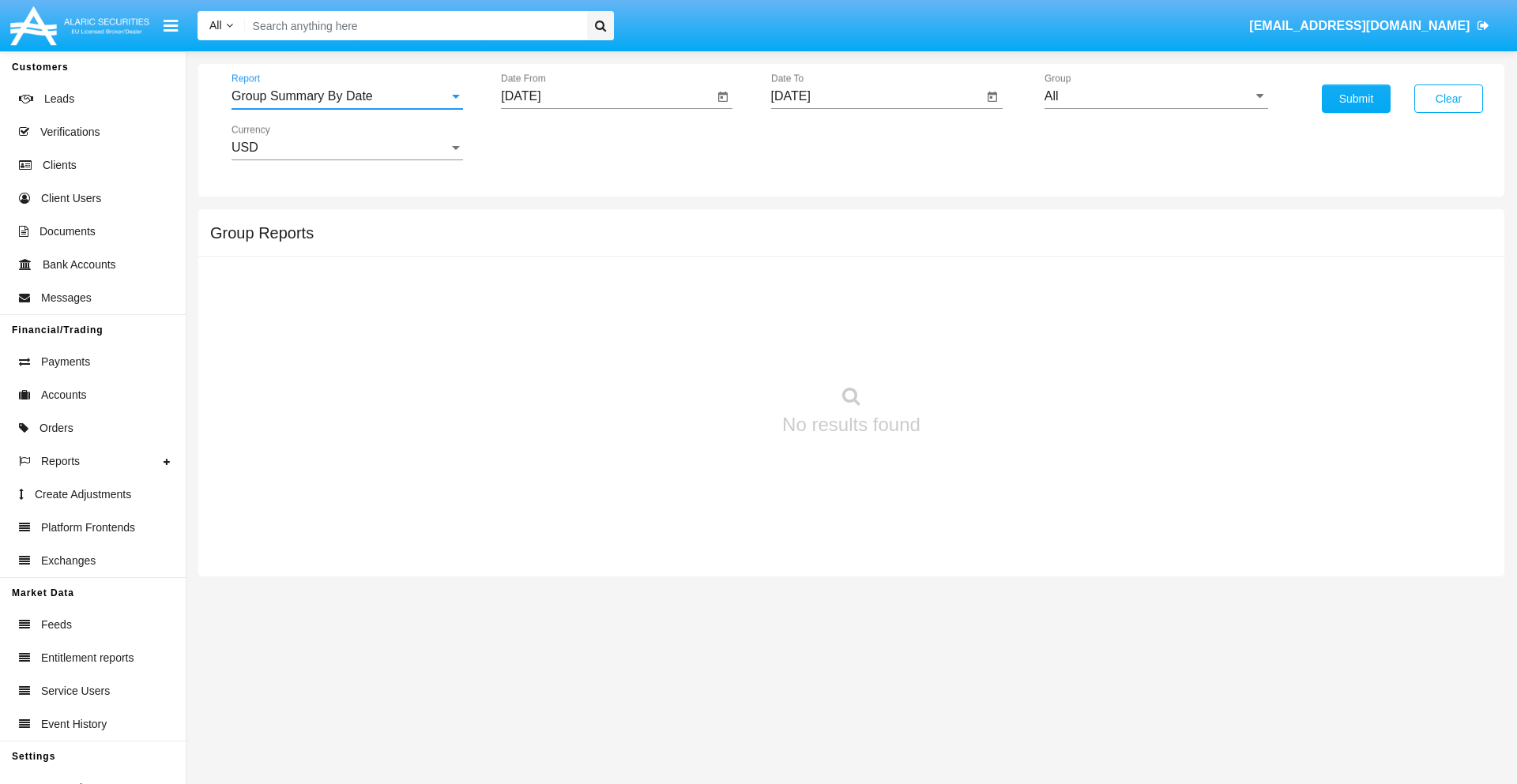
click at [606, 96] on input "[DATE]" at bounding box center [606, 96] width 213 height 14
click at [553, 142] on span "[DATE]" at bounding box center [538, 142] width 35 height 13
click at [704, 349] on div "2025" at bounding box center [705, 349] width 49 height 29
click at [650, 254] on div "[DATE]" at bounding box center [650, 254] width 49 height 29
click at [527, 336] on div "20" at bounding box center [526, 337] width 29 height 29
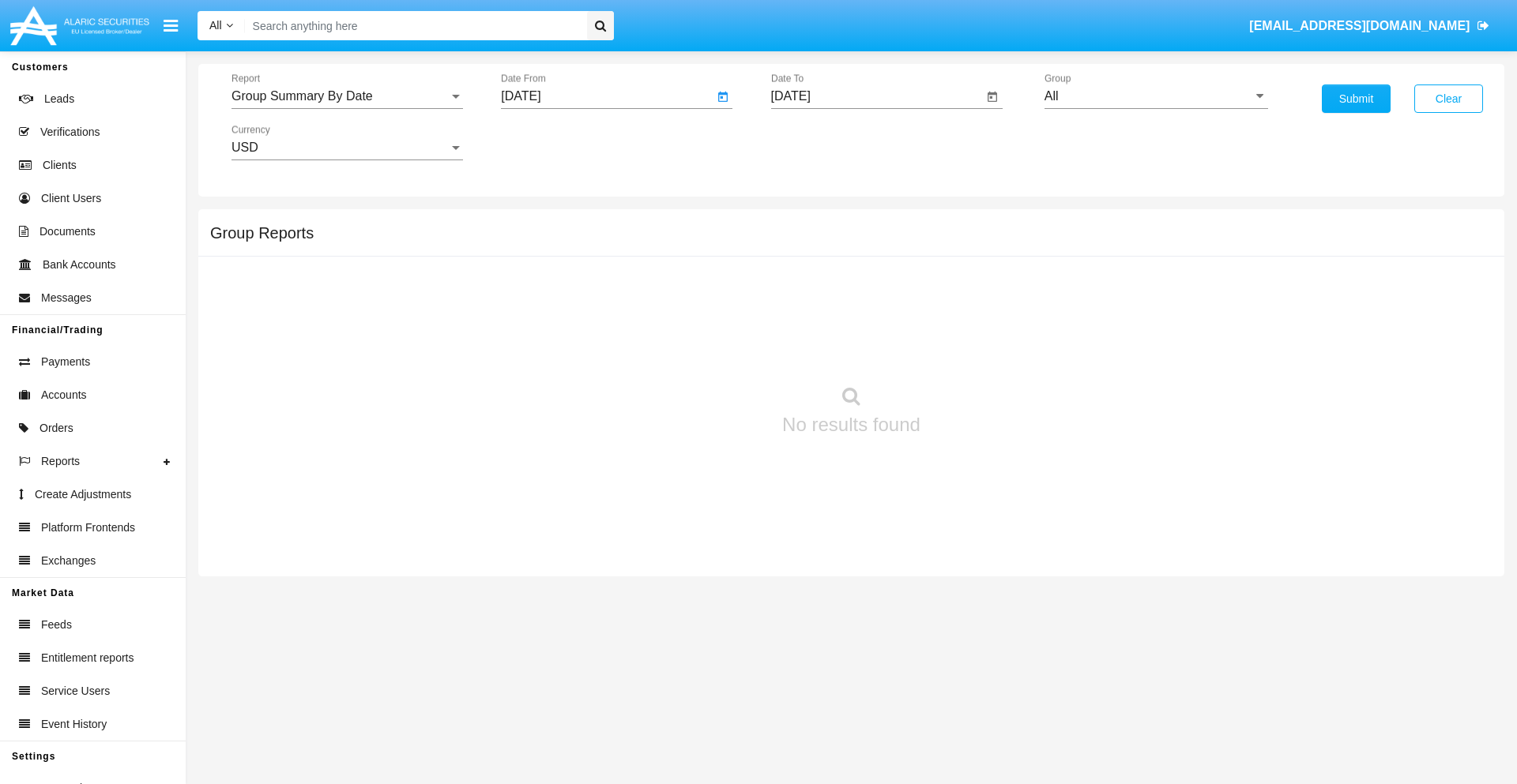
type input "[DATE]"
click at [876, 96] on input "[DATE]" at bounding box center [877, 96] width 213 height 14
click at [822, 142] on span "[DATE]" at bounding box center [808, 142] width 35 height 13
click at [974, 349] on div "2025" at bounding box center [974, 349] width 49 height 29
click at [974, 254] on div "AUG" at bounding box center [974, 254] width 49 height 29
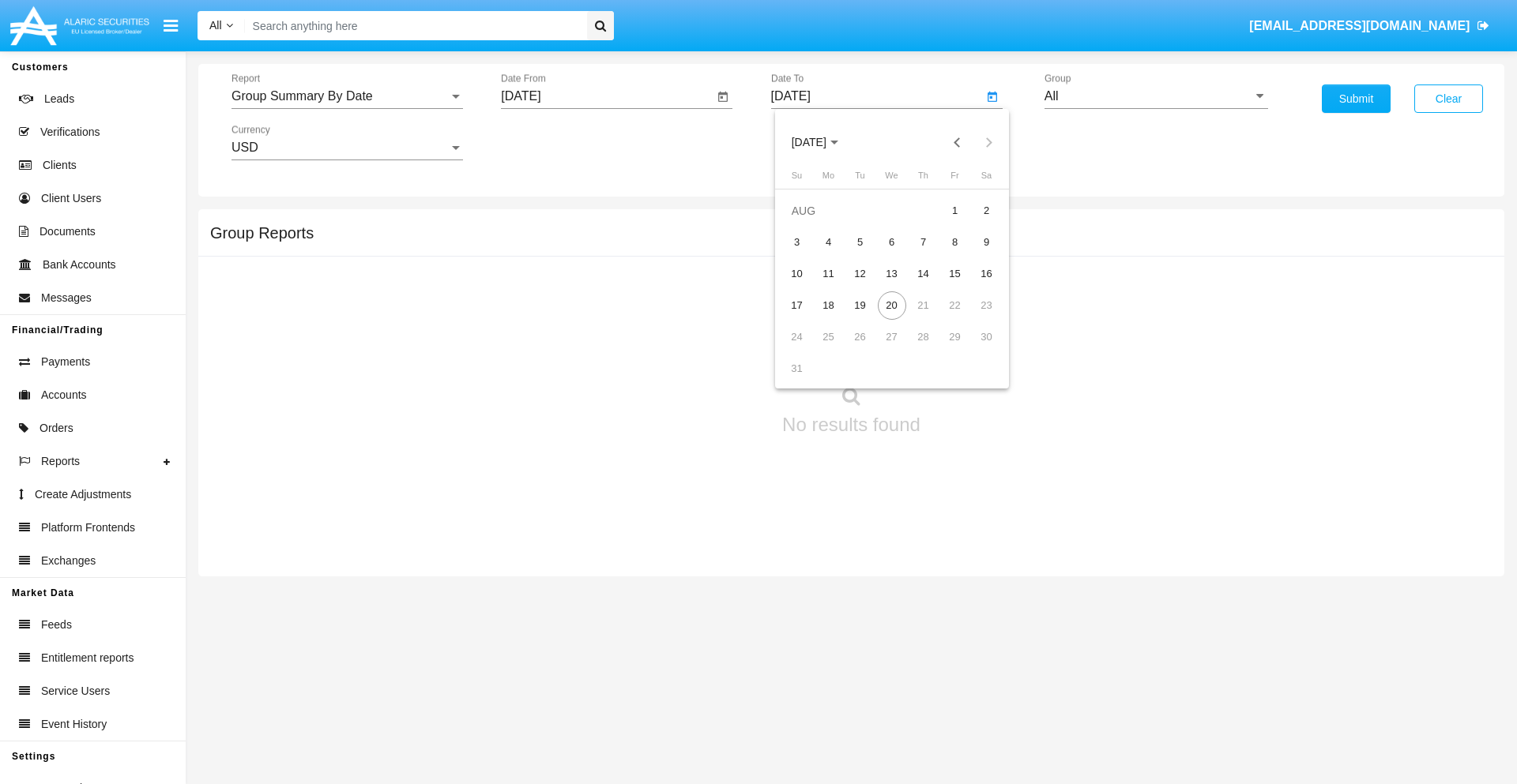
click at [891, 305] on div "20" at bounding box center [891, 305] width 29 height 29
type input "[DATE]"
click at [1156, 96] on input "All" at bounding box center [1156, 96] width 223 height 14
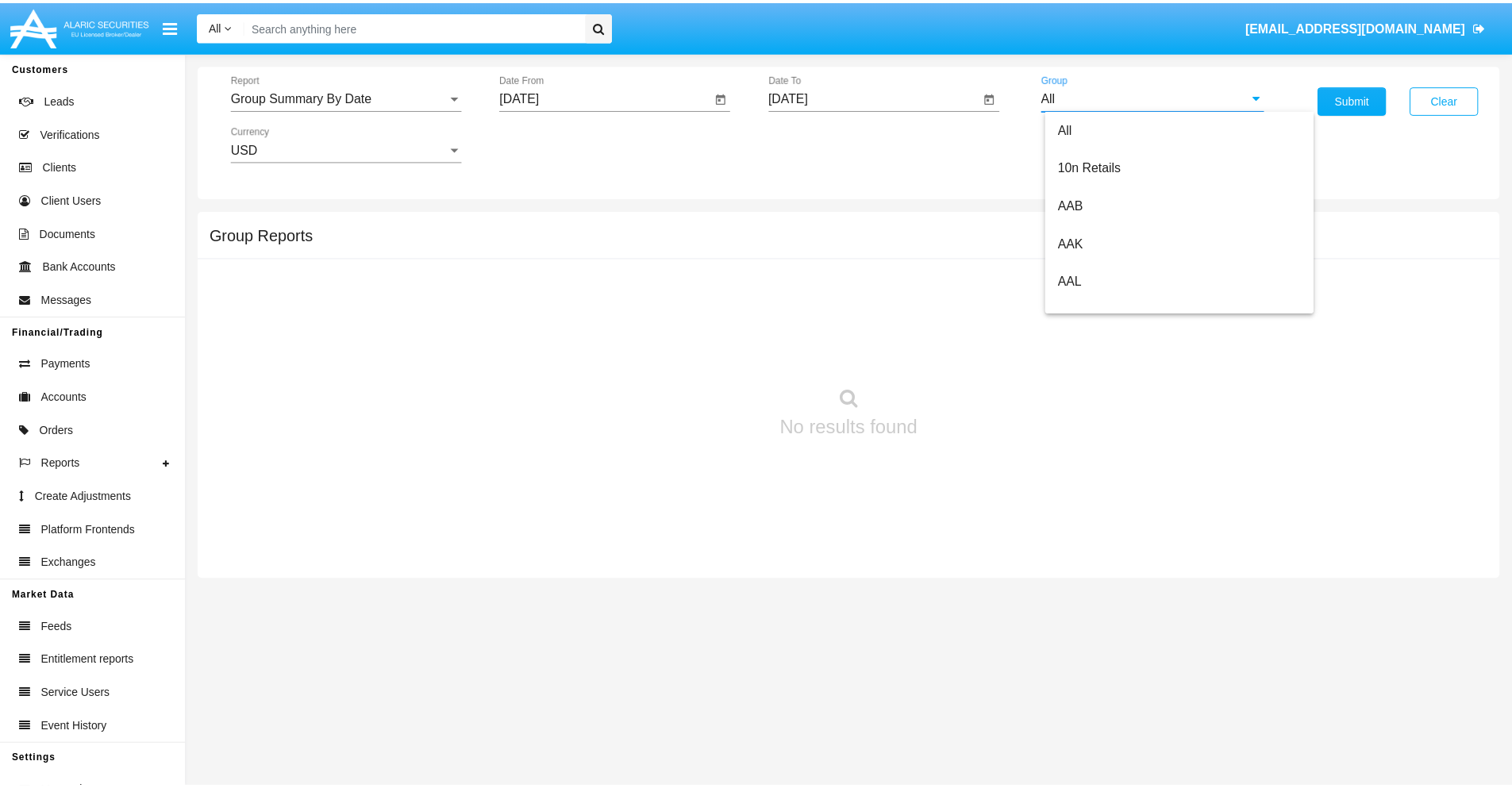
scroll to position [851, 0]
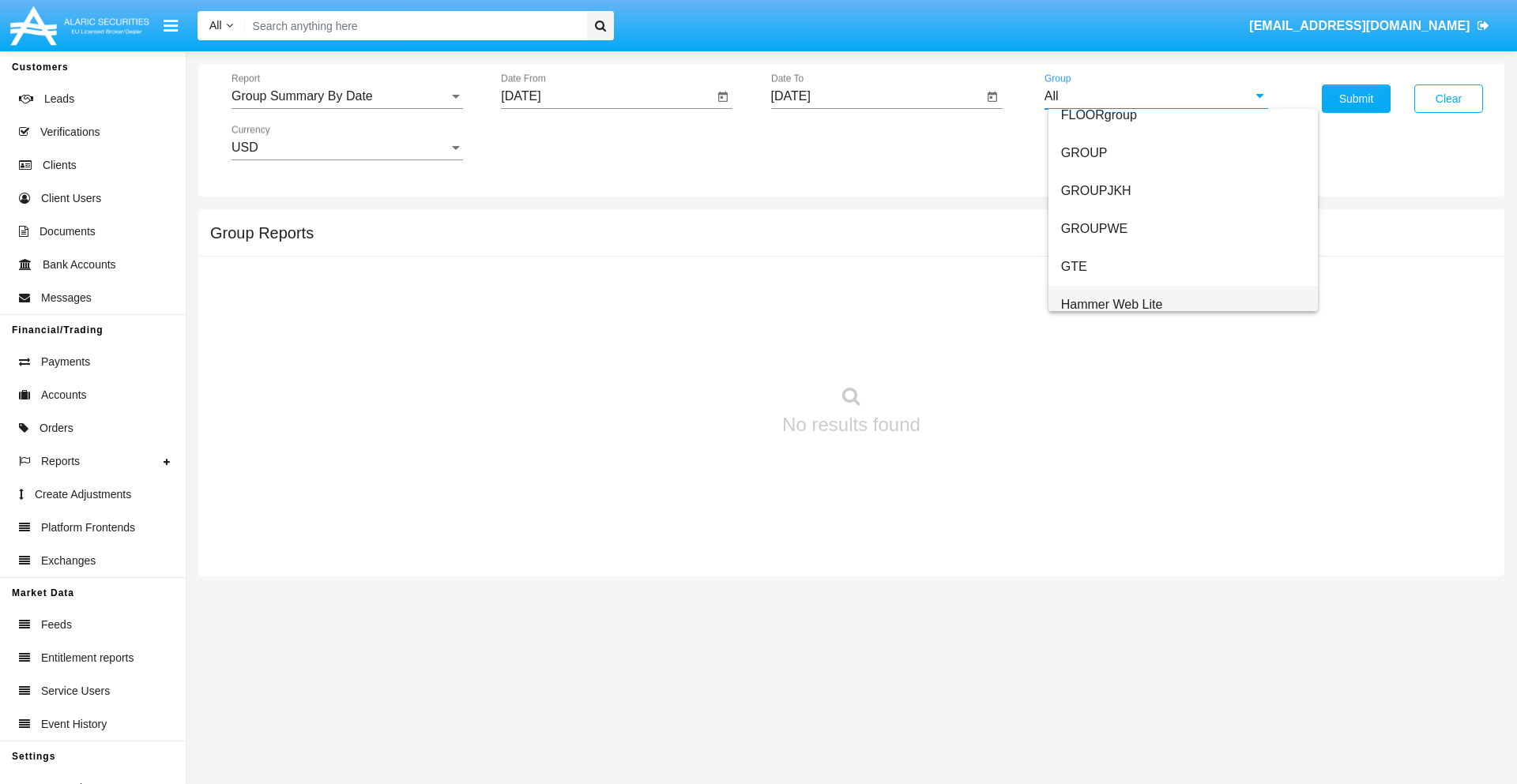
click at [1112, 305] on span "Hammer Web Lite" at bounding box center [1112, 305] width 102 height 14
type input "Hammer Web Lite"
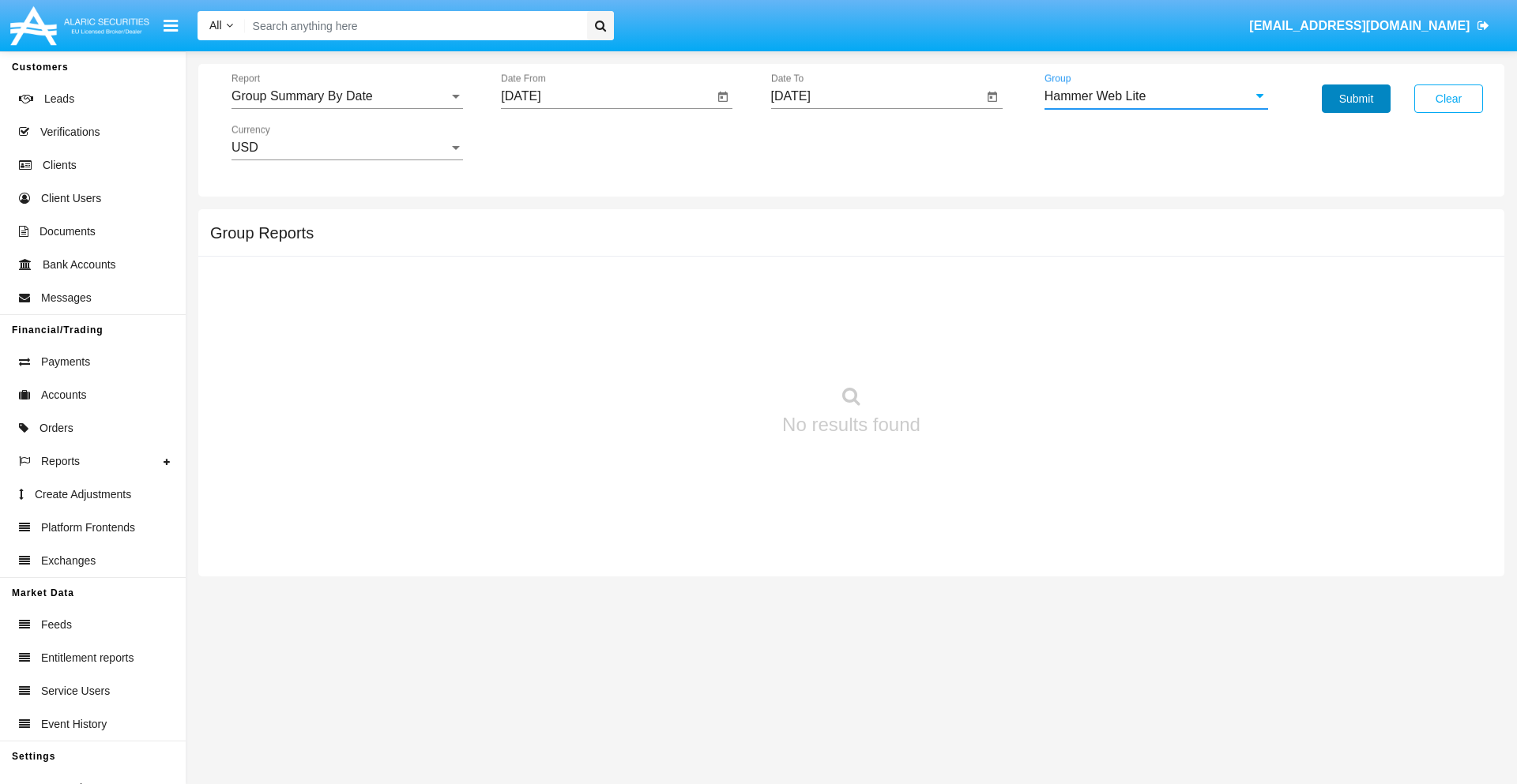
click at [1356, 99] on button "Submit" at bounding box center [1355, 98] width 68 height 29
click at [347, 96] on span "Report" at bounding box center [340, 96] width 218 height 14
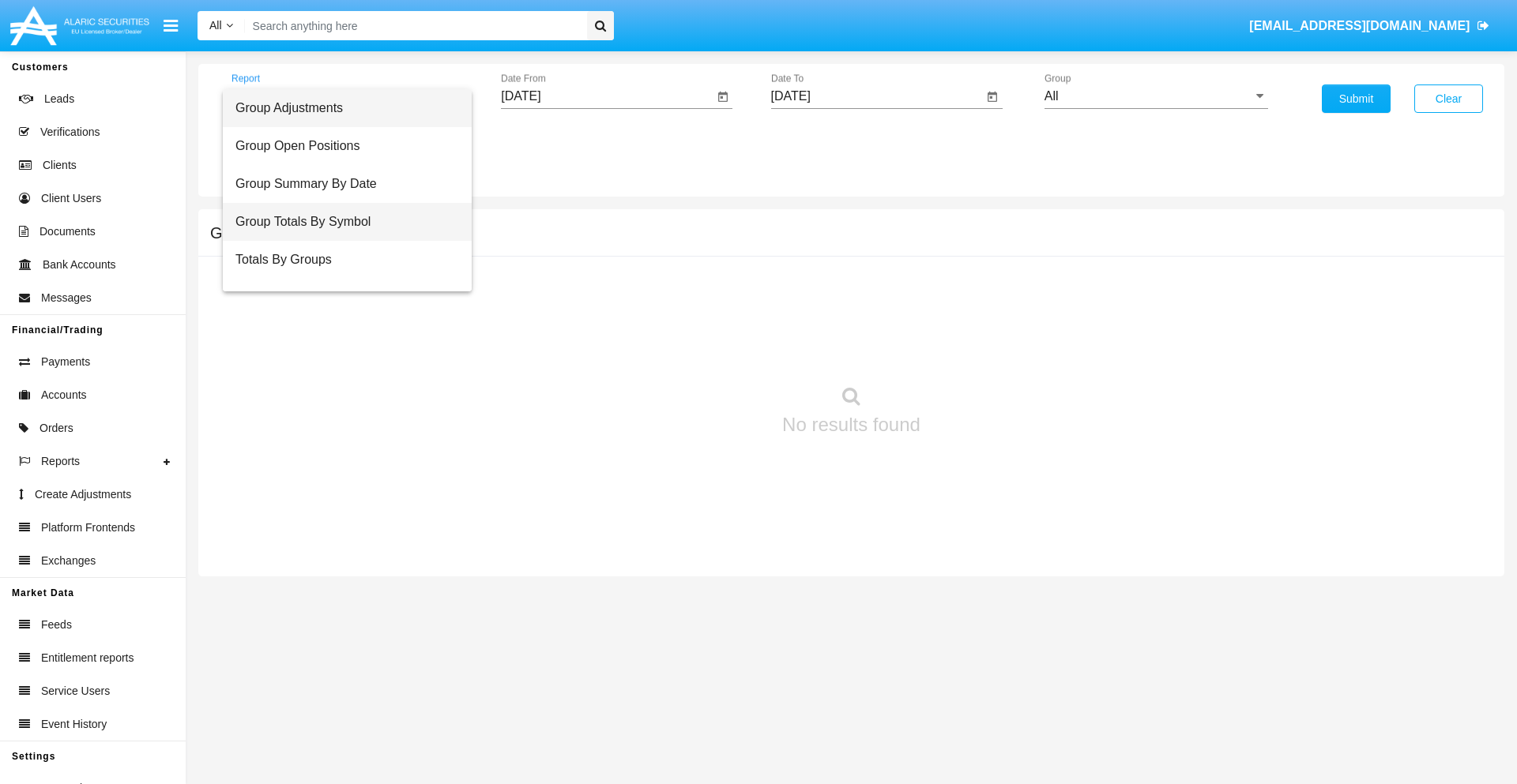
click at [340, 221] on span "Group Totals By Symbol" at bounding box center [347, 221] width 223 height 38
click at [606, 96] on input "[DATE]" at bounding box center [606, 96] width 213 height 14
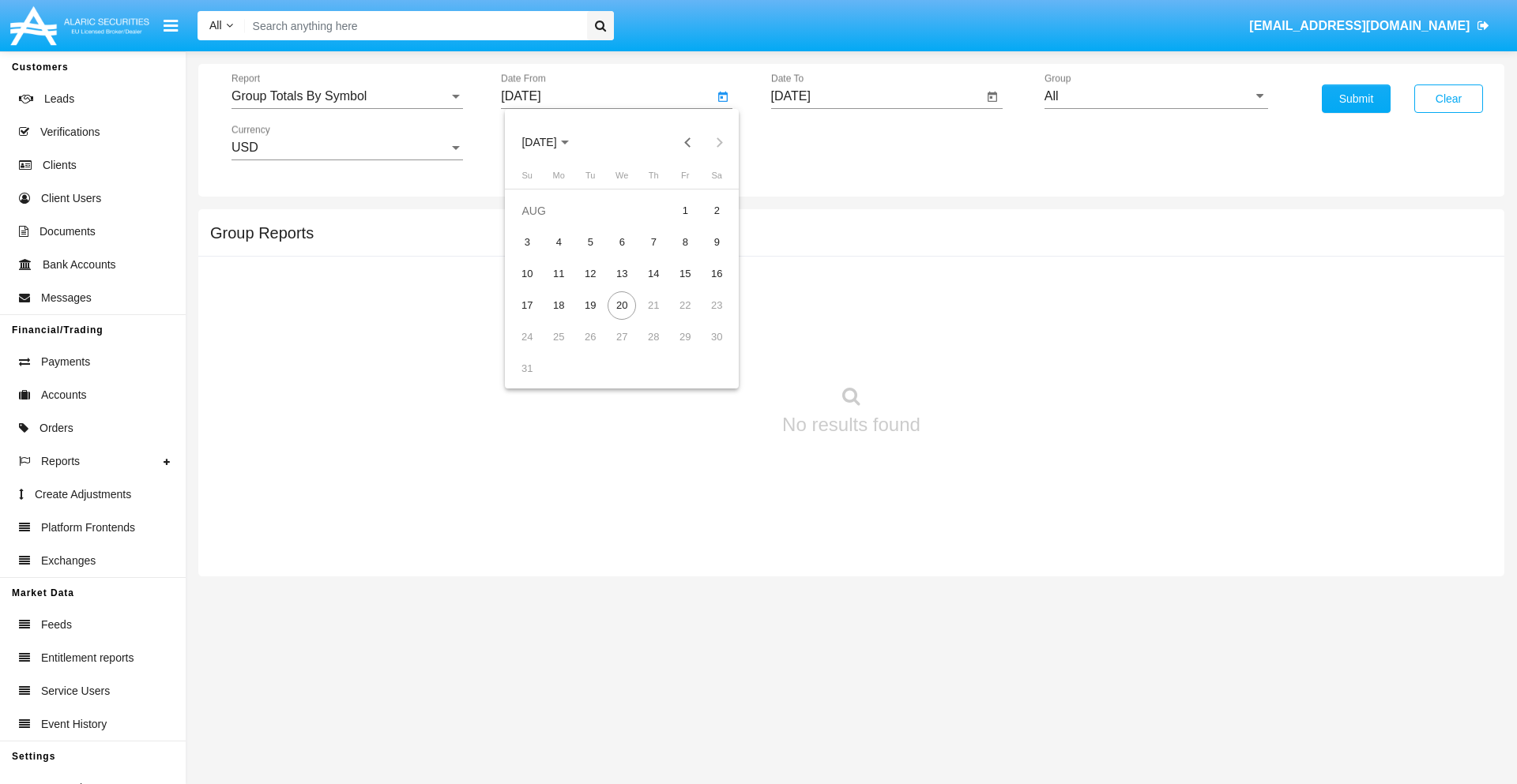
click at [553, 142] on span "AUG 2025" at bounding box center [538, 142] width 35 height 13
click at [704, 349] on div "2025" at bounding box center [705, 349] width 49 height 29
click at [650, 254] on div "JUL" at bounding box center [650, 254] width 49 height 29
click at [527, 336] on div "20" at bounding box center [526, 337] width 29 height 29
type input "07/20/25"
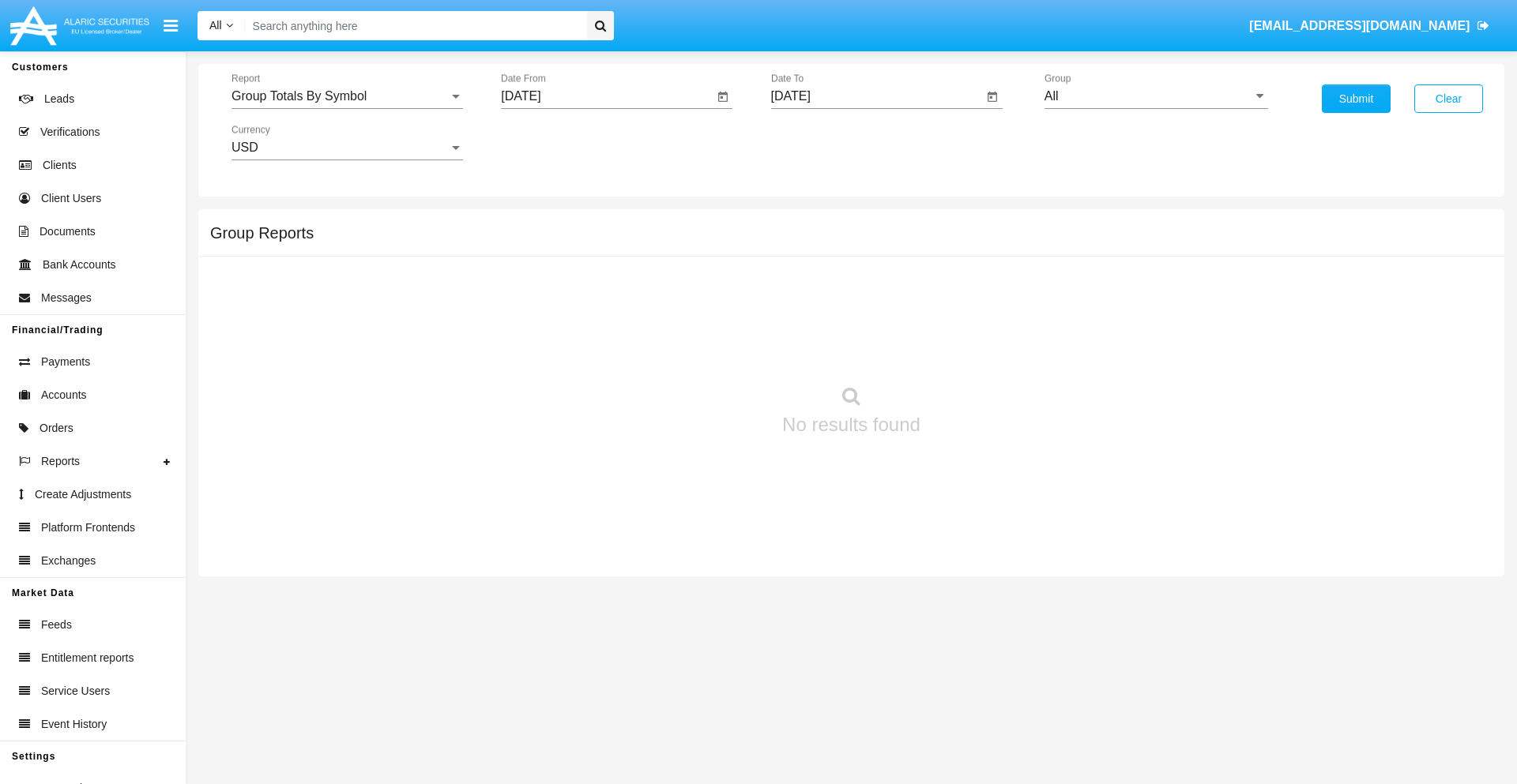
click at [876, 96] on input "[DATE]" at bounding box center [877, 96] width 213 height 14
click at [822, 142] on span "AUG 2025" at bounding box center [808, 142] width 35 height 13
click at [974, 349] on div "2025" at bounding box center [974, 349] width 49 height 29
click at [974, 254] on div "AUG" at bounding box center [974, 254] width 49 height 29
click at [891, 305] on div "20" at bounding box center [891, 305] width 29 height 29
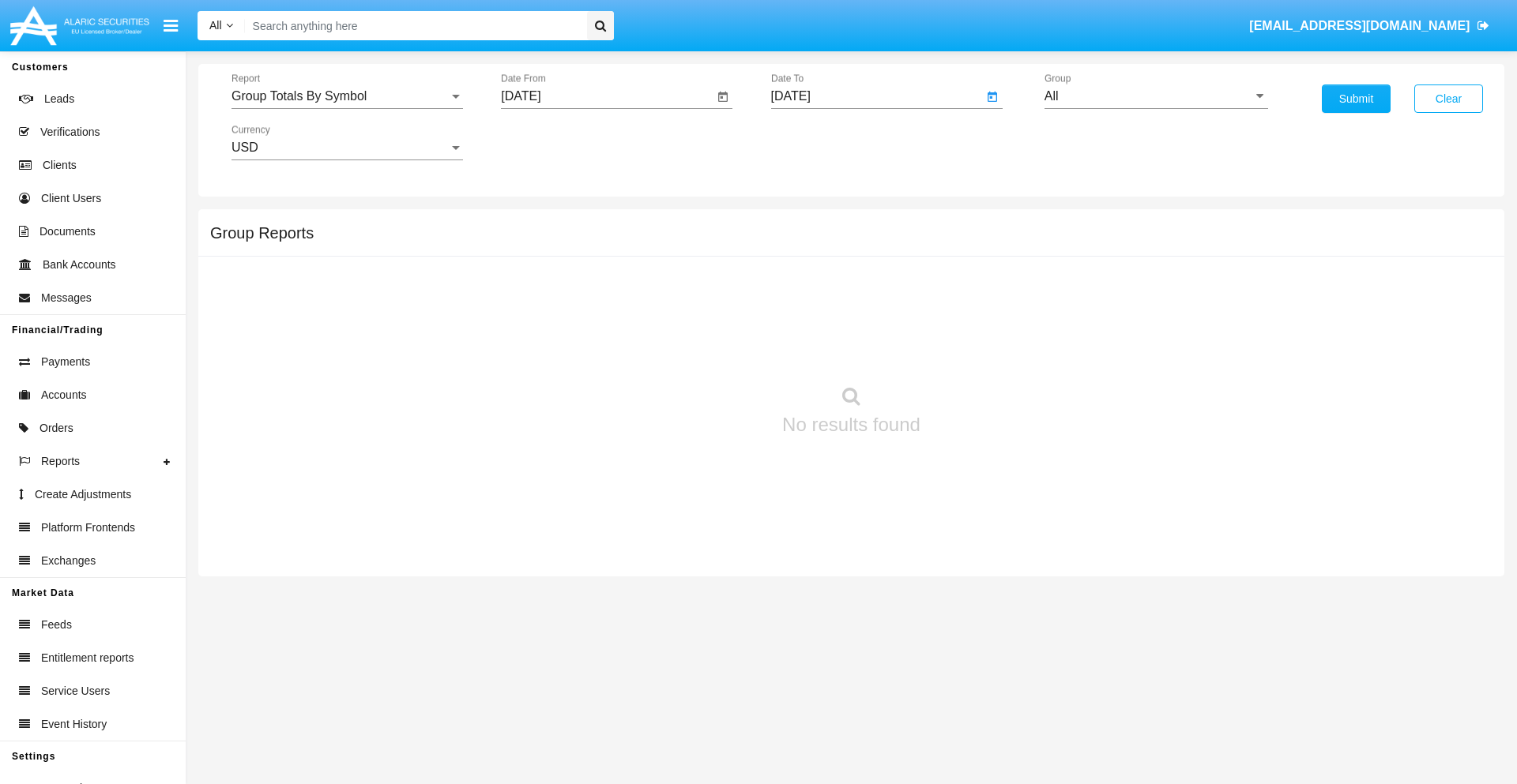
type input "08/20/25"
click at [1156, 96] on input "All" at bounding box center [1156, 96] width 223 height 14
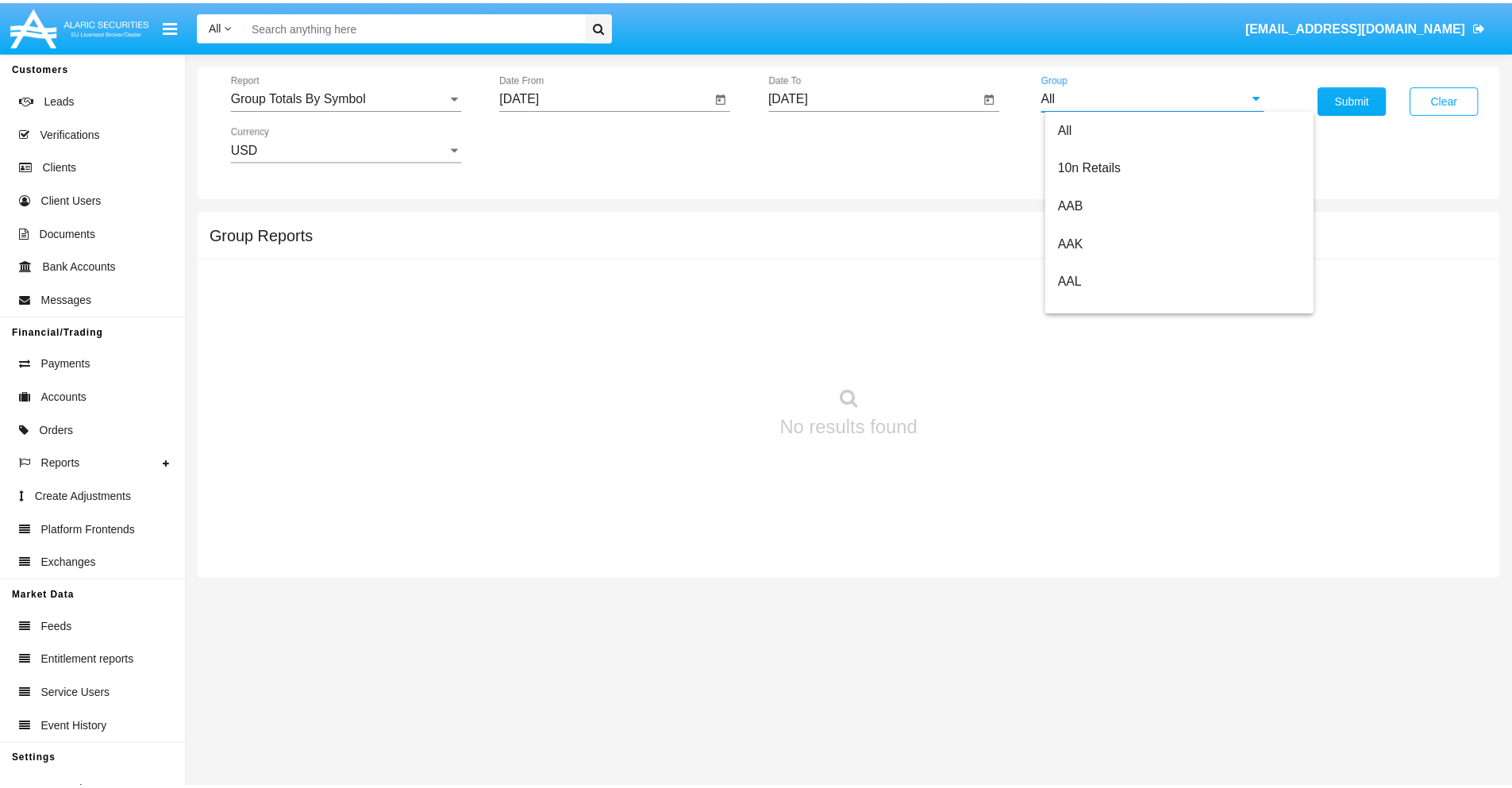
scroll to position [851, 0]
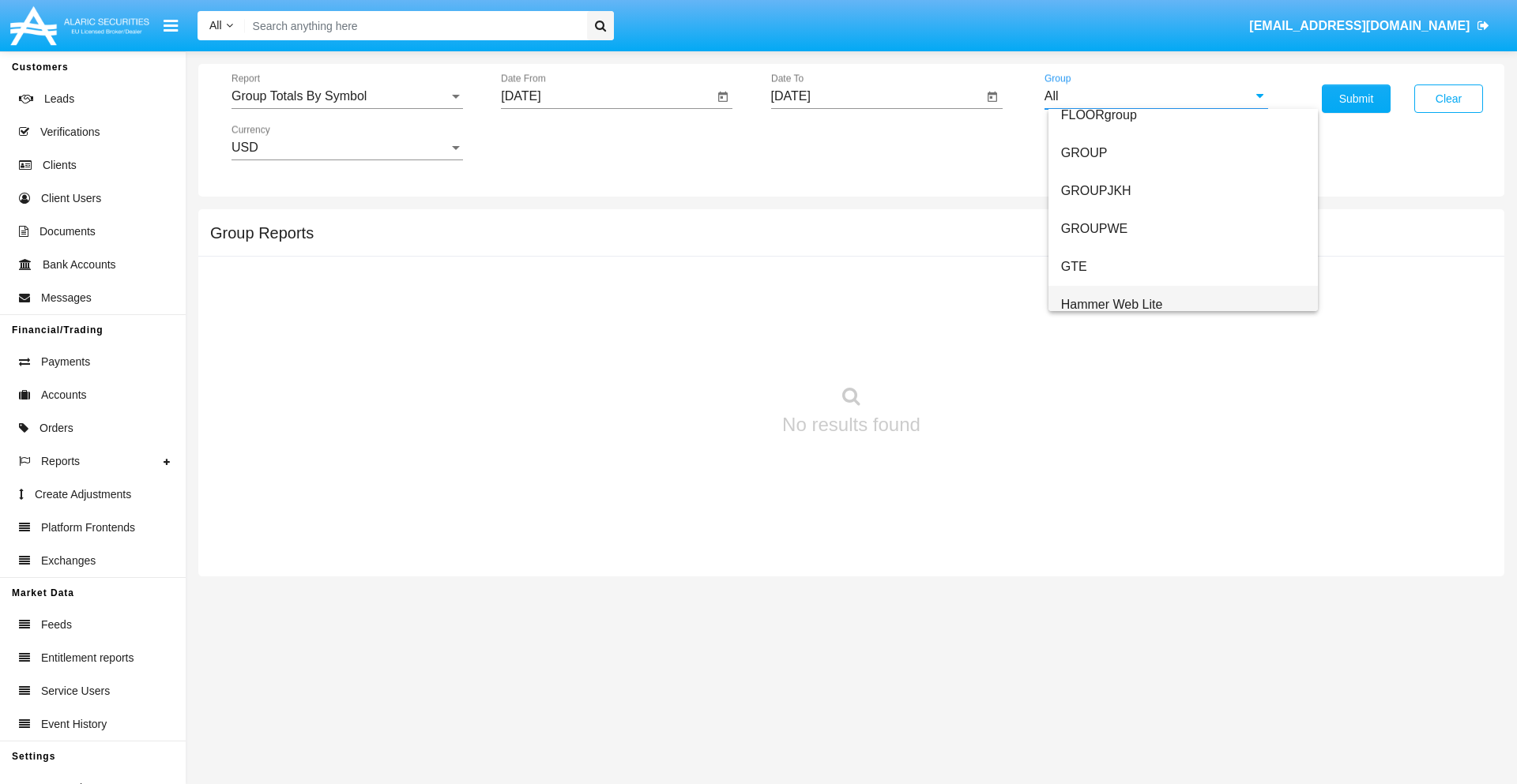
click at [1112, 305] on span "Hammer Web Lite" at bounding box center [1112, 305] width 102 height 14
type input "Hammer Web Lite"
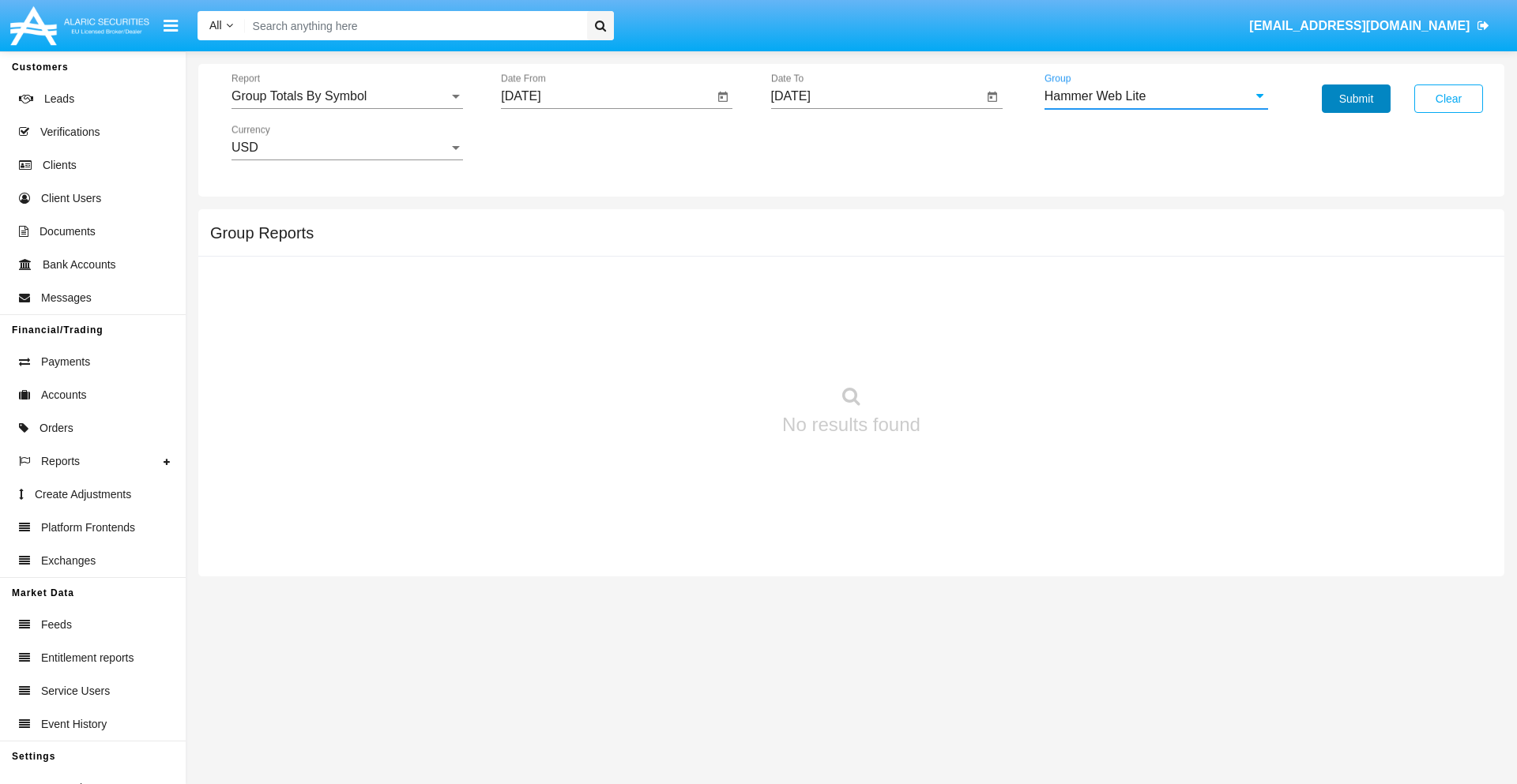
click at [1356, 99] on button "Submit" at bounding box center [1355, 98] width 68 height 29
click at [347, 96] on span "Report" at bounding box center [340, 96] width 218 height 14
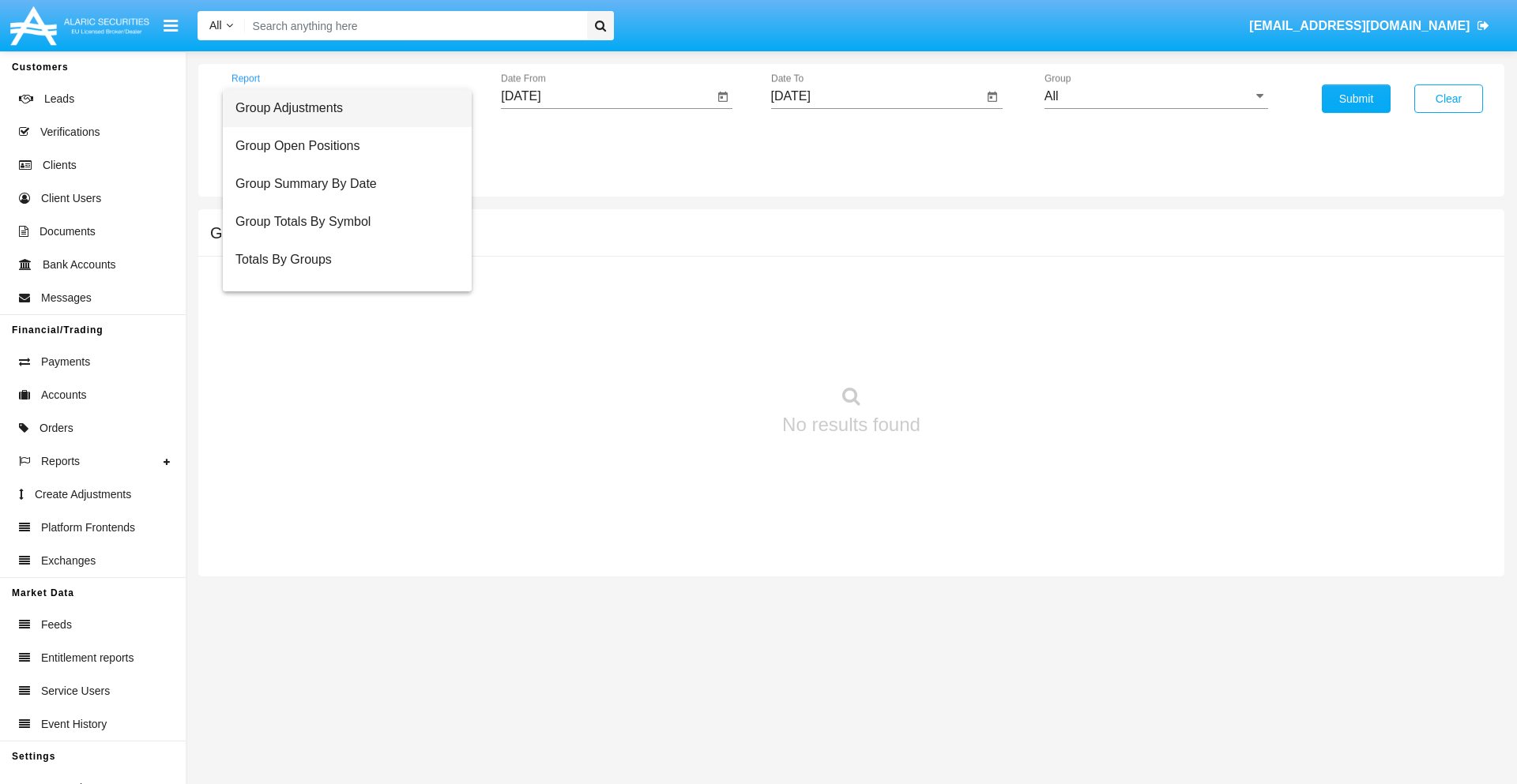
click at [340, 316] on span "Totals By Accounts" at bounding box center [347, 335] width 223 height 38
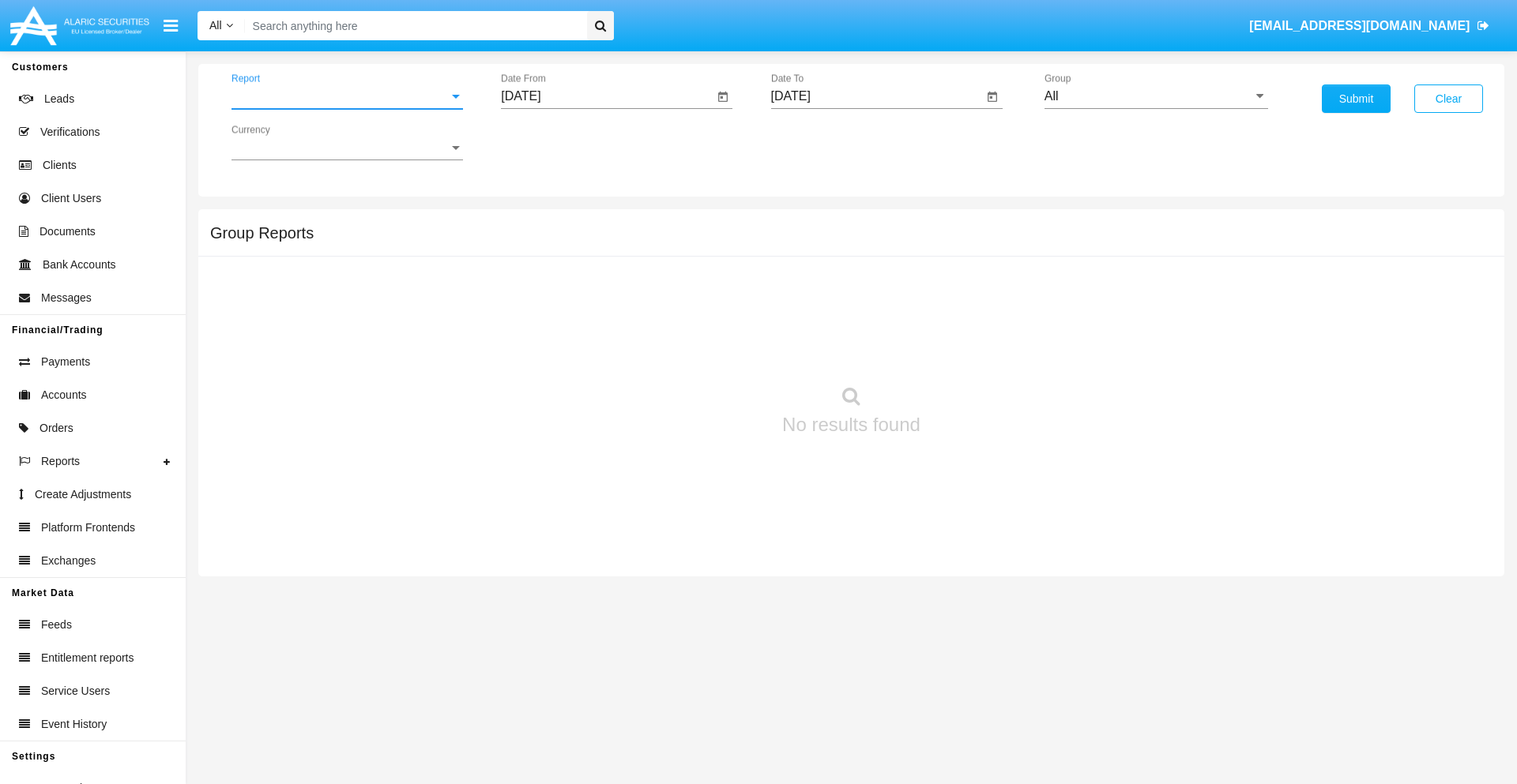
scroll to position [63, 0]
click at [606, 96] on input "[DATE]" at bounding box center [606, 96] width 213 height 14
click at [553, 142] on span "[DATE]" at bounding box center [538, 142] width 35 height 13
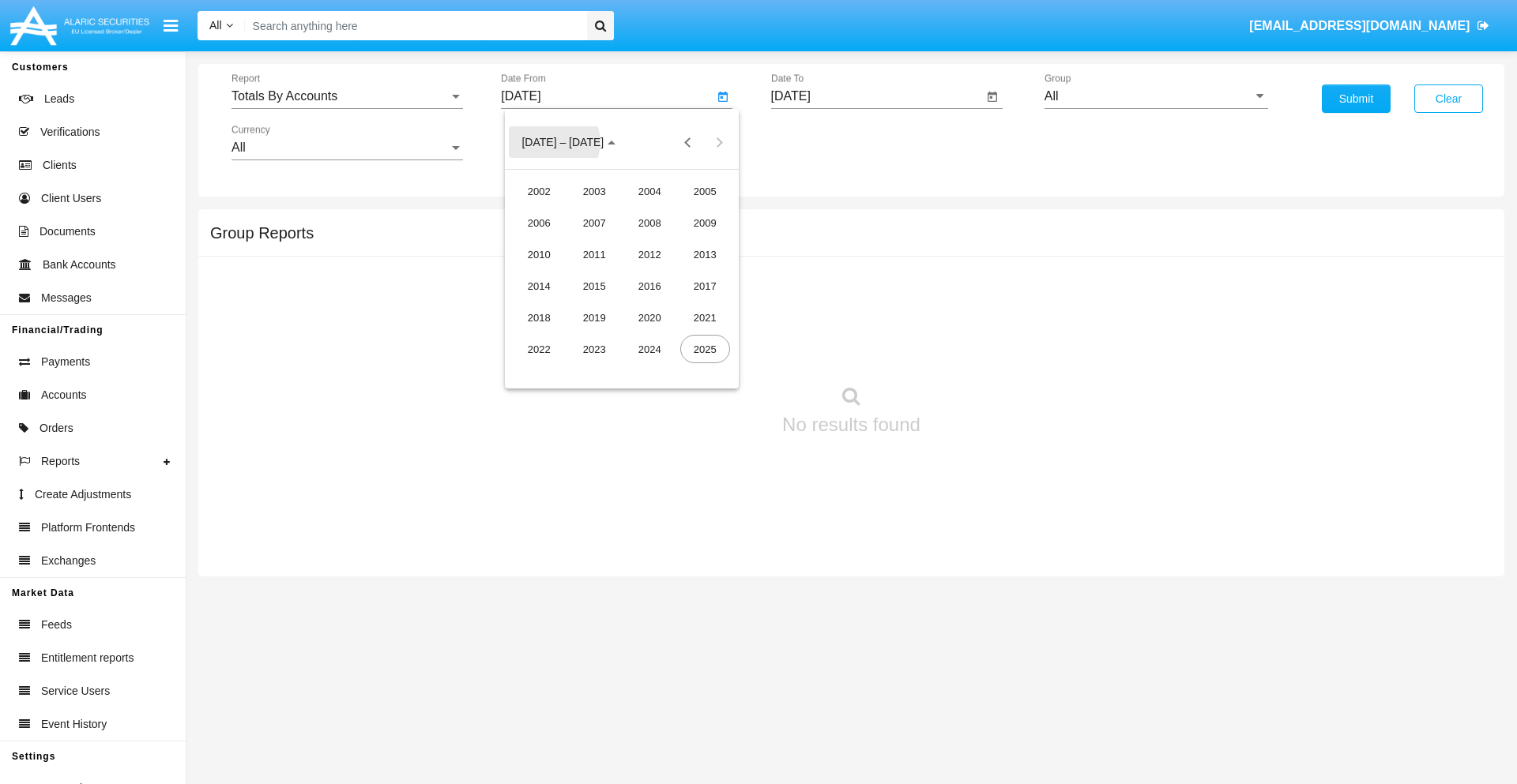
click at [704, 349] on div "2025" at bounding box center [705, 349] width 49 height 29
click at [704, 254] on div "AUG" at bounding box center [705, 254] width 49 height 29
click at [590, 241] on div "5" at bounding box center [589, 242] width 29 height 29
type input "[DATE]"
click at [876, 96] on input "[DATE]" at bounding box center [877, 96] width 213 height 14
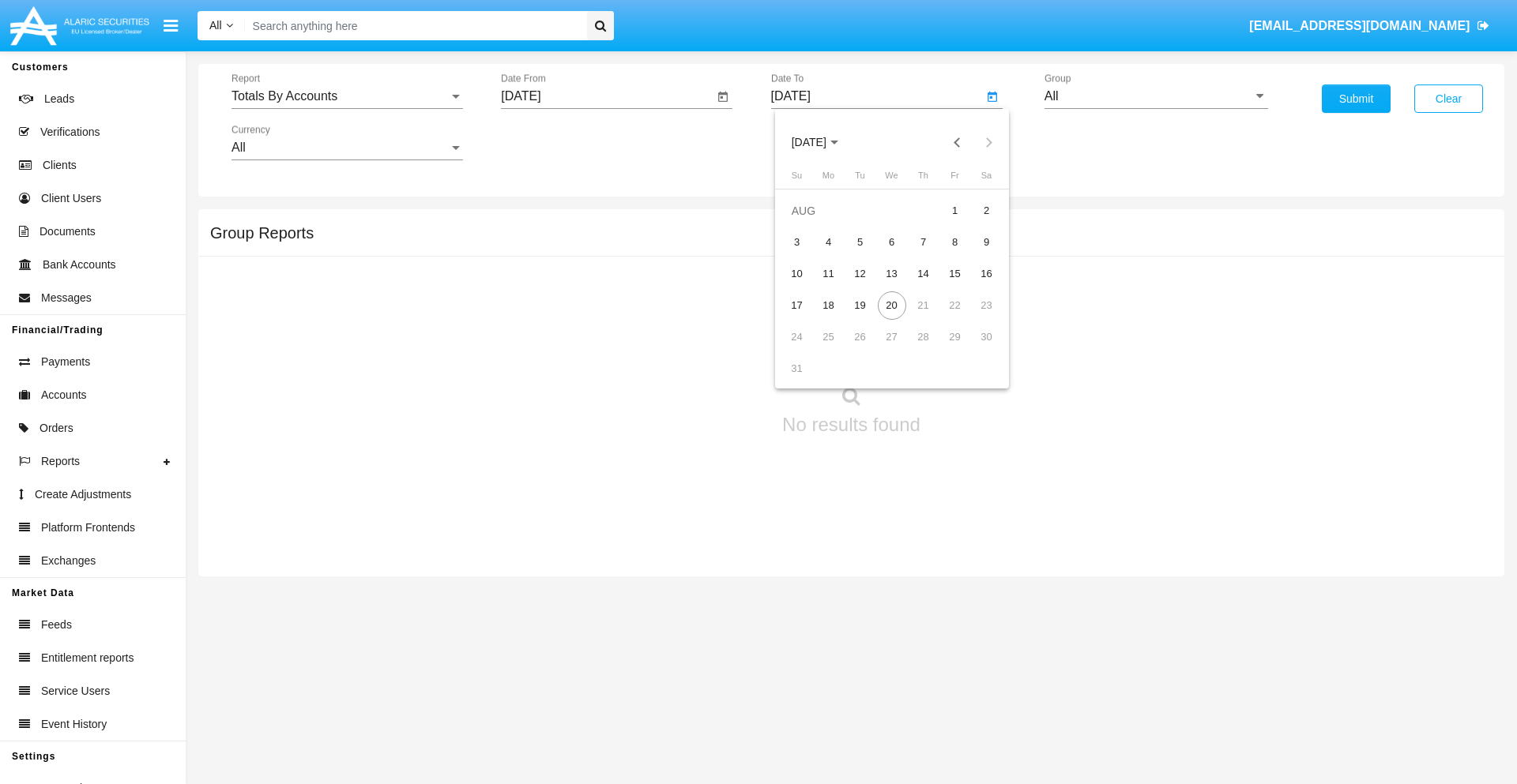
click at [822, 142] on span "[DATE]" at bounding box center [808, 142] width 35 height 13
click at [974, 349] on div "2025" at bounding box center [974, 349] width 49 height 29
click at [974, 254] on div "AUG" at bounding box center [974, 254] width 49 height 29
click at [891, 305] on div "20" at bounding box center [891, 305] width 29 height 29
type input "[DATE]"
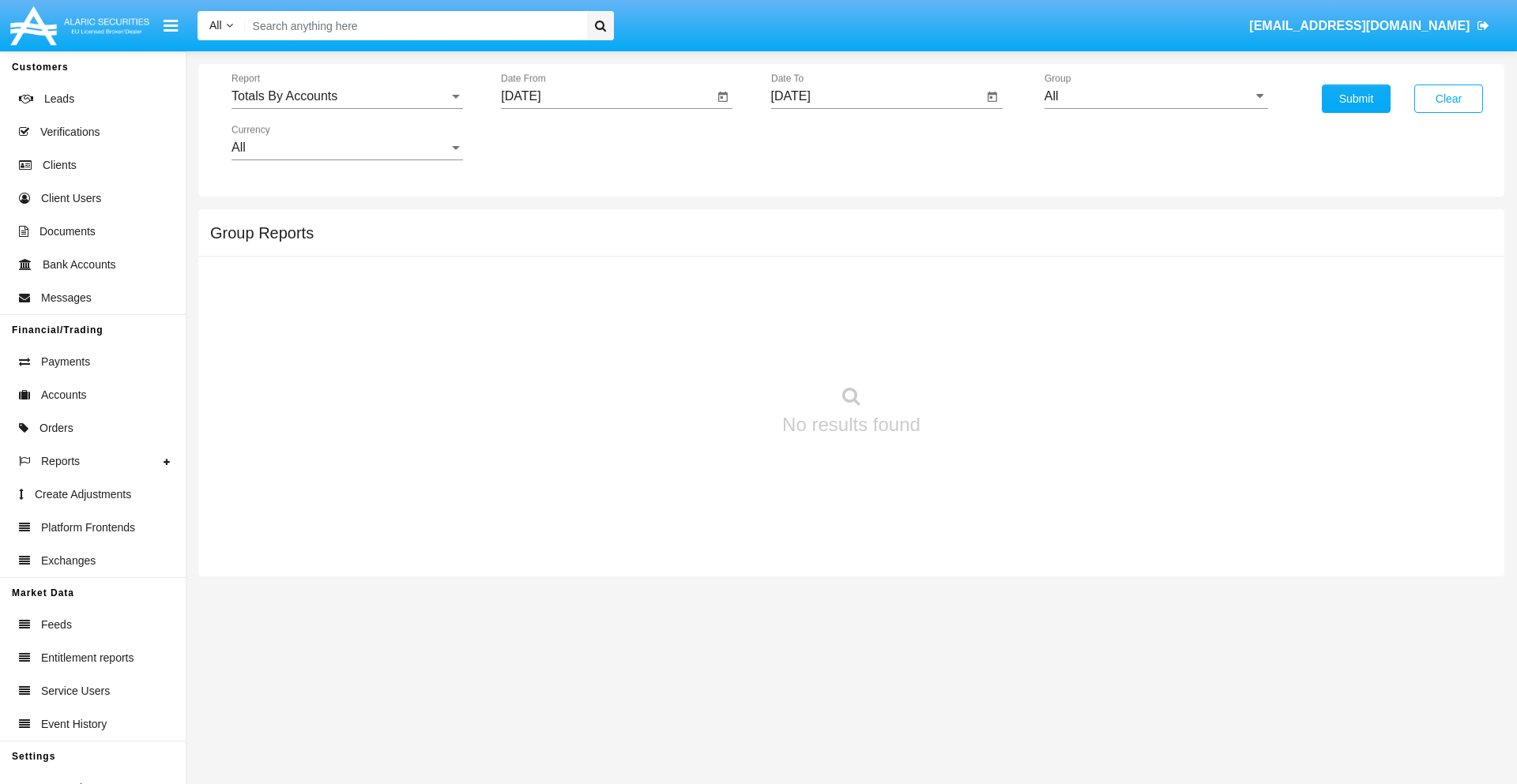
click at [1156, 96] on input "All" at bounding box center [1156, 96] width 223 height 14
type input "Hammer Web Lite"
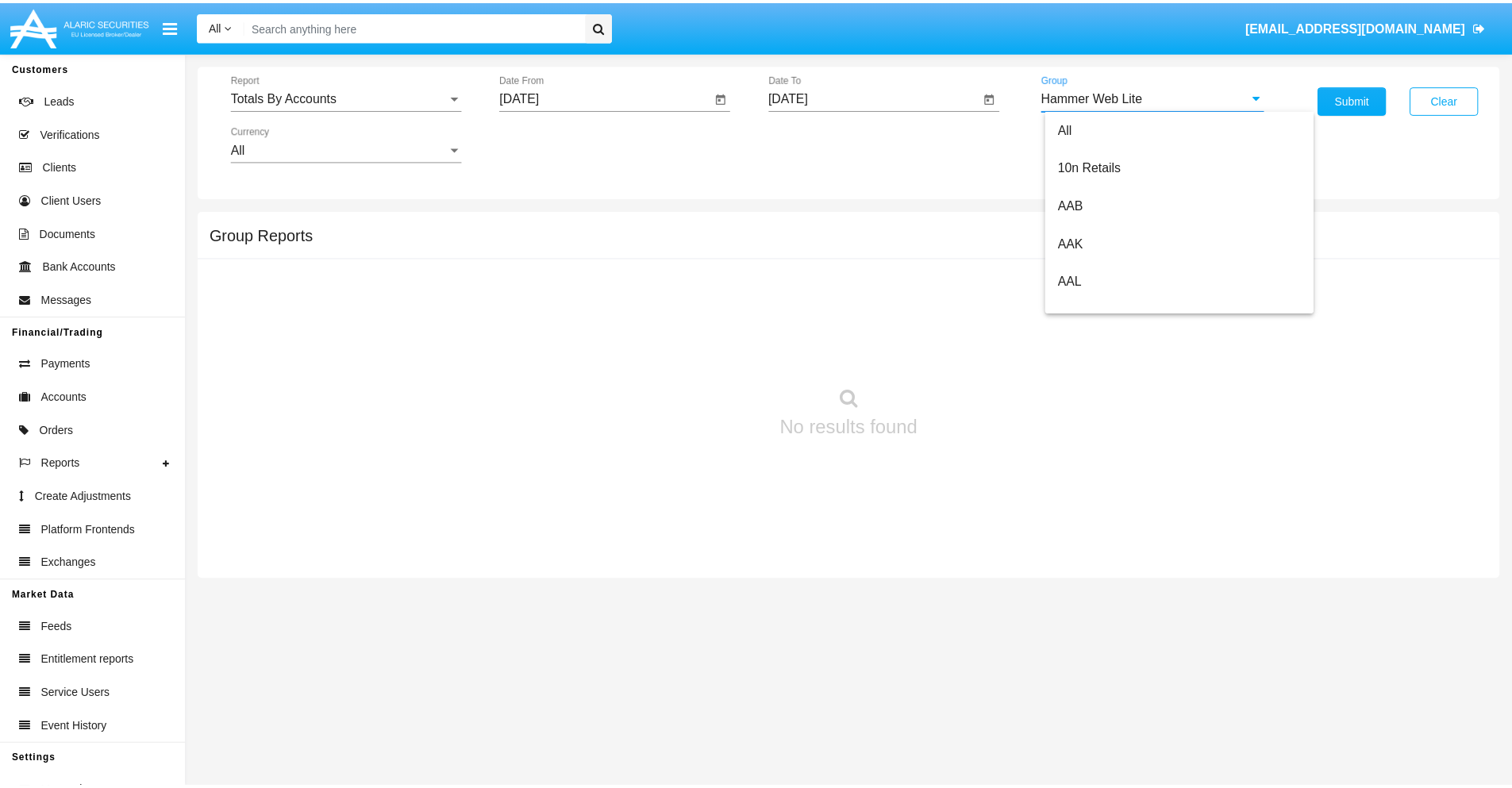
scroll to position [0, 0]
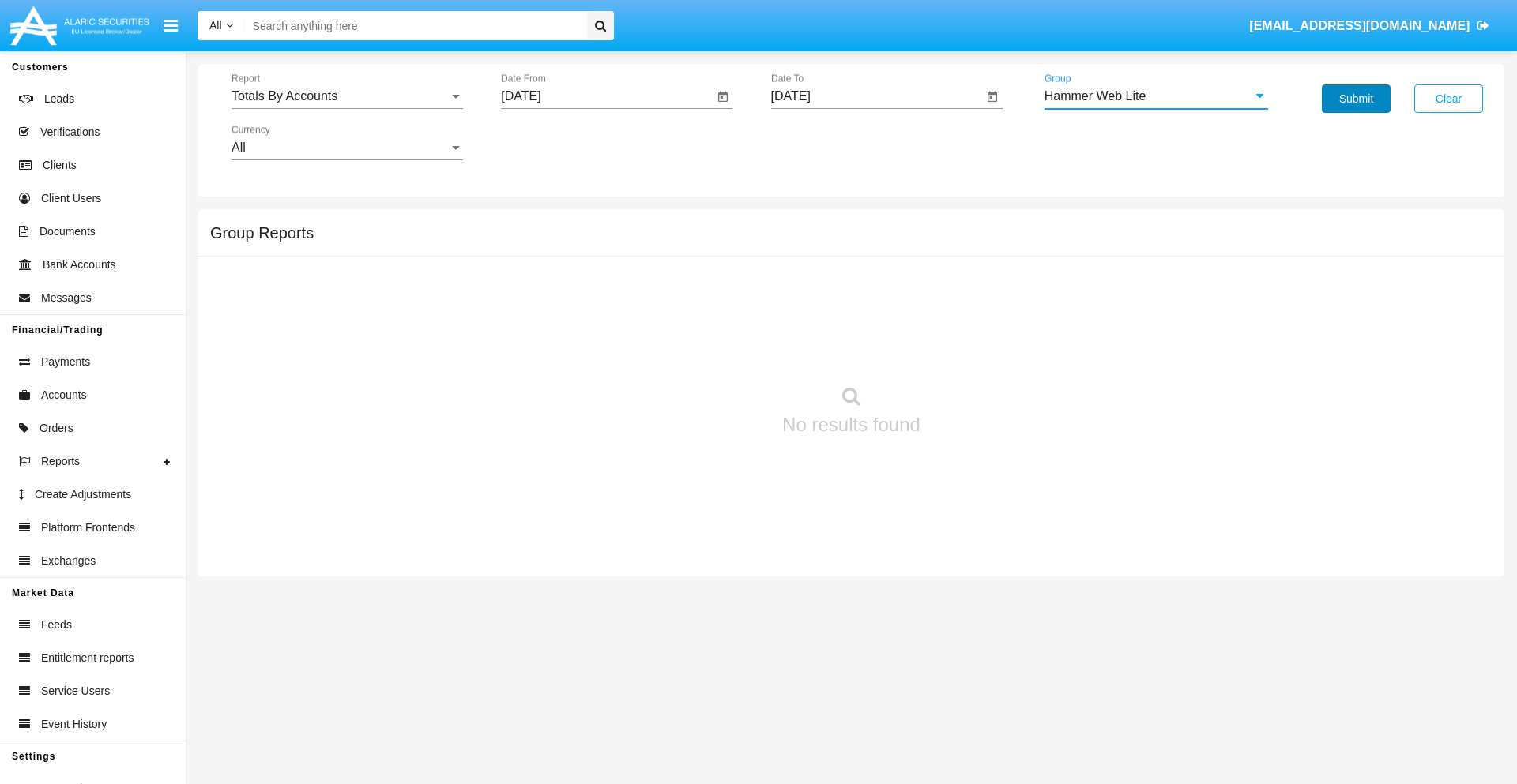
click at [1356, 99] on button "Submit" at bounding box center [1355, 98] width 68 height 29
click at [347, 96] on span "Report" at bounding box center [340, 96] width 218 height 14
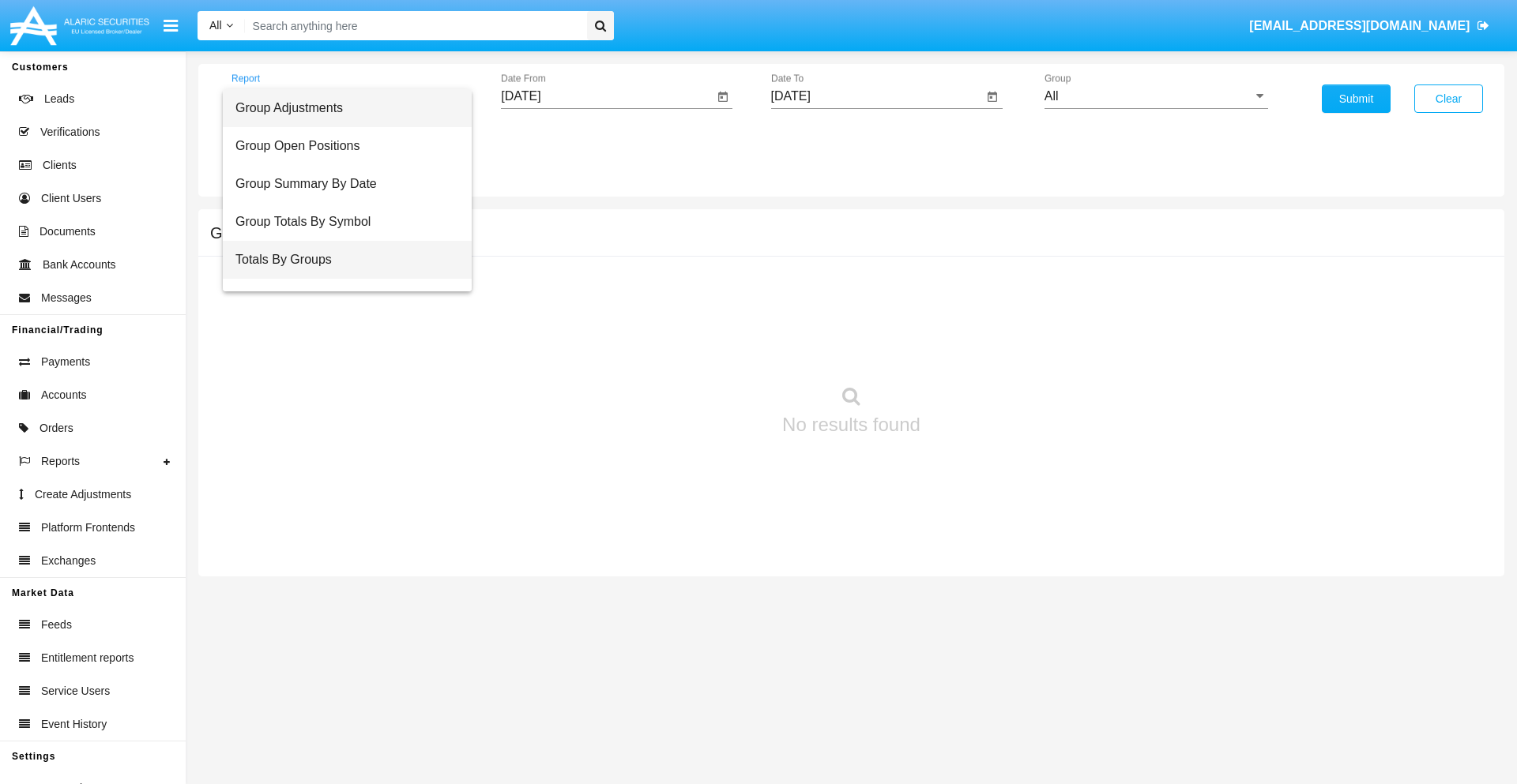
click at [340, 260] on span "Totals By Groups" at bounding box center [347, 260] width 223 height 38
click at [606, 96] on input "[DATE]" at bounding box center [606, 96] width 213 height 14
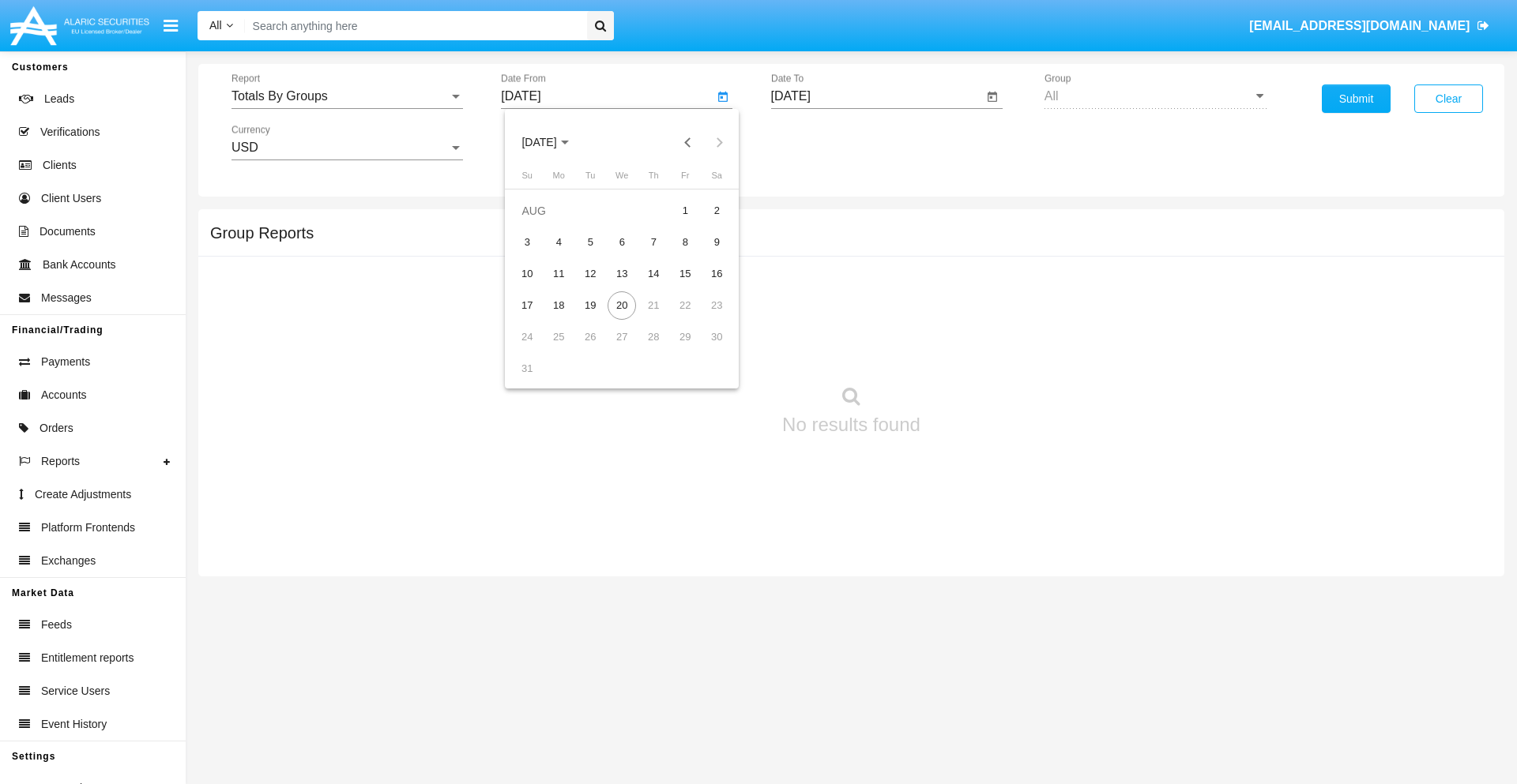
click at [553, 142] on span "AUG 2025" at bounding box center [538, 142] width 35 height 13
click at [704, 349] on div "2025" at bounding box center [705, 349] width 49 height 29
click at [704, 254] on div "AUG" at bounding box center [705, 254] width 49 height 29
click at [590, 241] on div "5" at bounding box center [589, 242] width 29 height 29
type input "08/05/25"
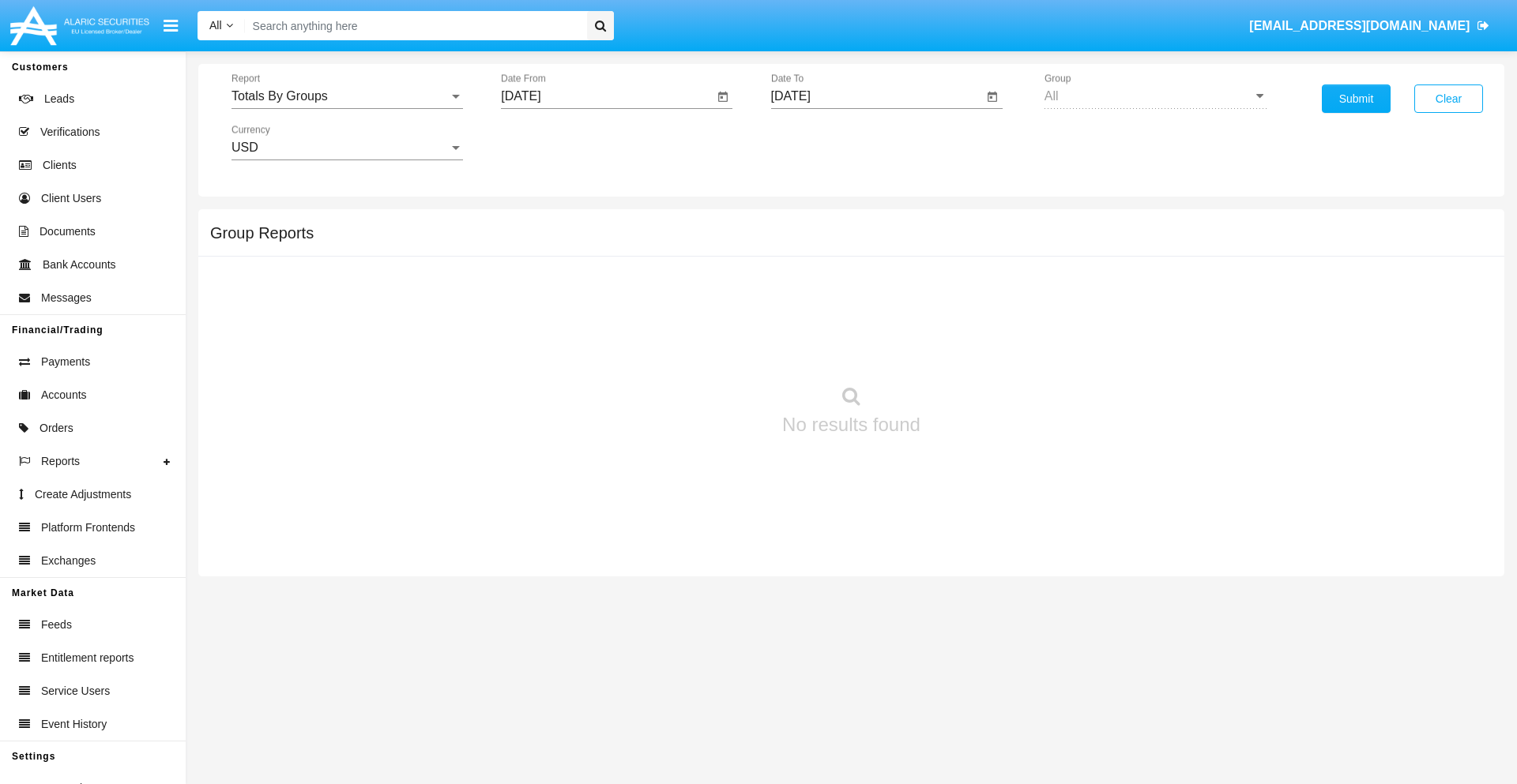
click at [876, 96] on input "[DATE]" at bounding box center [877, 96] width 213 height 14
click at [822, 142] on span "AUG 2025" at bounding box center [808, 142] width 35 height 13
click at [974, 349] on div "2025" at bounding box center [974, 349] width 49 height 29
click at [974, 254] on div "AUG" at bounding box center [974, 254] width 49 height 29
click at [891, 305] on div "20" at bounding box center [891, 305] width 29 height 29
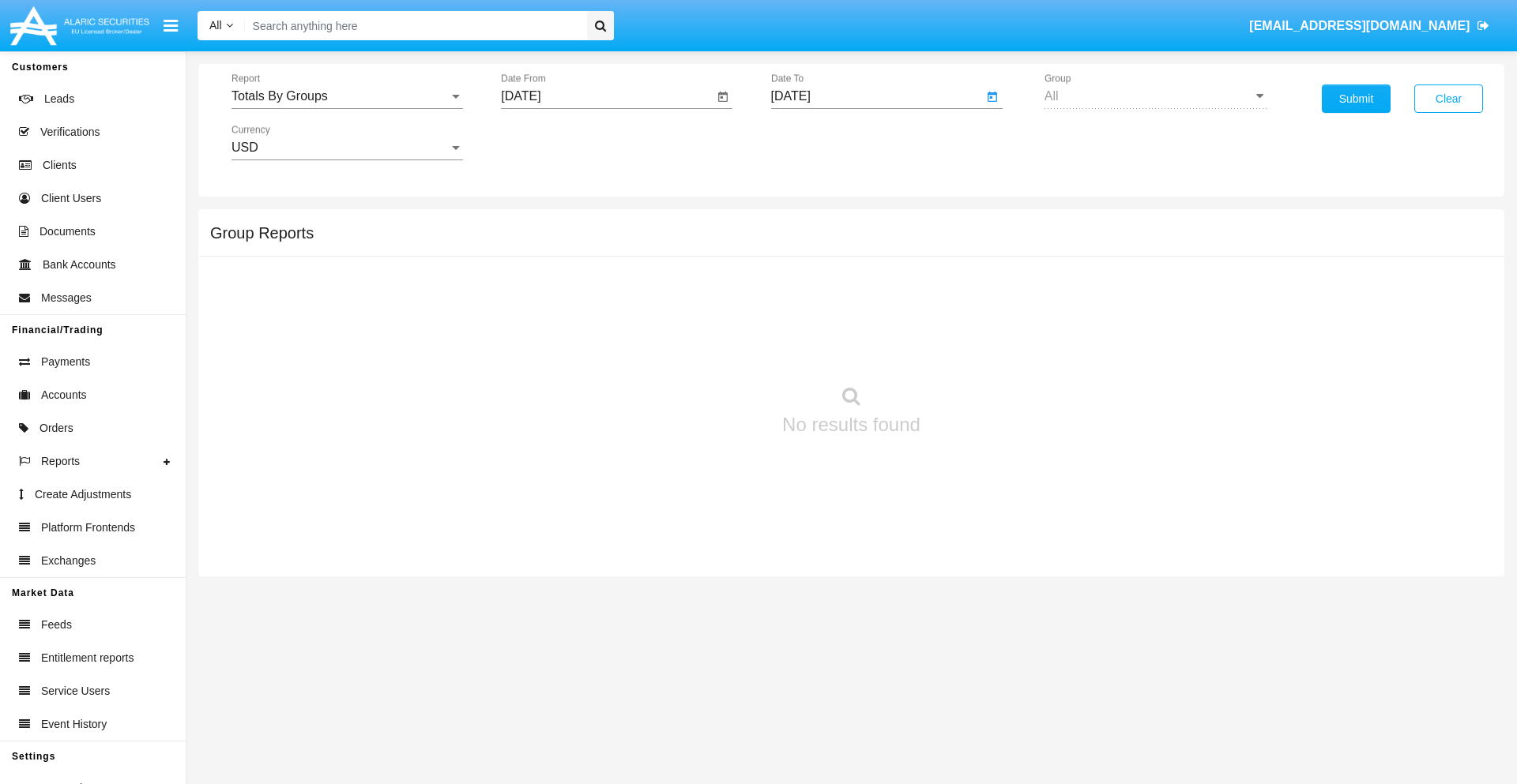
type input "08/20/25"
click at [1356, 99] on button "Submit" at bounding box center [1355, 98] width 68 height 29
click at [347, 96] on span "Report" at bounding box center [340, 96] width 218 height 14
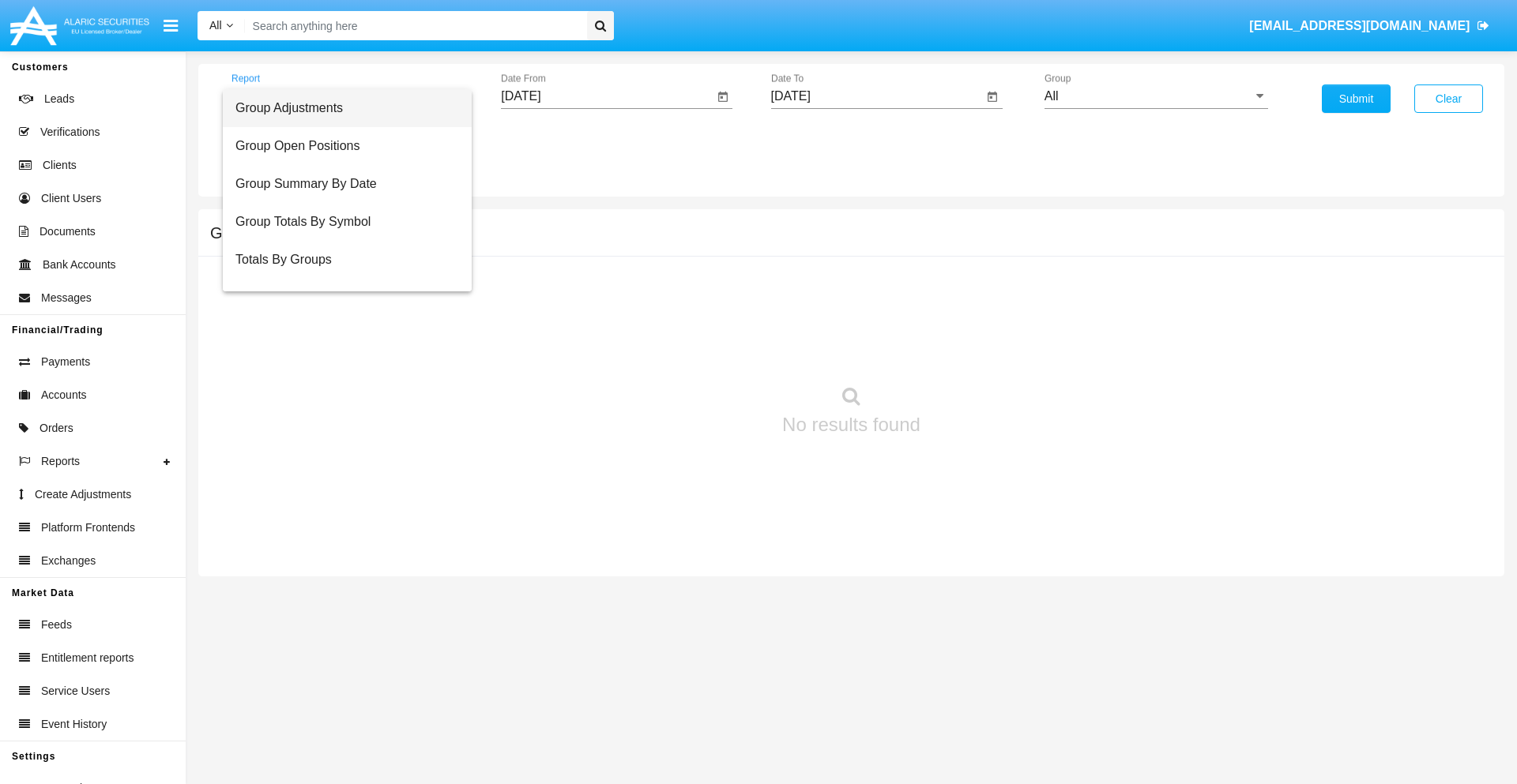
click at [340, 108] on span "Group Adjustments" at bounding box center [347, 108] width 223 height 38
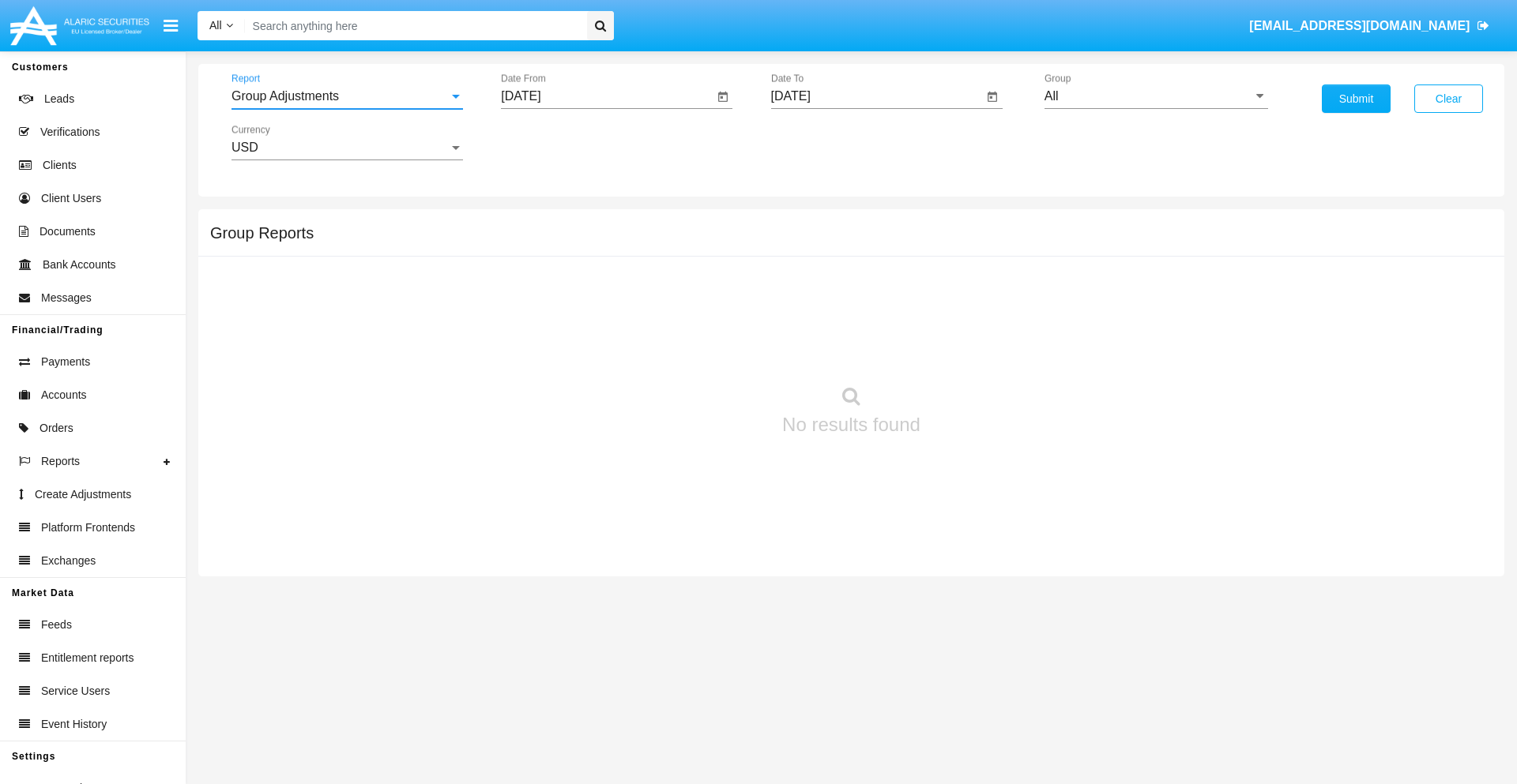
click at [1156, 96] on input "All" at bounding box center [1156, 96] width 223 height 14
click at [1356, 99] on button "Submit" at bounding box center [1355, 98] width 68 height 29
click at [347, 96] on span "Report" at bounding box center [340, 96] width 218 height 14
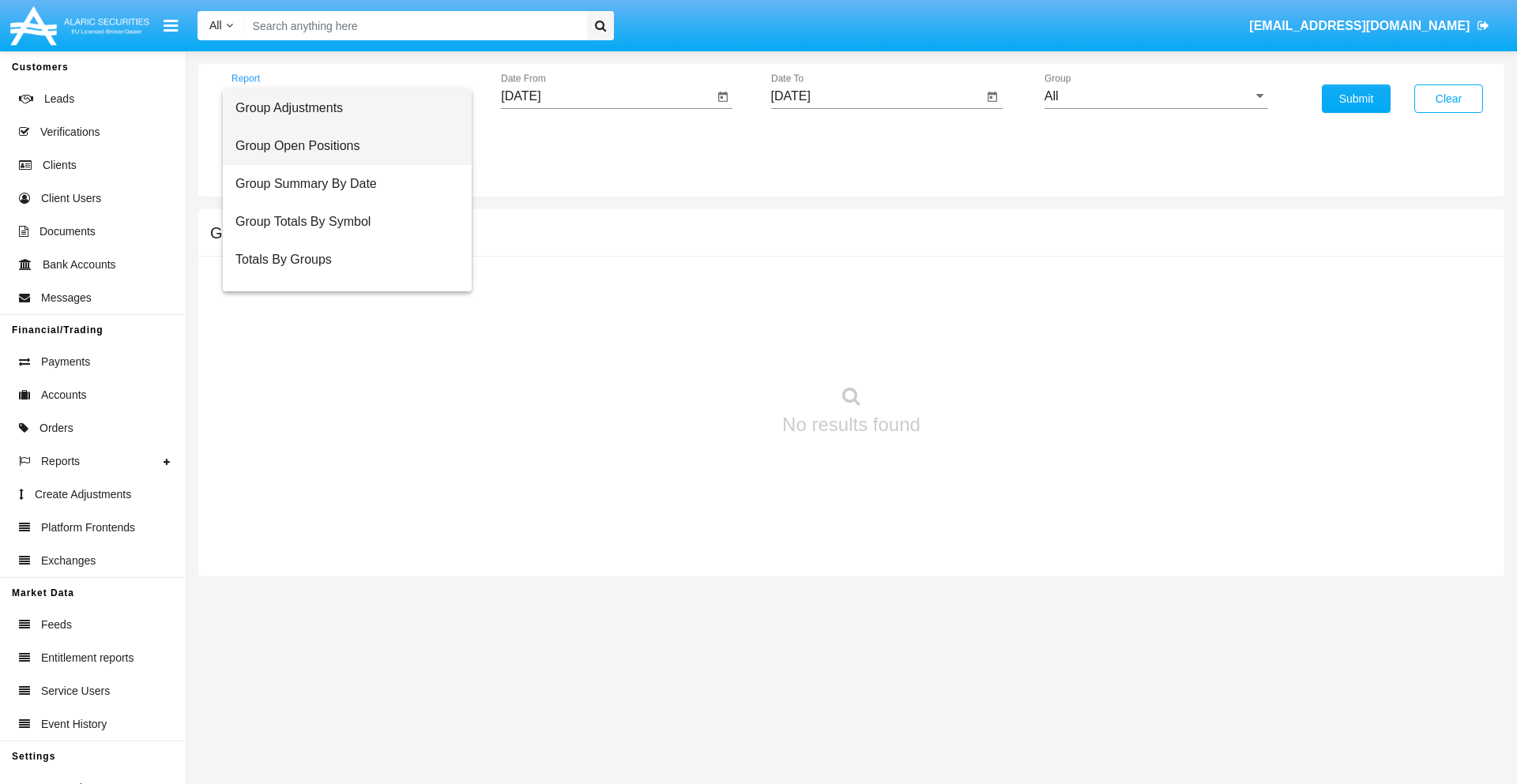
click at [340, 146] on span "Group Open Positions" at bounding box center [347, 146] width 223 height 38
click at [1156, 96] on input "All" at bounding box center [1156, 96] width 223 height 14
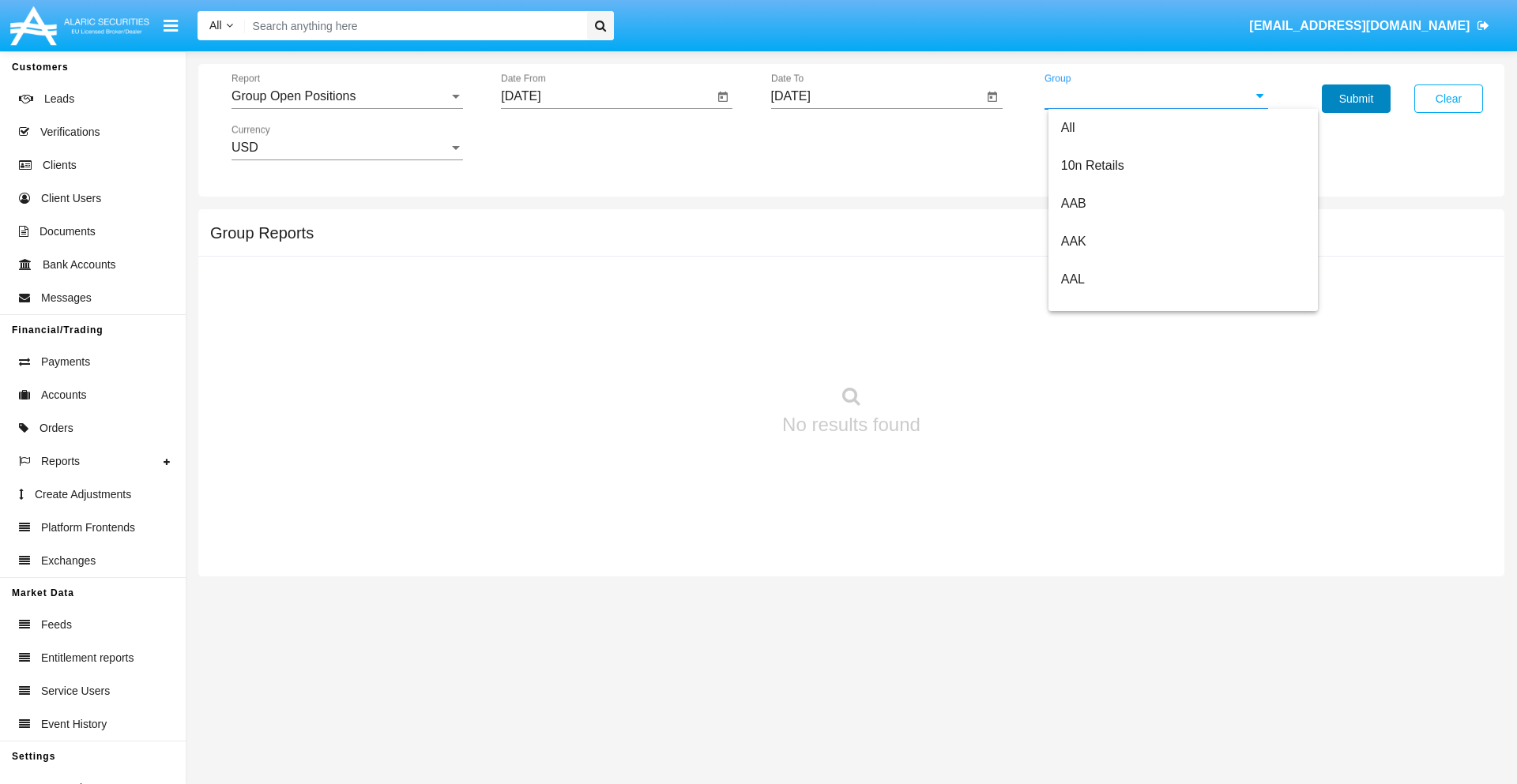
click at [1356, 99] on button "Submit" at bounding box center [1355, 98] width 68 height 29
click at [347, 96] on span "Report" at bounding box center [340, 96] width 218 height 14
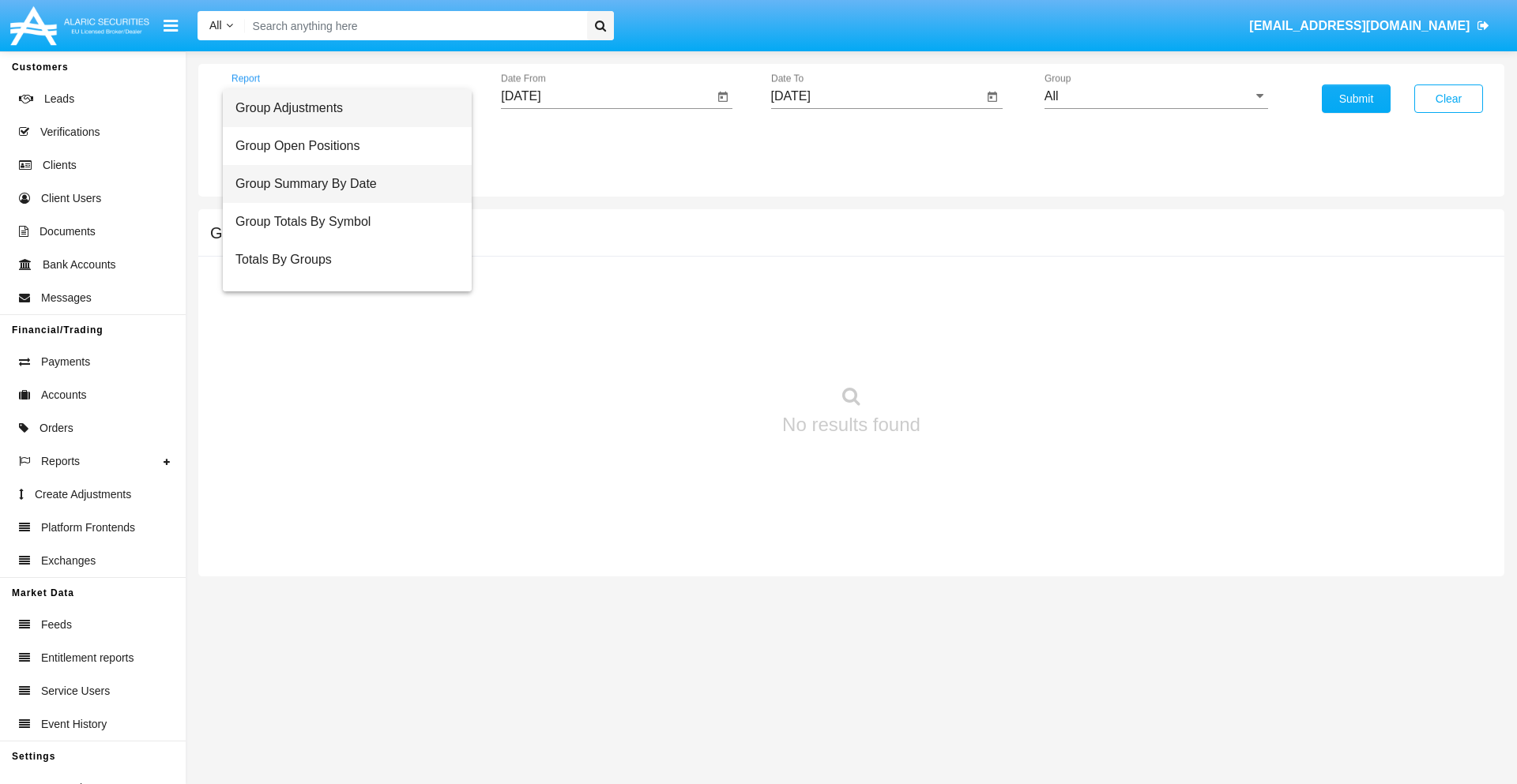
click at [340, 184] on span "Group Summary By Date" at bounding box center [347, 184] width 223 height 38
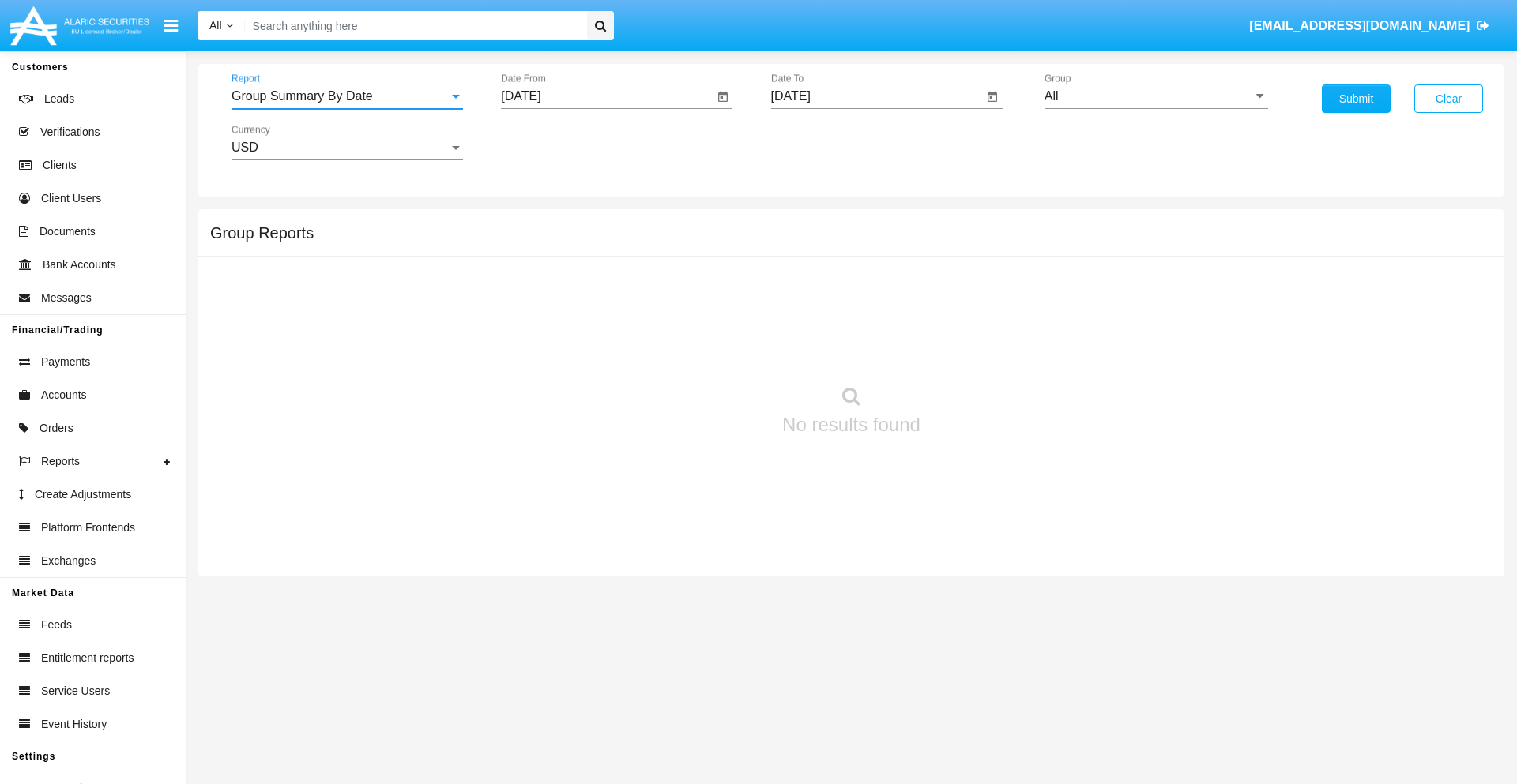
click at [1156, 96] on input "All" at bounding box center [1156, 96] width 223 height 14
click at [1356, 99] on button "Submit" at bounding box center [1355, 98] width 68 height 29
click at [347, 96] on span "Report" at bounding box center [340, 96] width 218 height 14
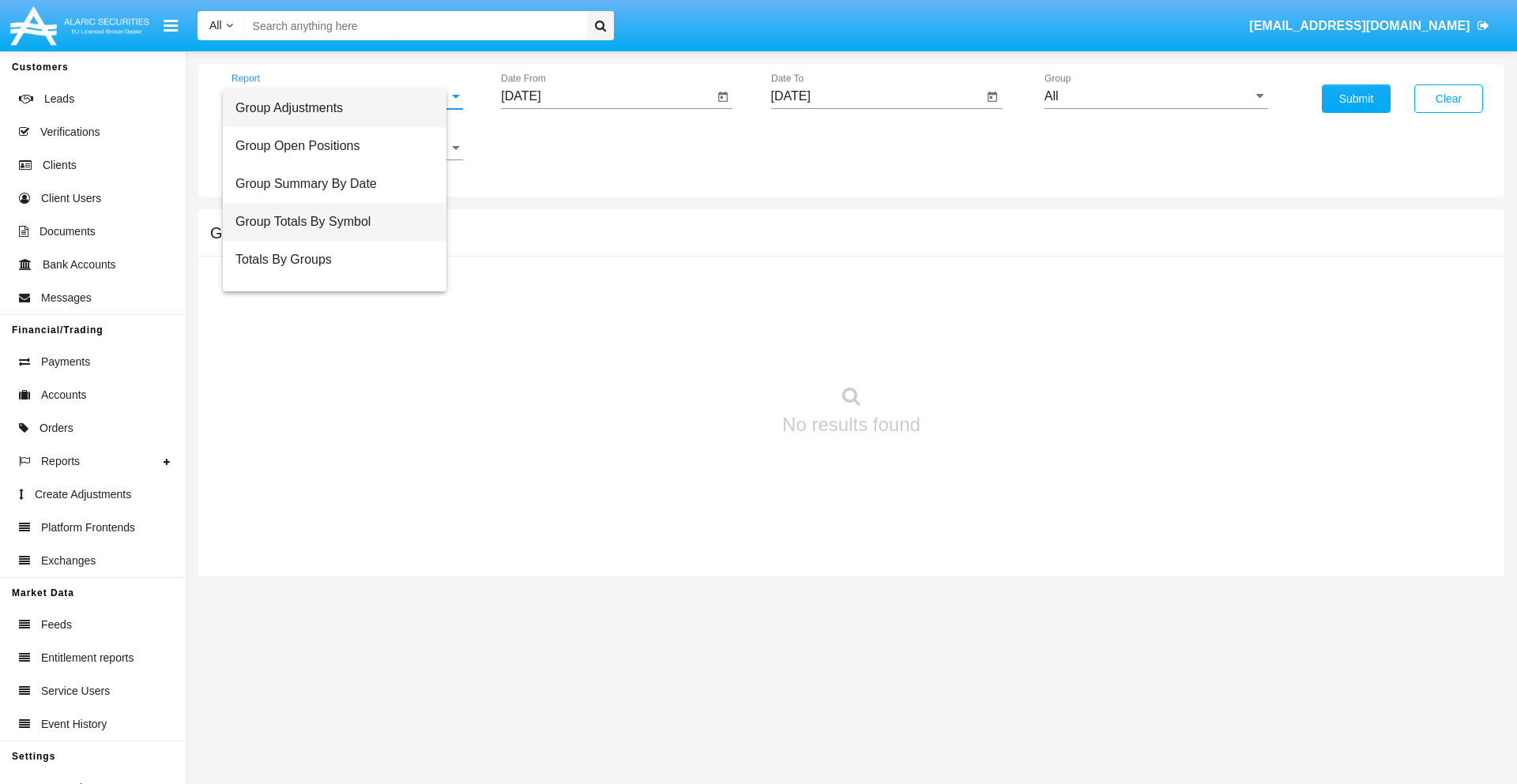
click at [340, 221] on span "Group Totals By Symbol" at bounding box center [334, 221] width 198 height 38
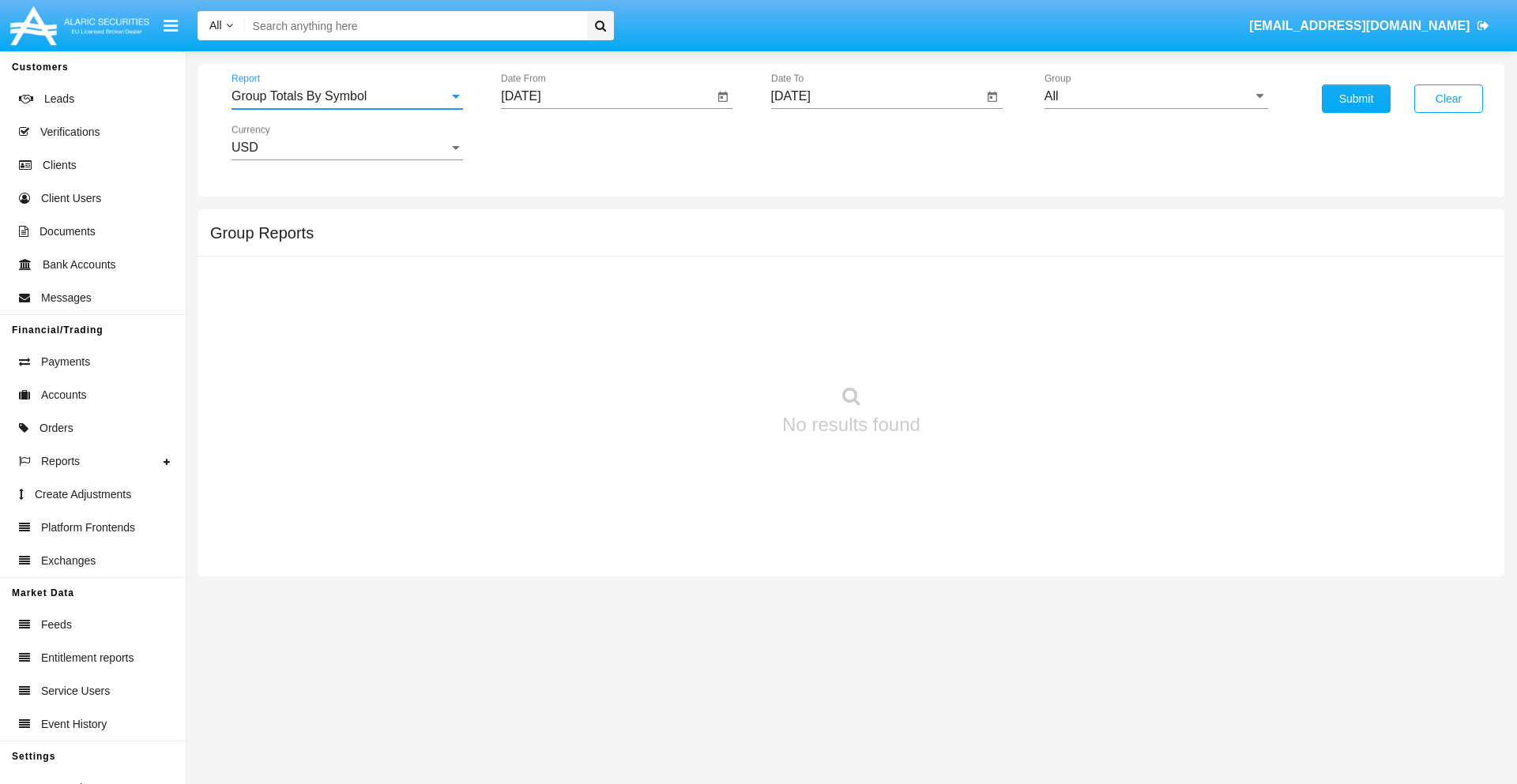
click at [1156, 96] on input "All" at bounding box center [1156, 96] width 223 height 14
click at [1356, 99] on button "Submit" at bounding box center [1355, 98] width 68 height 29
click at [347, 96] on span "Report" at bounding box center [340, 96] width 218 height 14
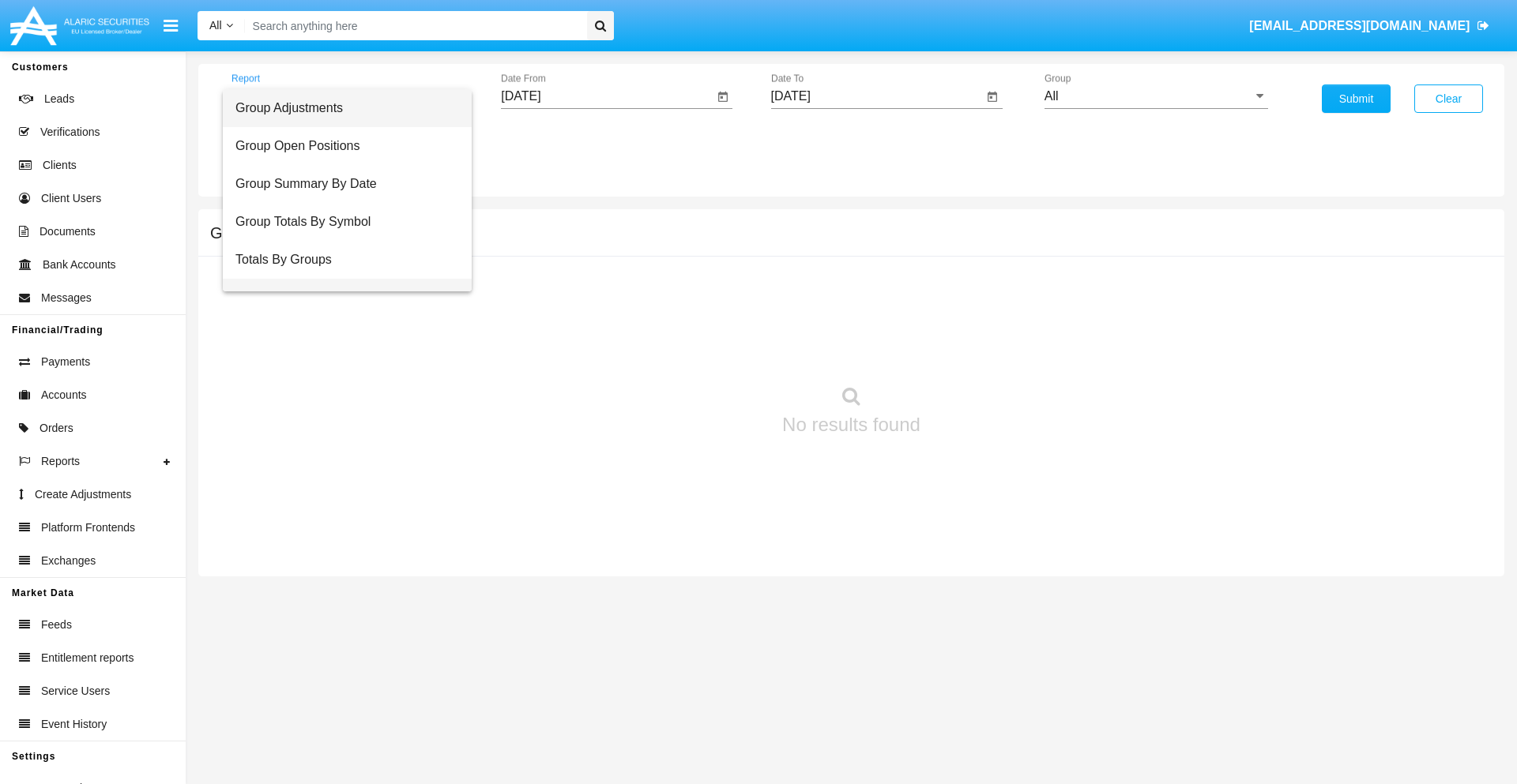
click at [340, 279] on span "Group Fees By Destination" at bounding box center [347, 298] width 223 height 38
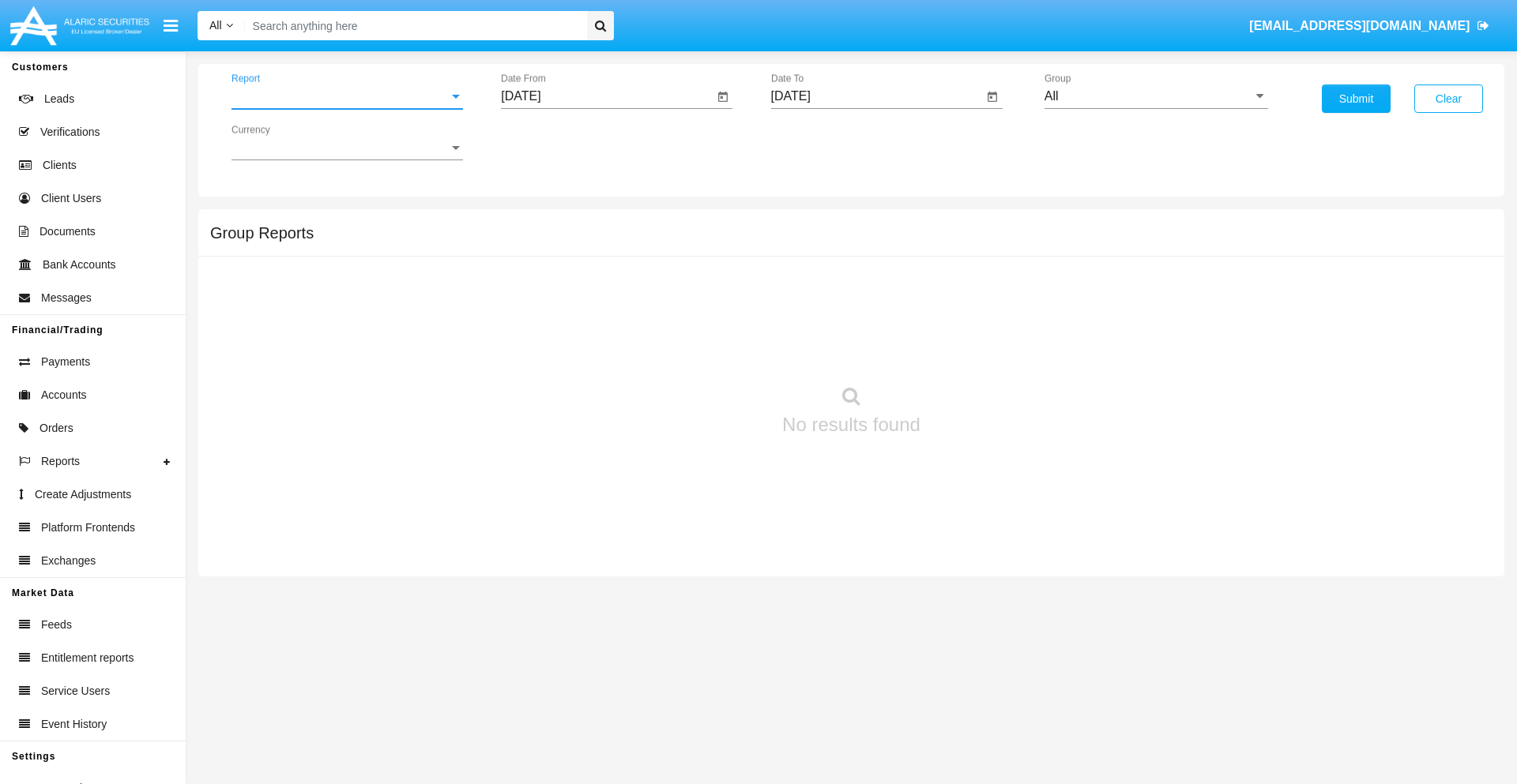
scroll to position [26, 0]
click at [1156, 96] on input "All" at bounding box center [1156, 96] width 223 height 14
click at [1356, 99] on button "Submit" at bounding box center [1355, 98] width 68 height 29
